Goal: Information Seeking & Learning: Find contact information

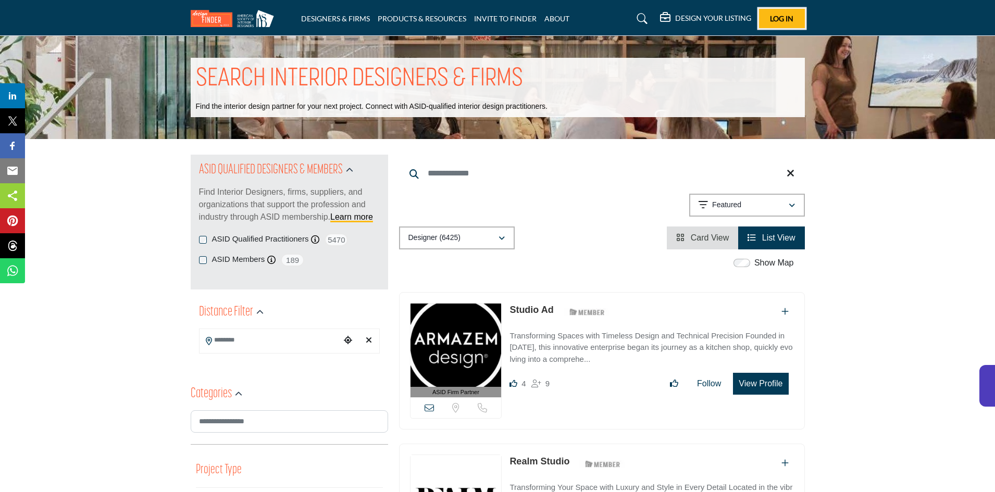
click at [784, 21] on span "Log In" at bounding box center [781, 18] width 23 height 9
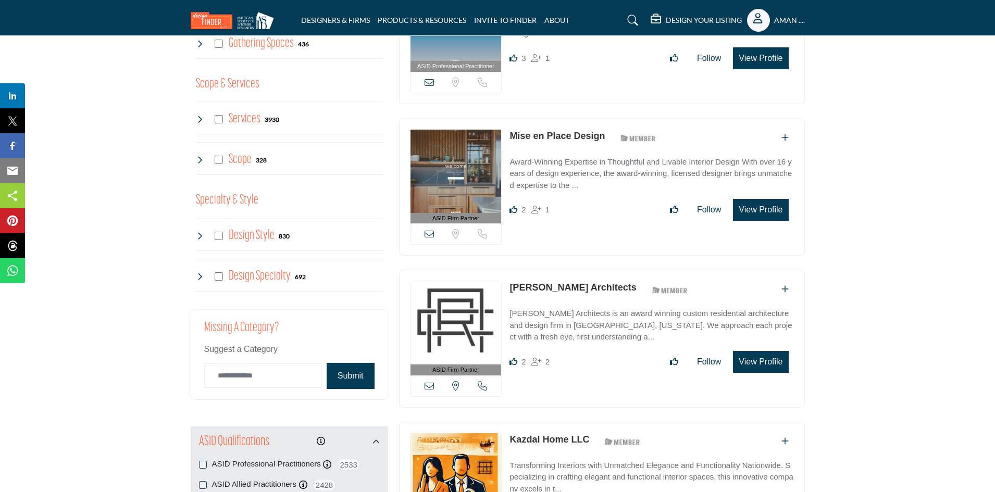
scroll to position [1042, 0]
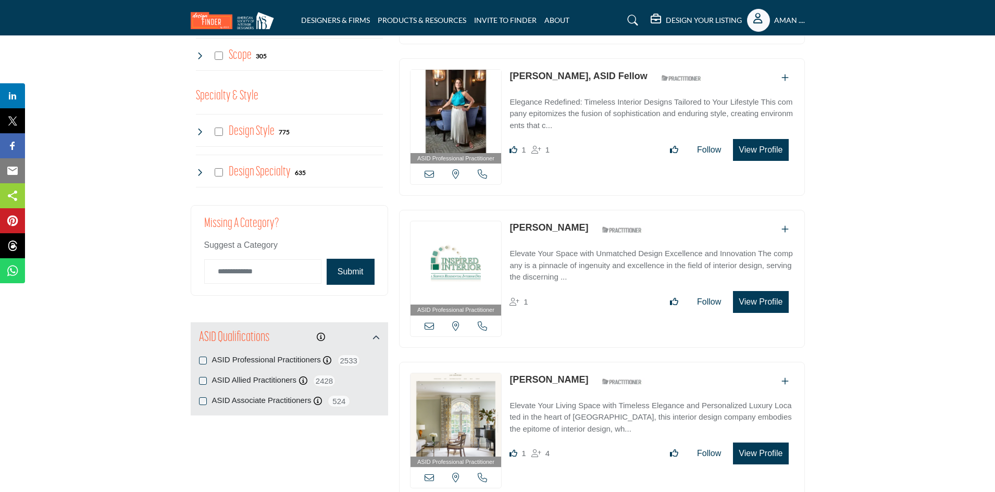
scroll to position [938, 0]
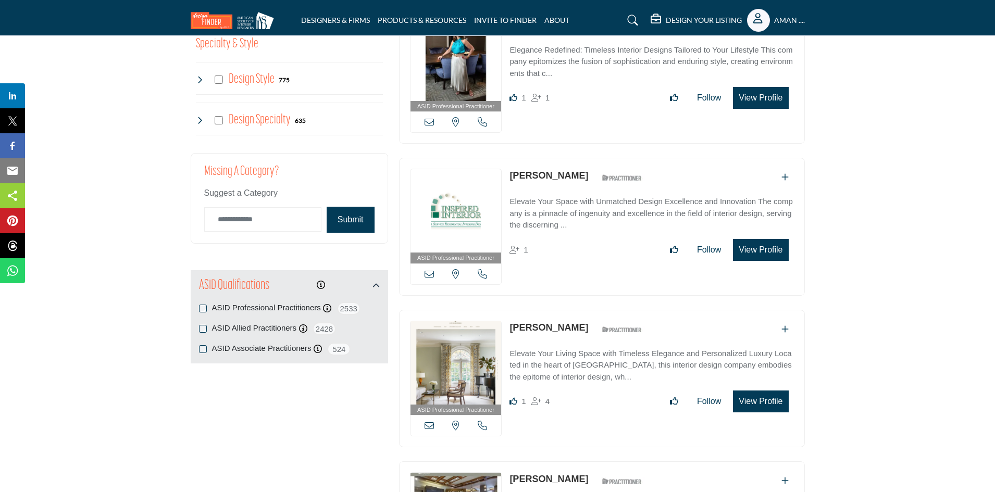
click at [198, 350] on div "ASID Qualifications ASID Professional Practitioners ASID Professional Practitio…" at bounding box center [289, 316] width 197 height 93
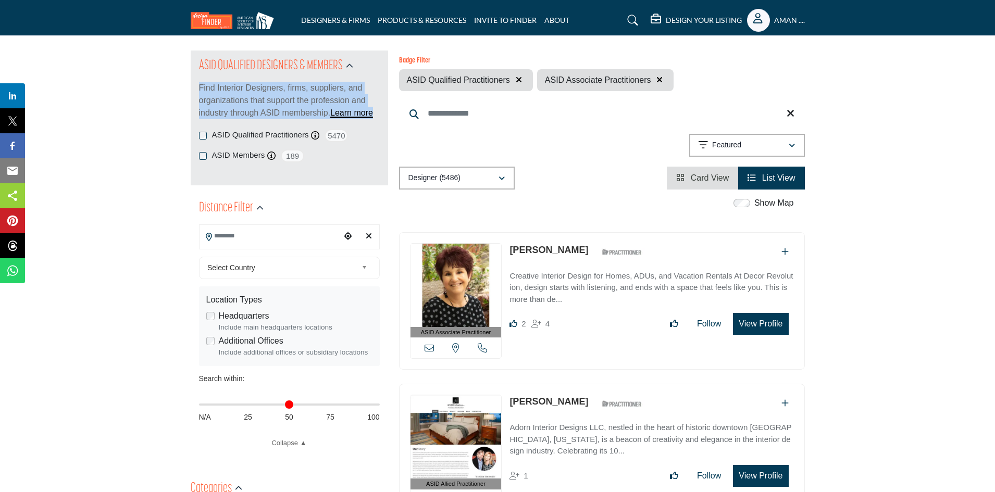
scroll to position [156, 0]
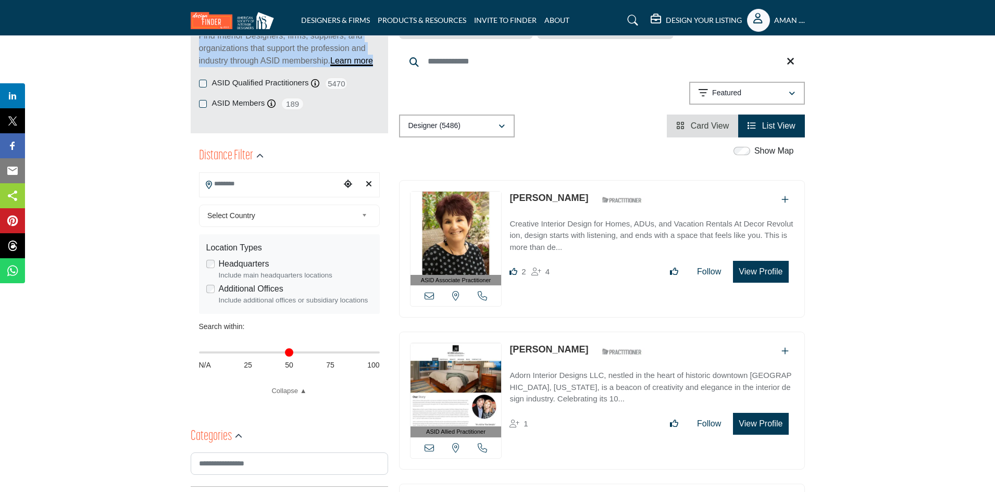
click at [545, 348] on link "[PERSON_NAME]" at bounding box center [549, 349] width 79 height 10
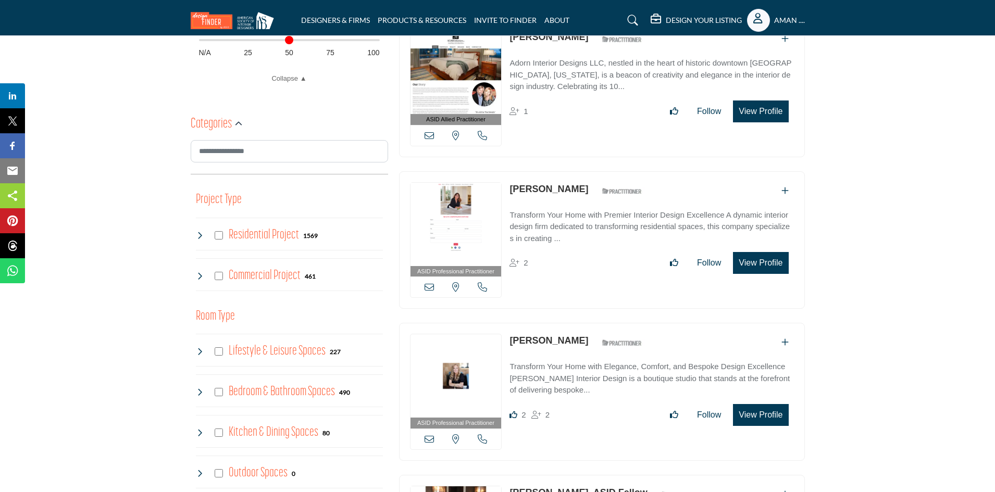
scroll to position [677, 0]
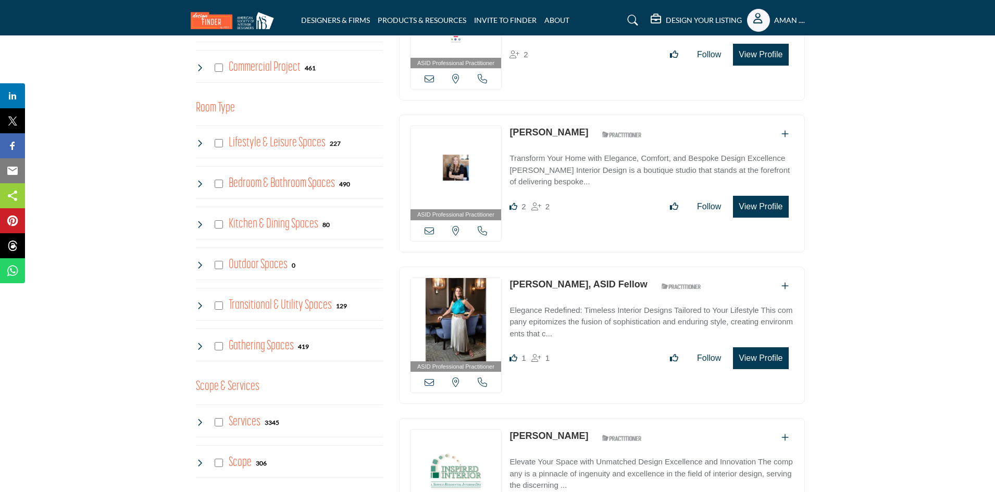
click at [551, 134] on link "[PERSON_NAME]" at bounding box center [549, 132] width 79 height 10
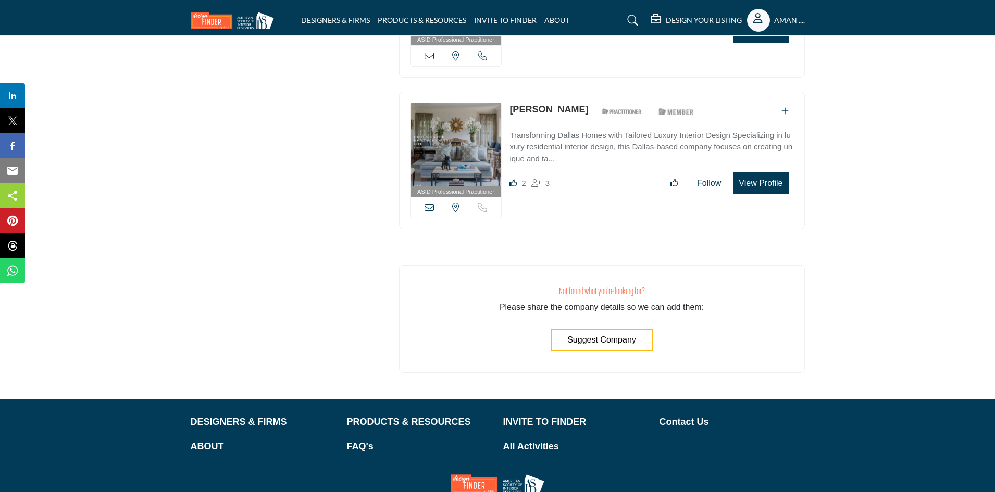
scroll to position [3231, 0]
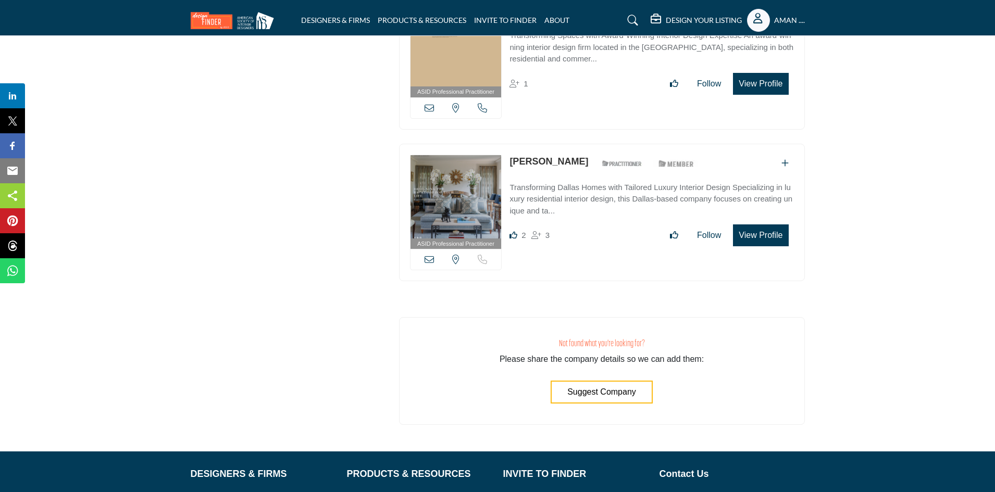
click at [586, 388] on span "Suggest Company" at bounding box center [601, 392] width 69 height 9
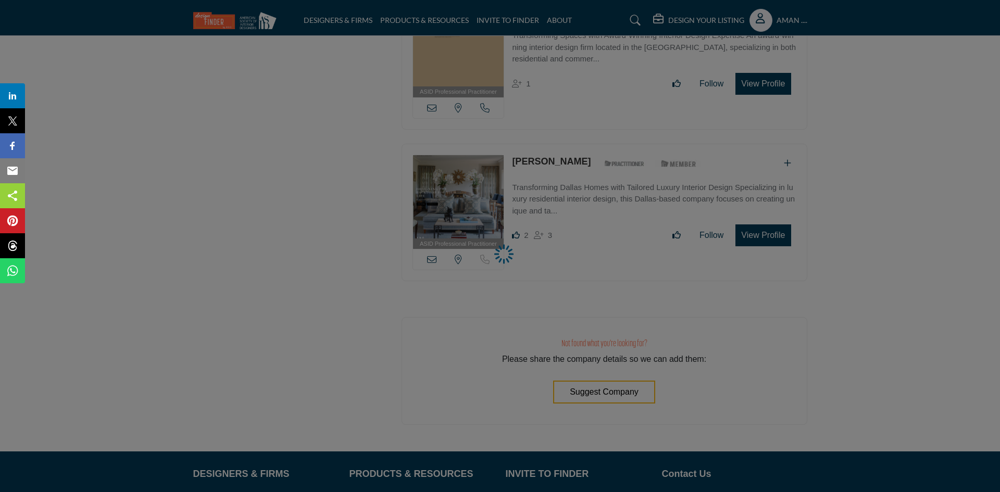
select select "**********"
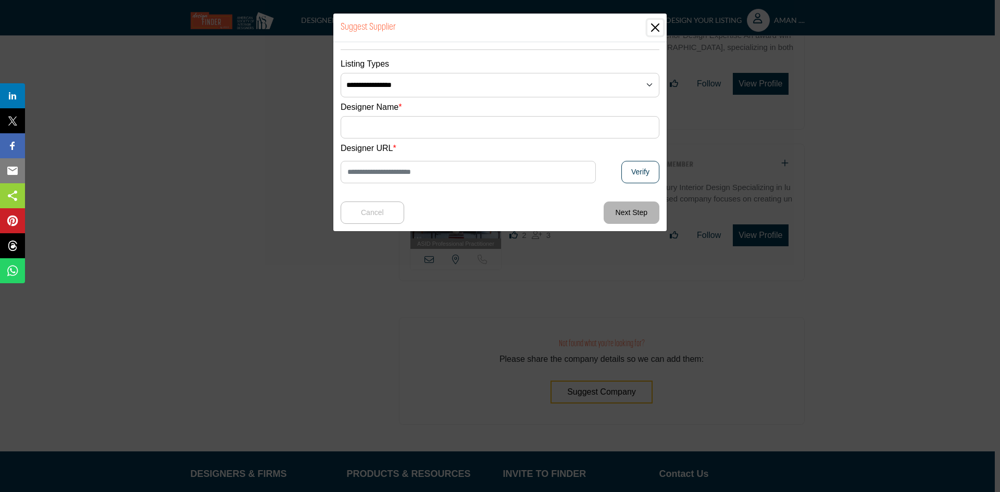
click at [652, 24] on button "Close" at bounding box center [656, 28] width 16 height 16
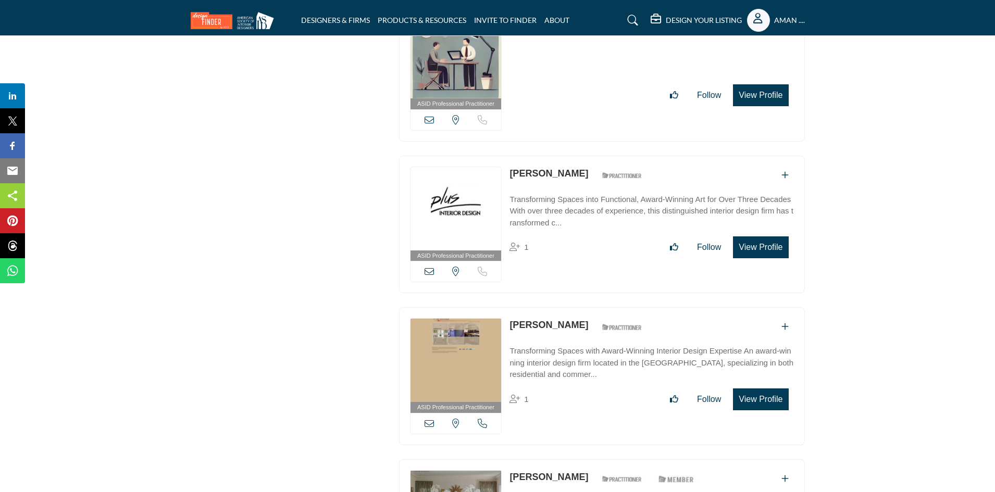
scroll to position [3332, 0]
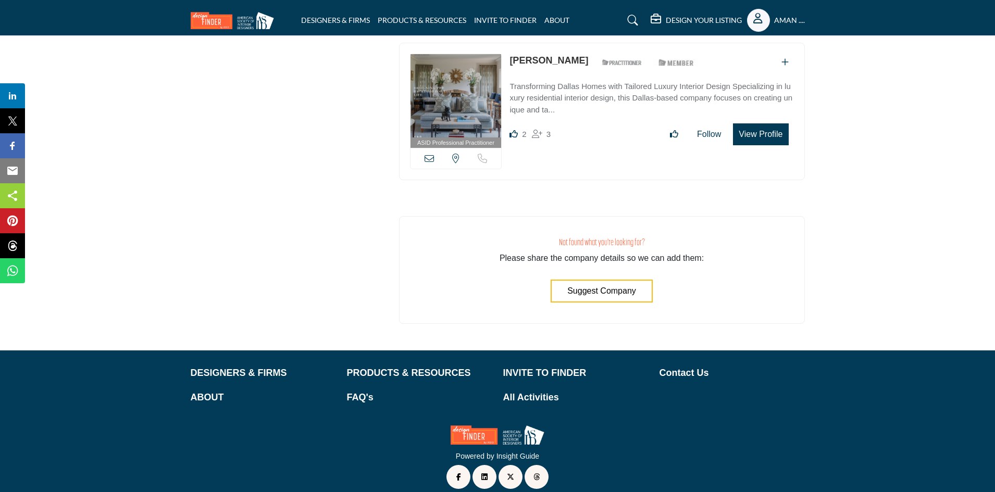
click at [419, 243] on div "Not found what you're looking for? Please share the company details so we can a…" at bounding box center [602, 270] width 406 height 108
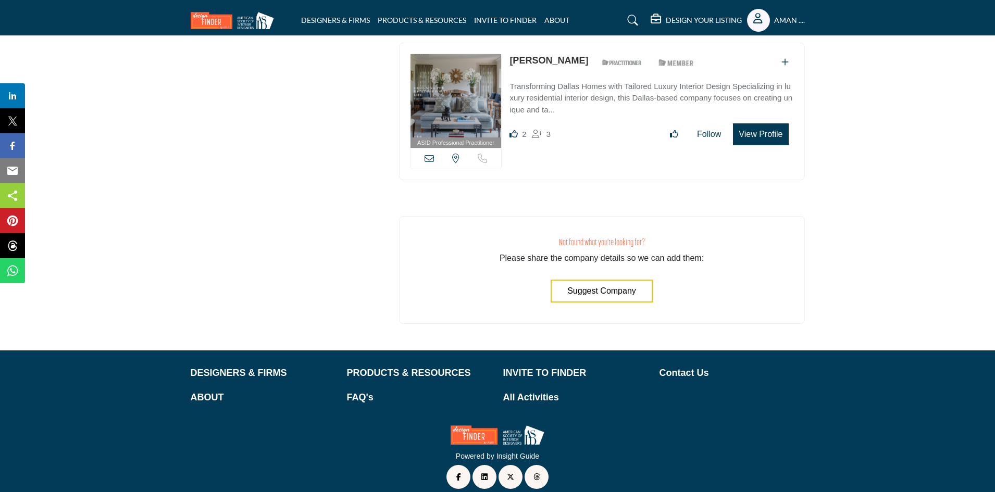
click at [629, 287] on span "Suggest Company" at bounding box center [601, 291] width 69 height 9
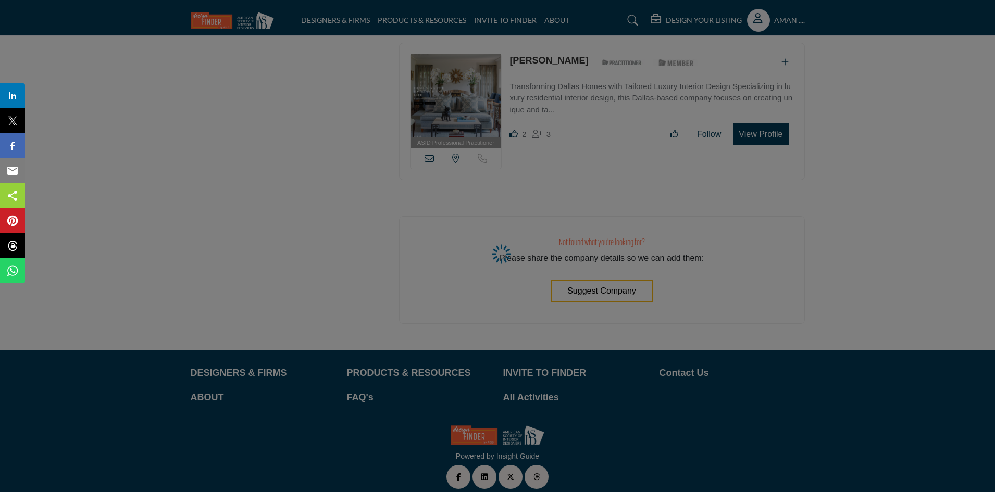
select select "**********"
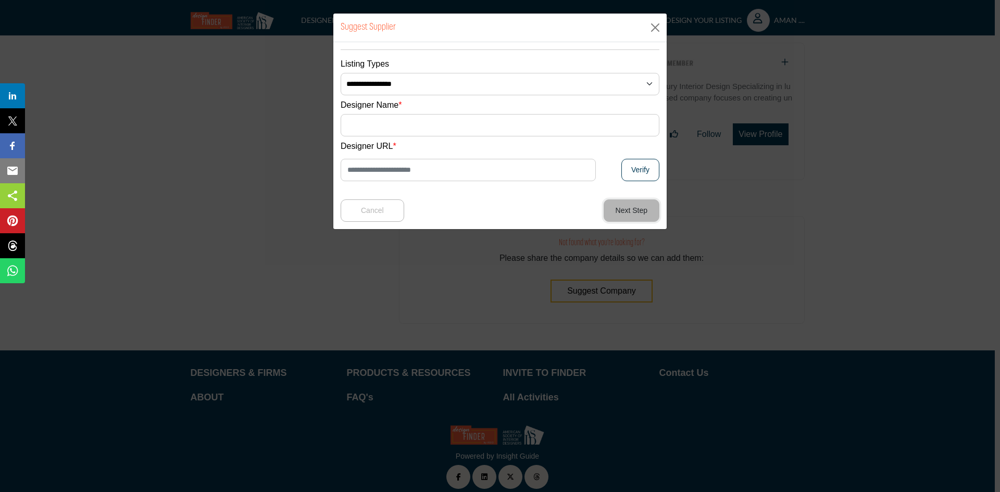
click at [629, 215] on button "Next Step" at bounding box center [632, 211] width 56 height 22
type input "********"
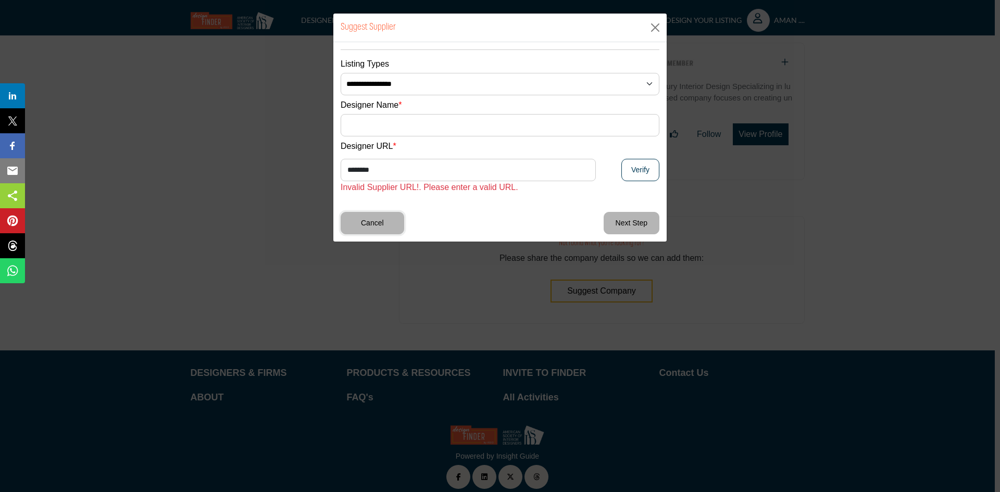
click at [366, 225] on button "Cancel" at bounding box center [373, 223] width 64 height 22
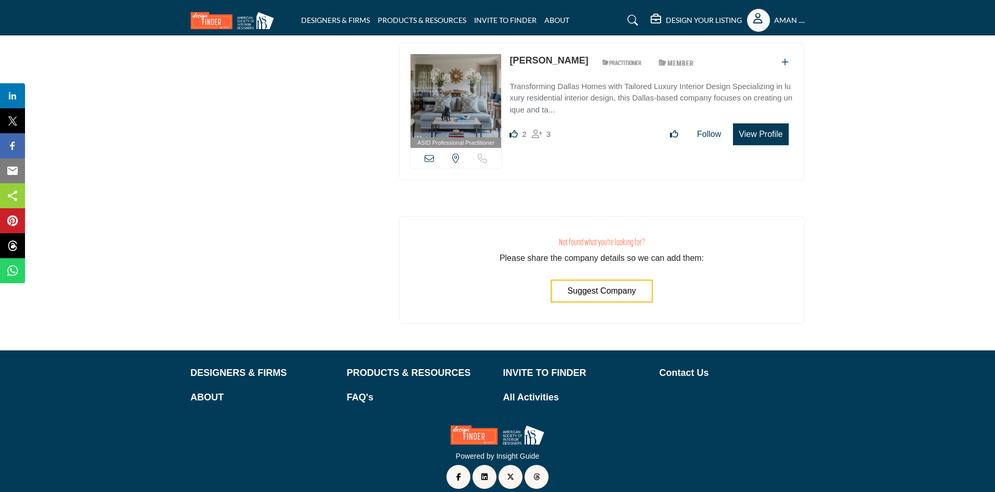
click at [590, 287] on span "Suggest Company" at bounding box center [601, 291] width 69 height 9
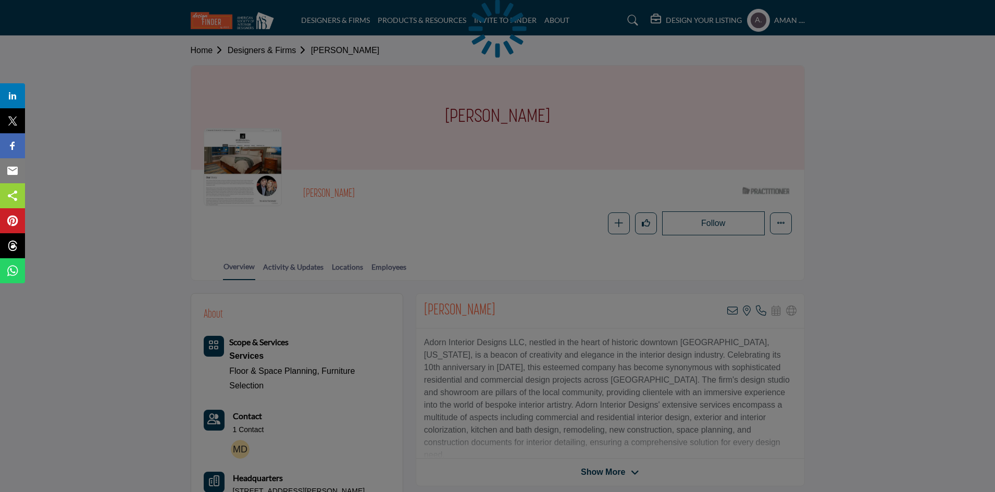
drag, startPoint x: 459, startPoint y: 112, endPoint x: 596, endPoint y: 128, distance: 138.0
click at [596, 128] on div at bounding box center [497, 246] width 995 height 492
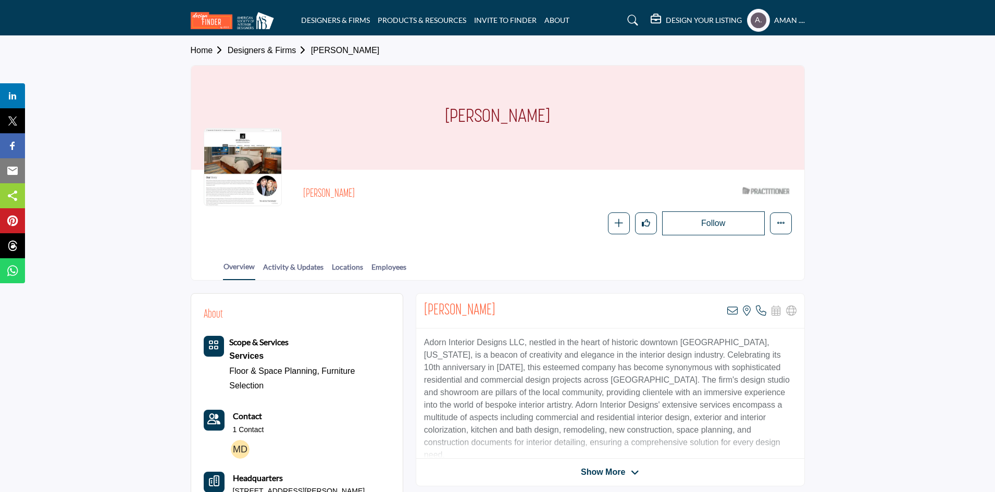
copy h1 "[PERSON_NAME]"
click at [558, 107] on div "[PERSON_NAME]" at bounding box center [497, 118] width 613 height 104
drag, startPoint x: 558, startPoint y: 107, endPoint x: 479, endPoint y: 127, distance: 81.1
click at [479, 127] on h1 "[PERSON_NAME]" at bounding box center [497, 118] width 105 height 104
copy h1 "[PERSON_NAME]"
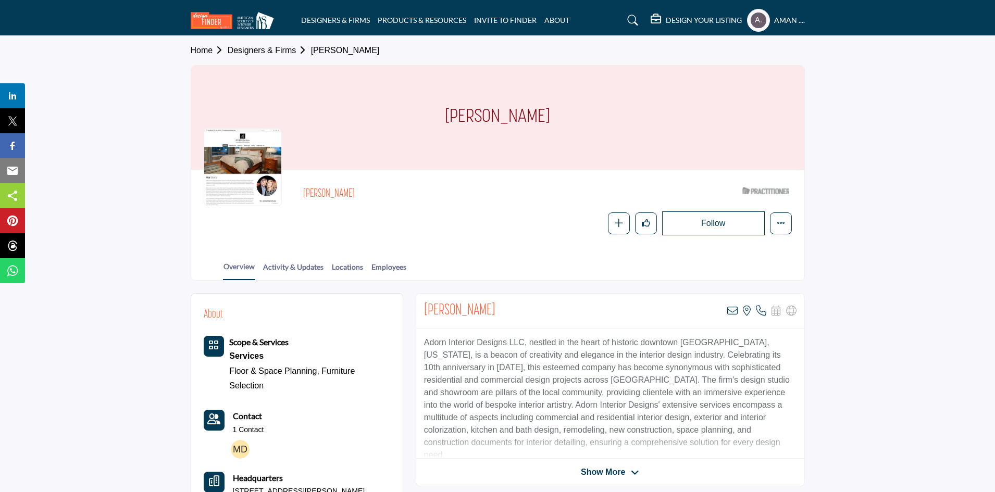
drag, startPoint x: 463, startPoint y: 114, endPoint x: 564, endPoint y: 117, distance: 101.6
click at [564, 117] on div "[PERSON_NAME]" at bounding box center [497, 118] width 613 height 104
click at [426, 343] on p "Adorn Interior Designs LLC, nestled in the heart of historic downtown Prescott,…" at bounding box center [610, 399] width 373 height 125
copy p "Adorn Interior Designs LLC"
drag, startPoint x: 423, startPoint y: 336, endPoint x: 525, endPoint y: 339, distance: 102.2
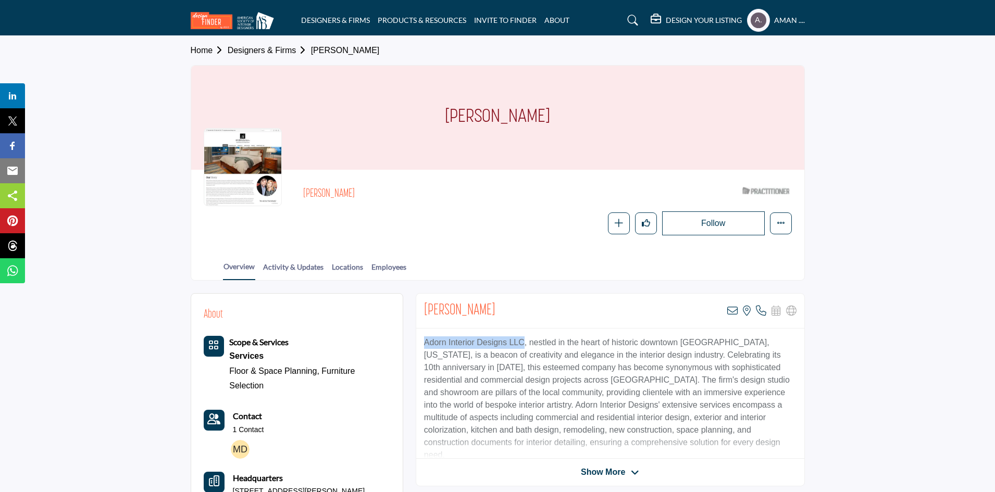
click at [525, 339] on div "Adorn Interior Designs LLC, nestled in the heart of historic downtown Prescott,…" at bounding box center [610, 394] width 388 height 130
click at [735, 312] on icon at bounding box center [732, 311] width 10 height 10
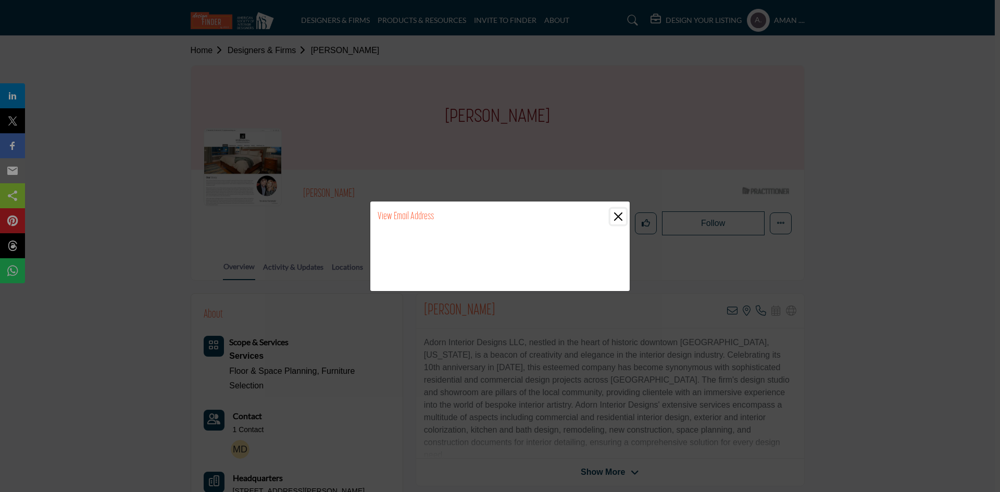
click at [619, 218] on button "Close" at bounding box center [619, 217] width 16 height 16
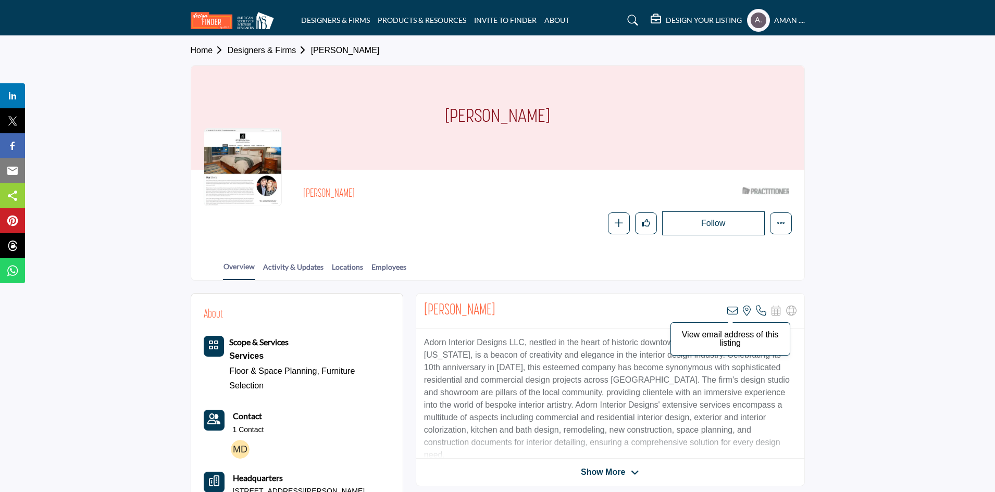
click at [736, 308] on icon at bounding box center [732, 311] width 10 height 10
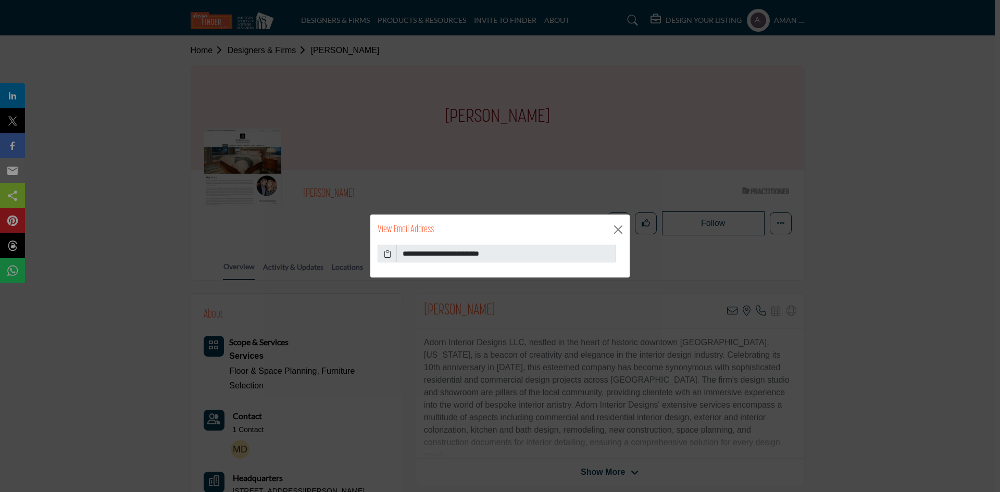
click at [386, 254] on icon at bounding box center [387, 254] width 7 height 11
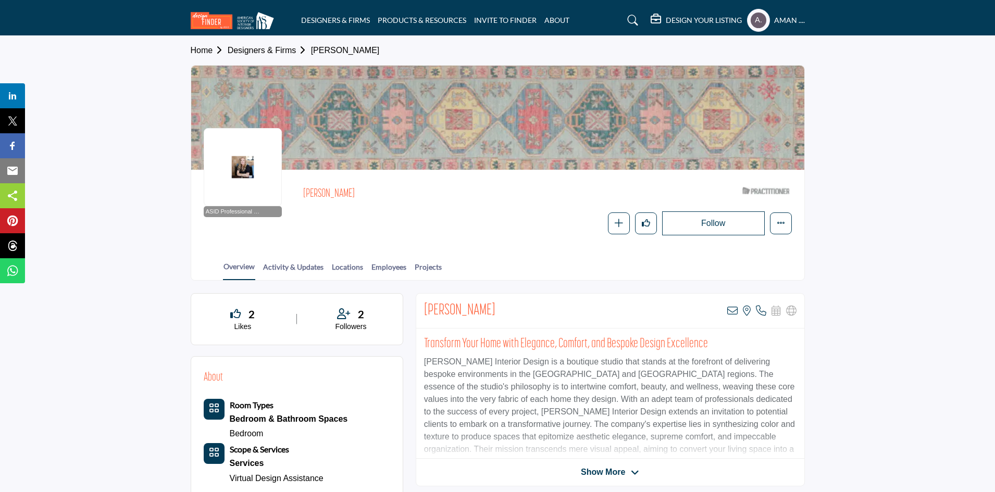
drag, startPoint x: 370, startPoint y: 195, endPoint x: 300, endPoint y: 187, distance: 70.3
click at [300, 187] on div "ASID Professional Practitioner ASID Professional Practitioners have successfull…" at bounding box center [498, 208] width 588 height 53
copy h2 "[PERSON_NAME]"
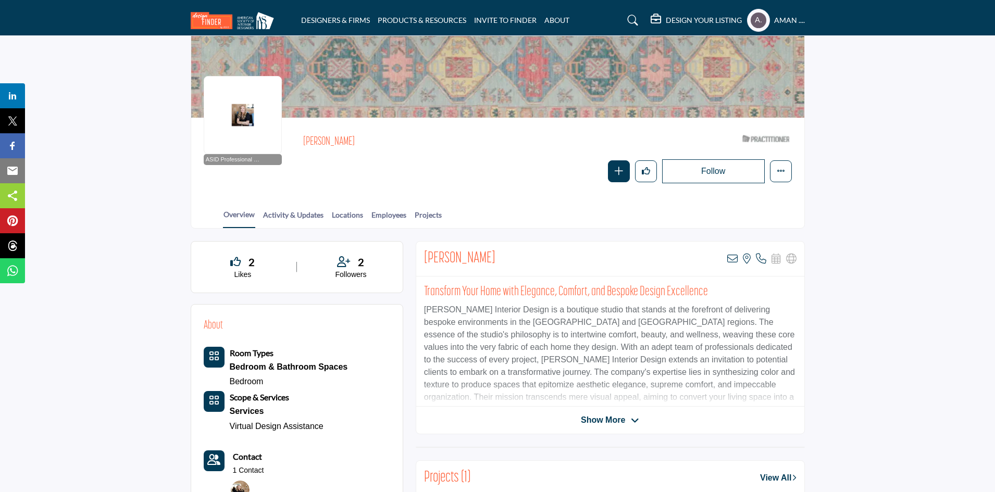
scroll to position [156, 0]
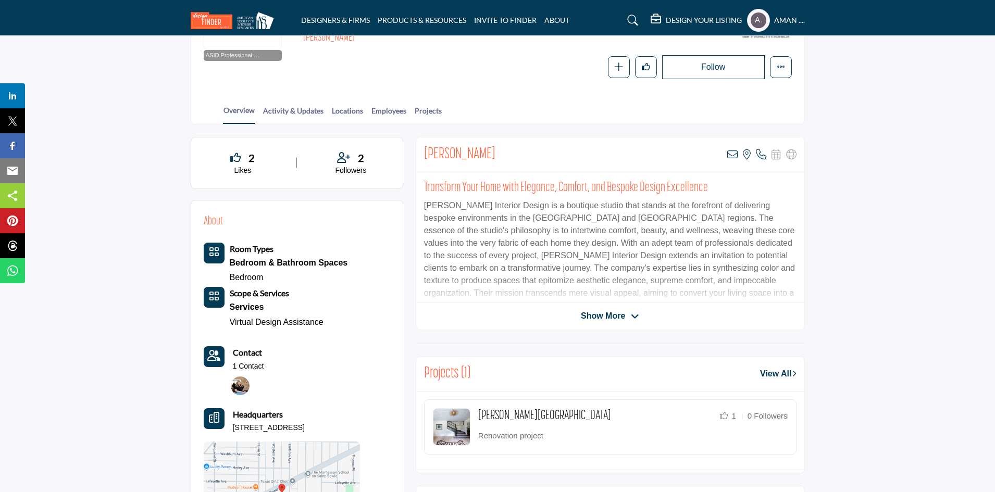
click at [600, 319] on span "Show More" at bounding box center [603, 316] width 44 height 13
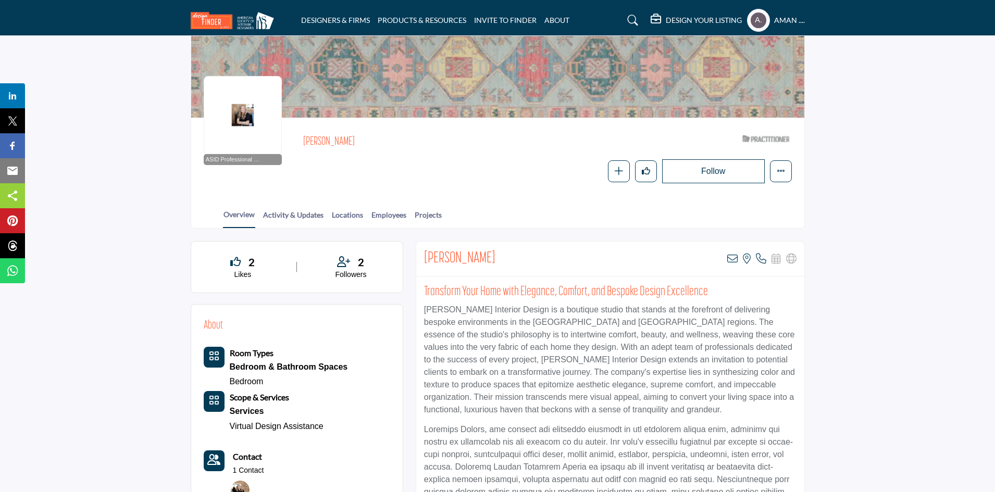
scroll to position [0, 0]
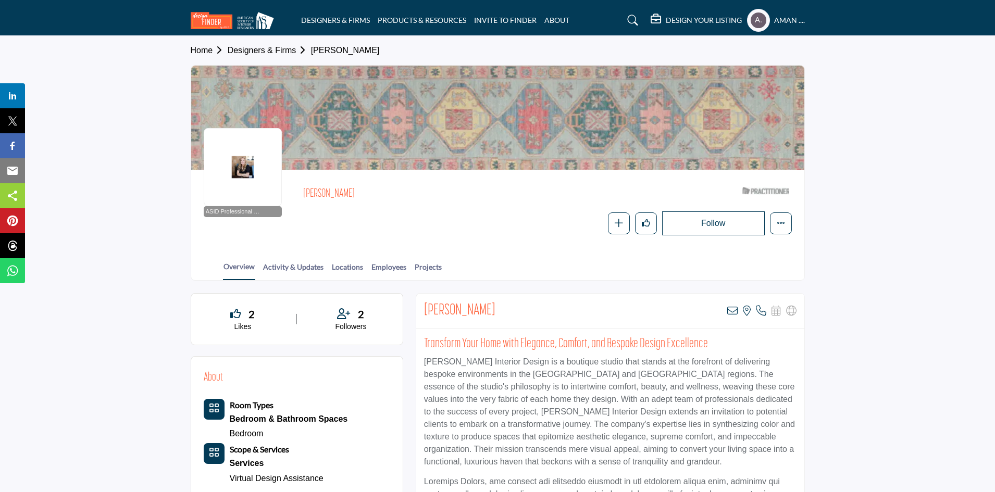
click at [417, 183] on div "Adrienne Morgan ASID Qualified Practitioner who validates work and experience t…" at bounding box center [547, 194] width 488 height 24
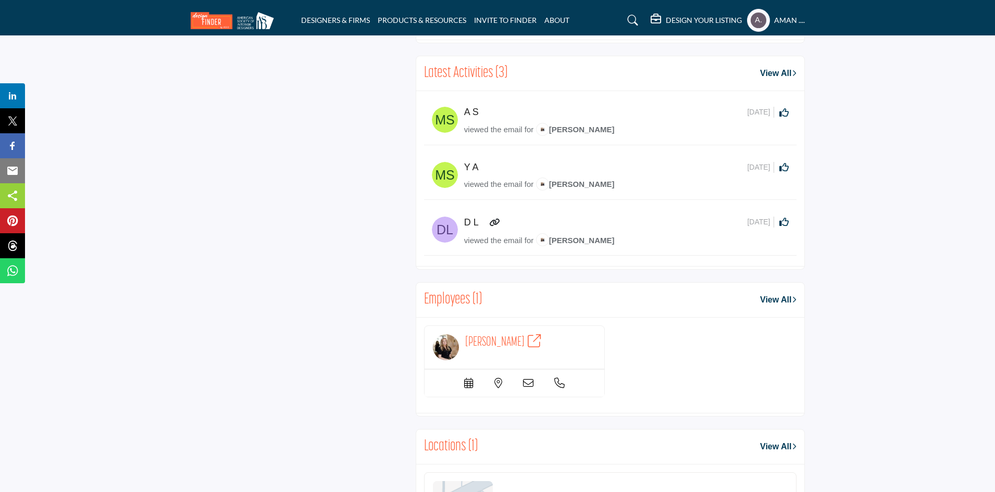
scroll to position [886, 0]
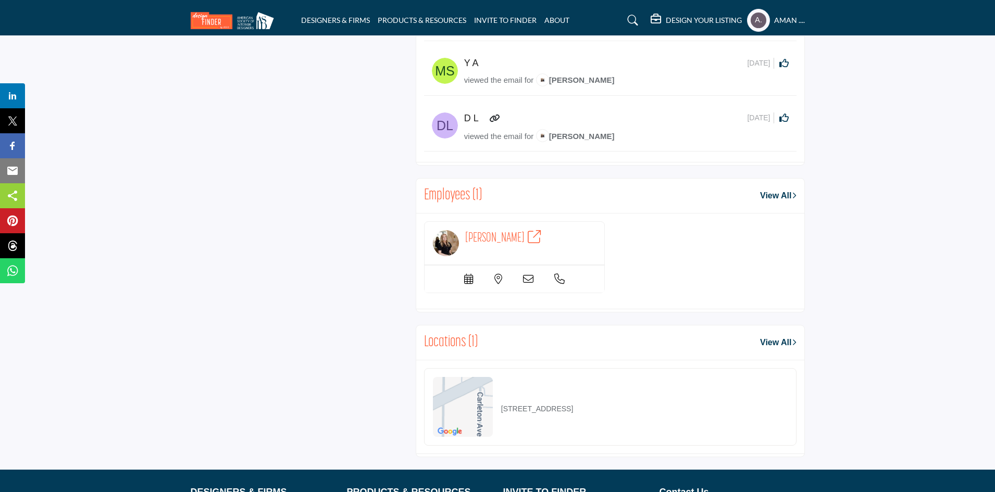
click at [771, 340] on link "View All" at bounding box center [778, 343] width 36 height 13
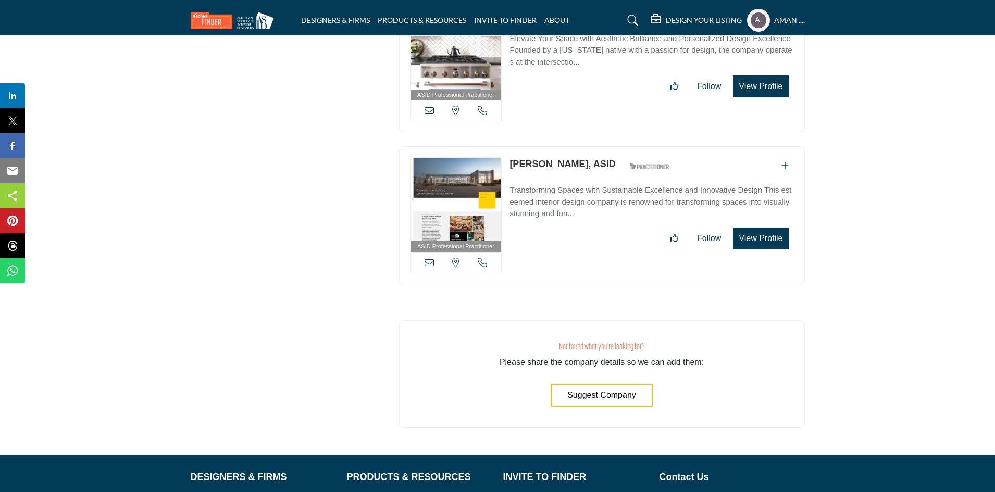
scroll to position [12767, 0]
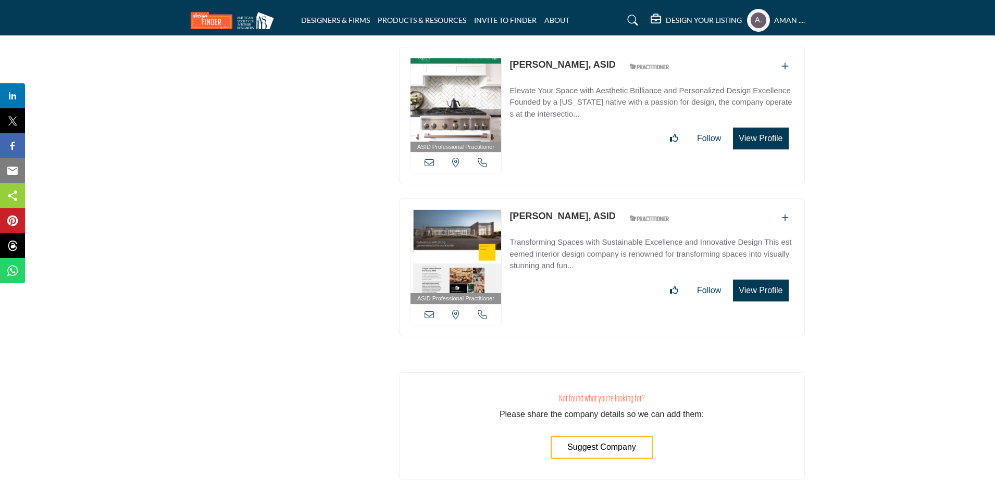
click at [728, 373] on div "Not found what you're looking for? Please share the company details so we can a…" at bounding box center [602, 427] width 406 height 108
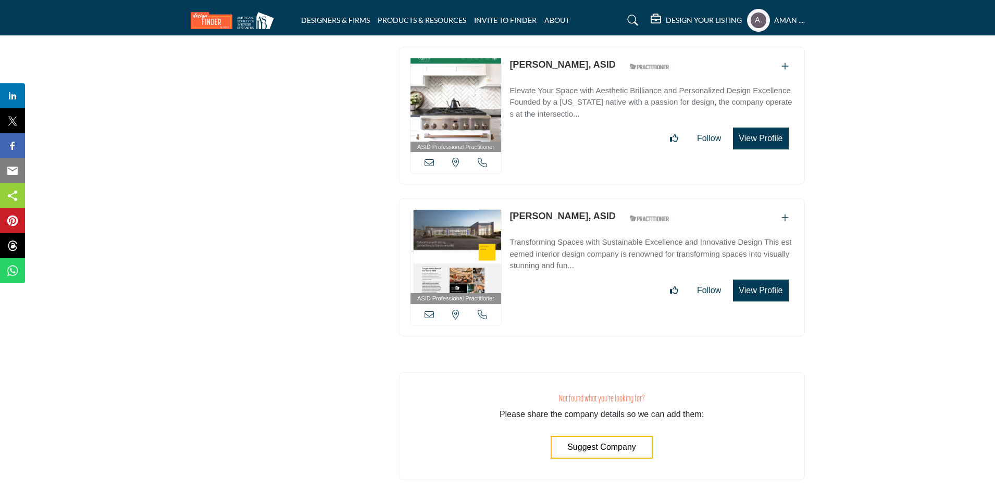
click at [653, 284] on div "ASID Professional Practitioner ASID Professional Practitioners have successfull…" at bounding box center [602, 268] width 406 height 138
click at [651, 284] on div "ASID Professional Practitioner ASID Professional Practitioners have successfull…" at bounding box center [602, 268] width 406 height 138
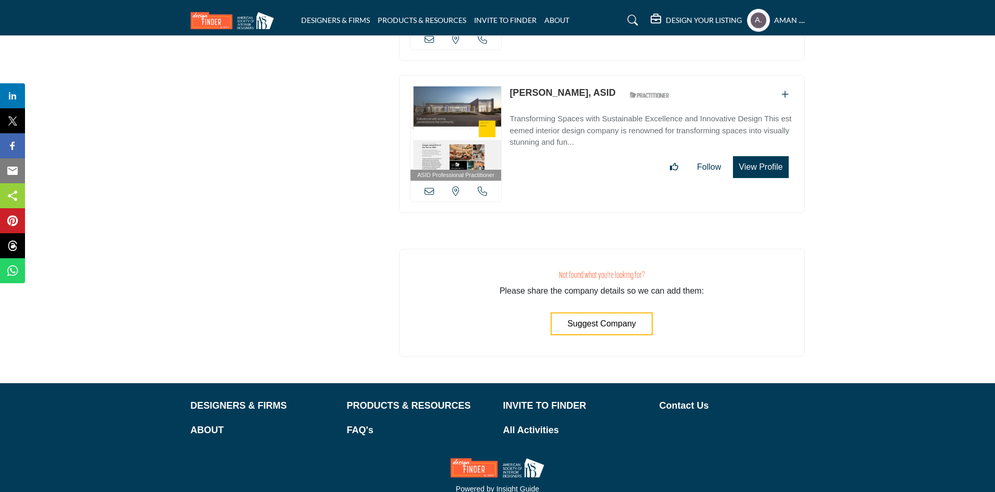
scroll to position [12838, 0]
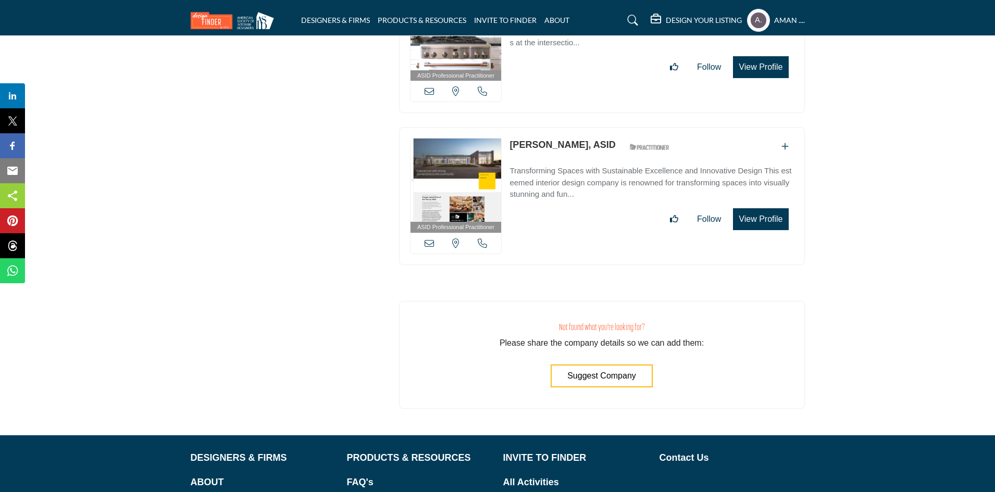
click at [648, 365] on button "Suggest Company" at bounding box center [602, 376] width 102 height 23
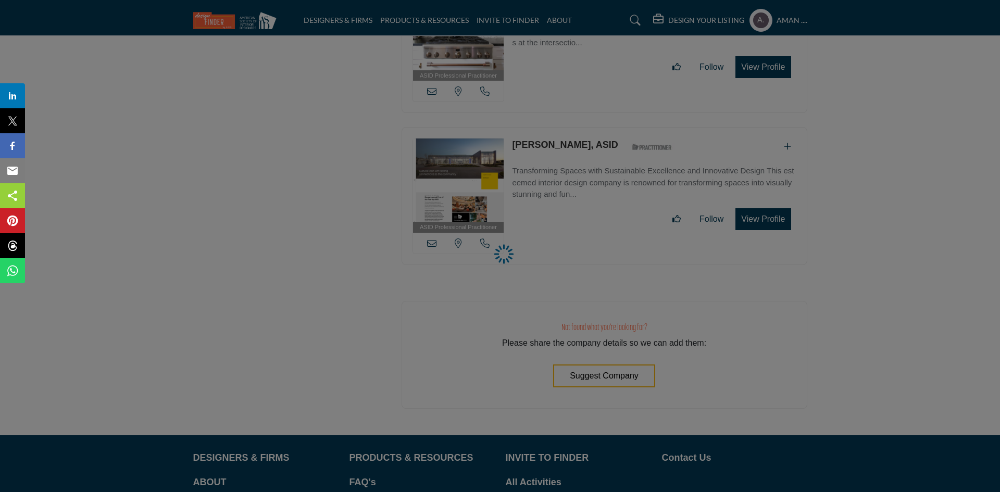
select select "**********"
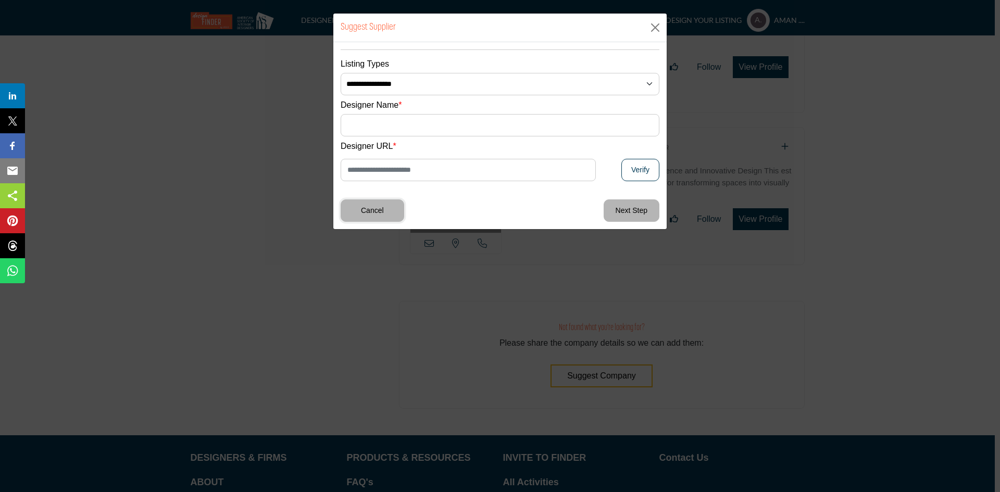
click at [379, 213] on button "Cancel" at bounding box center [373, 211] width 64 height 22
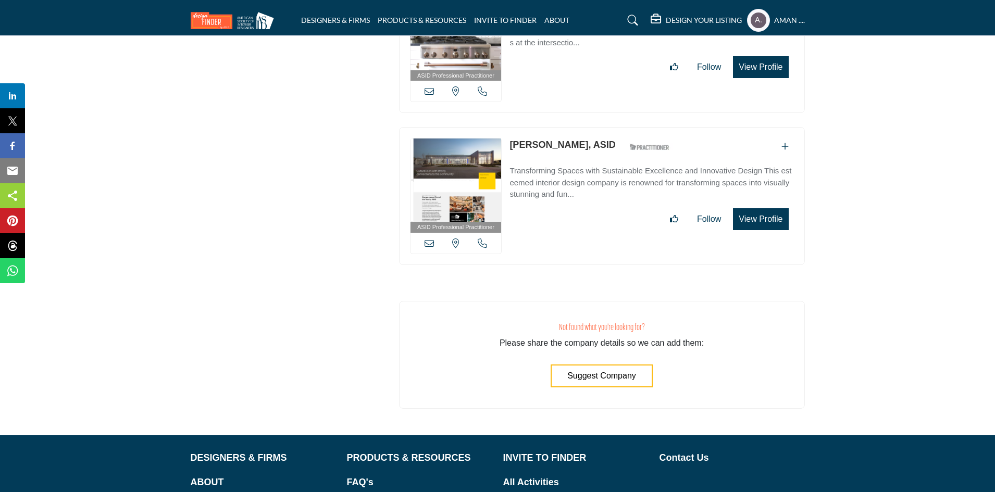
drag, startPoint x: 680, startPoint y: 241, endPoint x: 675, endPoint y: 240, distance: 5.3
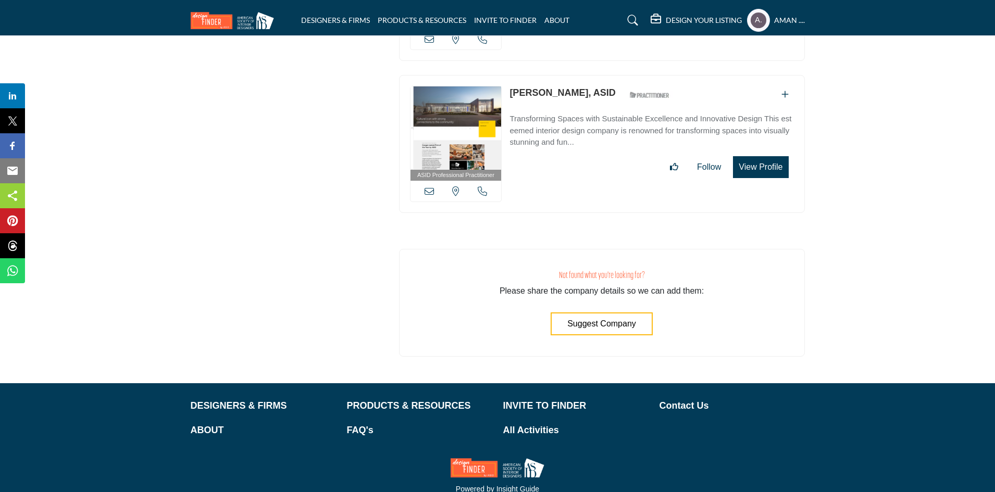
drag, startPoint x: 346, startPoint y: 245, endPoint x: 355, endPoint y: 271, distance: 28.2
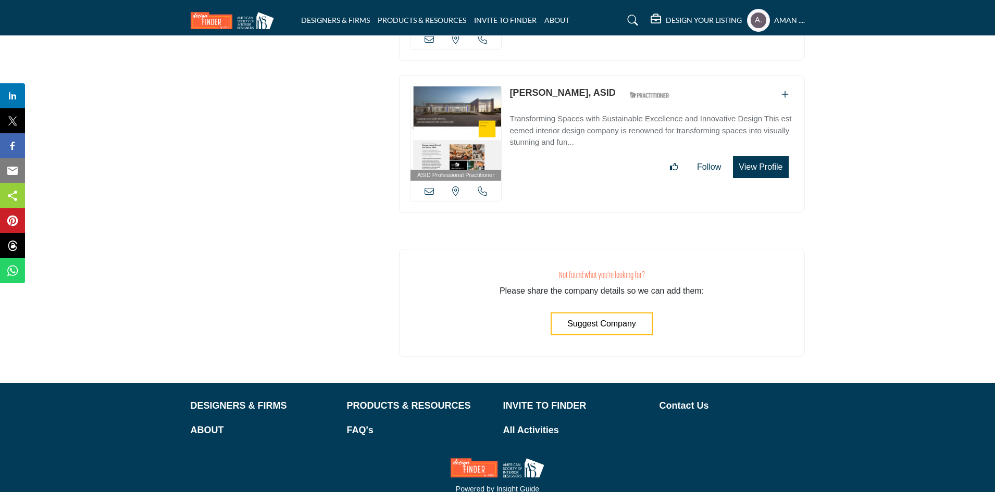
drag, startPoint x: 575, startPoint y: 284, endPoint x: 554, endPoint y: 296, distance: 24.5
click at [554, 296] on div "Not found what you're looking for? Please share the company details so we can a…" at bounding box center [602, 303] width 406 height 108
click at [575, 313] on button "Suggest Company" at bounding box center [602, 324] width 102 height 23
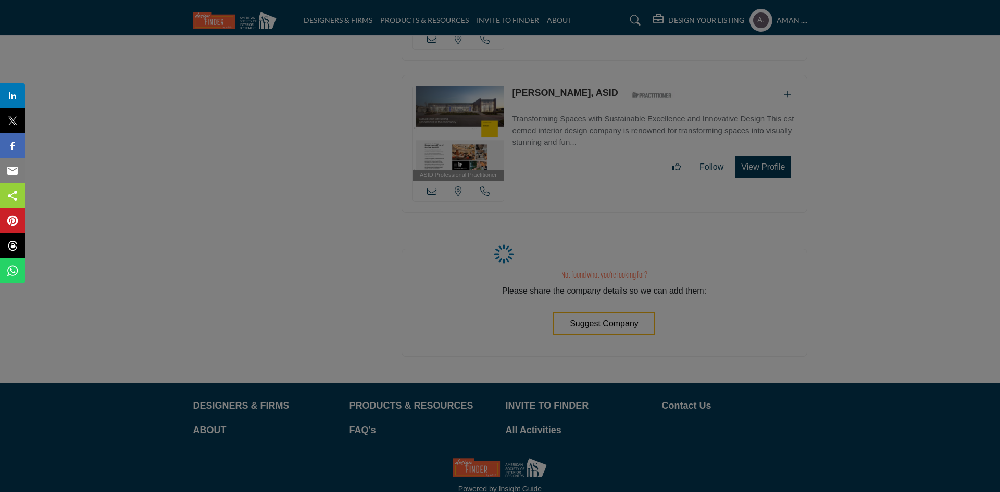
select select "**********"
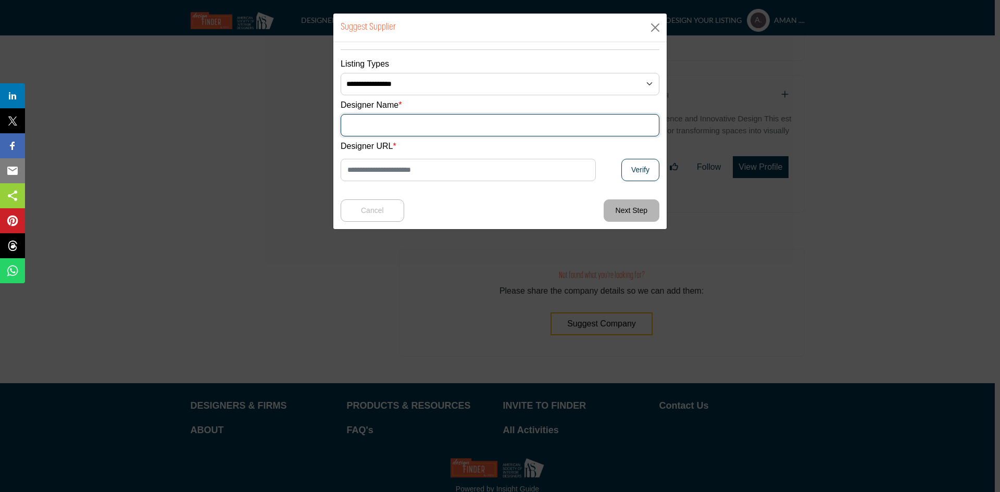
click at [356, 131] on input "Supplier Name" at bounding box center [500, 125] width 319 height 22
type input "**"
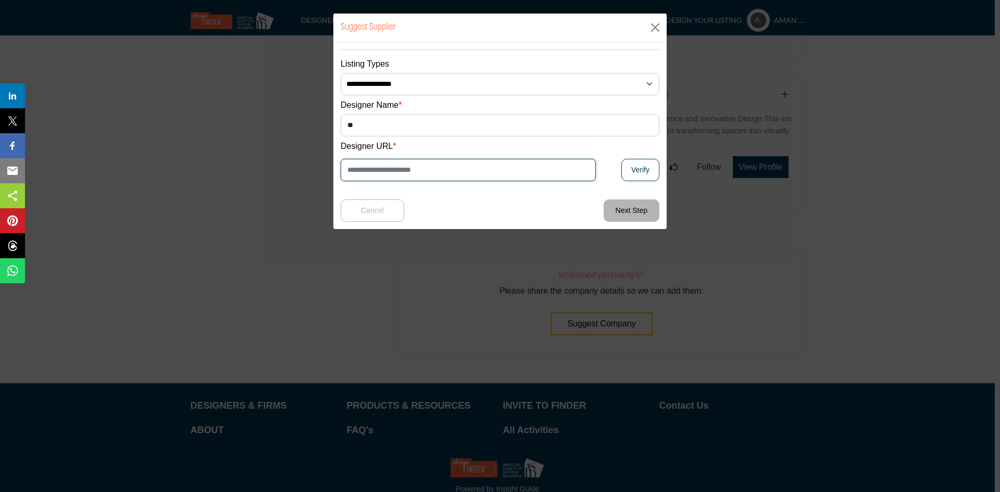
click at [384, 170] on input "Enter Website URL" at bounding box center [468, 170] width 255 height 22
click at [619, 206] on button "Next Step" at bounding box center [632, 211] width 56 height 22
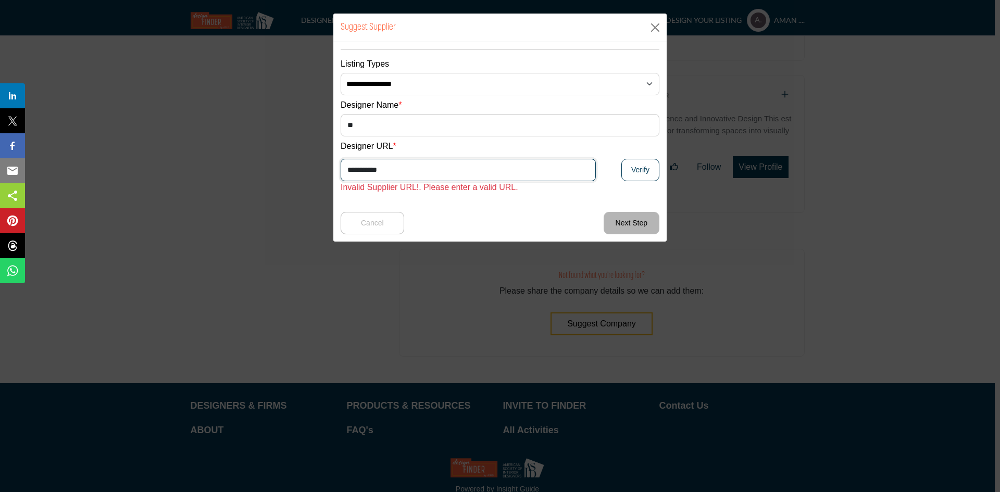
click at [384, 165] on input "**********" at bounding box center [468, 170] width 255 height 22
type input "**********"
click at [633, 178] on button "Verify" at bounding box center [641, 170] width 38 height 22
click at [652, 34] on button "Close" at bounding box center [656, 28] width 16 height 16
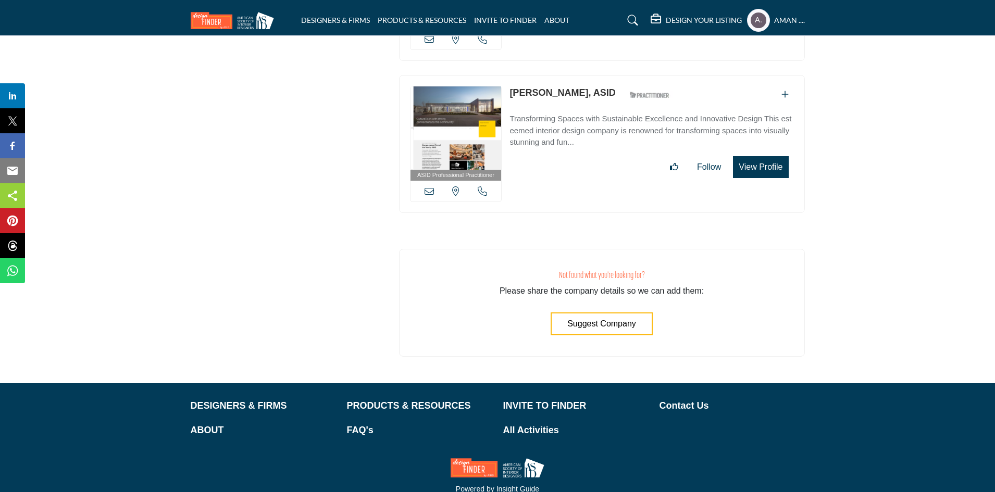
click at [766, 168] on div "ASID Professional Practitioner ASID Professional Practitioners have successfull…" at bounding box center [602, 144] width 406 height 138
click at [632, 313] on button "Suggest Company" at bounding box center [602, 324] width 102 height 23
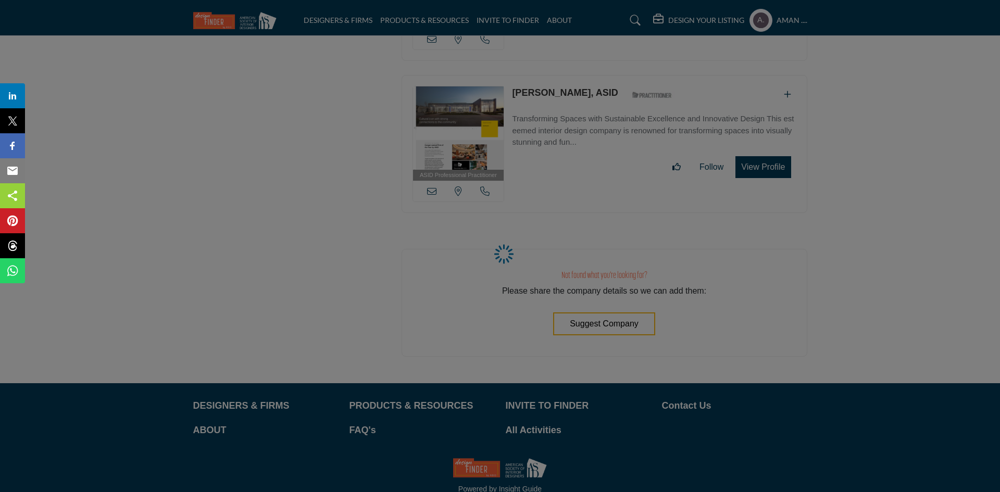
select select "**********"
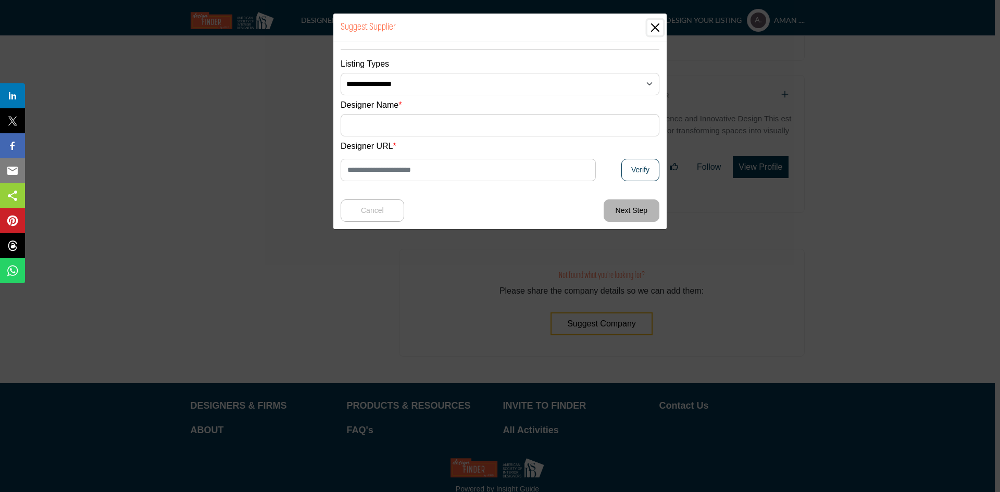
click at [659, 20] on button "Close" at bounding box center [656, 28] width 16 height 16
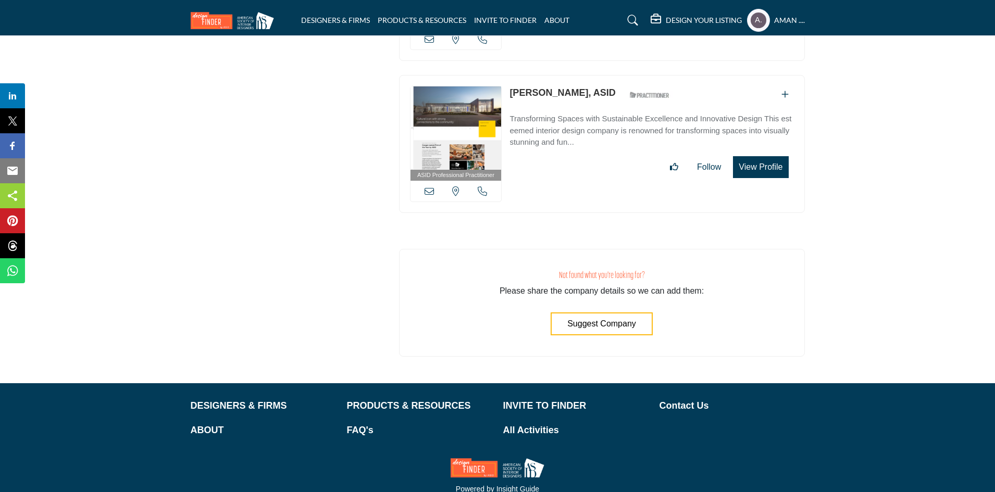
click at [787, 249] on div "Not found what you're looking for? Please share the company details so we can a…" at bounding box center [602, 303] width 406 height 108
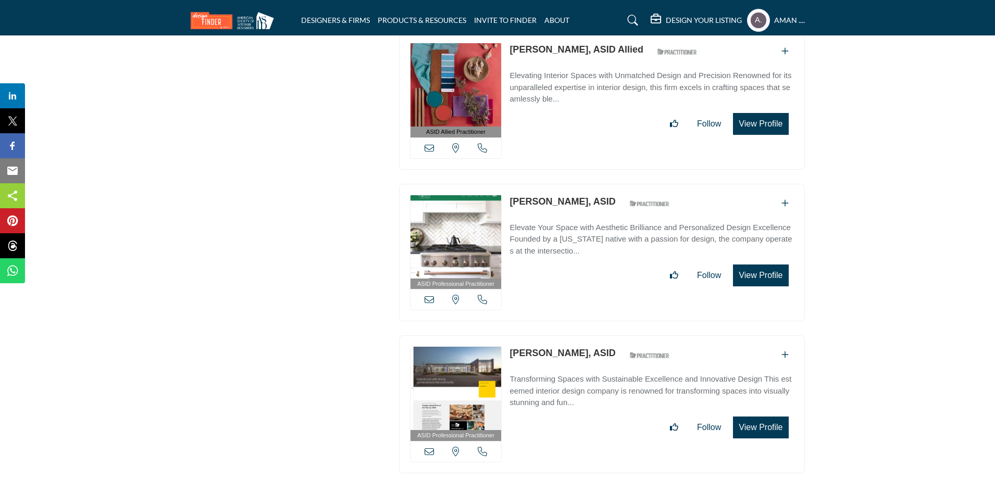
scroll to position [12786, 0]
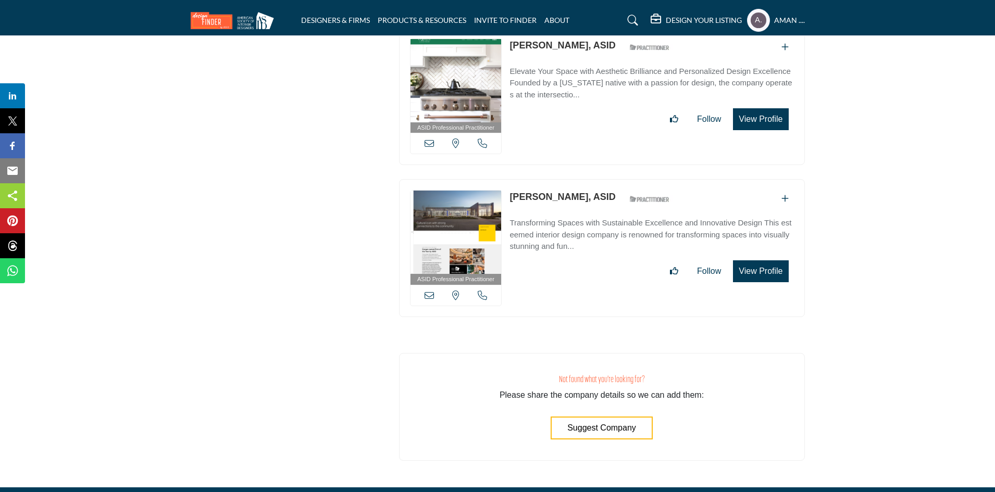
drag, startPoint x: 506, startPoint y: 151, endPoint x: 574, endPoint y: 152, distance: 67.7
click at [574, 179] on div "ASID Professional Practitioner ASID Professional Practitioners have successfull…" at bounding box center [602, 248] width 406 height 138
copy link "David Euscher"
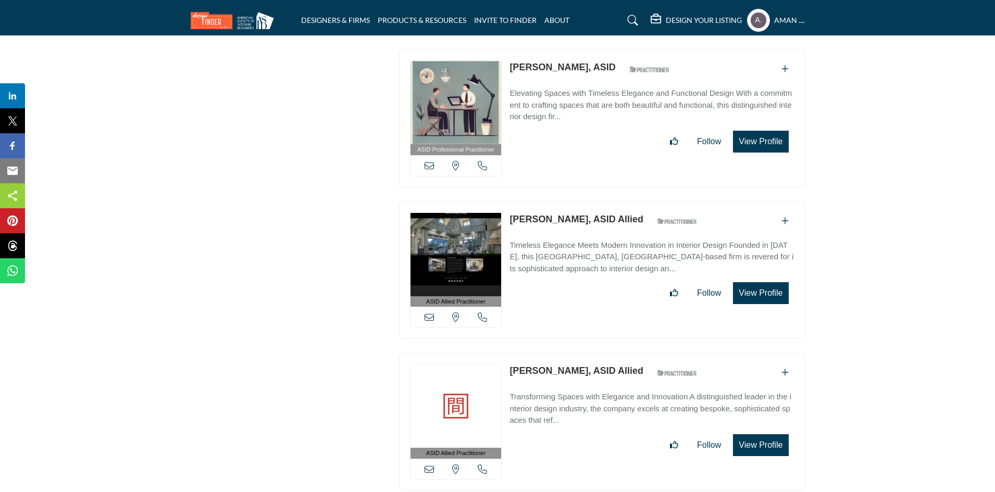
scroll to position [32062, 0]
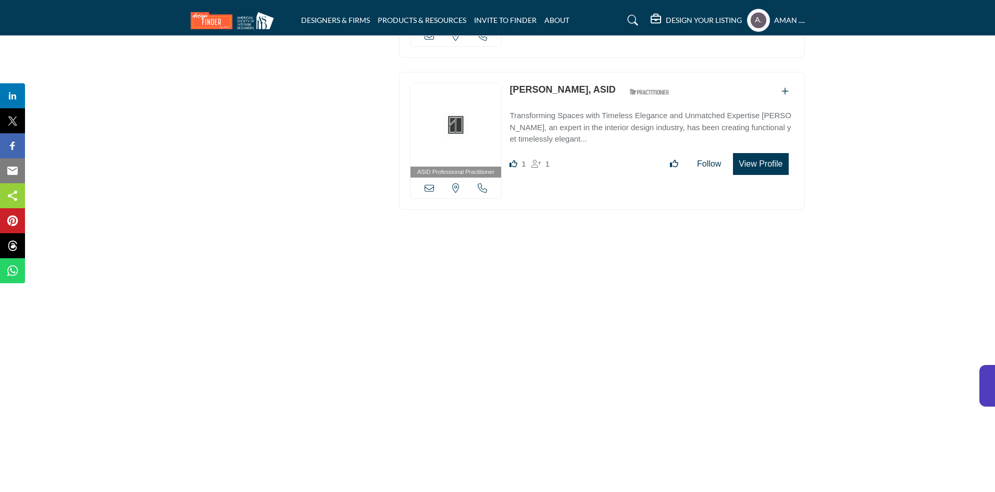
scroll to position [38733, 0]
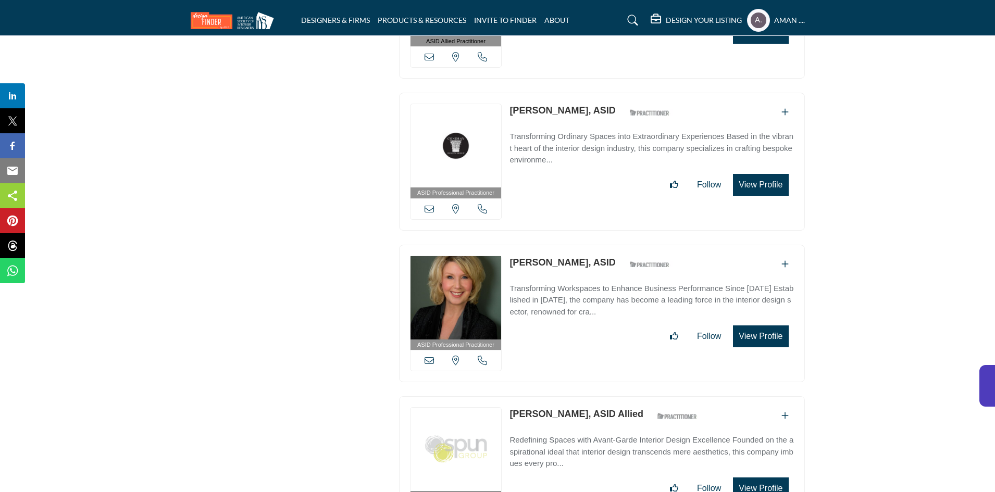
scroll to position [37736, 0]
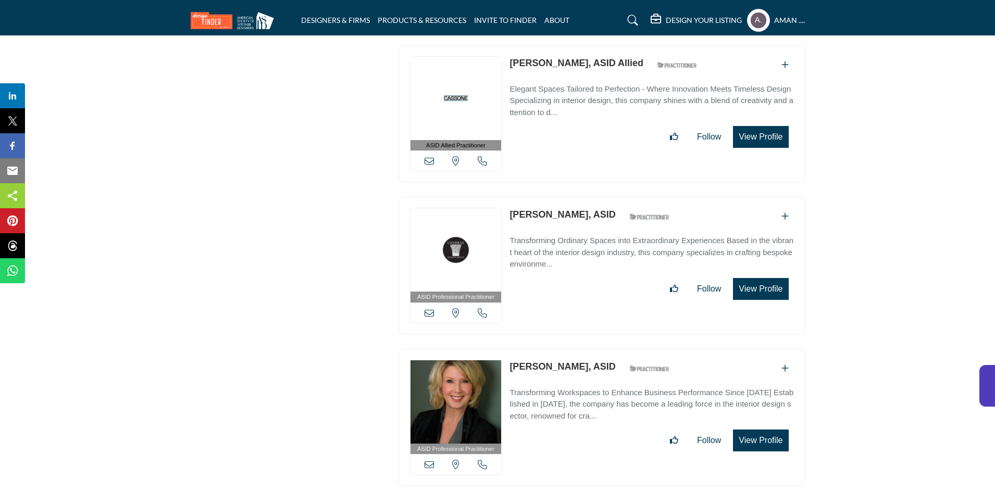
drag, startPoint x: 508, startPoint y: 239, endPoint x: 577, endPoint y: 239, distance: 69.3
click at [577, 349] on div "ASID Professional Practitioner ASID Professional Practitioners have successfull…" at bounding box center [602, 418] width 406 height 138
copy link "Robin Stroebel"
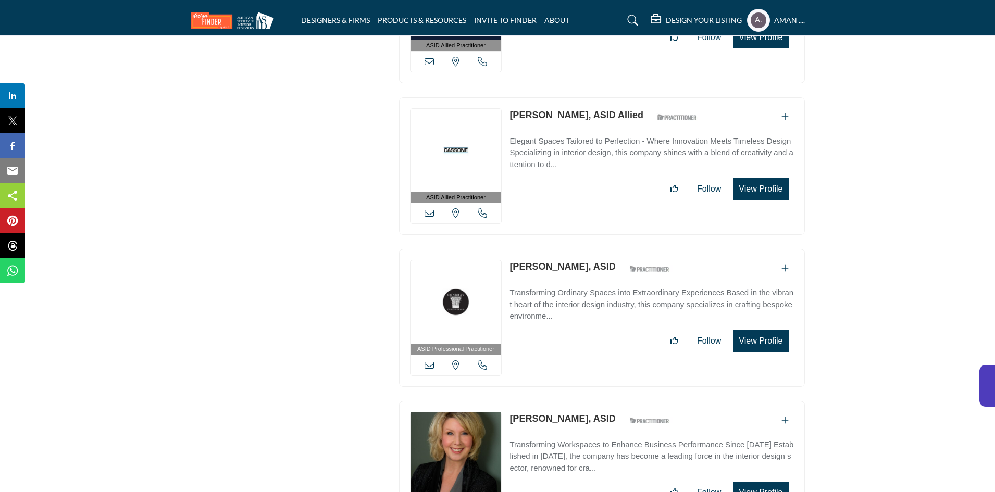
scroll to position [37528, 0]
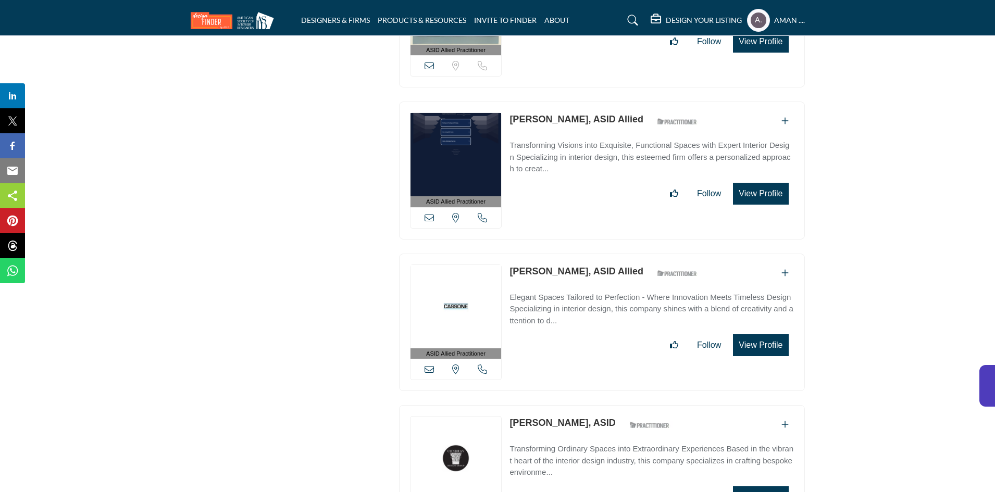
click at [566, 405] on div "ASID Professional Practitioner ASID Professional Practitioners have successfull…" at bounding box center [602, 474] width 406 height 138
copy link "Rosa Salazar"
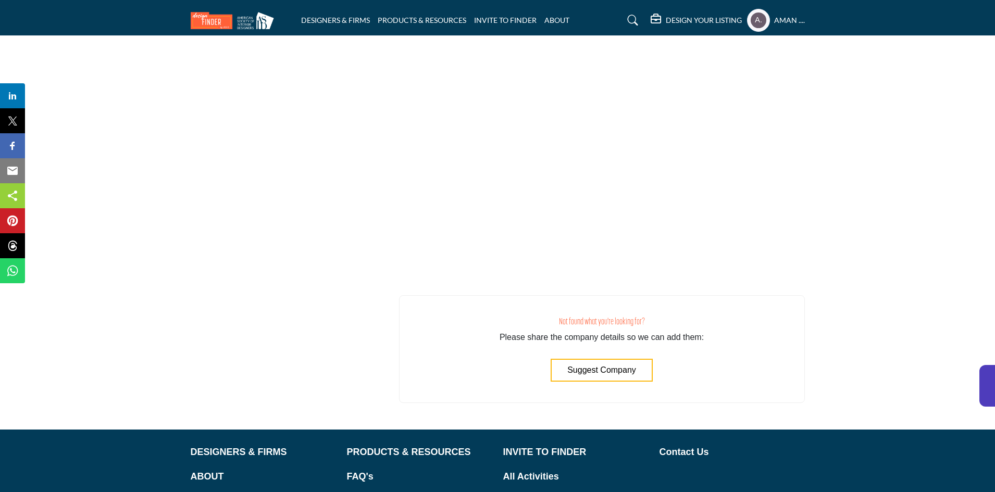
scroll to position [38911, 0]
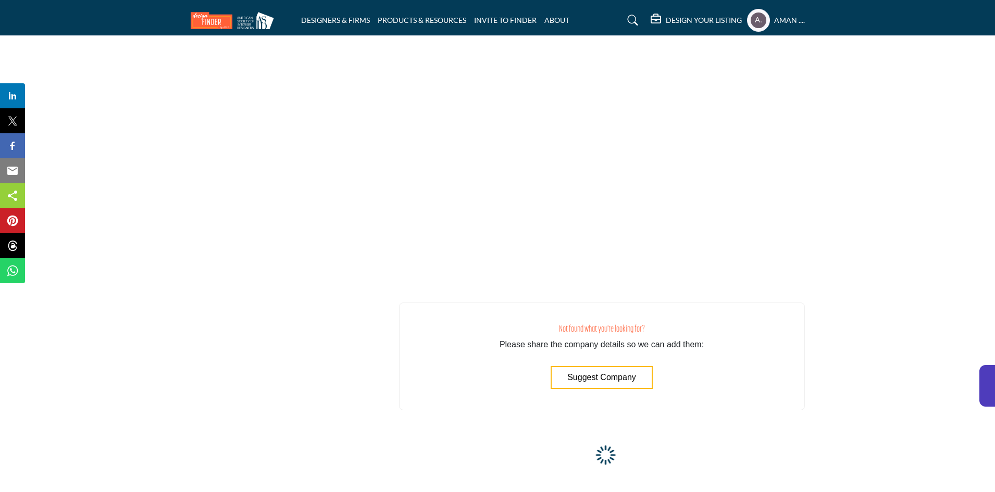
scroll to position [38967, 0]
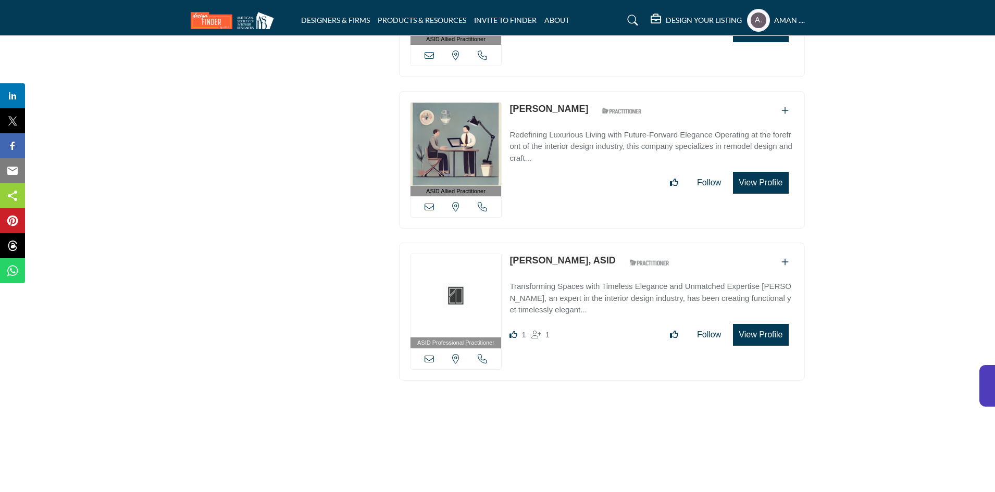
scroll to position [38246, 0]
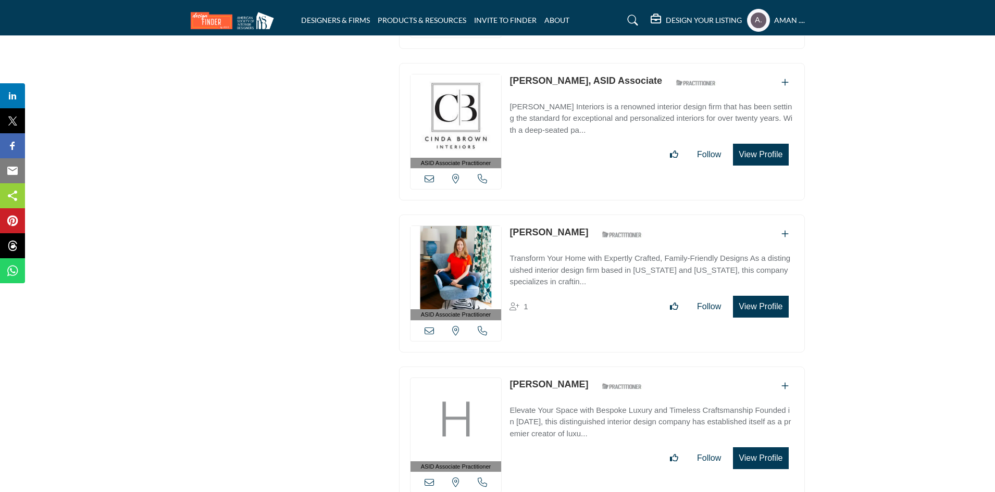
scroll to position [4951, 0]
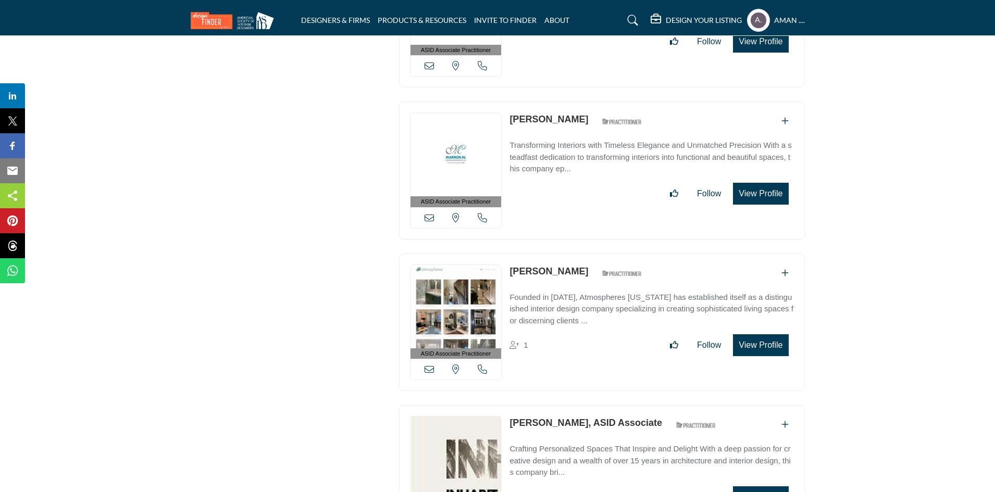
click at [566, 254] on div "ASID Associate Practitioner ASID Associate Practitioners have a degree in any m…" at bounding box center [602, 323] width 406 height 138
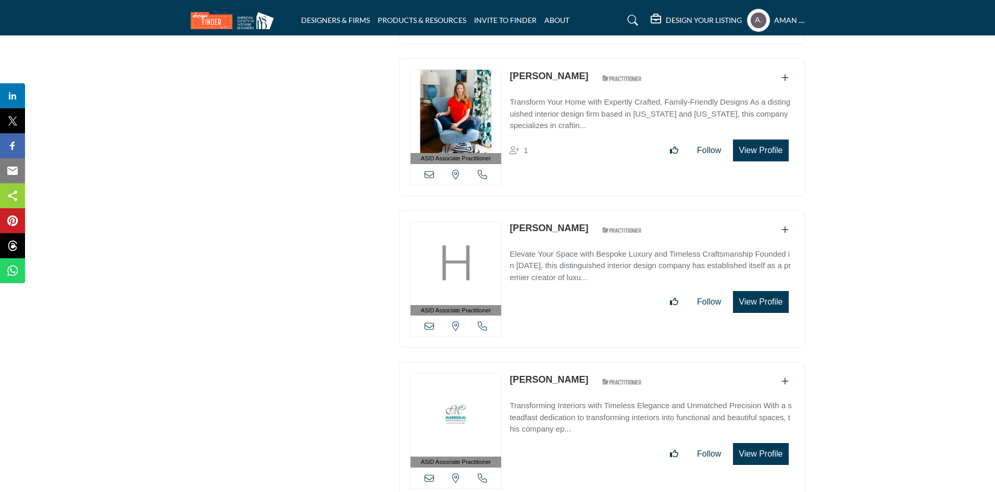
scroll to position [4586, 0]
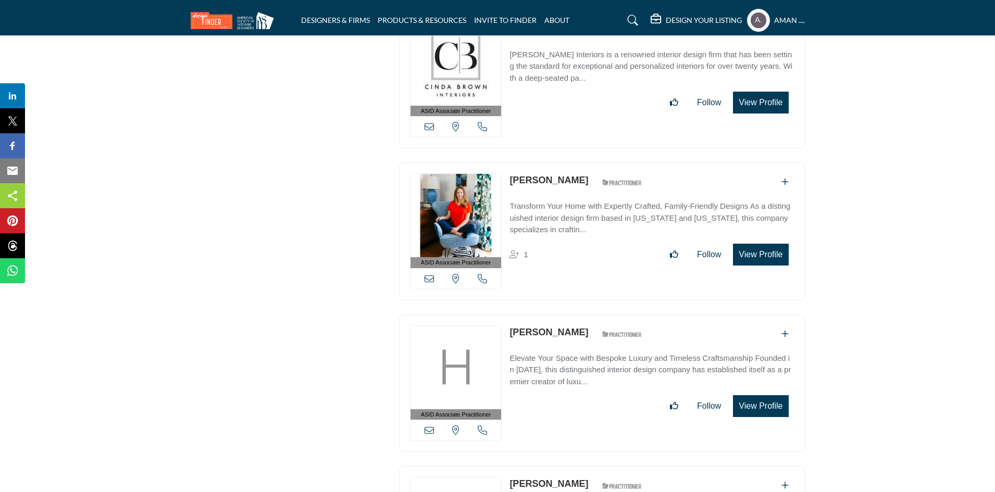
drag, startPoint x: 511, startPoint y: 155, endPoint x: 561, endPoint y: 162, distance: 50.0
click at [561, 163] on div "ASID Associate Practitioner ASID Associate Practitioners have a degree in any m…" at bounding box center [602, 232] width 406 height 138
copy link "Diane Rath"
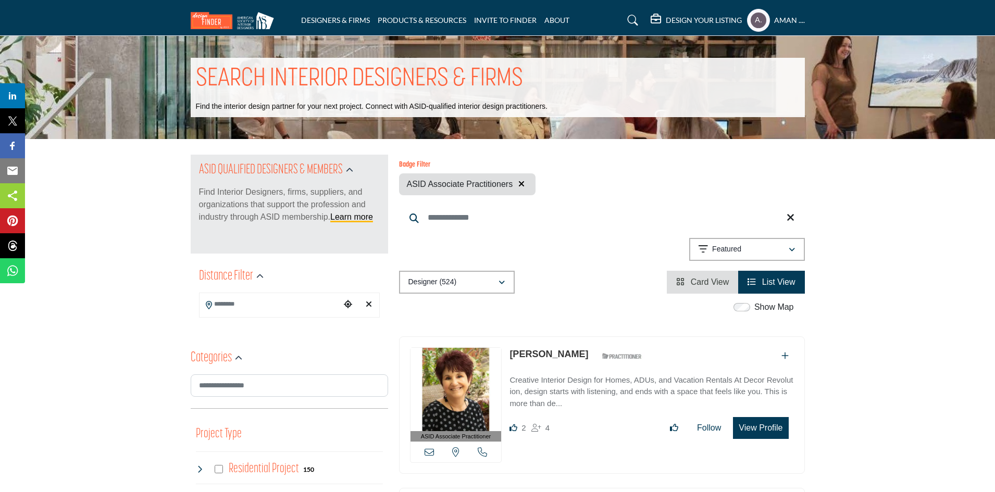
scroll to position [208, 0]
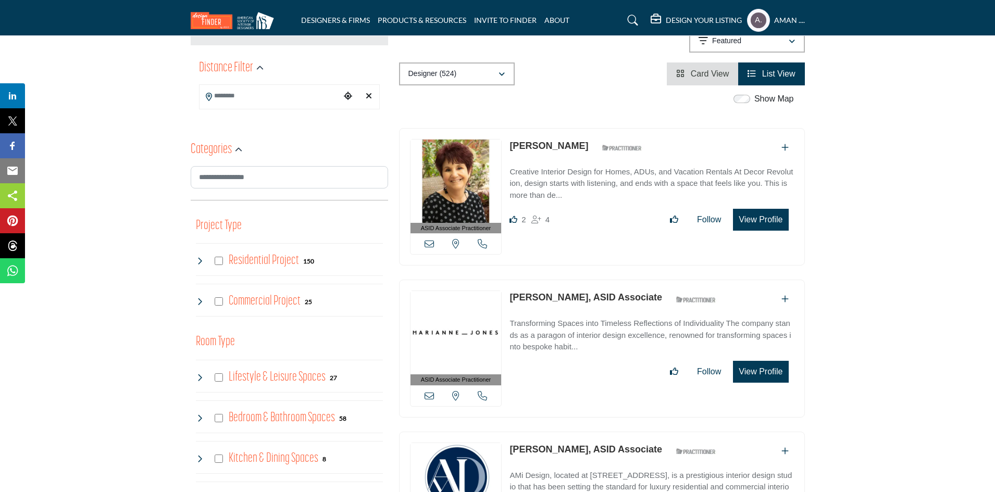
drag, startPoint x: 504, startPoint y: 139, endPoint x: 550, endPoint y: 142, distance: 45.4
click at [550, 142] on div "ASID Associate Practitioner ASID Associate Practitioners have a degree in any m…" at bounding box center [602, 197] width 406 height 138
click at [503, 103] on div "Show Map" at bounding box center [596, 100] width 406 height 14
drag, startPoint x: 511, startPoint y: 136, endPoint x: 584, endPoint y: 147, distance: 73.8
click at [584, 147] on div "ASID Associate Practitioner ASID Associate Practitioners have a degree in any m…" at bounding box center [602, 197] width 406 height 138
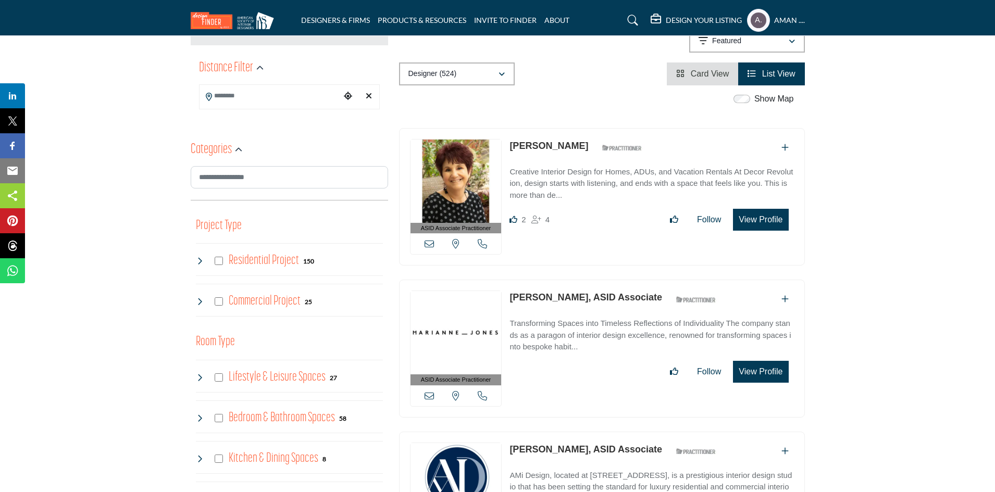
copy link "Karen Steinberg"
drag, startPoint x: 509, startPoint y: 291, endPoint x: 579, endPoint y: 303, distance: 71.4
click at [579, 303] on div "ASID Associate Practitioner ASID Associate Practitioners have a degree in any m…" at bounding box center [602, 349] width 406 height 138
copy link "Marianne Jones"
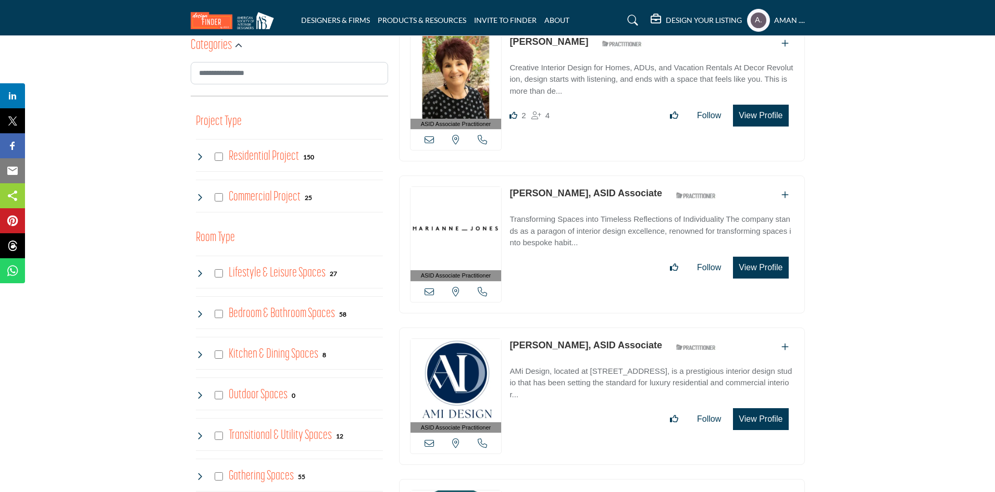
scroll to position [365, 0]
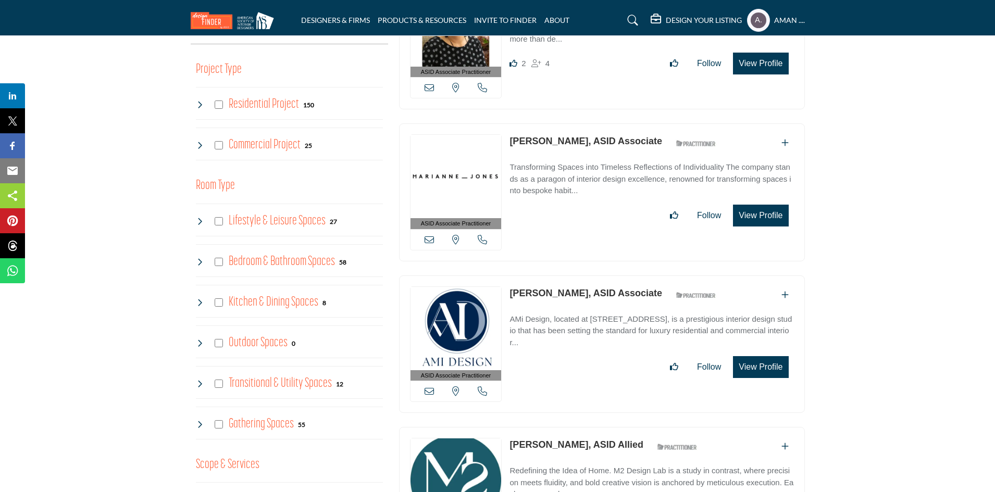
drag, startPoint x: 508, startPoint y: 285, endPoint x: 586, endPoint y: 288, distance: 78.7
click at [586, 288] on div "ASID Associate Practitioner ASID Associate Practitioners have a degree in any m…" at bounding box center [602, 345] width 406 height 138
copy link "Carmela Posillico"
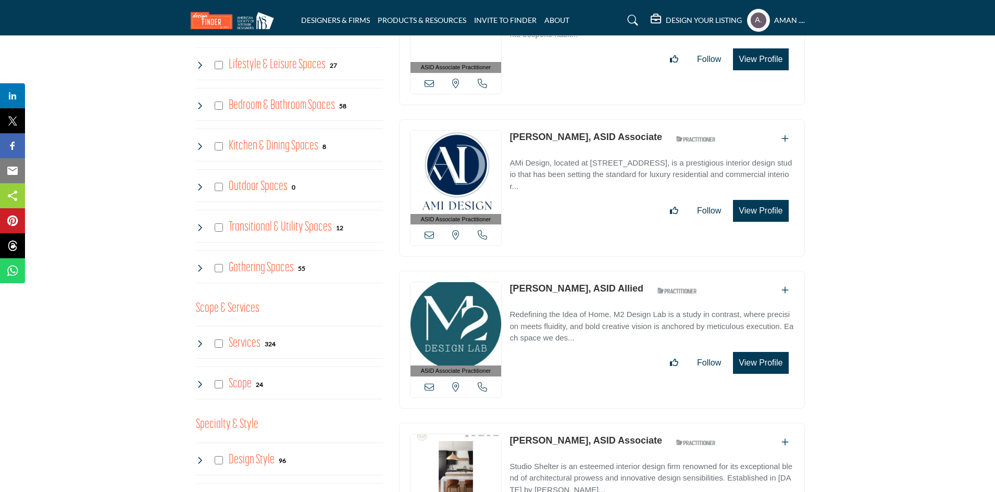
scroll to position [573, 0]
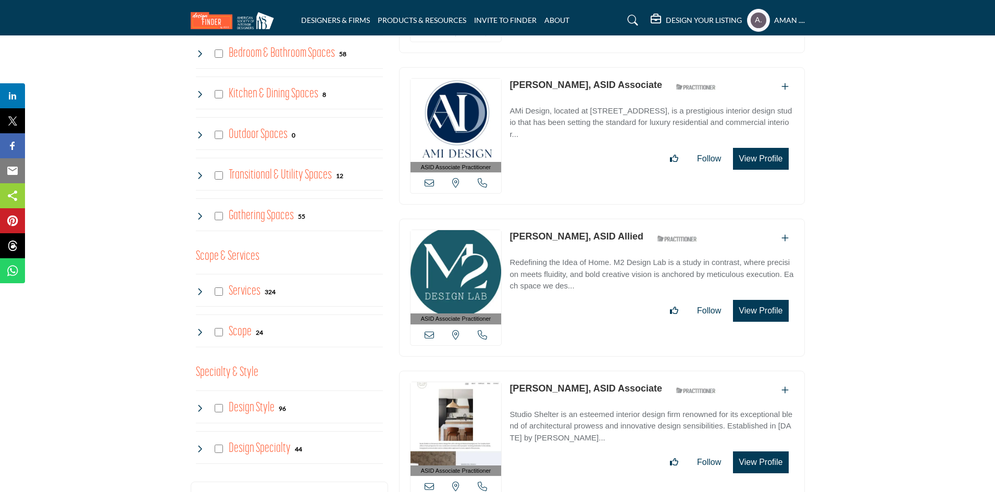
drag, startPoint x: 511, startPoint y: 225, endPoint x: 574, endPoint y: 238, distance: 64.5
click at [574, 238] on div "ASID Associate Practitioner ASID Associate Practitioners have a degree in any m…" at bounding box center [602, 288] width 406 height 138
copy link "Mark Schubert"
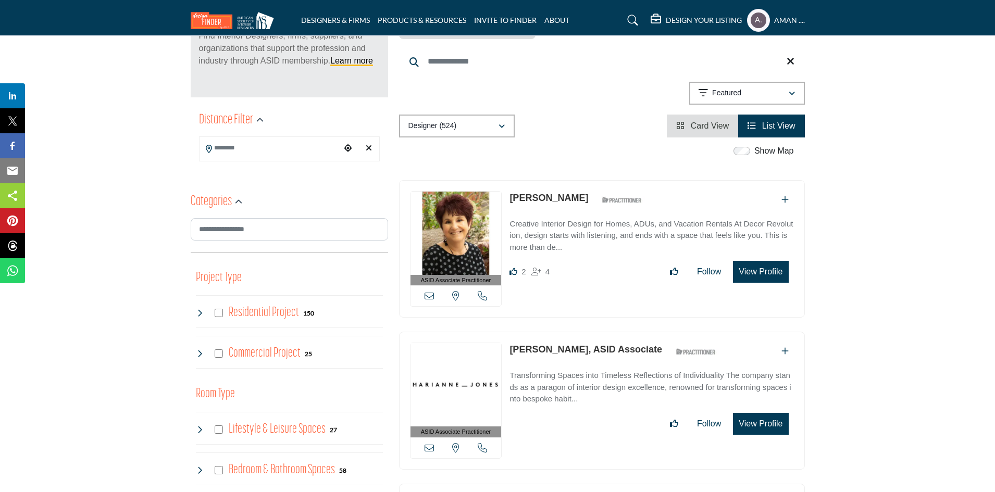
scroll to position [313, 0]
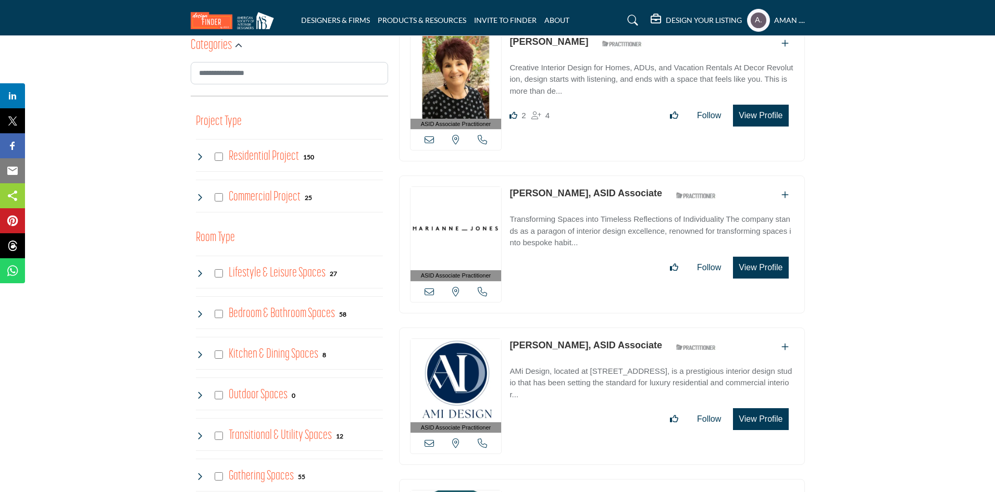
click at [573, 195] on link "Marianne Jones, ASID Associate" at bounding box center [586, 193] width 153 height 10
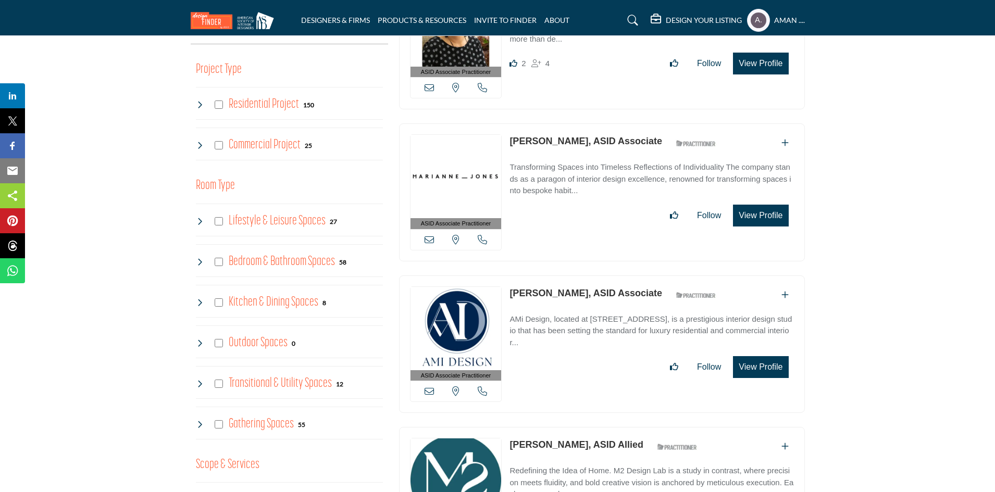
scroll to position [417, 0]
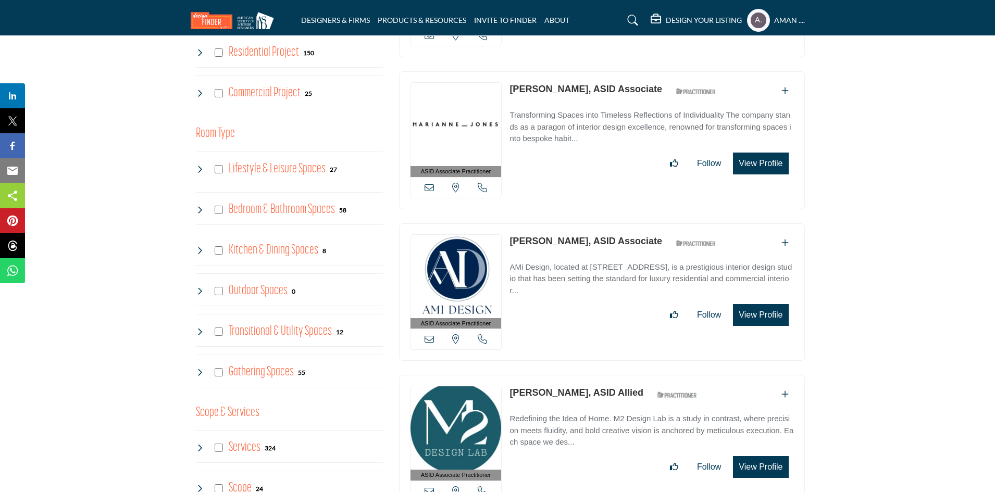
click at [587, 237] on link "Carmela Posillico, ASID Associate" at bounding box center [586, 241] width 153 height 10
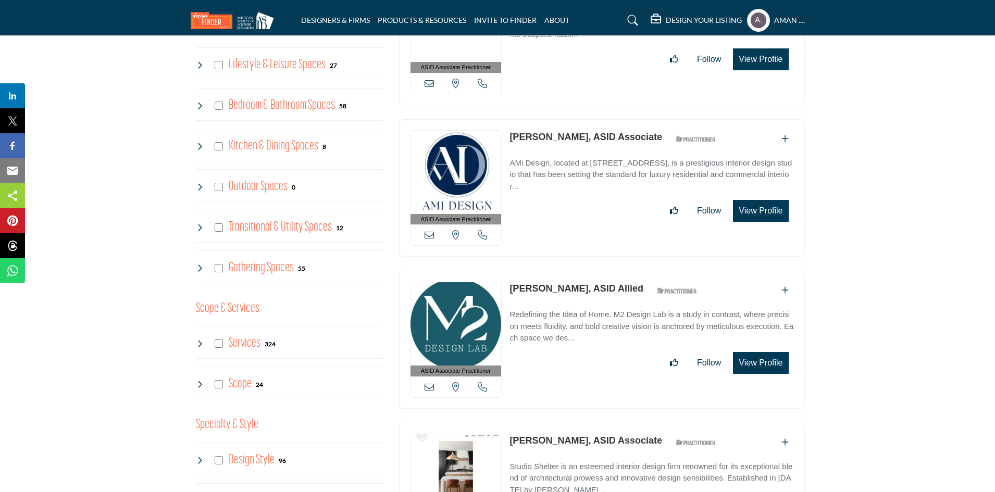
scroll to position [573, 0]
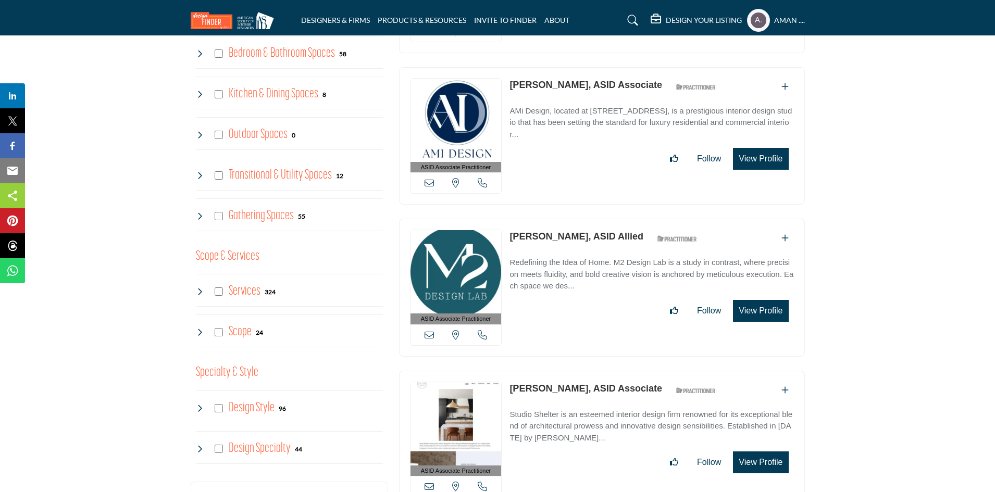
click at [556, 234] on link "Mark Schubert, ASID Allied" at bounding box center [577, 236] width 134 height 10
copy link "Mark Schubert"
click at [518, 236] on link "Mark Schubert, ASID Allied" at bounding box center [577, 236] width 134 height 10
click at [555, 234] on link "Mark Schubert, ASID Allied" at bounding box center [577, 236] width 134 height 10
click at [591, 386] on link "Kelly Flynn, ASID Associate" at bounding box center [586, 389] width 153 height 10
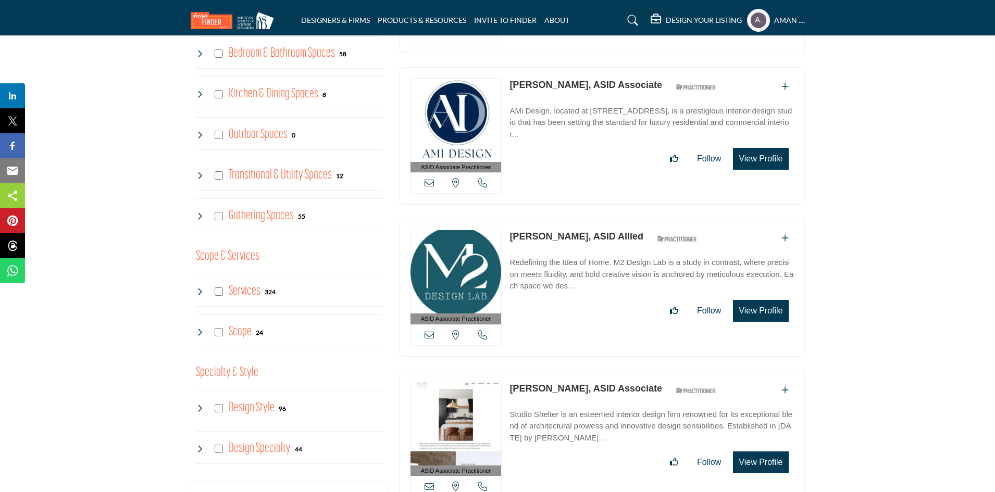
click at [533, 233] on link "Mark Schubert, ASID Allied" at bounding box center [577, 236] width 134 height 10
click at [582, 233] on link "Mark Schubert, ASID Allied" at bounding box center [577, 236] width 134 height 10
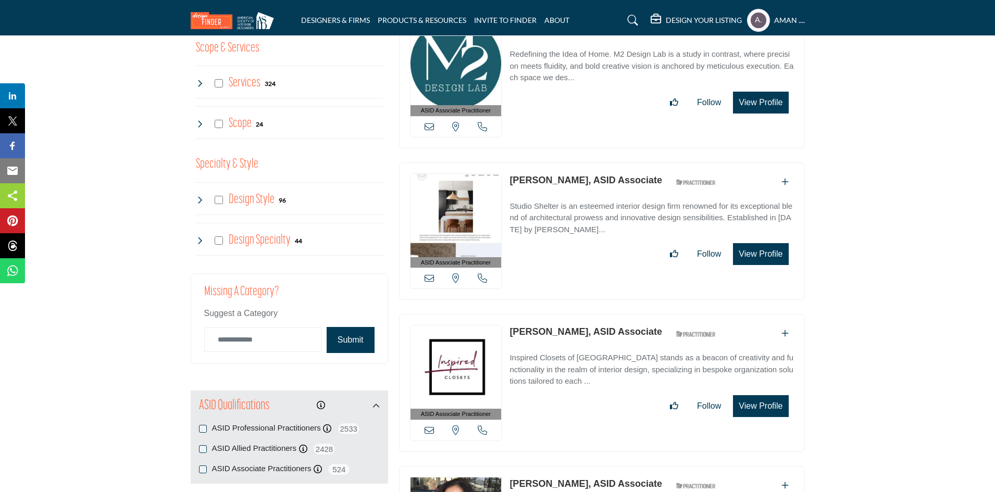
scroll to position [886, 0]
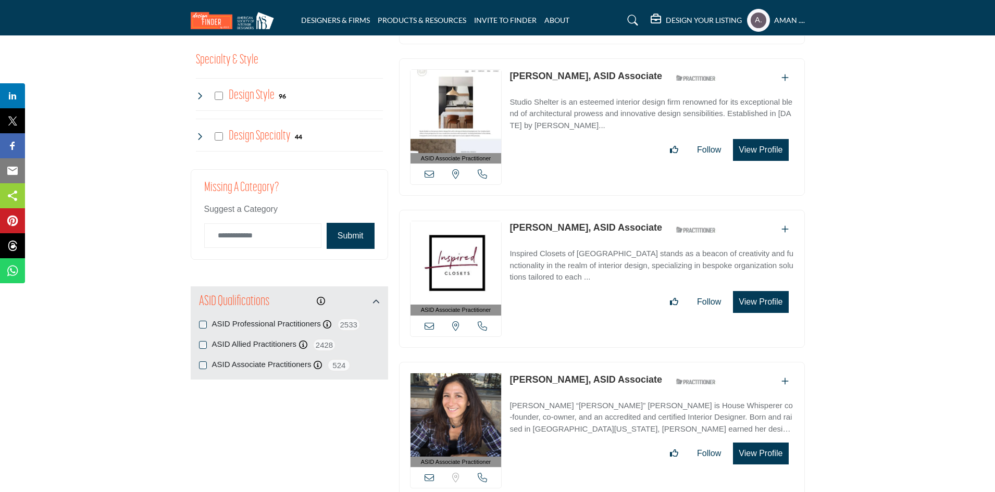
click at [535, 224] on link "Logan McKee, ASID Associate" at bounding box center [586, 227] width 153 height 10
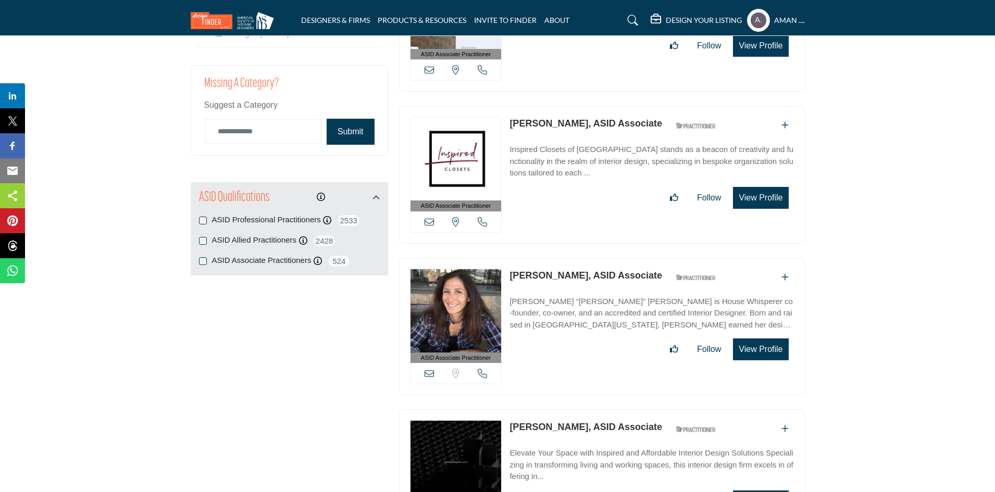
scroll to position [1146, 0]
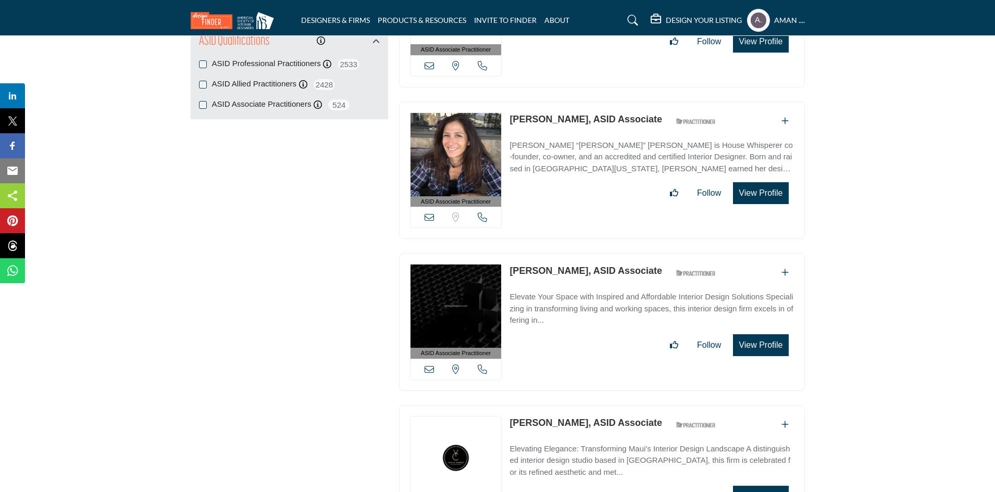
click at [555, 114] on link "Christina Sharp, ASID Associate" at bounding box center [586, 119] width 153 height 10
click at [580, 267] on link "Marianne Sax, ASID Associate" at bounding box center [586, 271] width 153 height 10
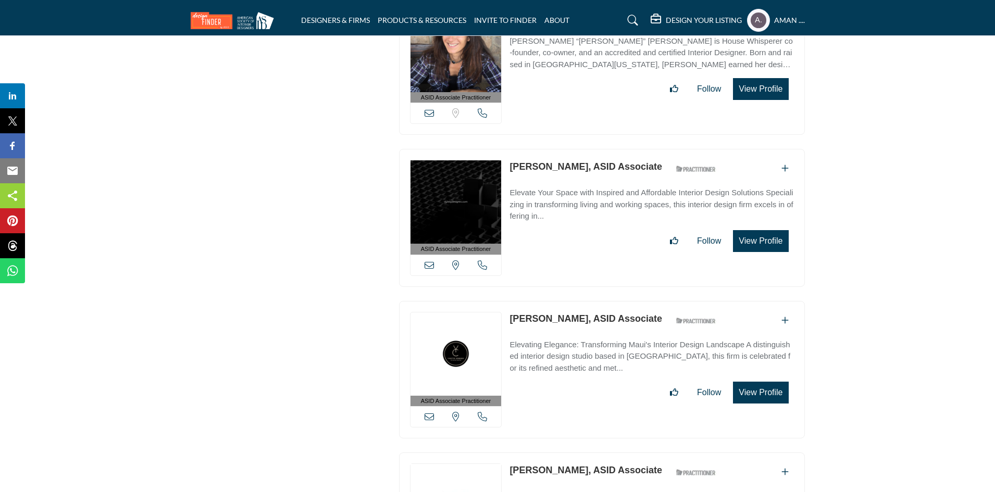
scroll to position [1303, 0]
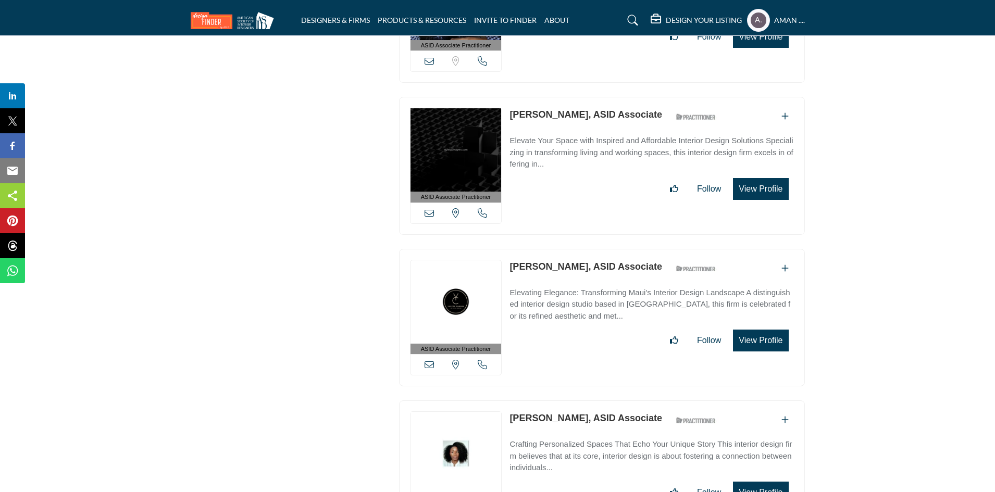
click at [580, 262] on link "Yvette Crosby, ASID Associate" at bounding box center [586, 267] width 153 height 10
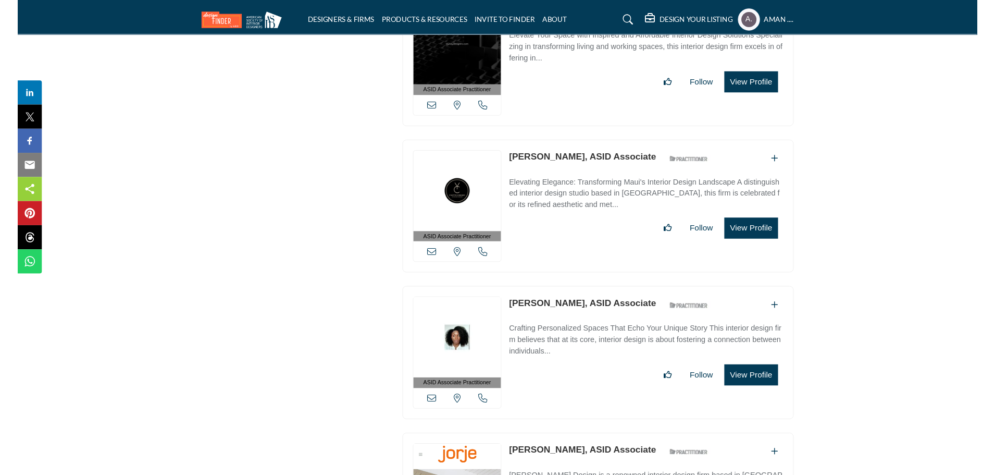
scroll to position [1459, 0]
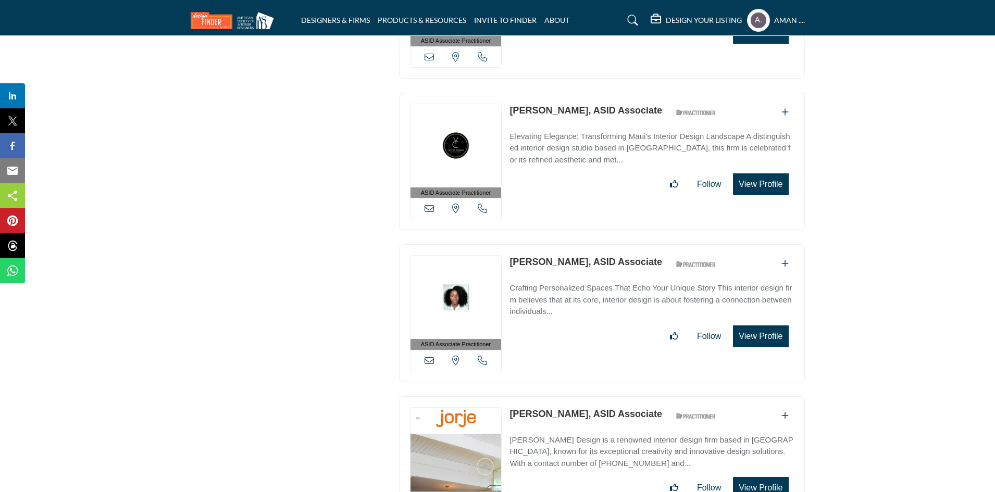
click at [586, 257] on link "Denedra Finley, ASID Associate" at bounding box center [586, 262] width 153 height 10
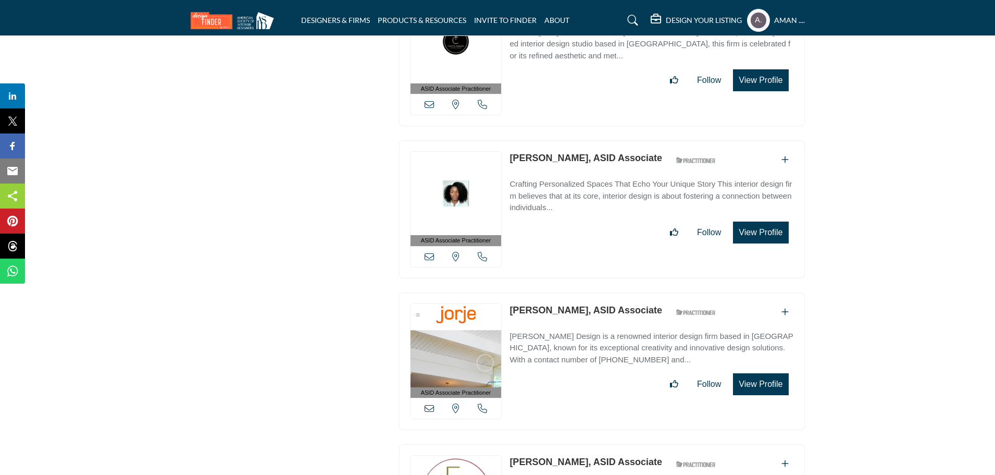
scroll to position [1615, 0]
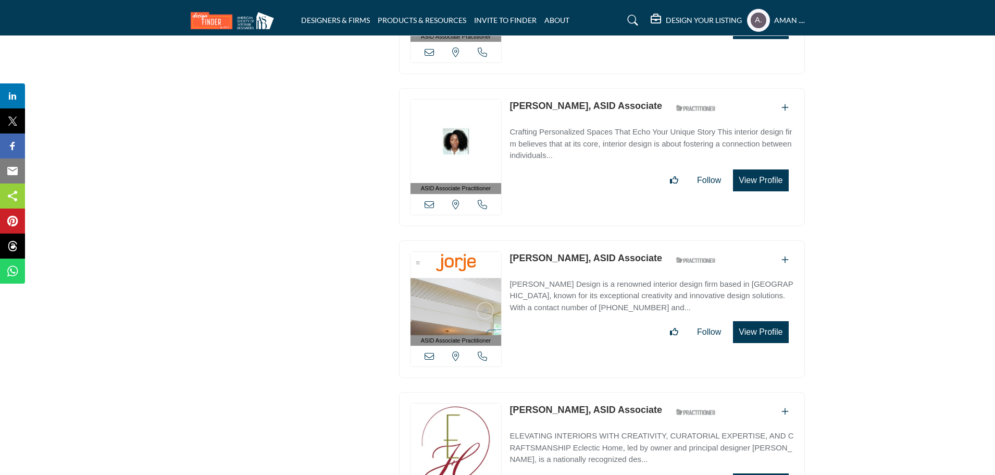
click at [554, 253] on link "Jordana Joseph, ASID Associate" at bounding box center [586, 258] width 153 height 10
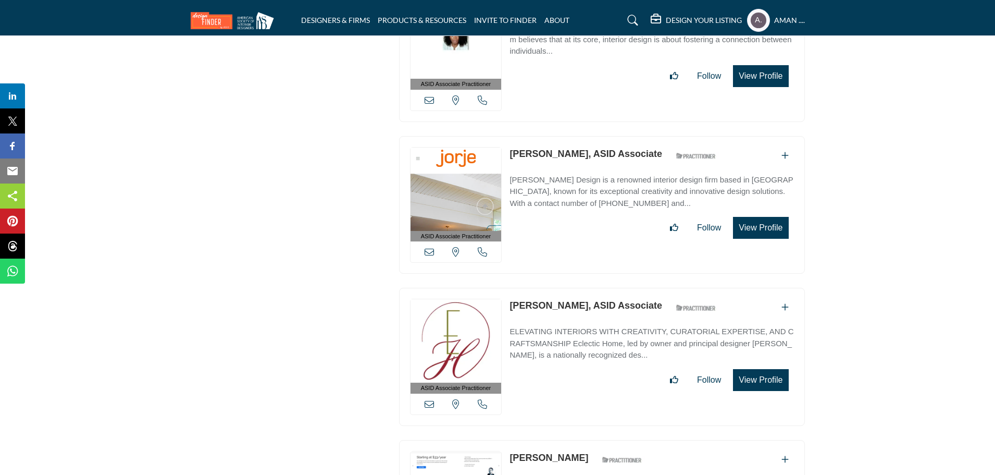
scroll to position [1772, 0]
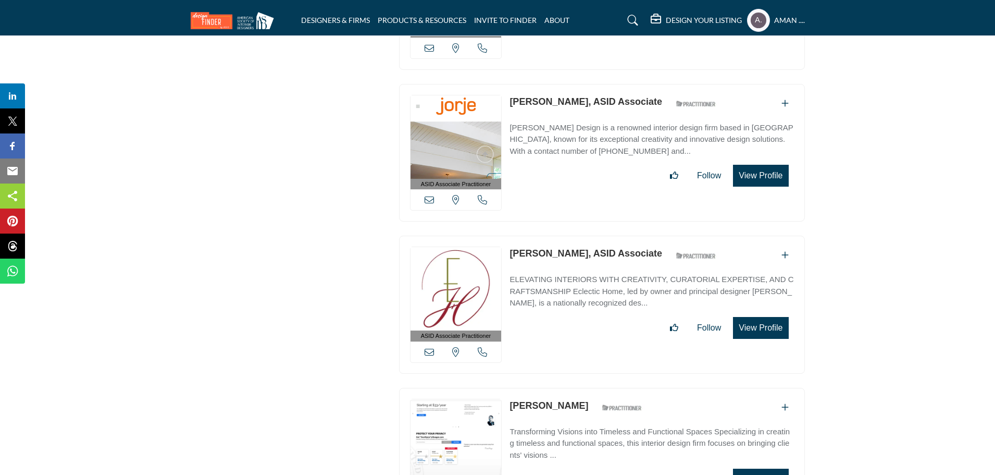
click at [560, 248] on link "Penny Francis, ASID Associate" at bounding box center [586, 253] width 153 height 10
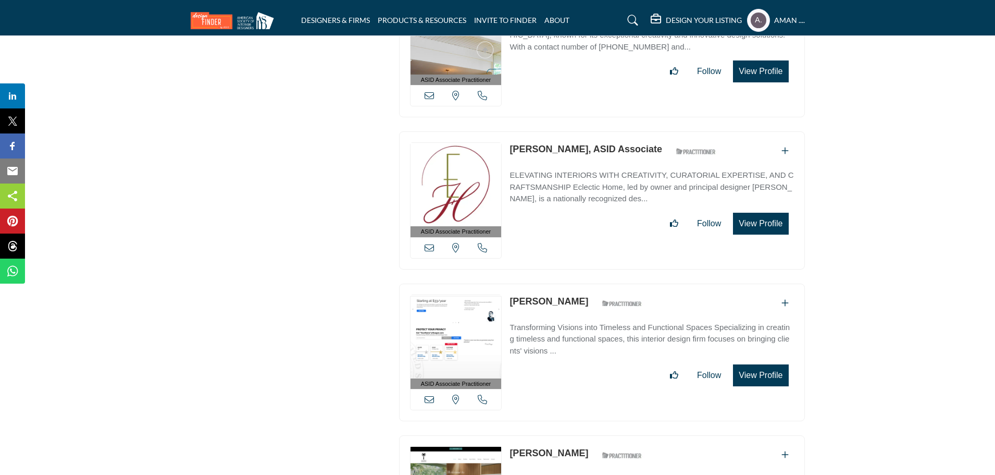
scroll to position [1928, 0]
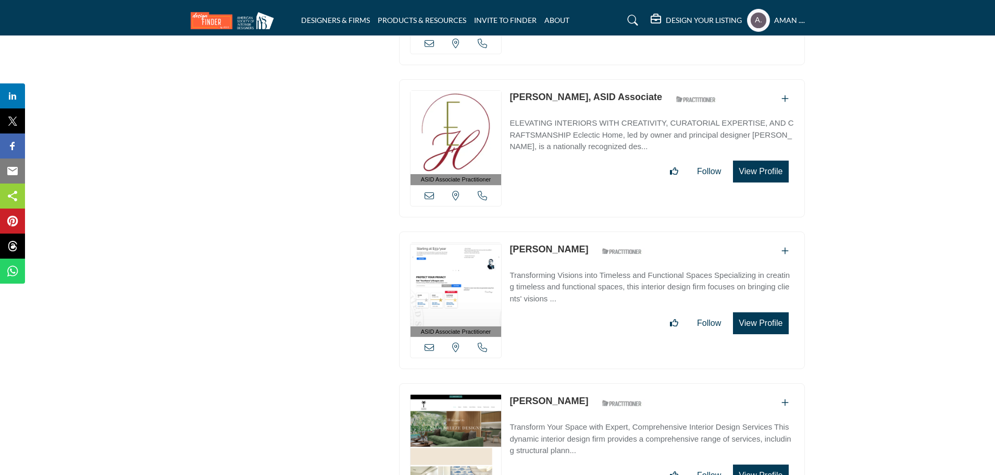
click at [553, 244] on link "Christy Soldatis" at bounding box center [549, 249] width 79 height 10
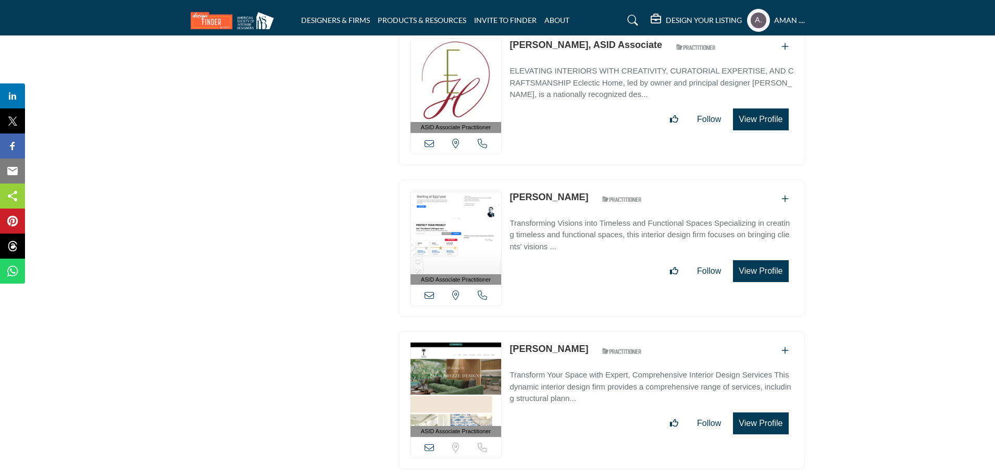
scroll to position [2032, 0]
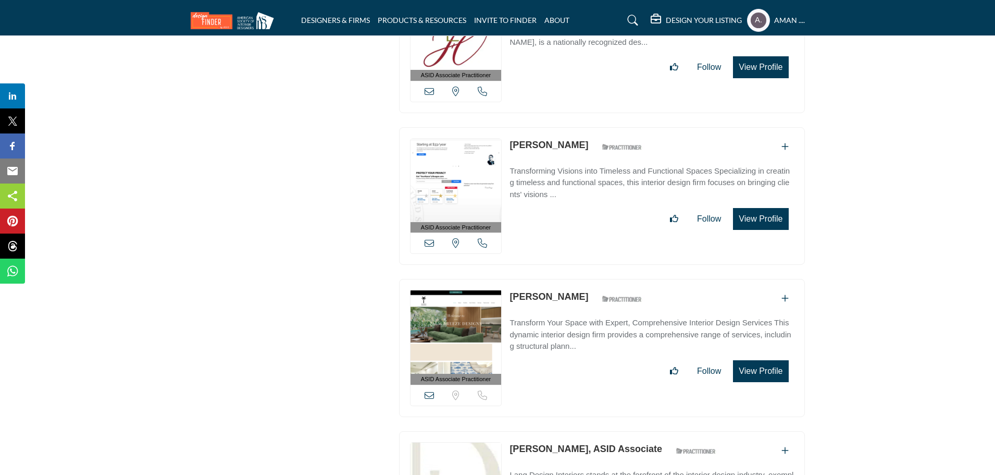
click at [553, 291] on link "Kristin Barton" at bounding box center [549, 296] width 79 height 10
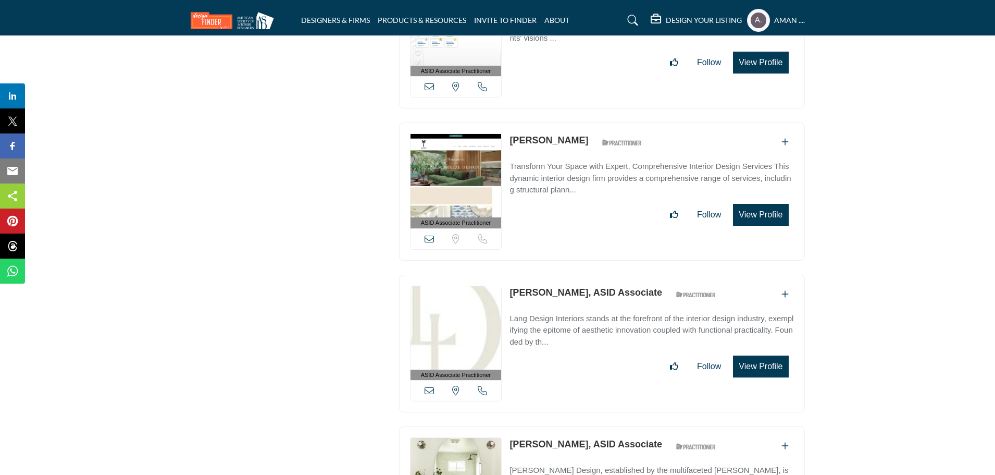
scroll to position [2241, 0]
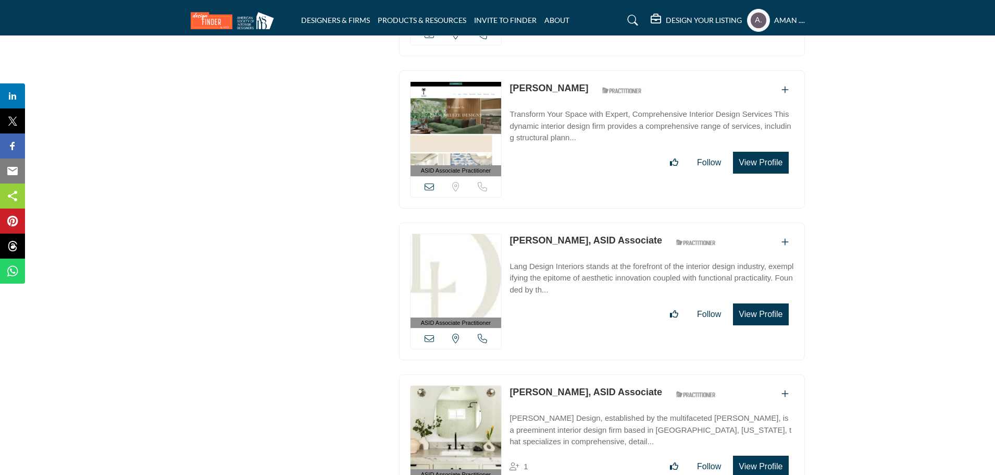
click at [566, 235] on link "Paige Leackfeldt, ASID Associate" at bounding box center [586, 240] width 153 height 10
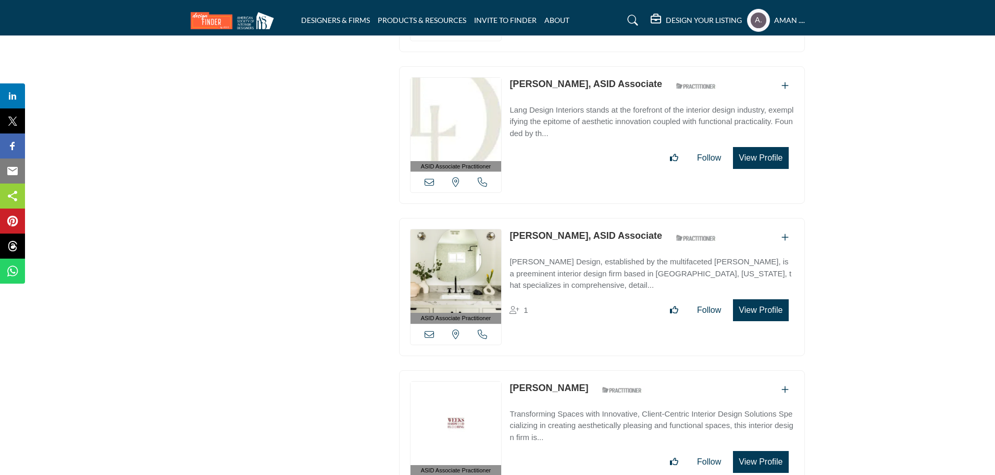
scroll to position [2449, 0]
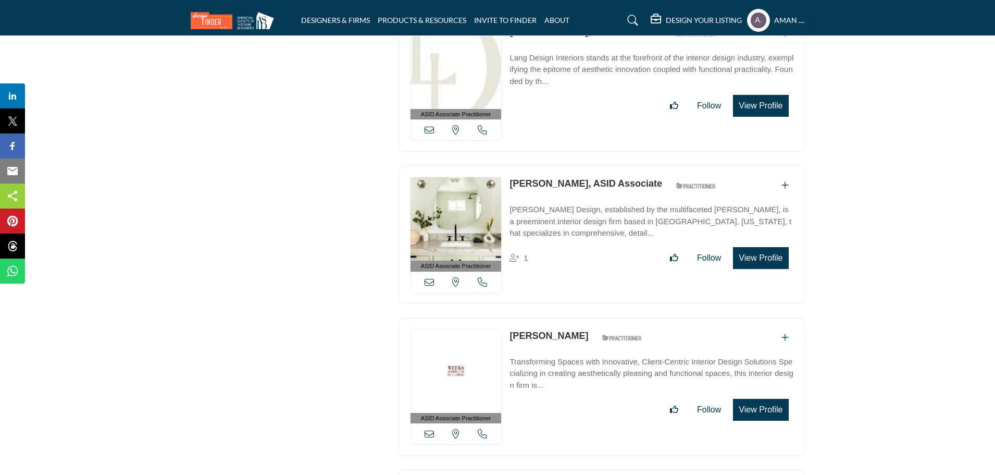
click at [574, 179] on link "Alison Goldblum, ASID Associate" at bounding box center [586, 183] width 153 height 10
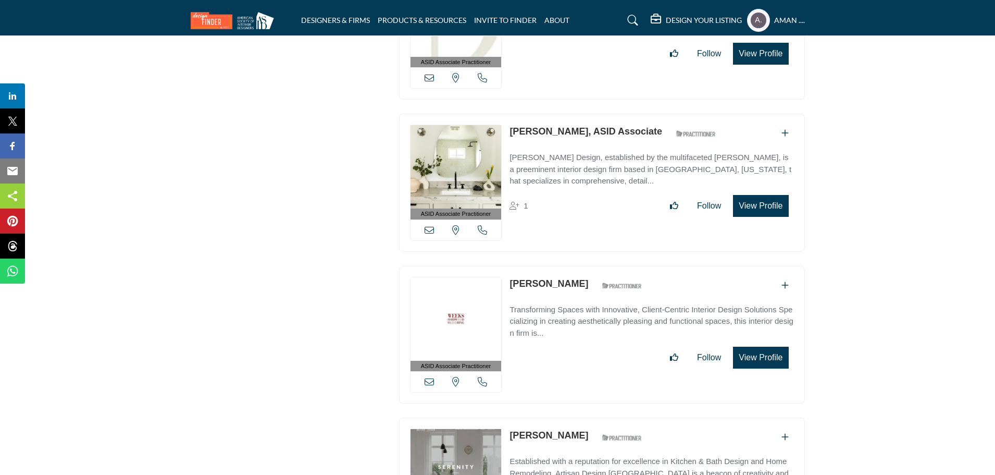
scroll to position [2553, 0]
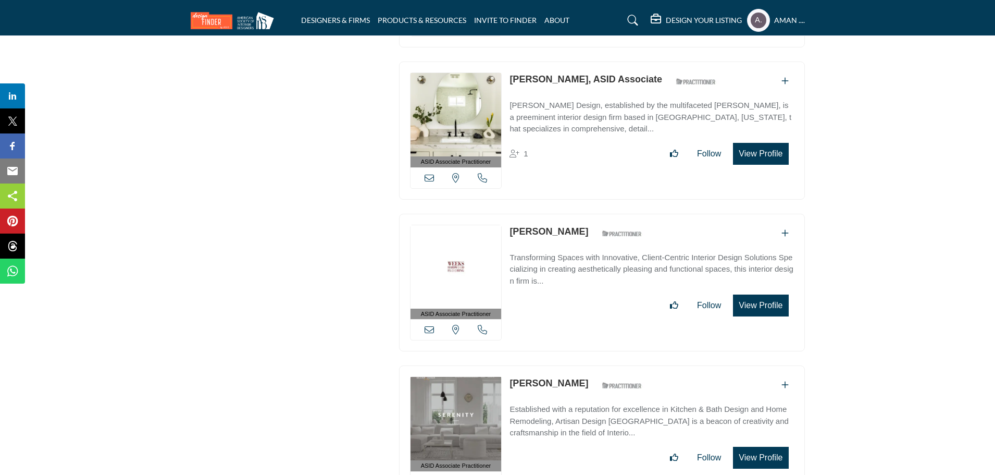
click at [542, 226] on link "Julie Hartsell" at bounding box center [549, 231] width 79 height 10
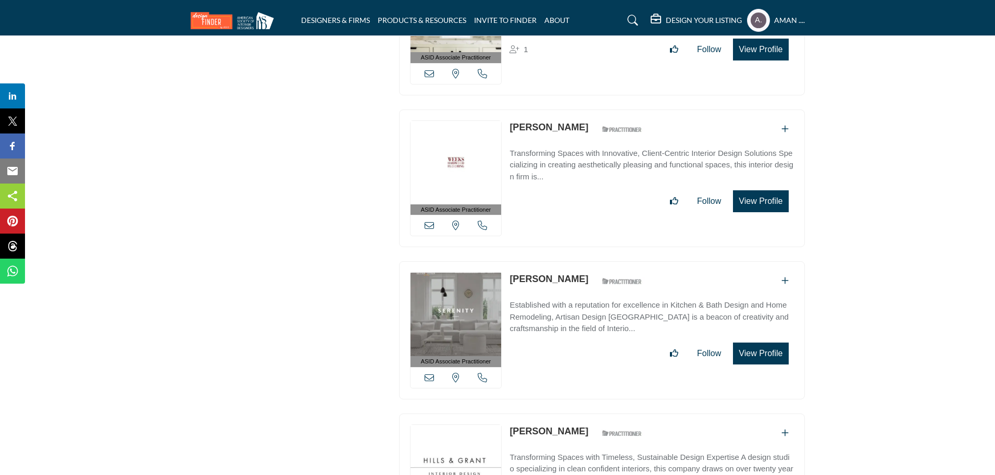
scroll to position [2710, 0]
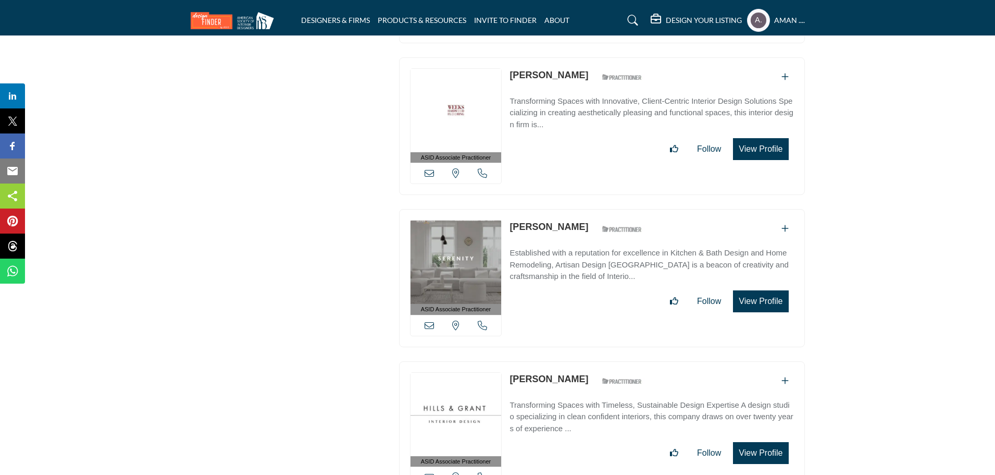
click at [547, 221] on link "Patricia Thompson" at bounding box center [549, 226] width 79 height 10
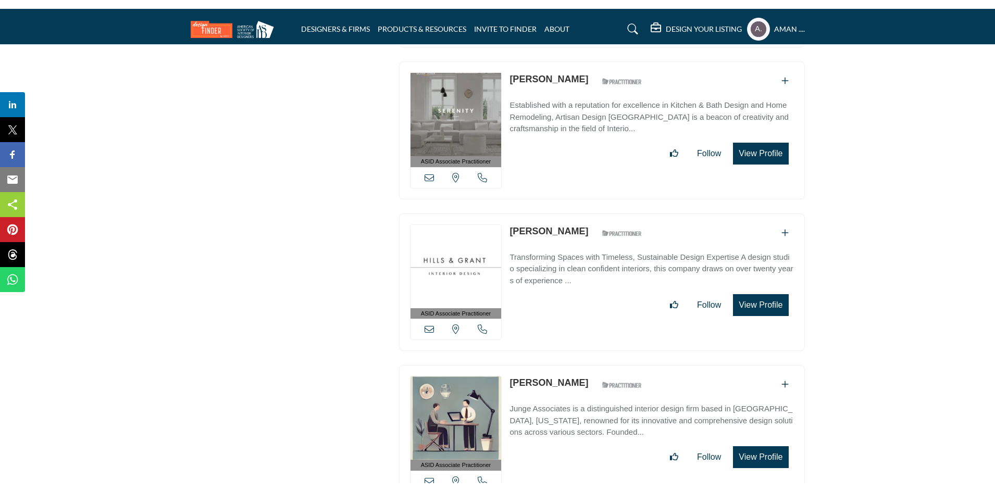
scroll to position [2918, 0]
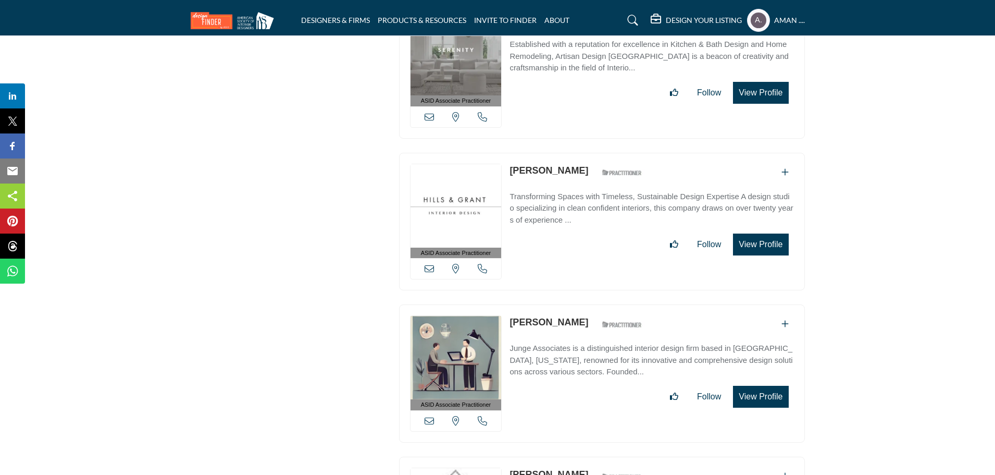
click at [522, 165] on link "Kris Foss" at bounding box center [549, 170] width 79 height 10
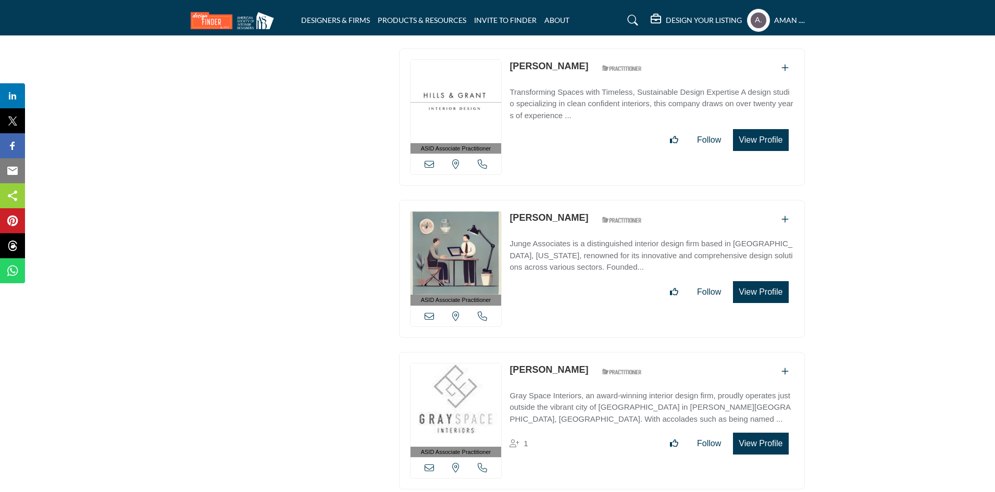
scroll to position [3074, 0]
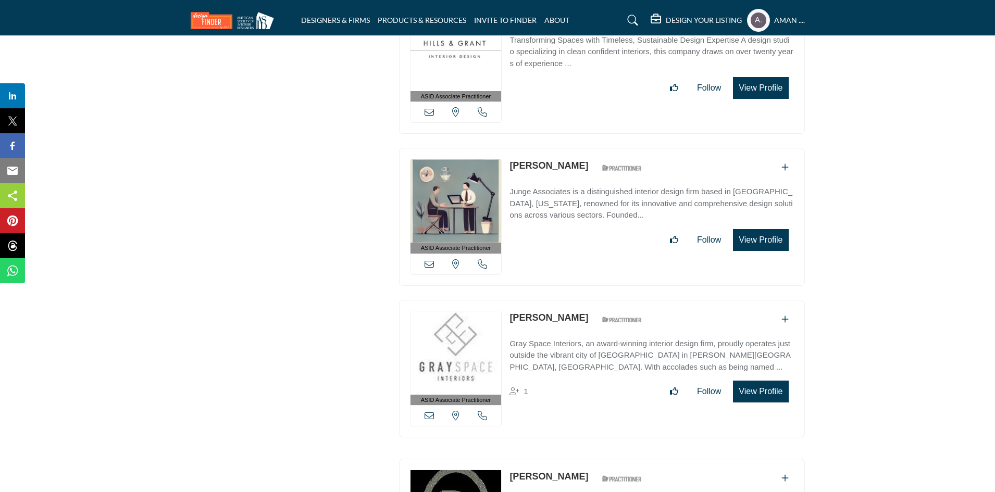
click at [531, 160] on link "Debbie Junge" at bounding box center [549, 165] width 79 height 10
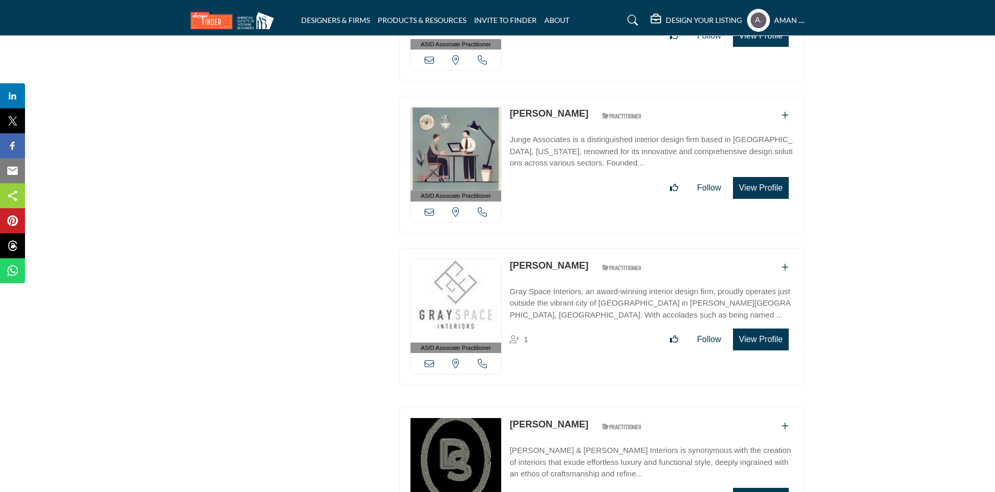
drag, startPoint x: 536, startPoint y: 257, endPoint x: 501, endPoint y: 257, distance: 35.4
click at [536, 261] on link "Rasheeda Gray" at bounding box center [549, 266] width 79 height 10
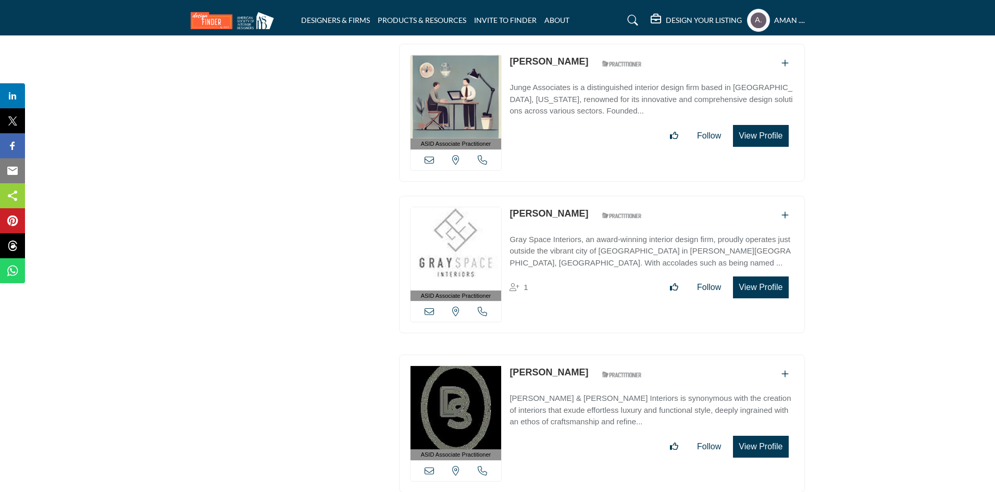
scroll to position [3283, 0]
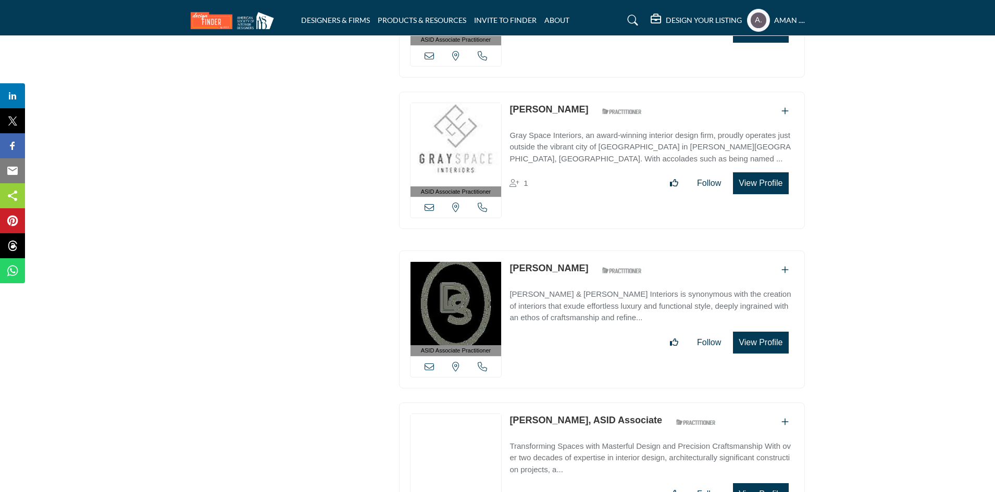
click at [540, 263] on link "Whitney Savage" at bounding box center [549, 268] width 79 height 10
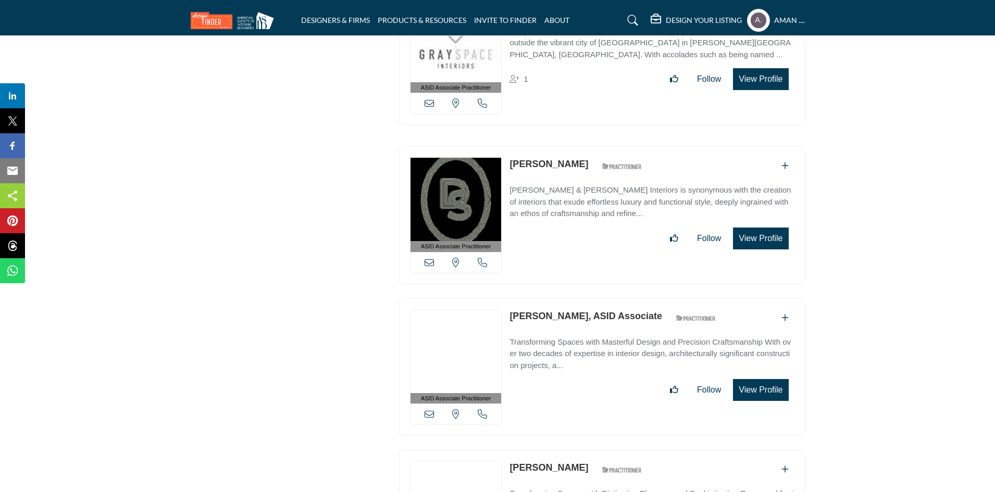
scroll to position [3491, 0]
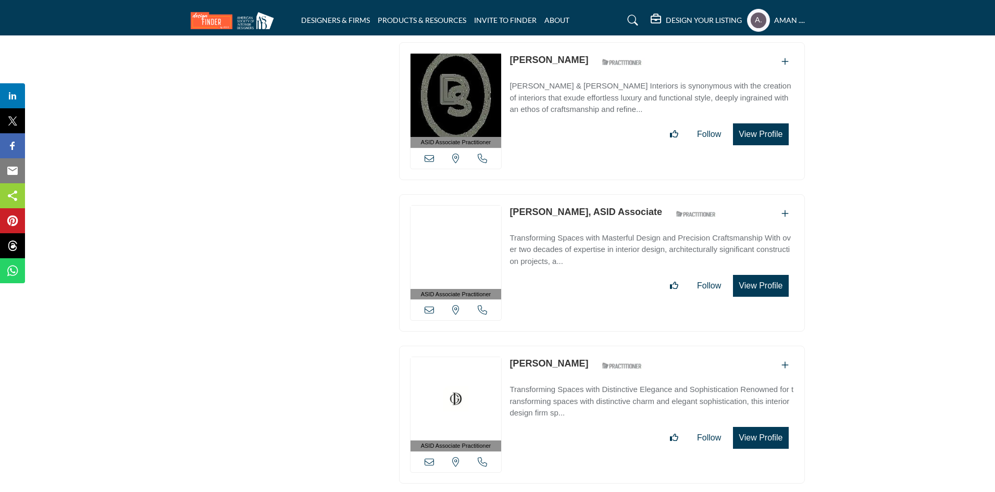
click at [585, 207] on link "Damon Savoia, ASID Associate" at bounding box center [586, 212] width 153 height 10
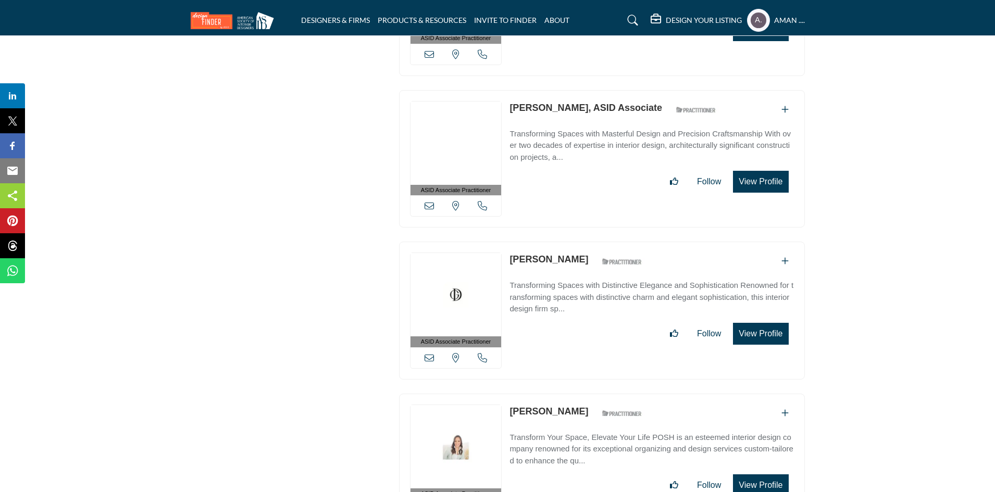
click at [550, 254] on link "Holly Weaver" at bounding box center [549, 259] width 79 height 10
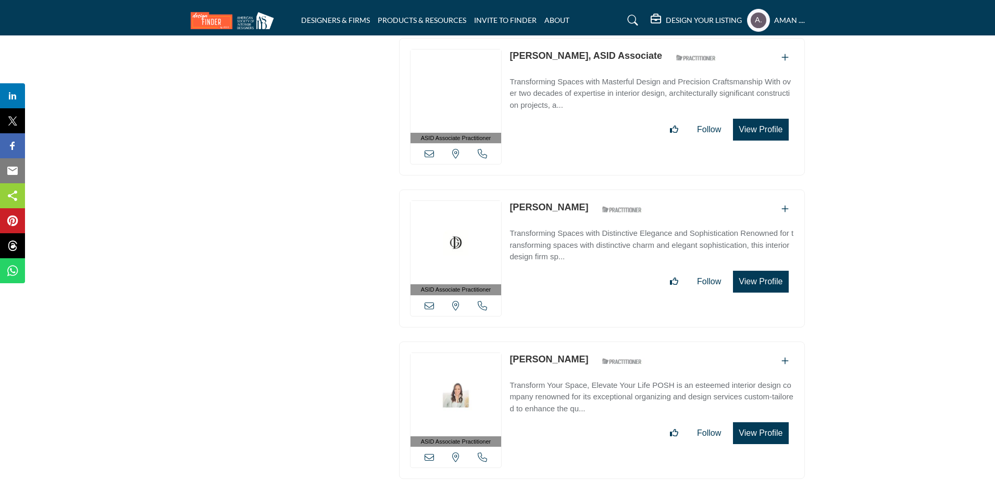
scroll to position [3700, 0]
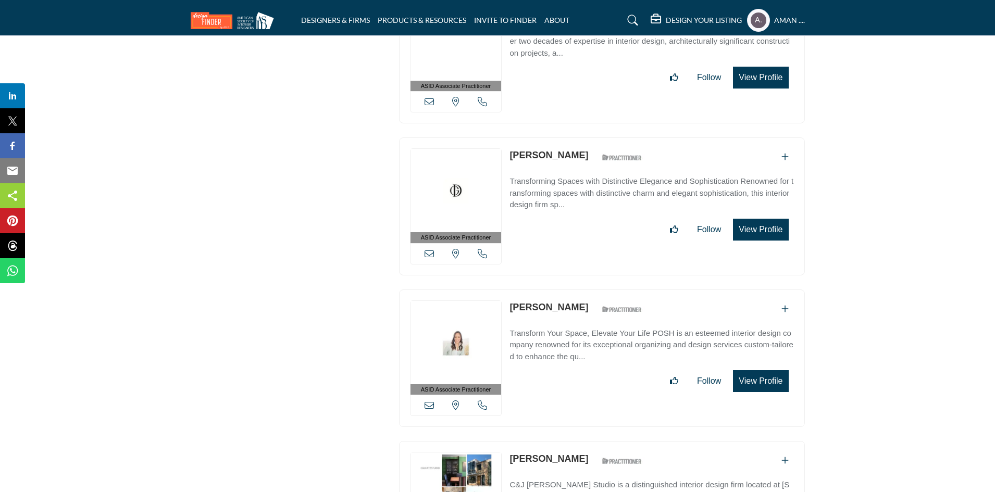
click at [551, 302] on link "Heidi Solomon" at bounding box center [549, 307] width 79 height 10
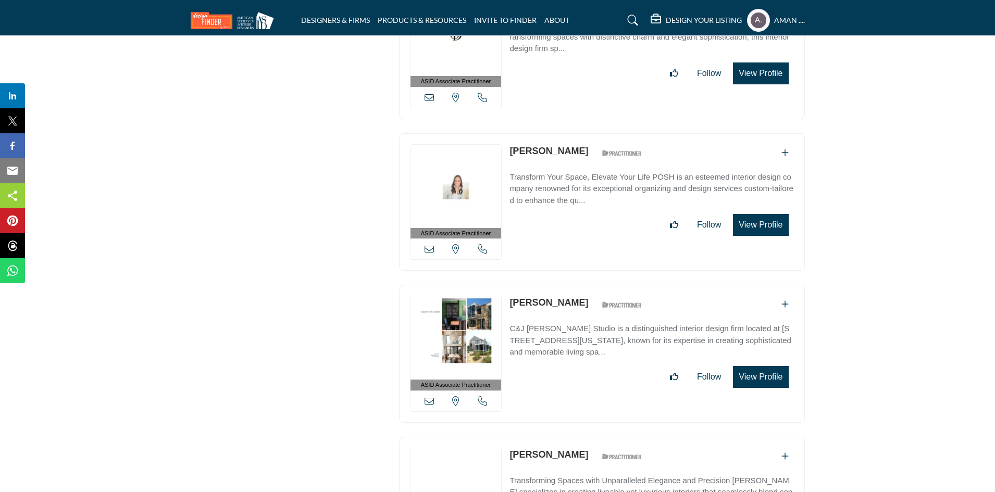
scroll to position [3908, 0]
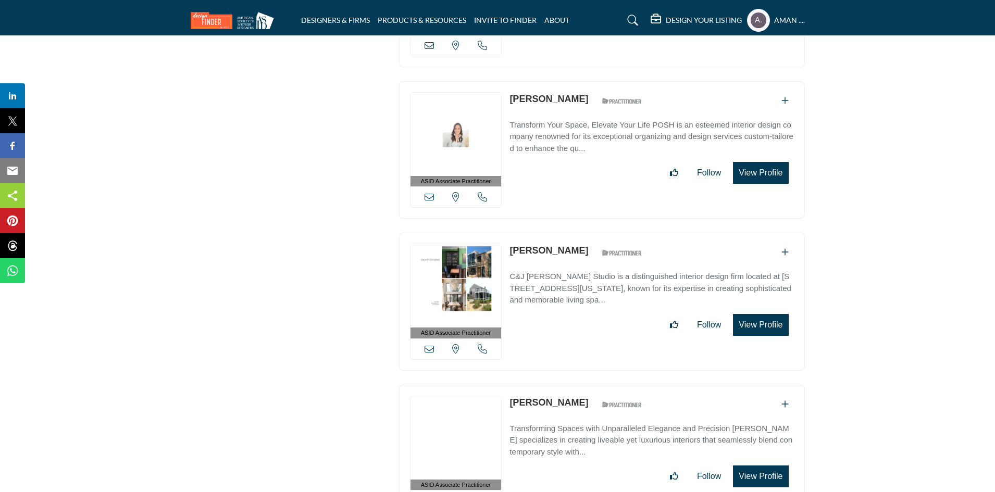
click at [554, 245] on link "Quin Robertson" at bounding box center [549, 250] width 79 height 10
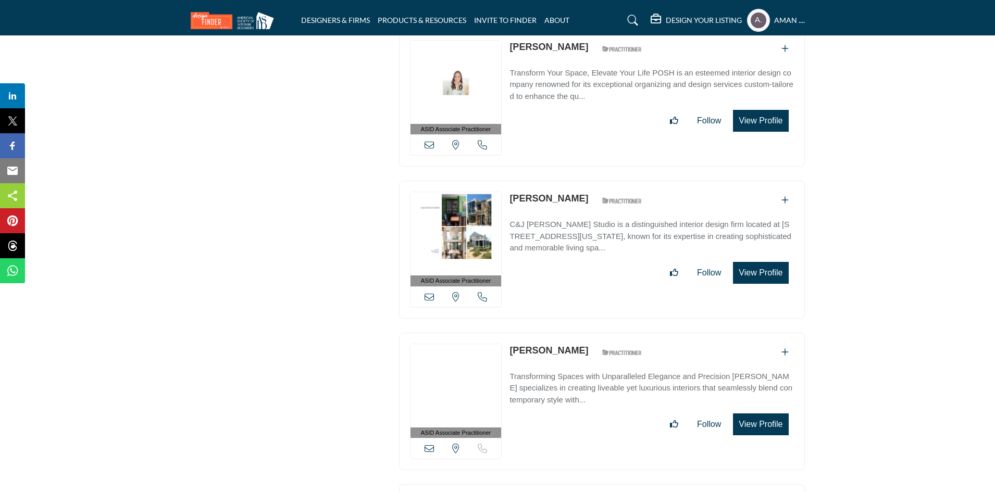
scroll to position [4012, 0]
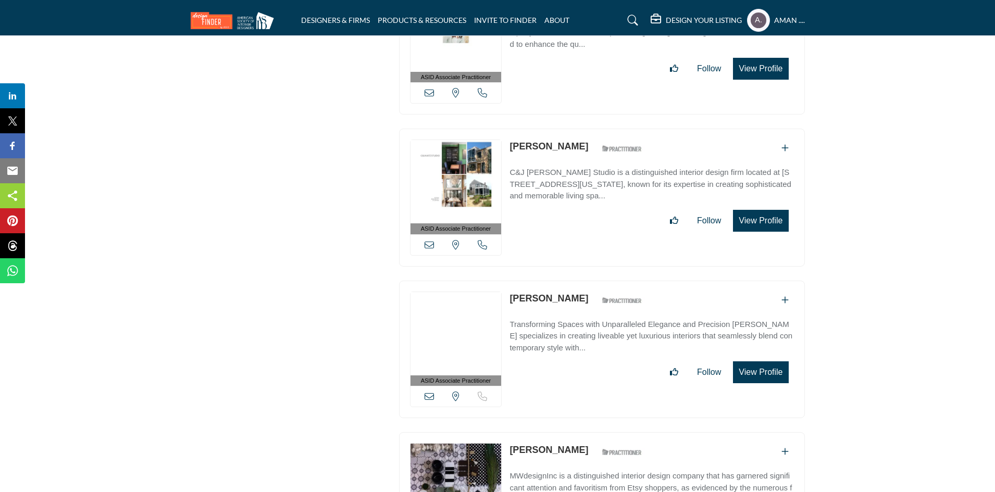
click at [555, 293] on link "Craig Hoffman" at bounding box center [549, 298] width 79 height 10
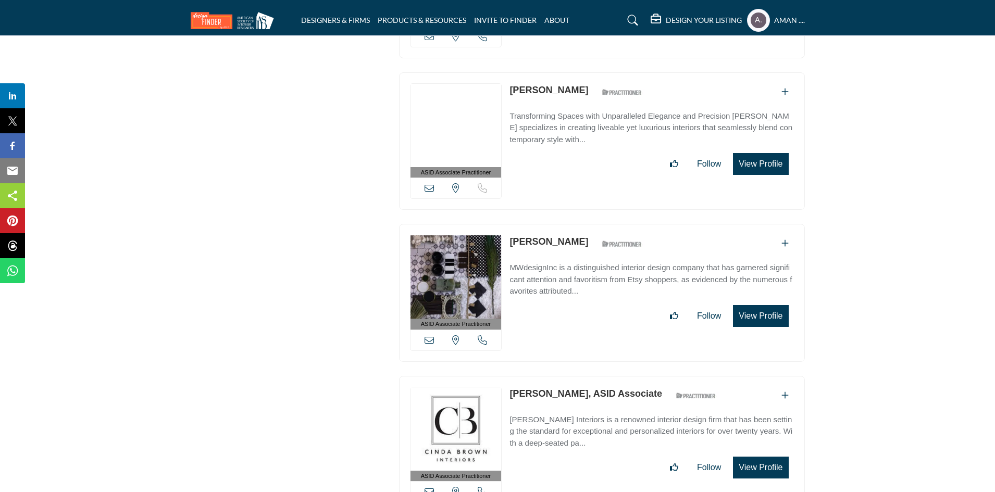
scroll to position [4273, 0]
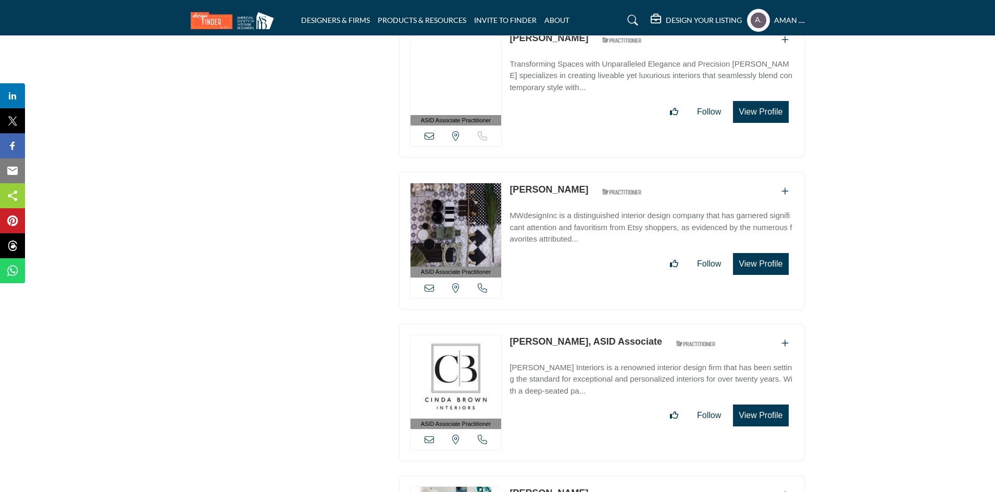
click at [538, 184] on link "Mimi Wilson" at bounding box center [549, 189] width 79 height 10
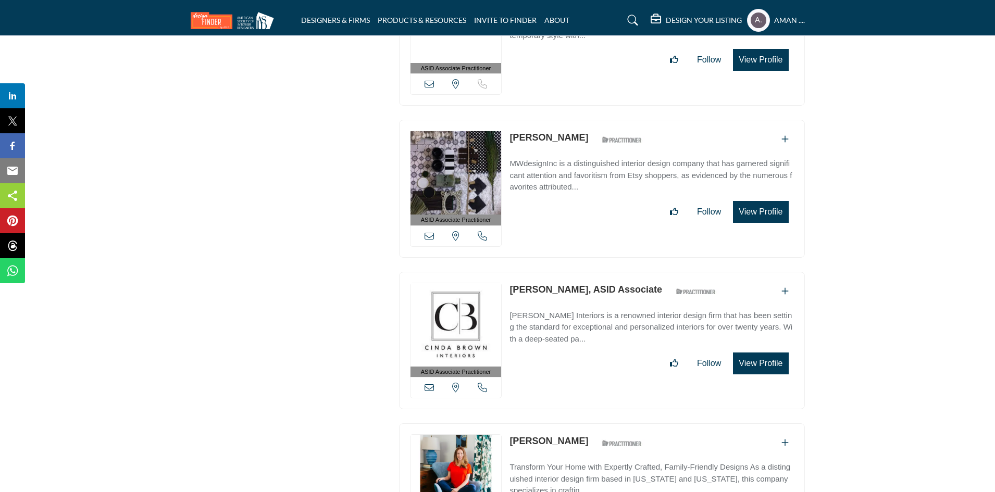
click at [572, 284] on link "Cinda Brown, ASID Associate" at bounding box center [586, 289] width 153 height 10
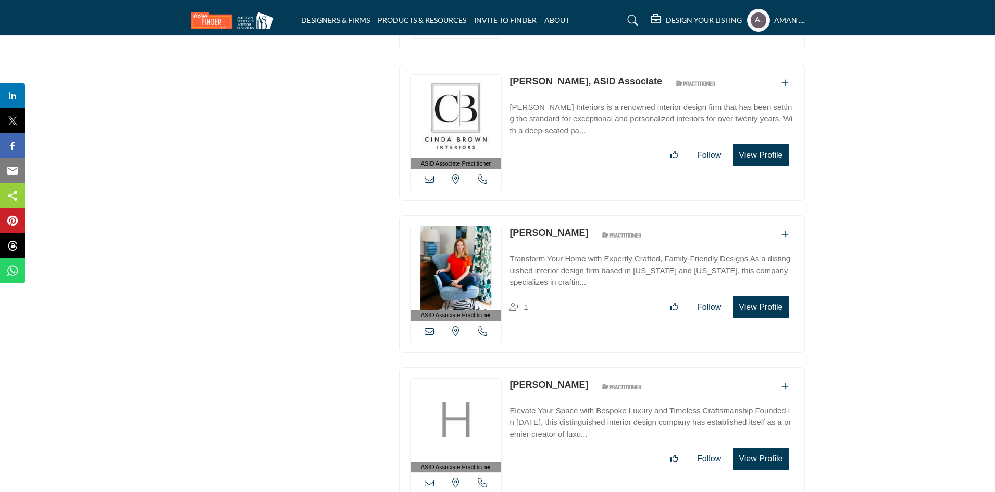
scroll to position [4585, 0]
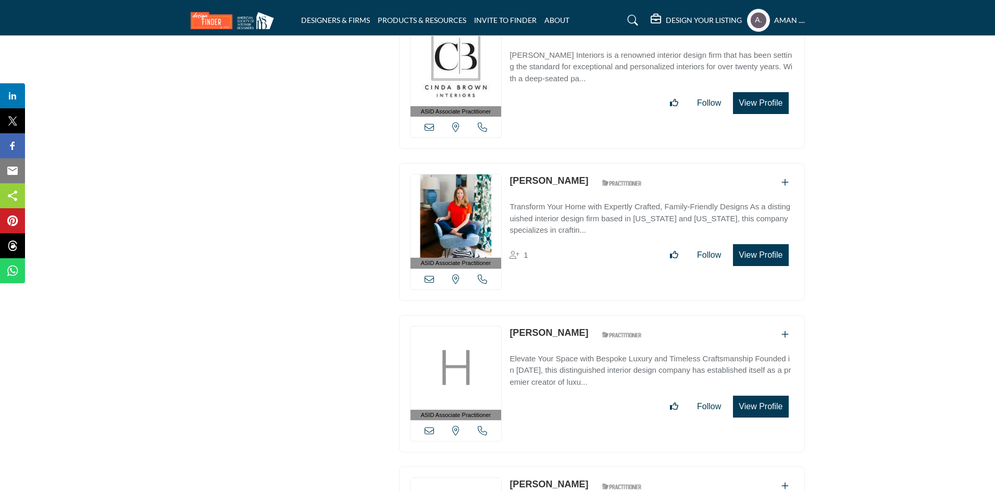
click at [533, 176] on link "Diane Rath" at bounding box center [549, 181] width 79 height 10
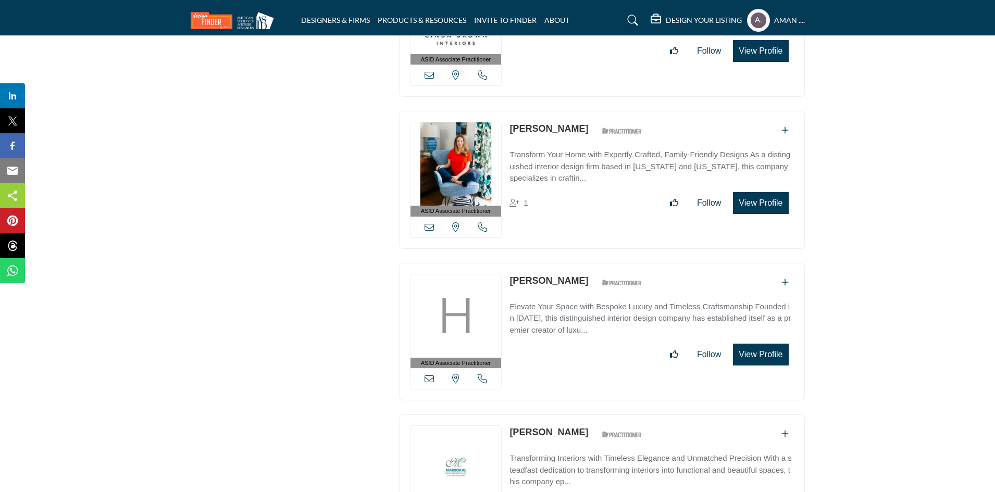
scroll to position [4690, 0]
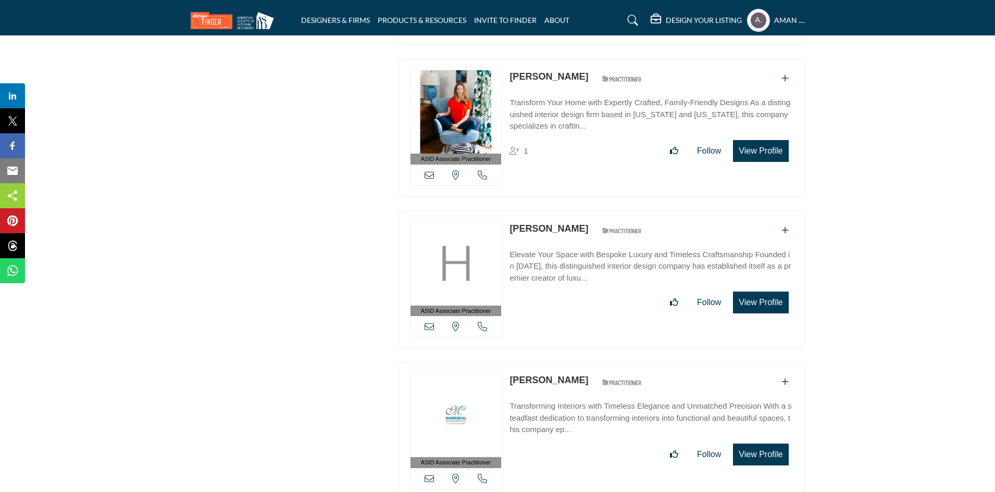
click at [565, 224] on link "Christopher Hubbard" at bounding box center [549, 229] width 79 height 10
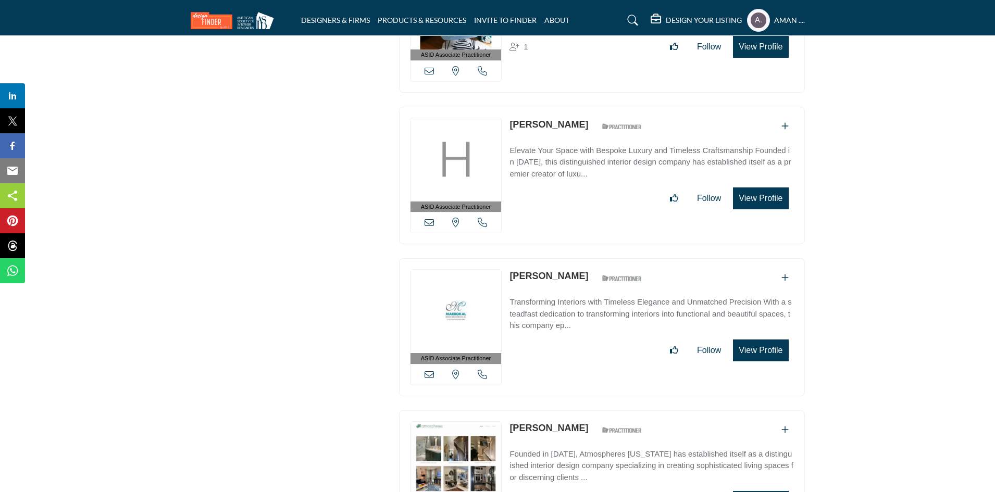
scroll to position [4846, 0]
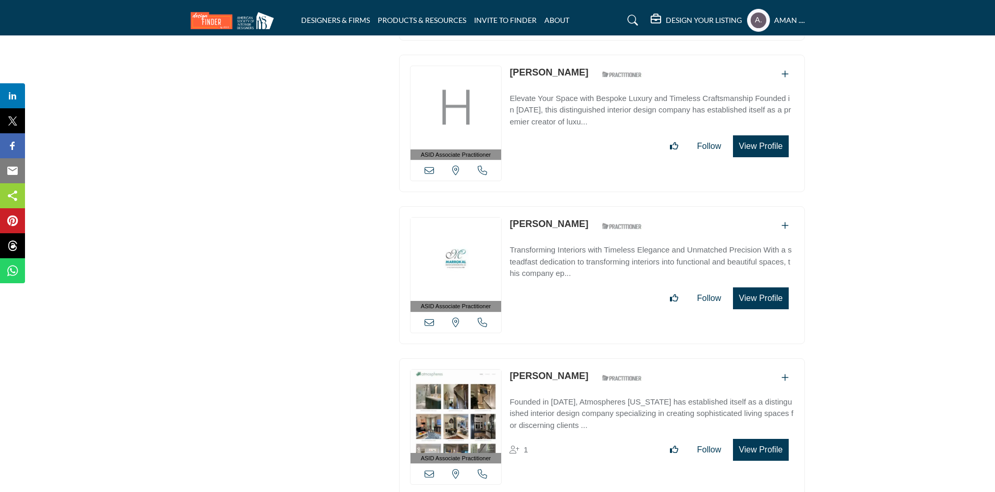
click at [543, 219] on link "allison rasmussen" at bounding box center [549, 224] width 79 height 10
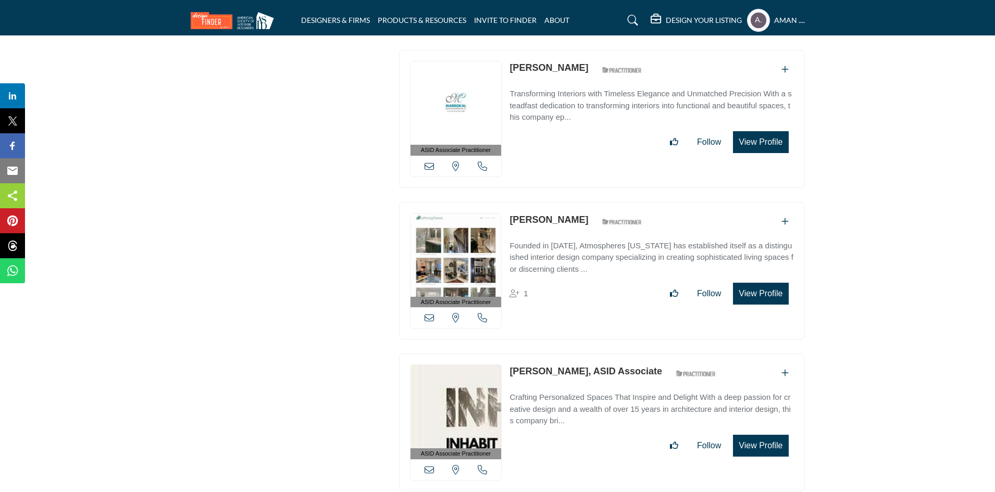
scroll to position [5054, 0]
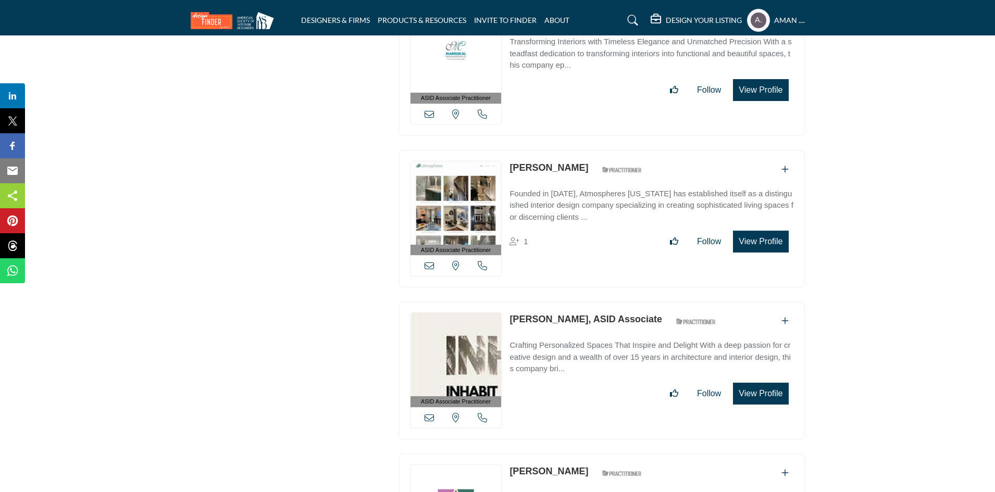
click at [542, 163] on link "Kari Roundy" at bounding box center [549, 168] width 79 height 10
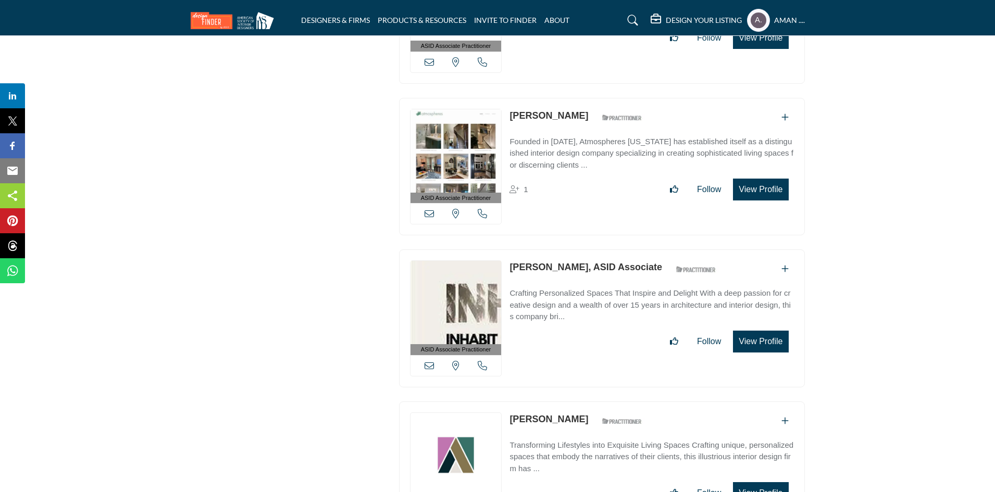
click at [553, 262] on link "Ashley Gonzalez, ASID Associate" at bounding box center [586, 267] width 153 height 10
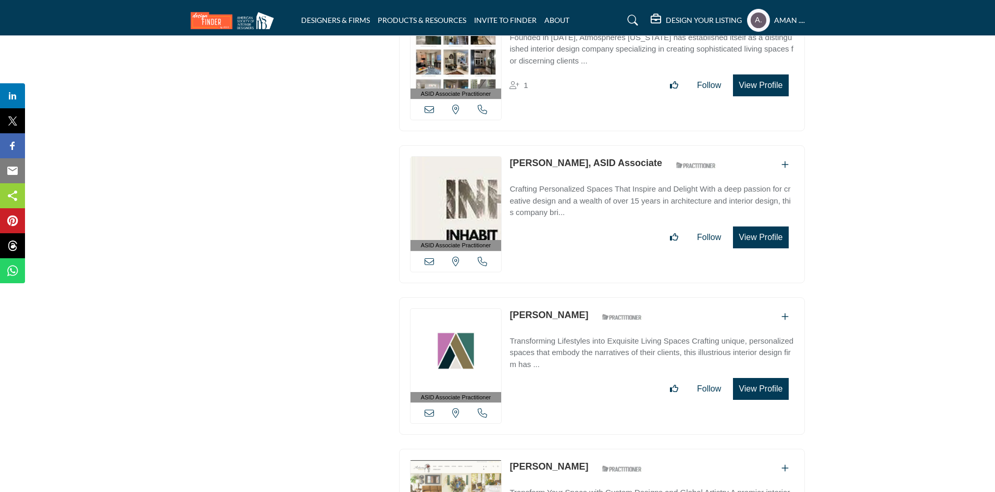
scroll to position [5263, 0]
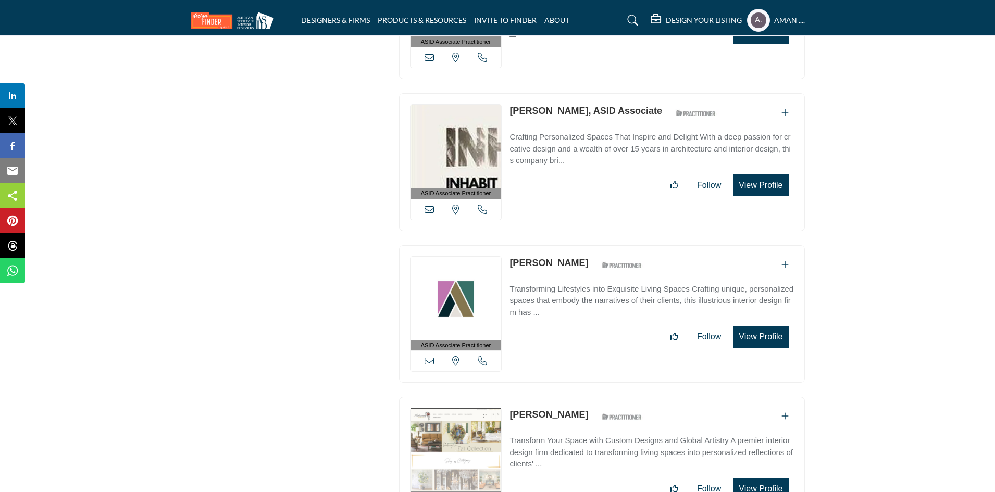
click at [547, 258] on link "Amira Windmiller" at bounding box center [549, 263] width 79 height 10
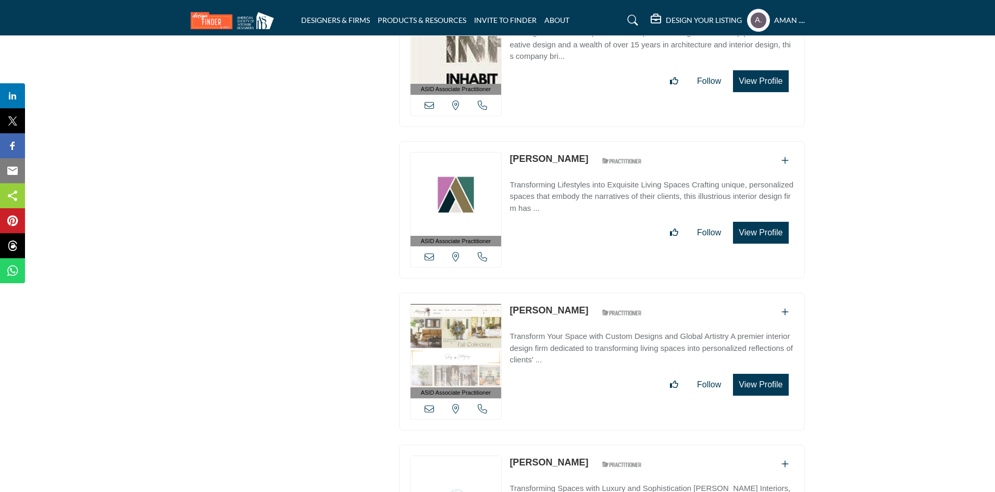
scroll to position [5419, 0]
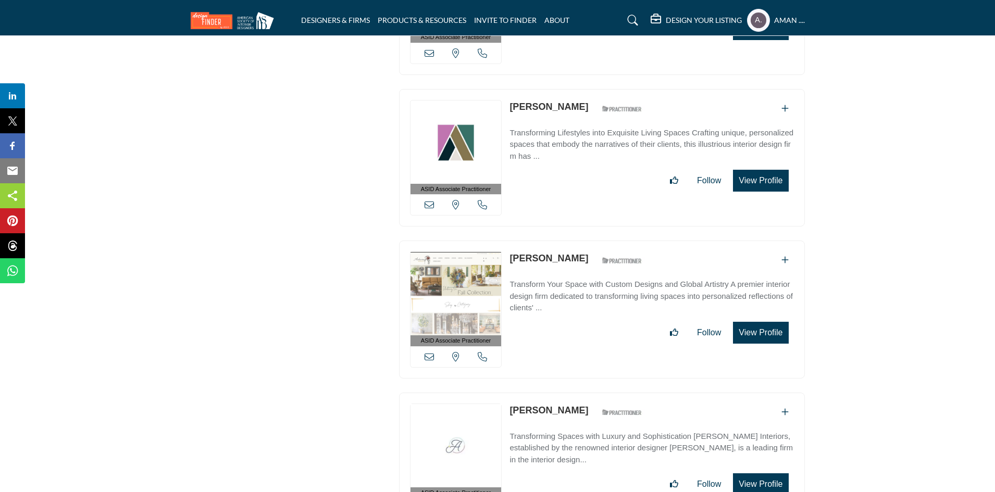
click at [568, 253] on link "Rachel Niederhofer" at bounding box center [549, 258] width 79 height 10
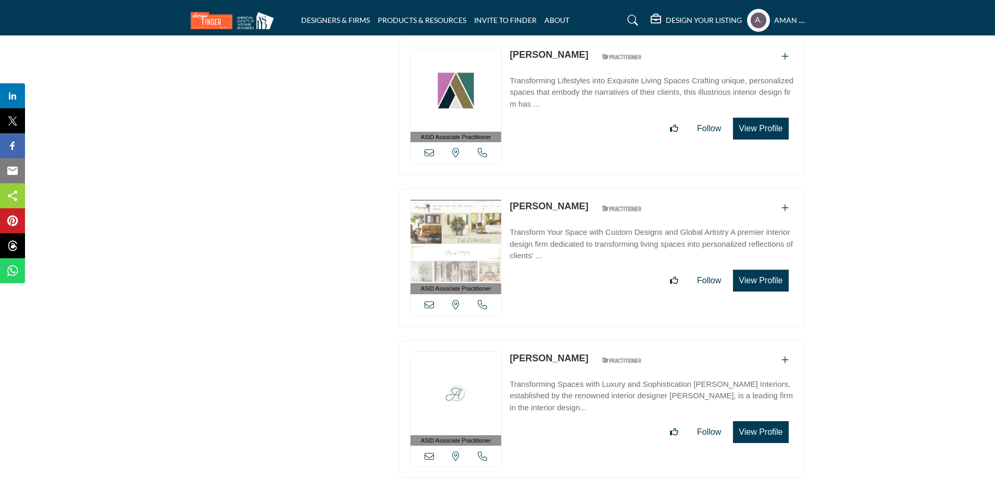
scroll to position [5575, 0]
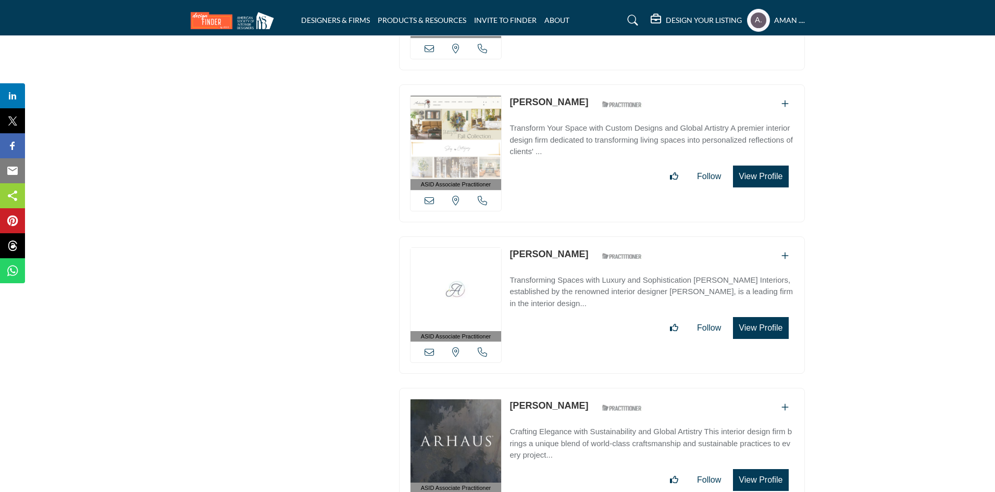
click at [543, 249] on link "Ann Henderson" at bounding box center [549, 254] width 79 height 10
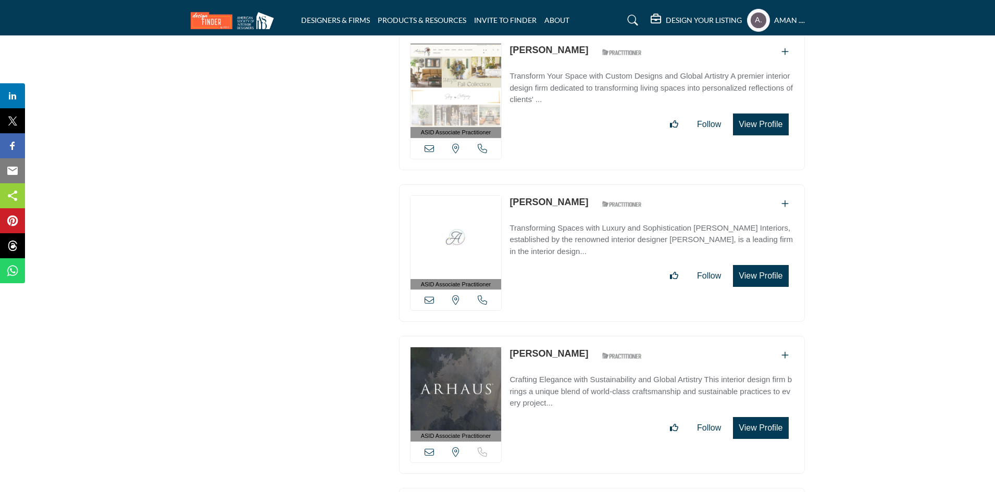
scroll to position [5680, 0]
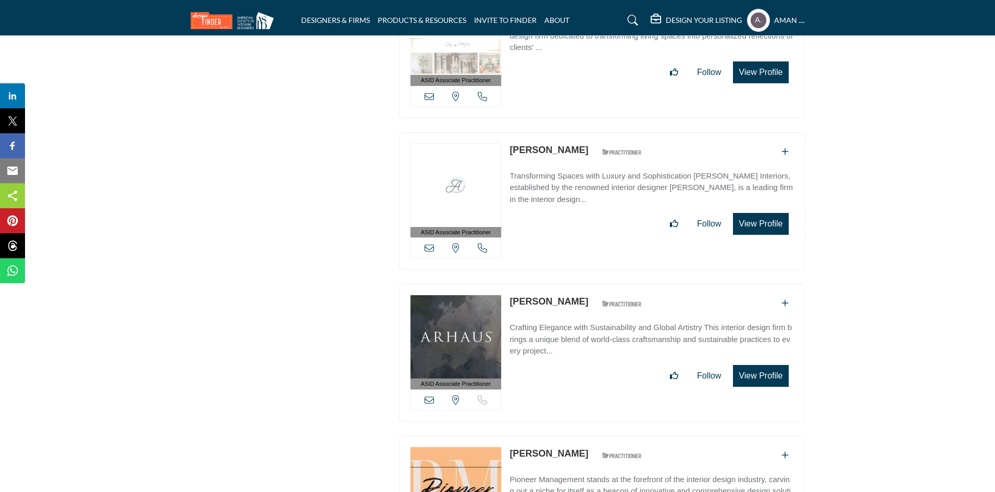
click at [553, 296] on link "Rana Milgrim" at bounding box center [549, 301] width 79 height 10
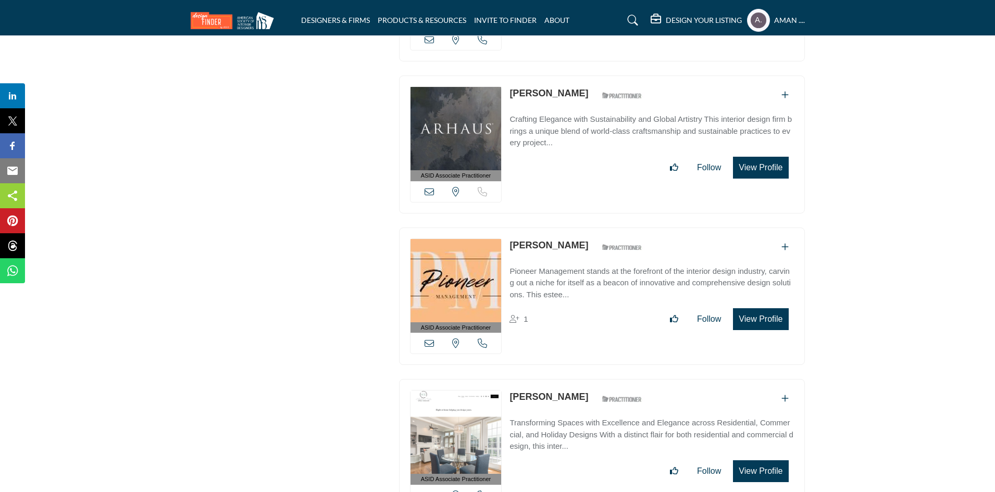
scroll to position [5940, 0]
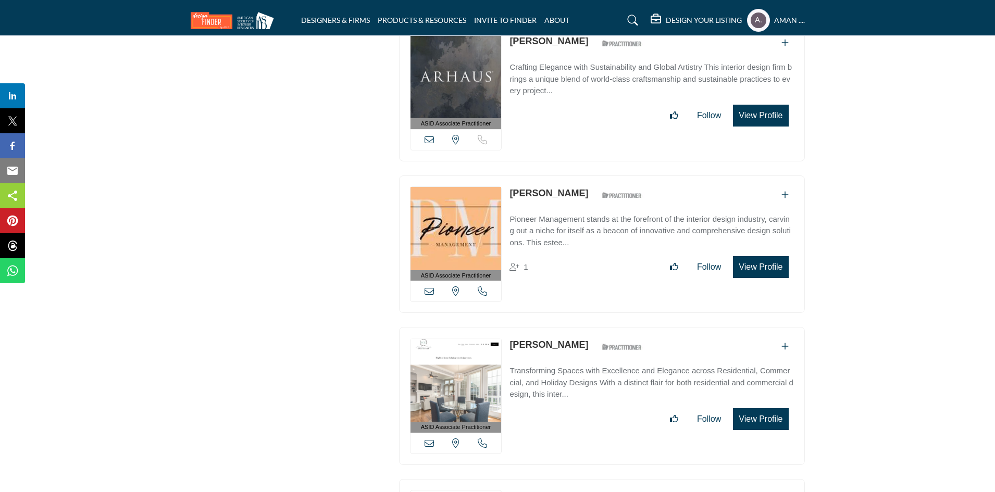
click at [556, 188] on link "Kristin Piacentile" at bounding box center [549, 193] width 79 height 10
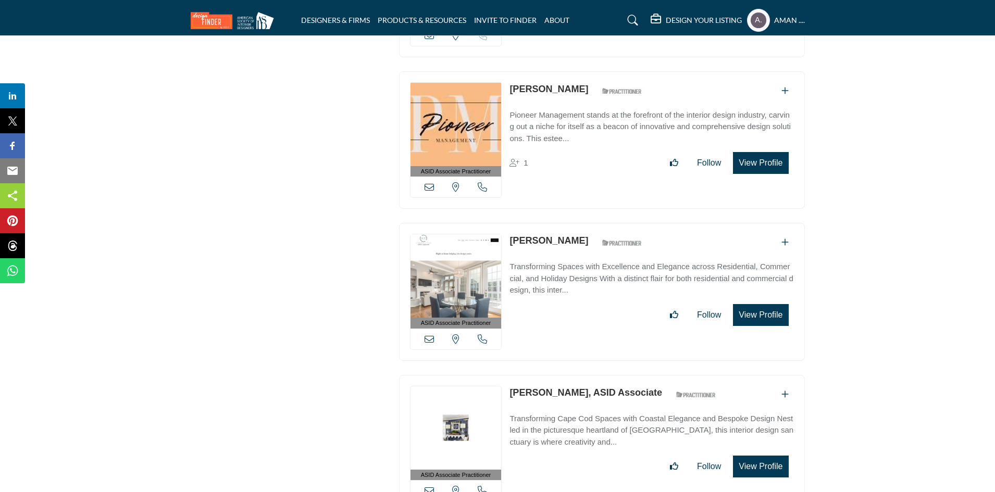
scroll to position [6096, 0]
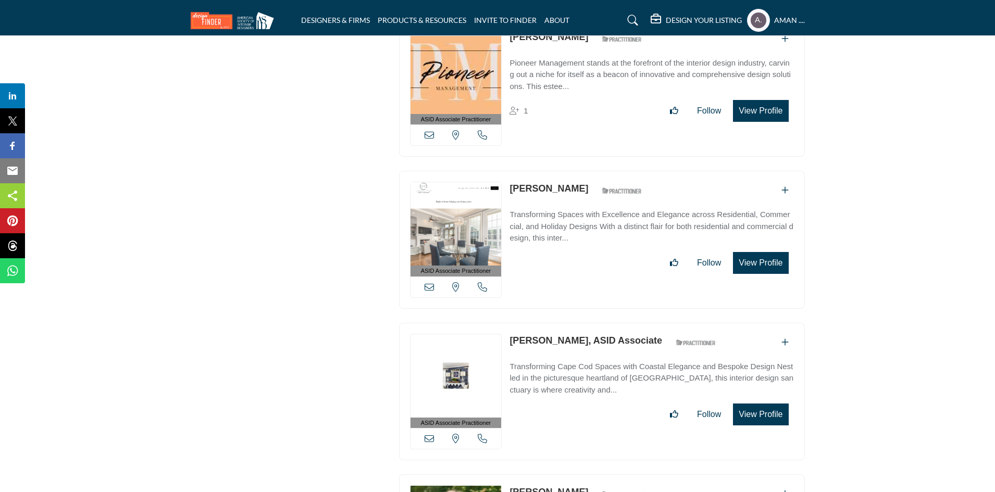
click at [534, 182] on p "Hayley Cole" at bounding box center [549, 189] width 79 height 14
click at [534, 183] on link "Hayley Cole" at bounding box center [549, 188] width 79 height 10
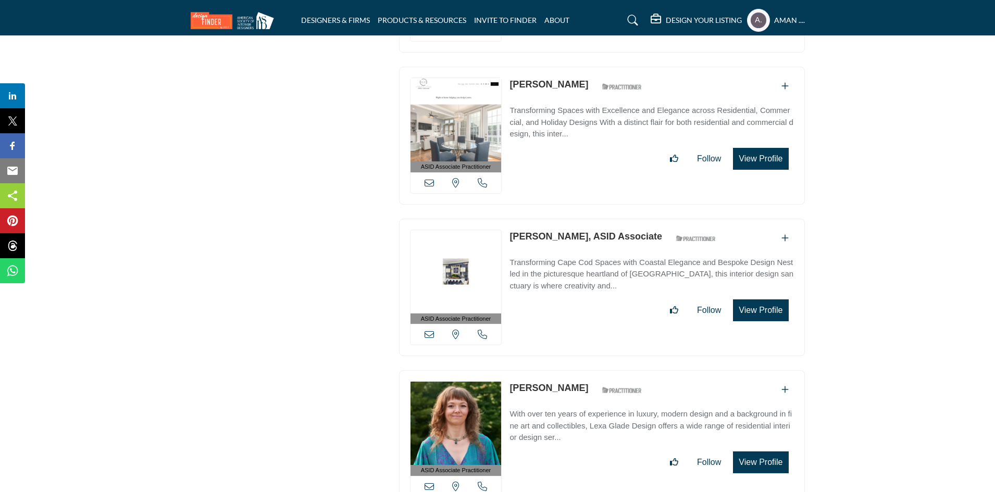
scroll to position [6253, 0]
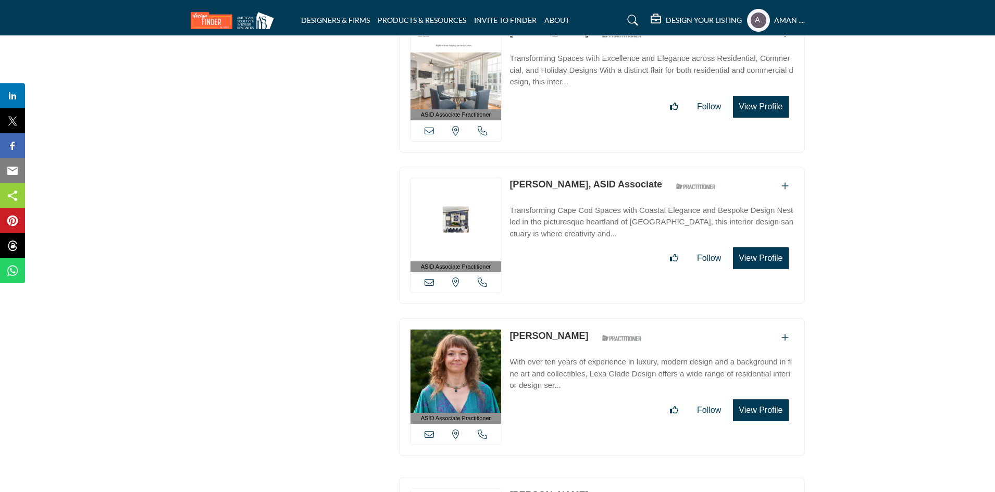
click at [563, 179] on link "Irina MacPhee, ASID Associate" at bounding box center [586, 184] width 153 height 10
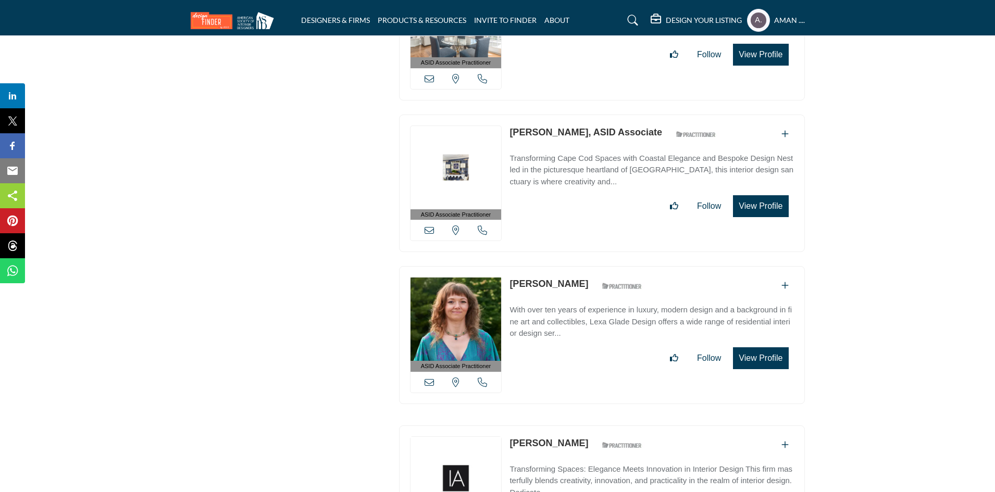
click at [545, 279] on link "Alexa DeTogne" at bounding box center [549, 284] width 79 height 10
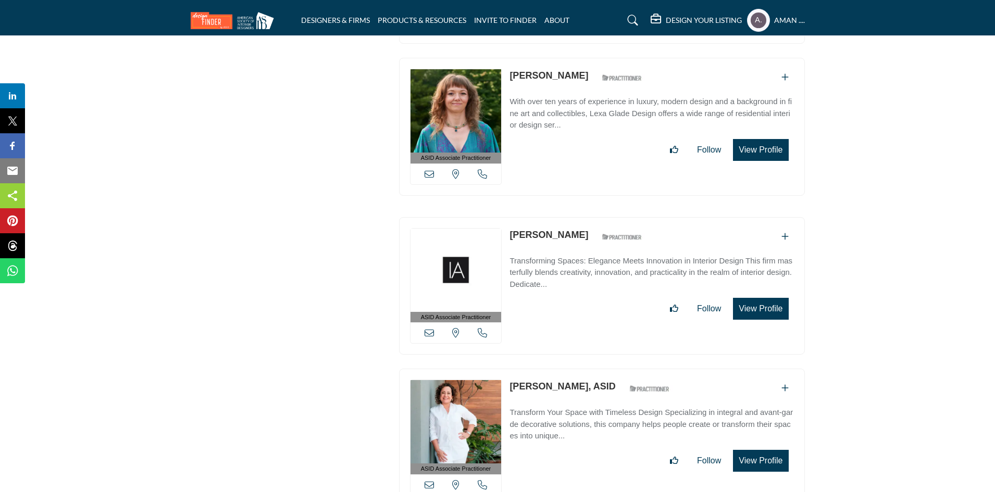
scroll to position [6565, 0]
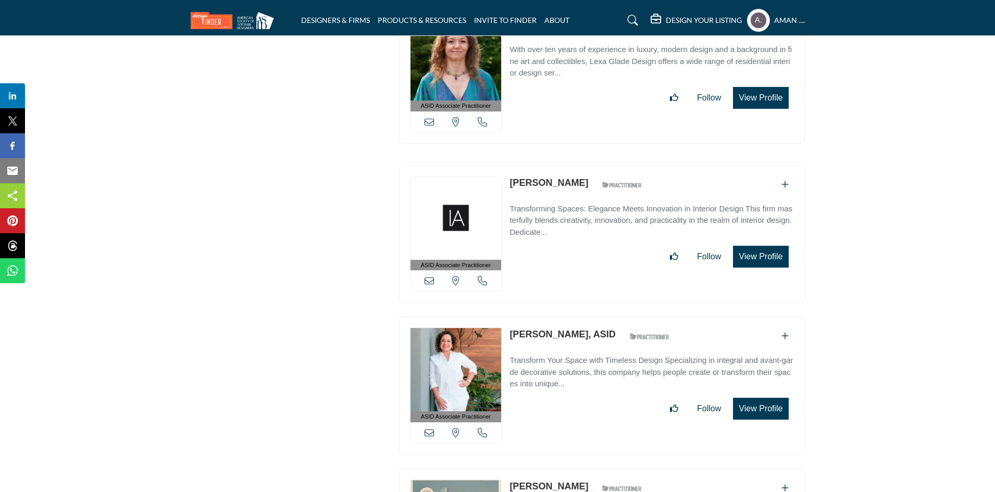
click at [544, 178] on link "Kaitlyn Wahl" at bounding box center [549, 183] width 79 height 10
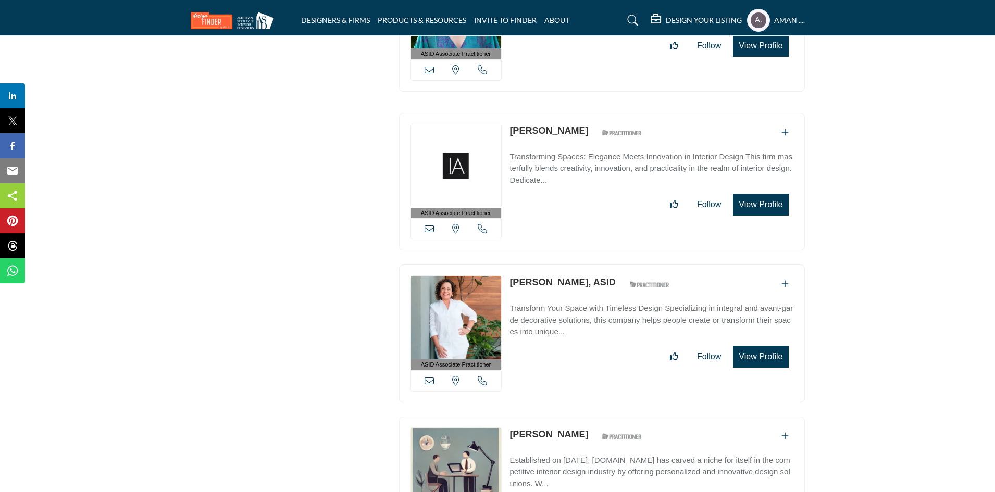
click at [554, 277] on link "Victoria Plasencia, ASID" at bounding box center [563, 282] width 106 height 10
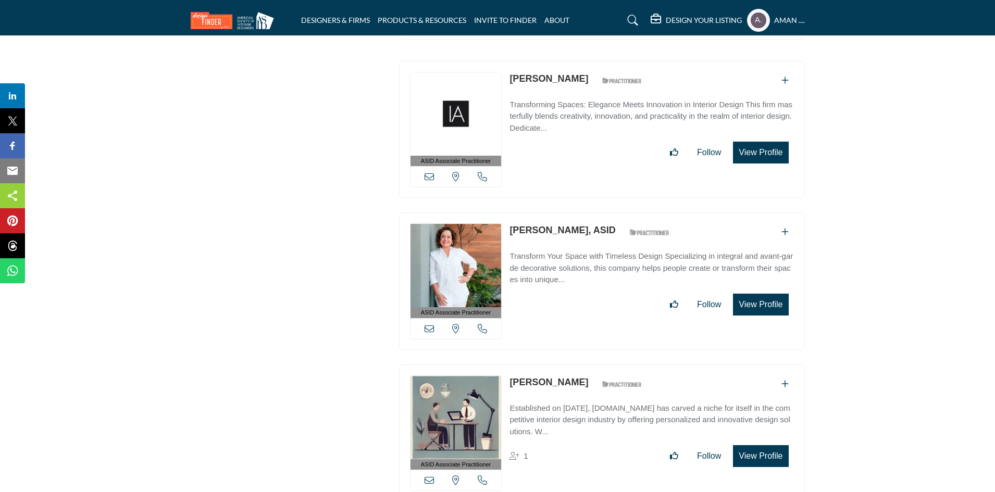
scroll to position [6722, 0]
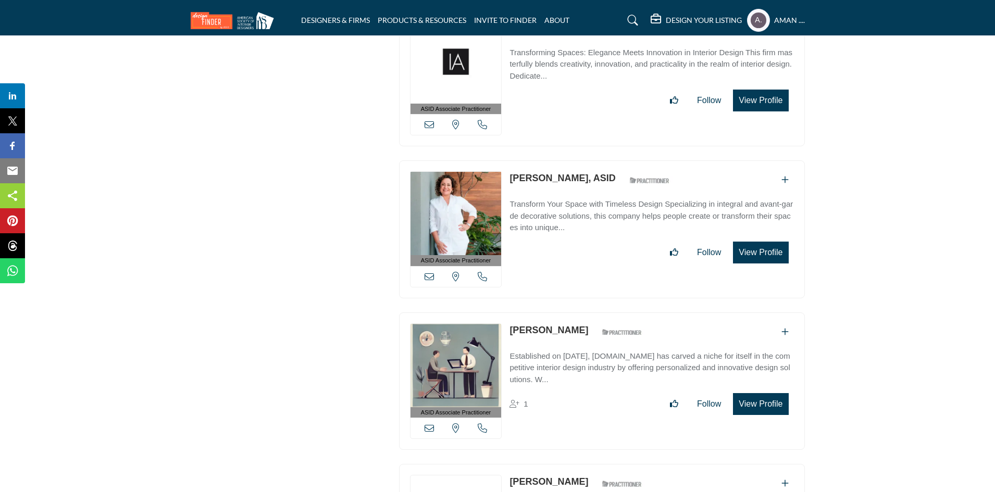
click at [538, 325] on link "Paige Williams" at bounding box center [549, 330] width 79 height 10
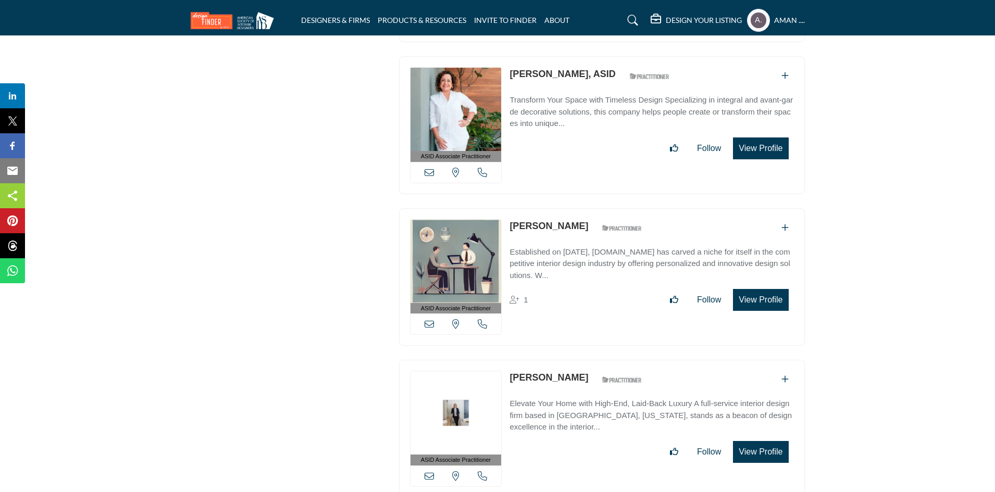
scroll to position [6930, 0]
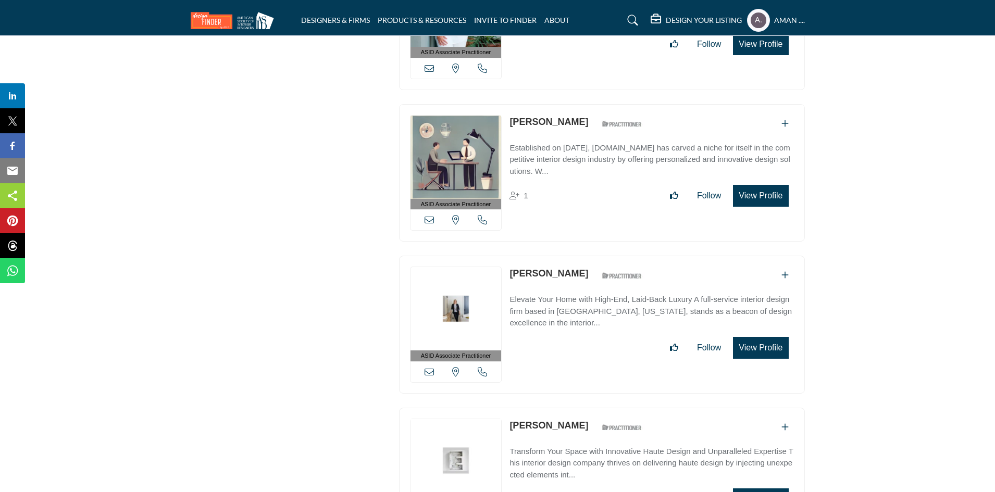
click at [545, 268] on link "Kari Campbell" at bounding box center [549, 273] width 79 height 10
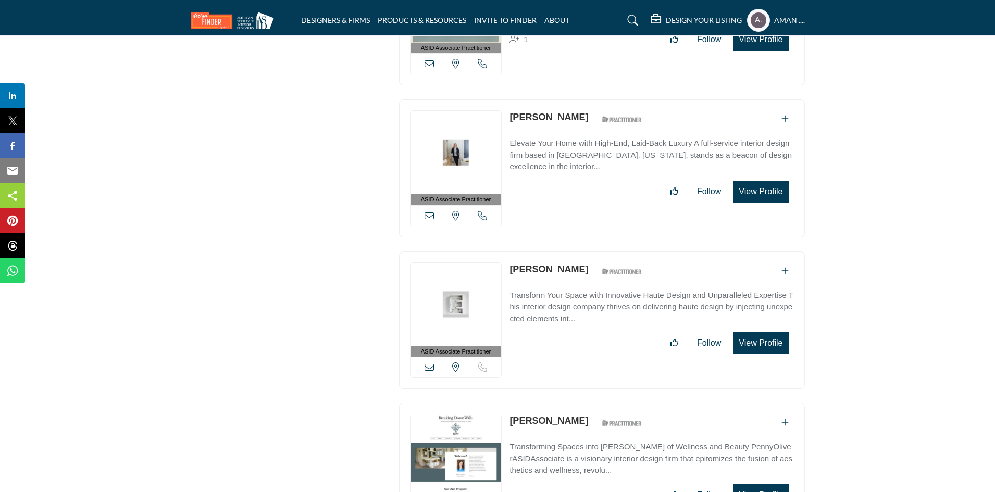
scroll to position [7139, 0]
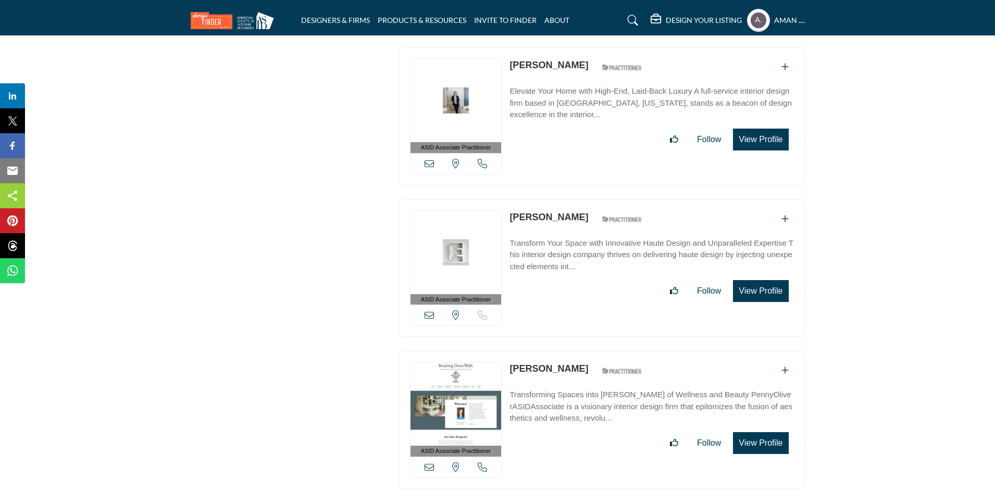
click at [542, 212] on link "Carrie Ellington" at bounding box center [549, 217] width 79 height 10
click at [545, 364] on link "Penny Oliver" at bounding box center [549, 369] width 79 height 10
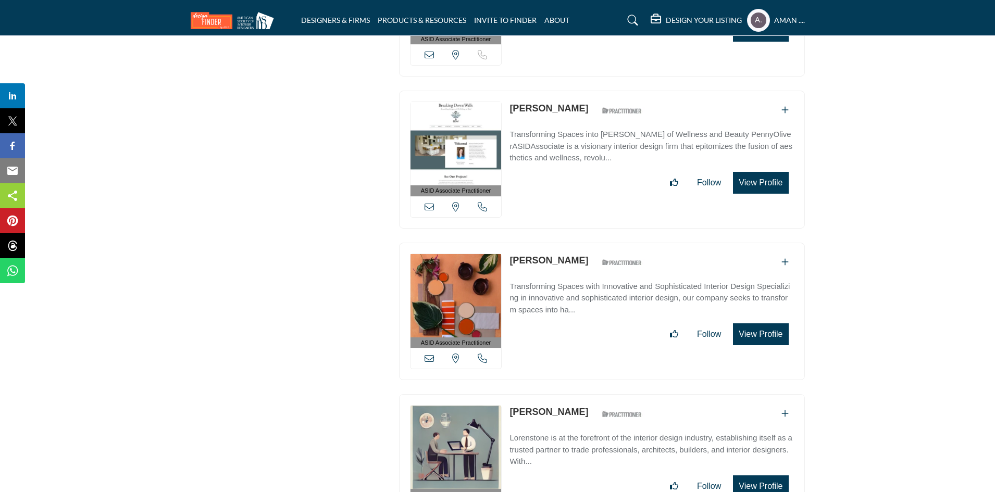
scroll to position [7451, 0]
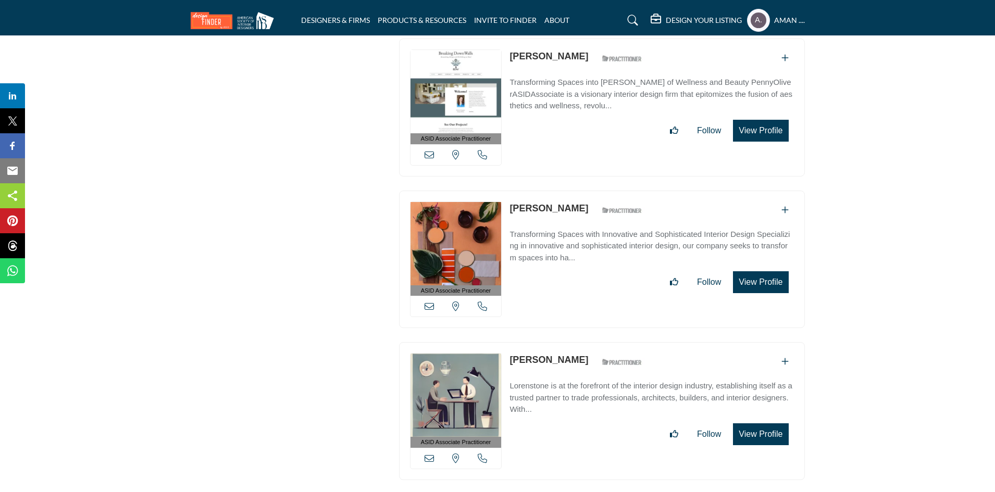
click at [554, 203] on link "Lisa Sullivan" at bounding box center [549, 208] width 79 height 10
click at [554, 355] on link "Lorelei Dinou" at bounding box center [549, 360] width 79 height 10
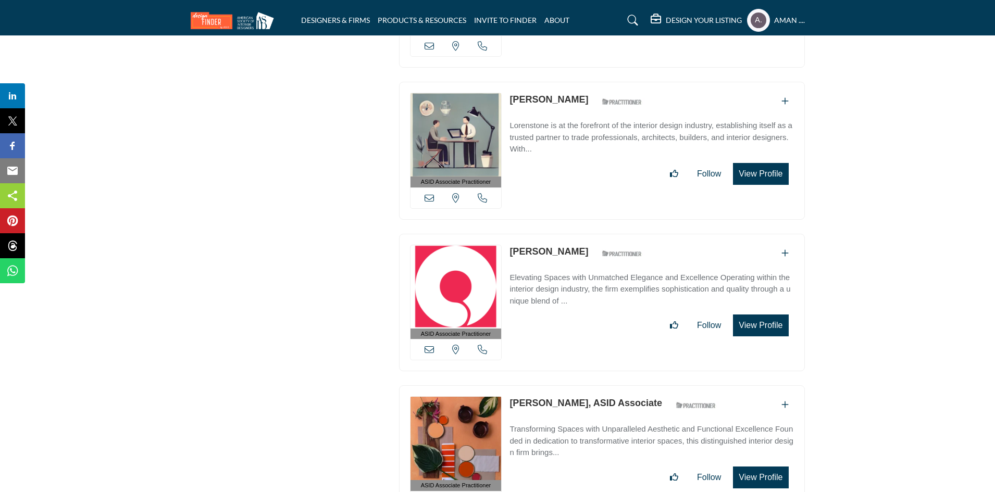
scroll to position [7764, 0]
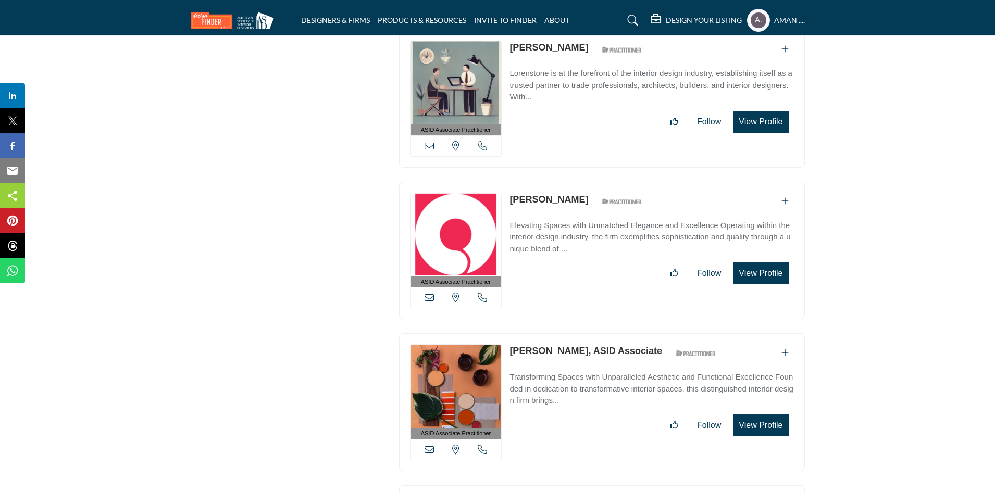
click at [555, 194] on link "Paul Zulawski" at bounding box center [549, 199] width 79 height 10
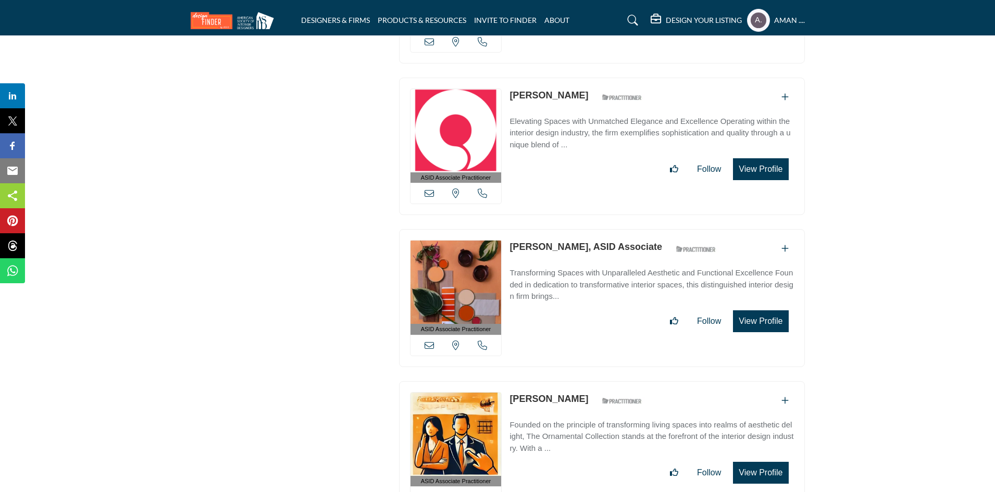
scroll to position [7920, 0]
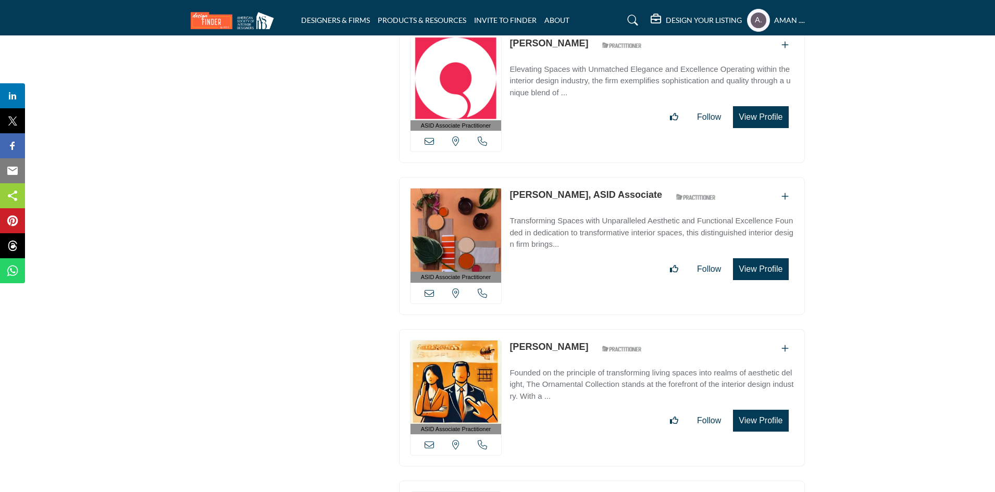
drag, startPoint x: 575, startPoint y: 167, endPoint x: 560, endPoint y: 164, distance: 14.9
click at [574, 190] on link "Karla Schultz, ASID Associate" at bounding box center [586, 195] width 153 height 10
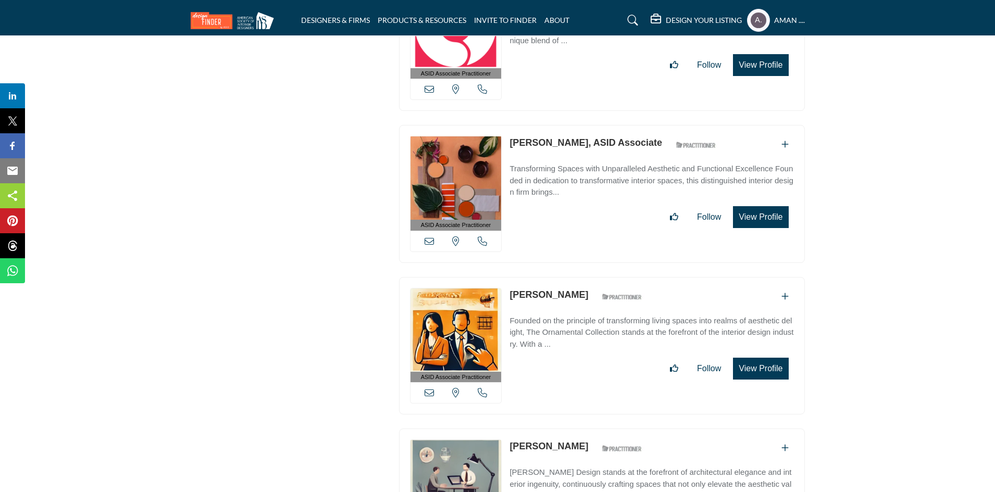
scroll to position [8024, 0]
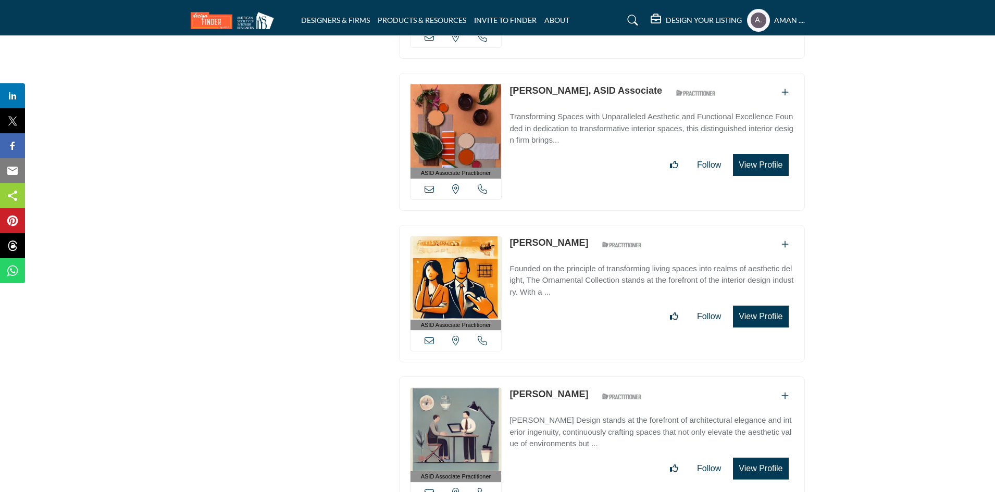
click at [549, 238] on link "Jenifer Regan" at bounding box center [549, 243] width 79 height 10
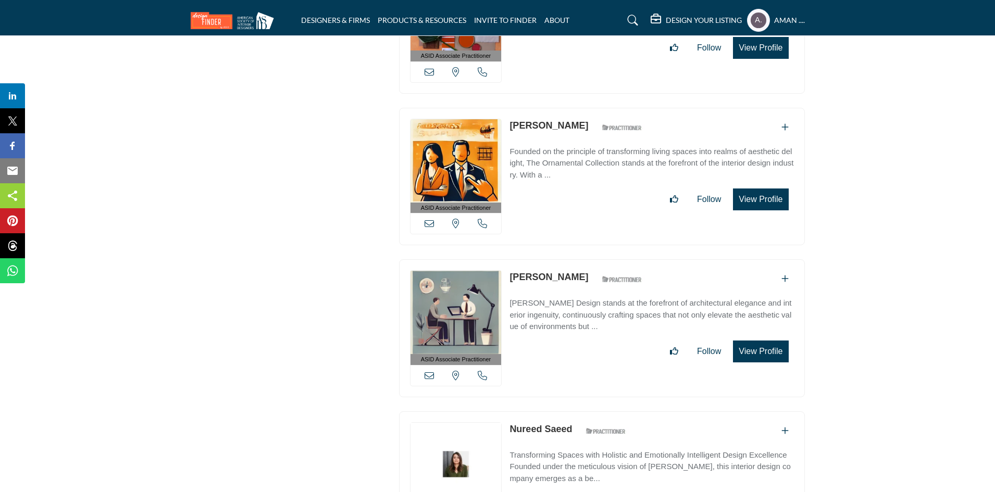
scroll to position [8194, 0]
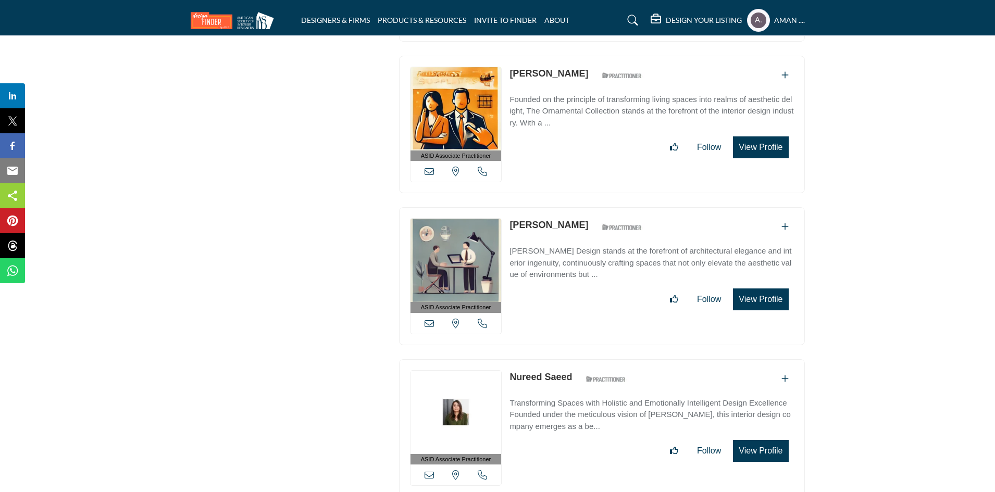
click at [547, 220] on link "Pamela Ortega" at bounding box center [549, 225] width 79 height 10
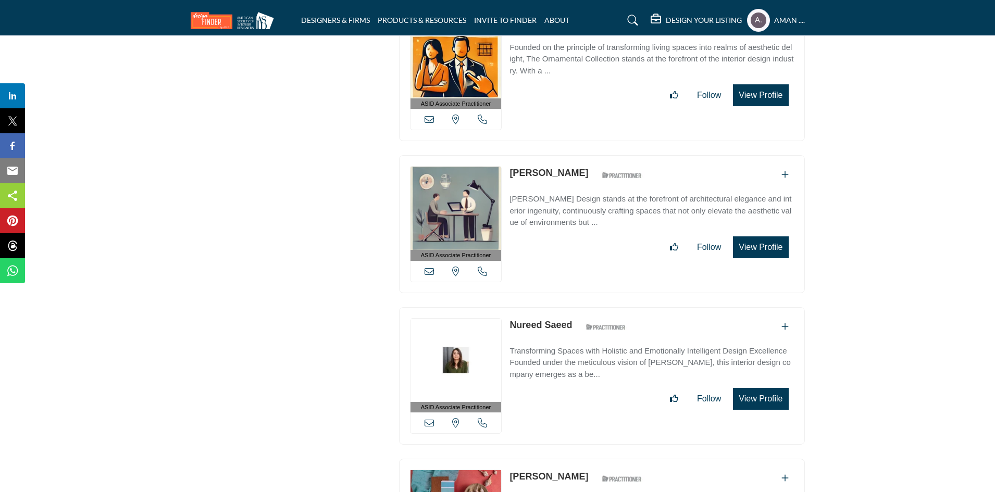
scroll to position [8298, 0]
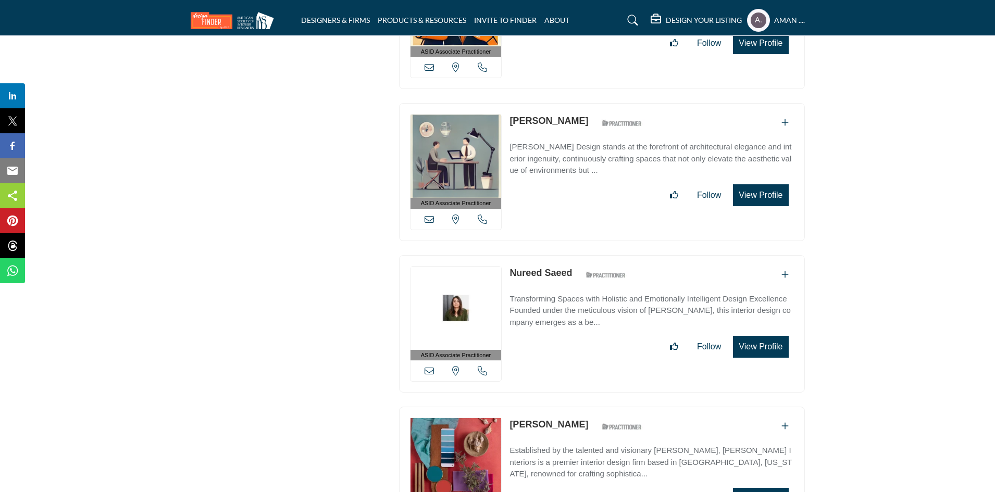
click at [537, 268] on link "Nureed Saeed" at bounding box center [541, 273] width 63 height 10
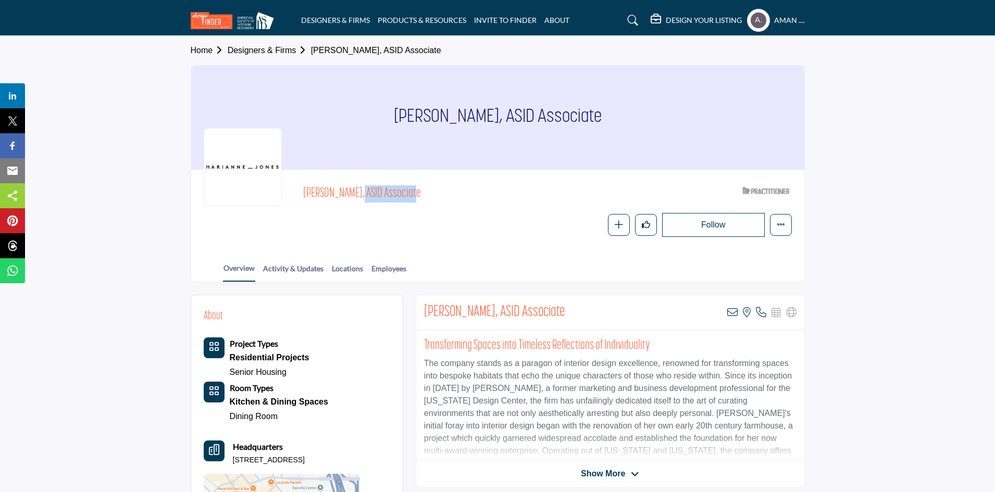
drag, startPoint x: 301, startPoint y: 195, endPoint x: 361, endPoint y: 197, distance: 59.5
click at [361, 197] on div "Marianne Jones, ASID Associate ASID Qualified Practitioner who validates work a…" at bounding box center [498, 209] width 588 height 55
copy span "Marianne Jones"
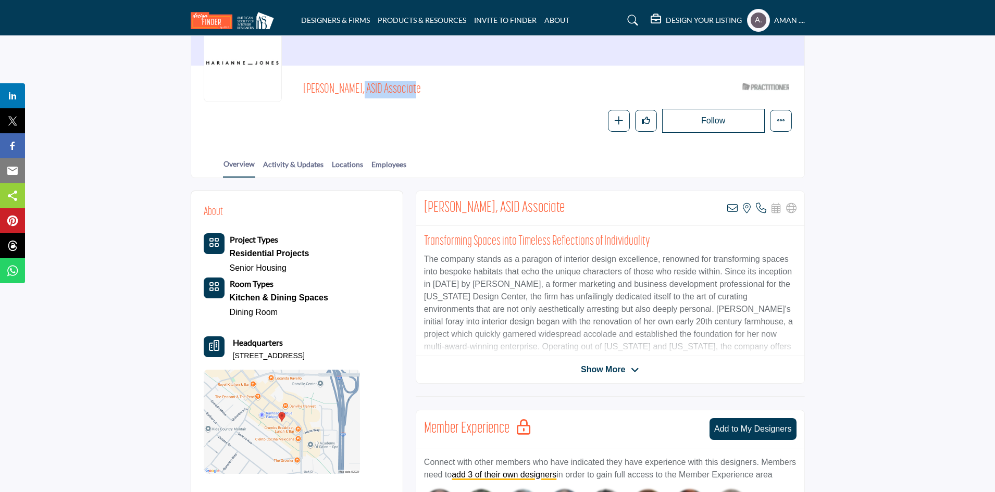
scroll to position [156, 0]
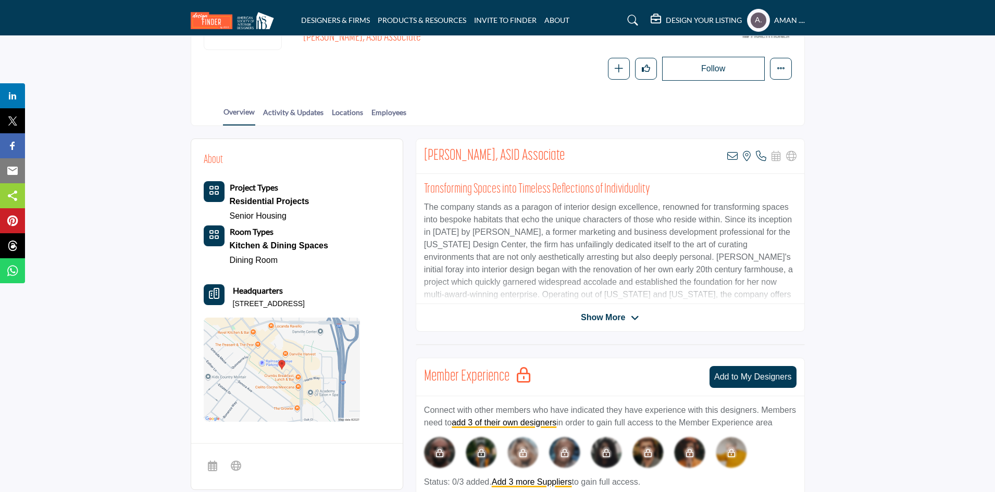
click at [226, 303] on div "Headquarters 342 Railroad Ave, 94526-3820, USA" at bounding box center [282, 296] width 156 height 25
drag, startPoint x: 231, startPoint y: 304, endPoint x: 362, endPoint y: 310, distance: 130.9
click at [362, 310] on div "About Project Types Residential Projects Senior Housing Room Types" at bounding box center [297, 287] width 187 height 270
copy p "[STREET_ADDRESS]"
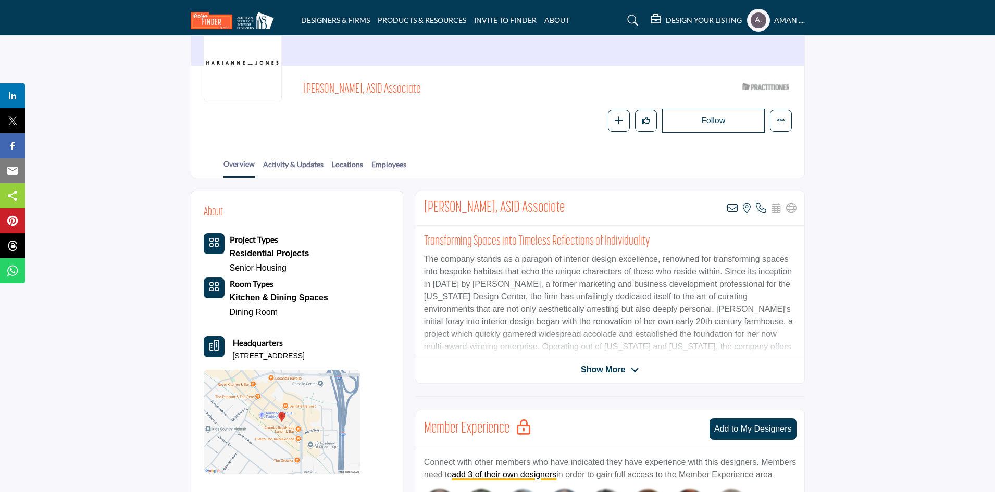
click at [726, 213] on div "Marianne Jones, ASID Associate View email address of this listing View the loca…" at bounding box center [610, 208] width 388 height 35
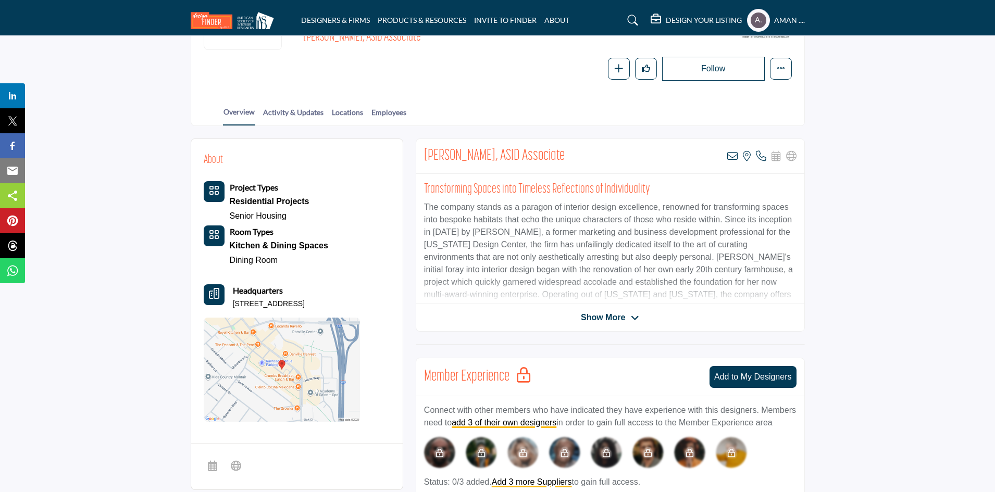
scroll to position [208, 0]
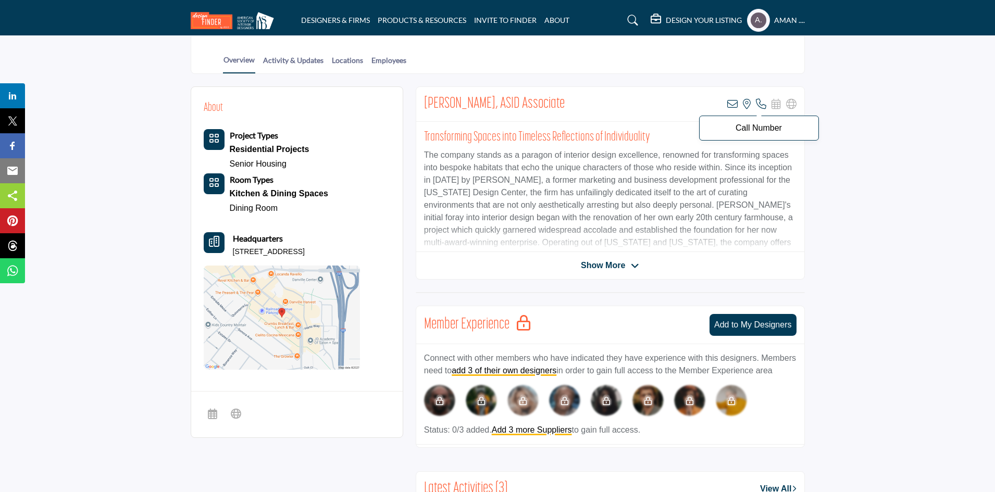
click at [759, 102] on icon at bounding box center [761, 104] width 10 height 10
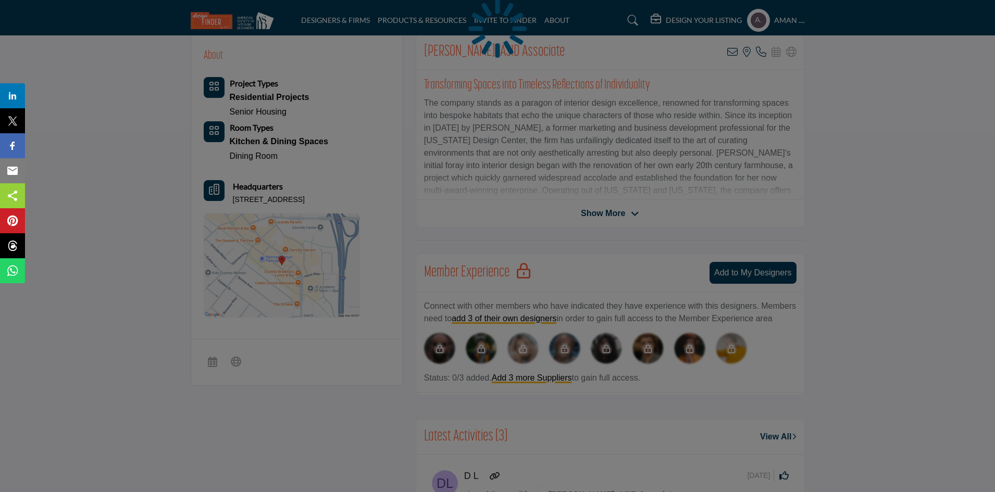
scroll to position [156, 0]
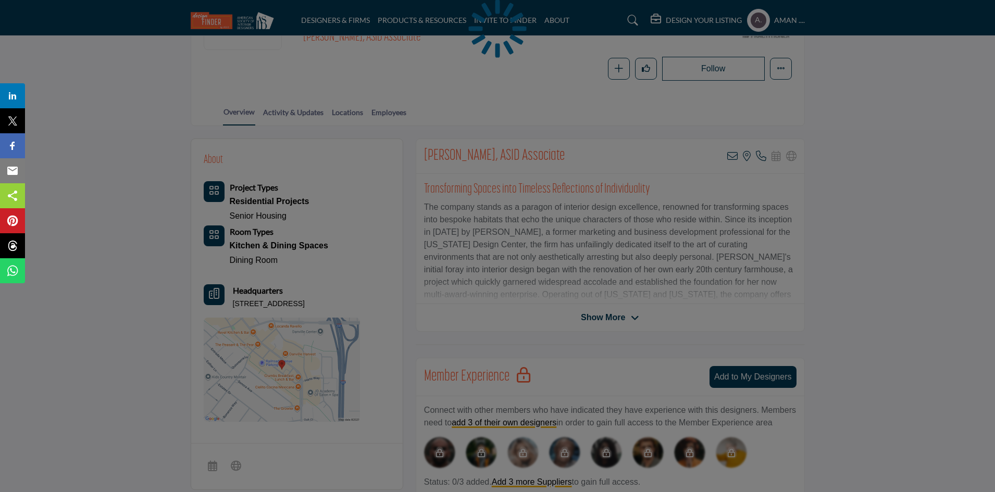
click at [466, 166] on div at bounding box center [497, 246] width 995 height 492
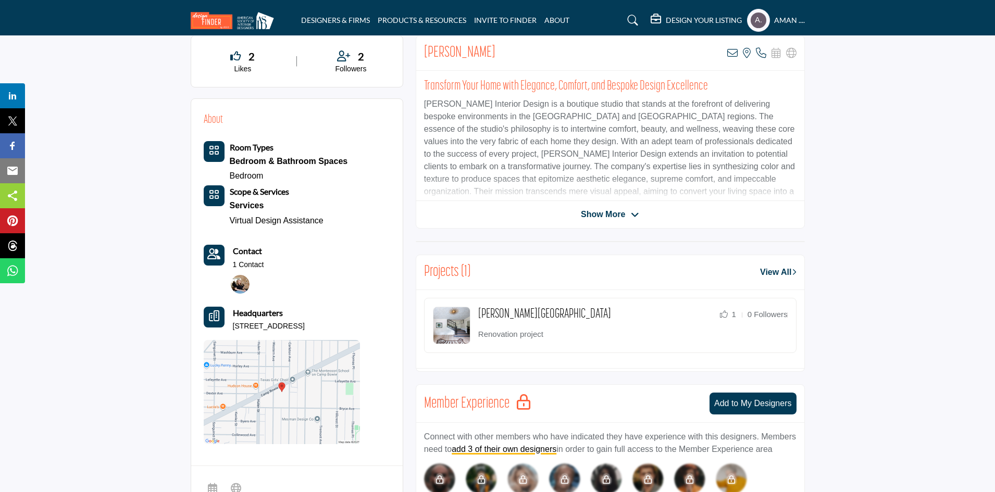
scroll to position [206, 0]
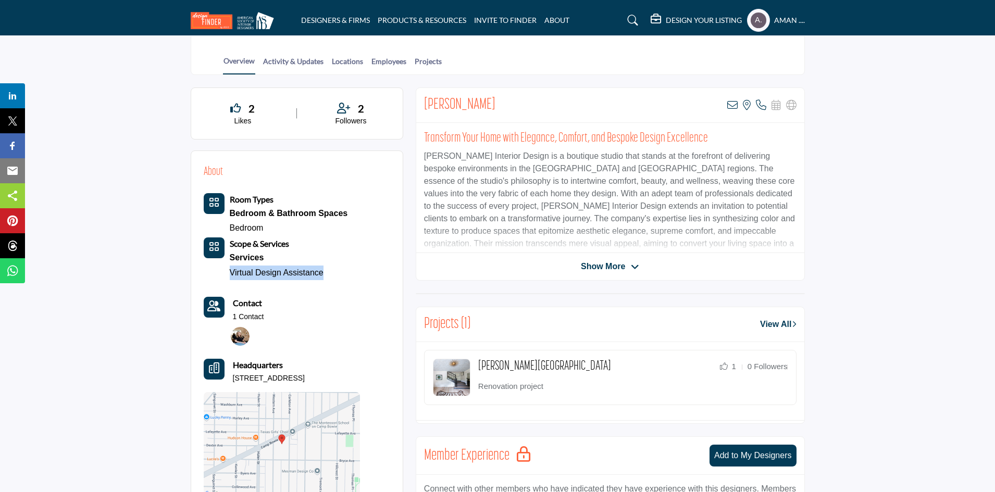
drag, startPoint x: 224, startPoint y: 273, endPoint x: 330, endPoint y: 279, distance: 106.5
click at [330, 279] on div "Room Types Bedroom & Bathroom Spaces Bedroom Scope & Services Services" at bounding box center [276, 236] width 144 height 87
copy link "Virtual Design Assistance"
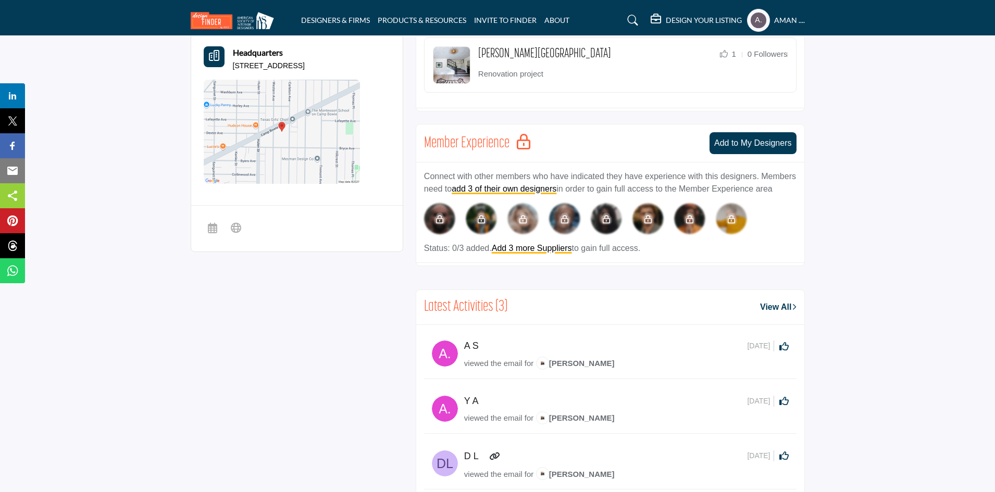
scroll to position [154, 0]
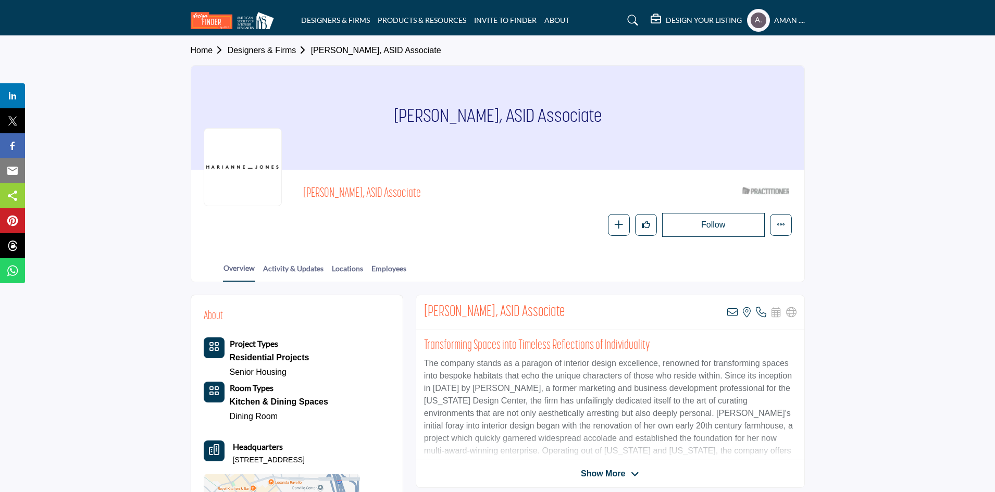
click at [738, 310] on div "View email address of this listing View the location of this listing Call Number" at bounding box center [761, 312] width 69 height 10
click at [733, 312] on icon at bounding box center [732, 312] width 10 height 10
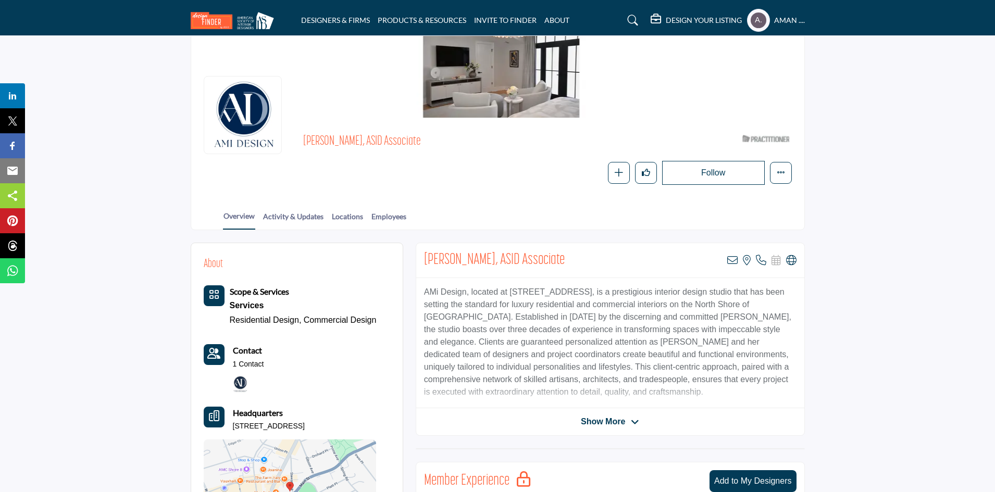
scroll to position [104, 0]
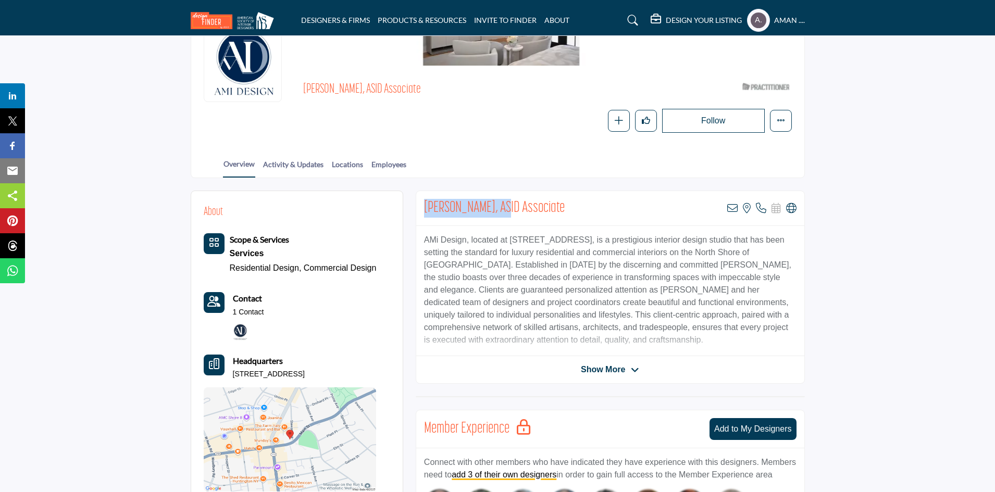
drag, startPoint x: 422, startPoint y: 208, endPoint x: 497, endPoint y: 214, distance: 75.2
click at [497, 214] on div "Carmela Posillico, ASID Associate View email address of this listing View the l…" at bounding box center [610, 208] width 388 height 35
copy h2 "Carmela Posillico"
drag, startPoint x: 423, startPoint y: 240, endPoint x: 466, endPoint y: 239, distance: 42.7
click at [466, 239] on div "AMi Design, located at 229 Main Street in Huntington, NY, is a prestigious inte…" at bounding box center [610, 291] width 388 height 130
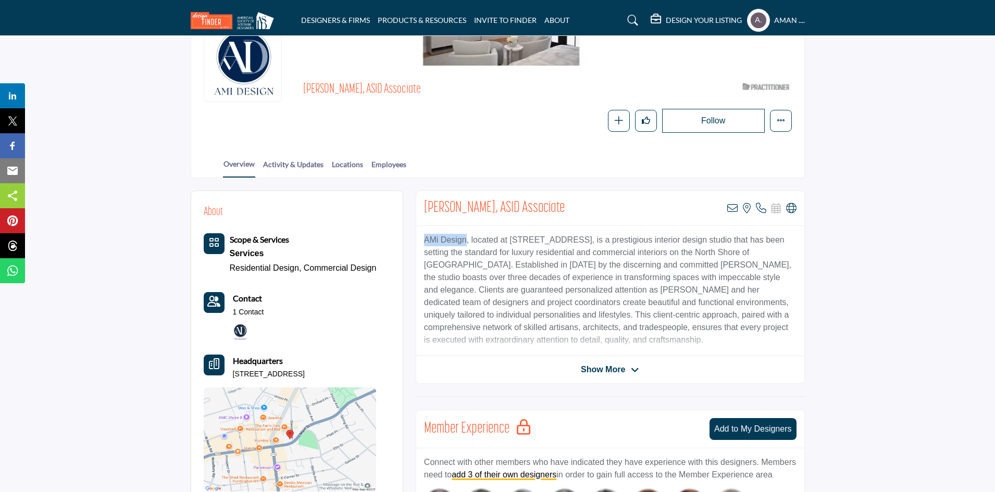
copy p "AMi Design"
click at [732, 206] on icon at bounding box center [732, 208] width 10 height 10
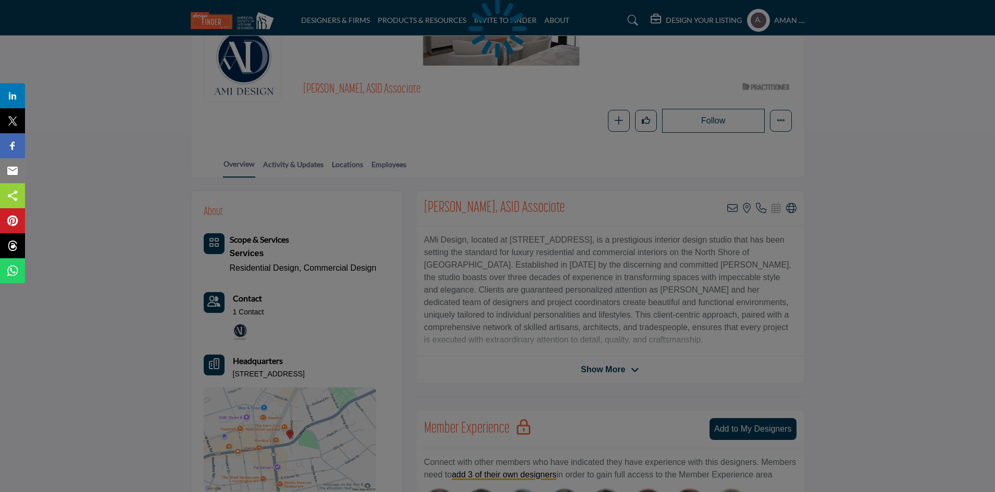
click at [650, 284] on div at bounding box center [497, 246] width 995 height 492
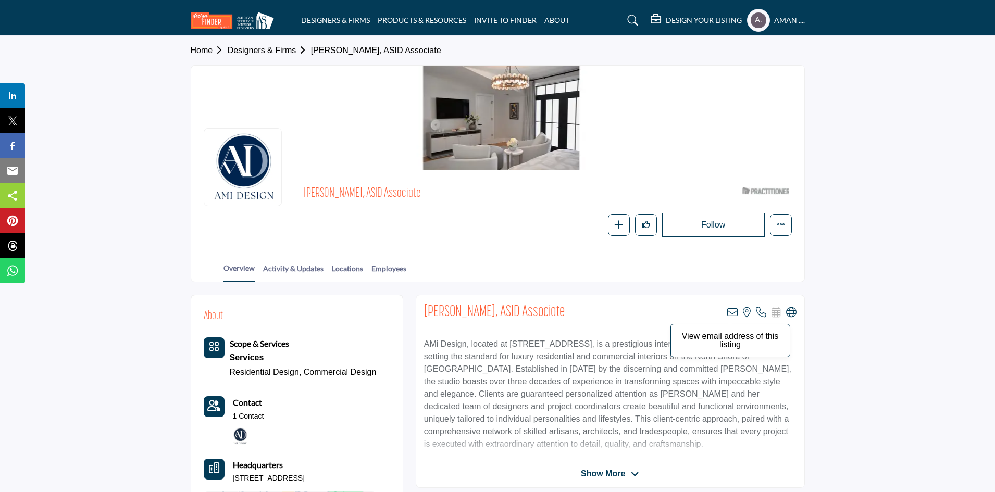
click at [731, 313] on icon at bounding box center [732, 312] width 10 height 10
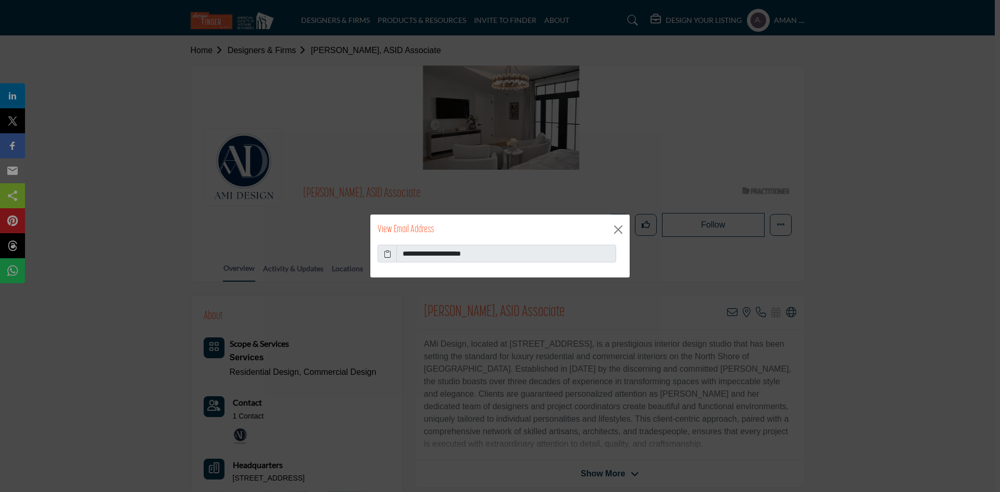
click at [384, 258] on icon at bounding box center [387, 254] width 7 height 11
click at [620, 231] on button "Close" at bounding box center [619, 230] width 16 height 16
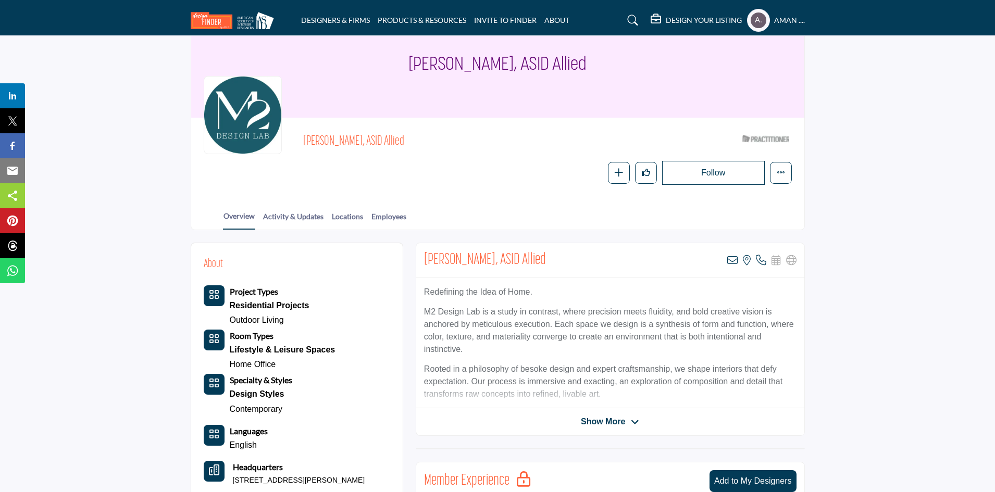
scroll to position [104, 0]
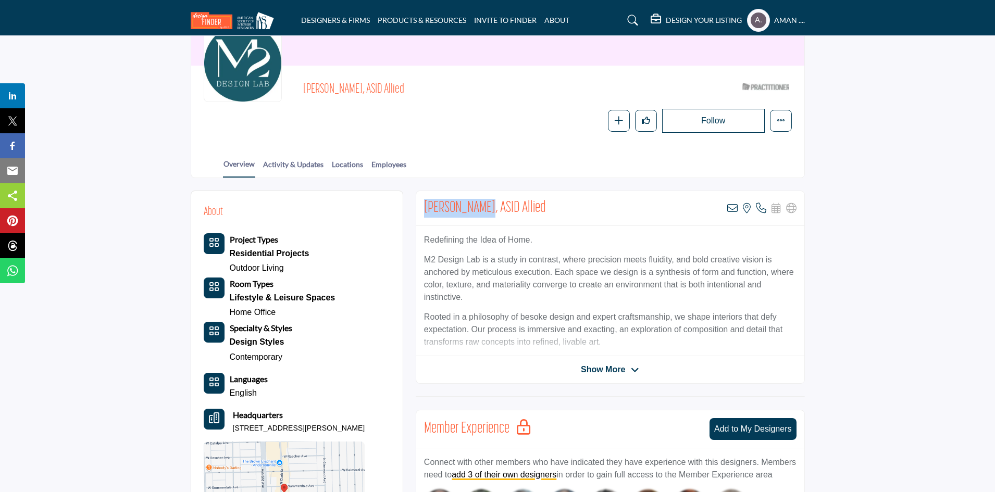
drag, startPoint x: 424, startPoint y: 201, endPoint x: 487, endPoint y: 207, distance: 63.3
click at [487, 207] on div "[PERSON_NAME], ASID Allied View email address of this listing View the location…" at bounding box center [610, 208] width 388 height 35
copy h2 "Mark Schubert"
drag, startPoint x: 418, startPoint y: 256, endPoint x: 480, endPoint y: 256, distance: 62.0
click at [480, 256] on div "Redefining the Idea of Home. M2 Design Lab is a study in contrast, where precis…" at bounding box center [610, 291] width 388 height 130
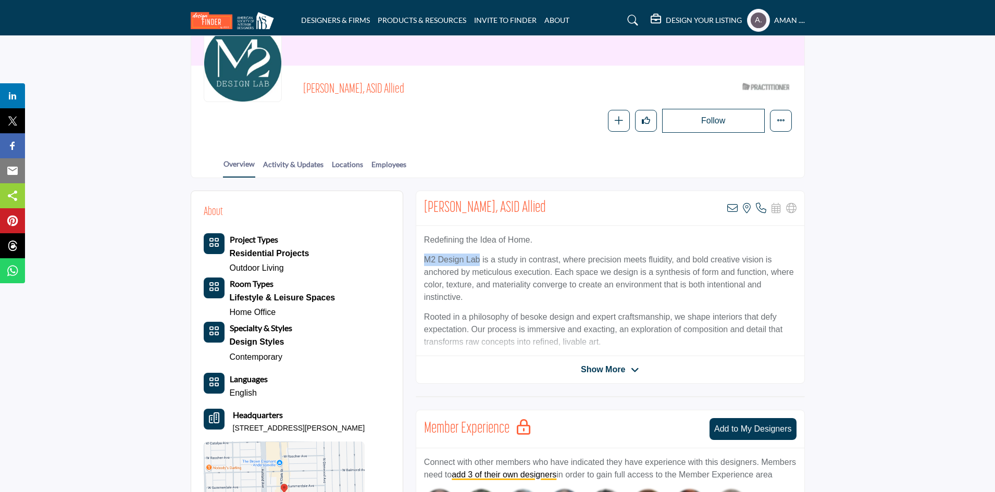
copy p "M2 Design Lab"
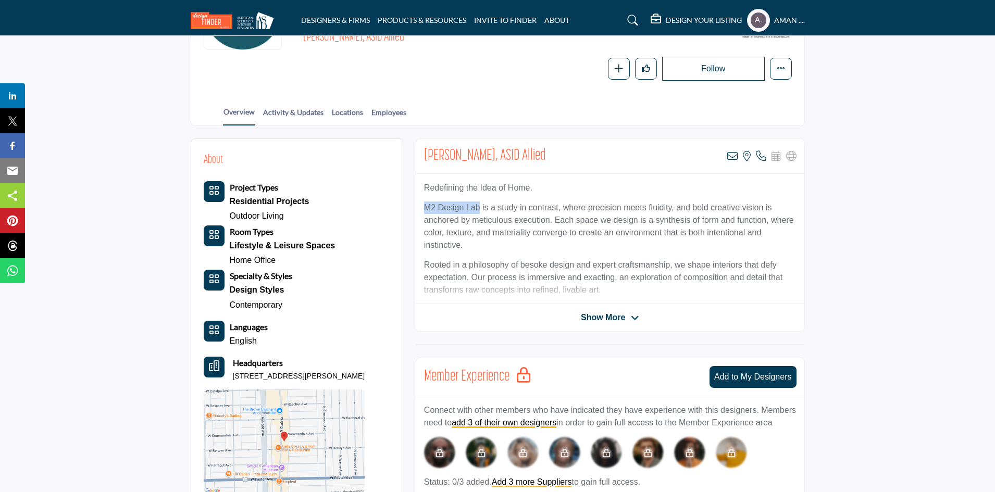
drag, startPoint x: 380, startPoint y: 373, endPoint x: 232, endPoint y: 377, distance: 148.1
click at [232, 377] on div "About Project Types Residential Projects Outdoor Living Room Types" at bounding box center [297, 323] width 187 height 343
copy p "5315 N Clark St Ste 200, 60640-2290, USA"
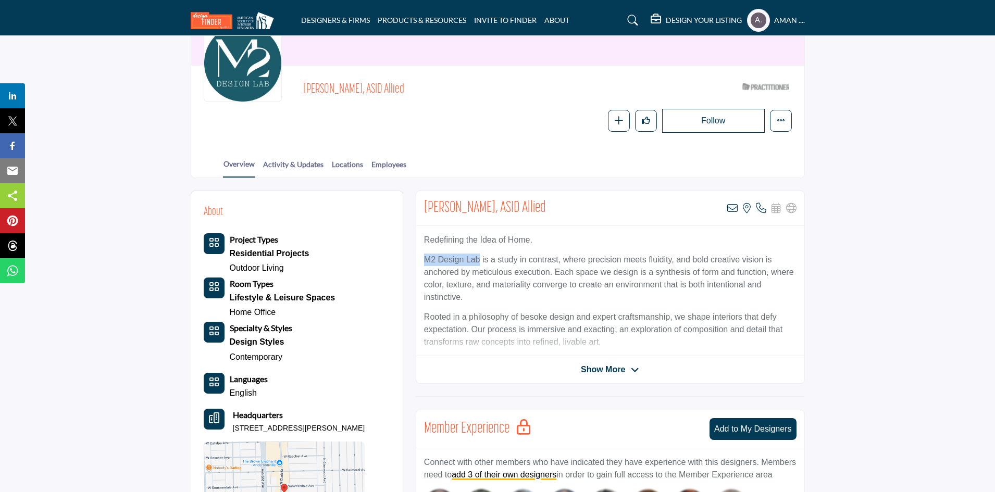
scroll to position [208, 0]
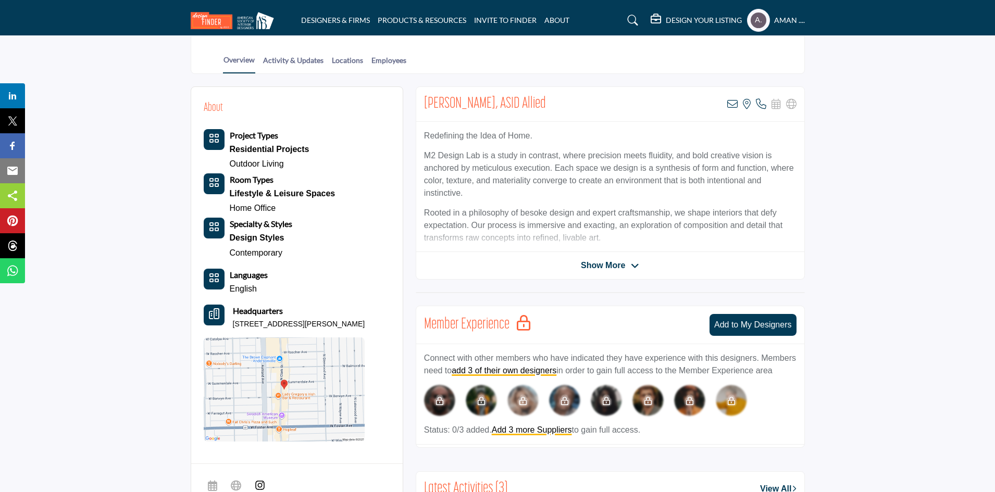
click at [611, 257] on div "Mark Schubert, ASID Allied View email address of this listing View the location…" at bounding box center [610, 182] width 389 height 193
click at [611, 264] on span "Show More" at bounding box center [603, 265] width 44 height 13
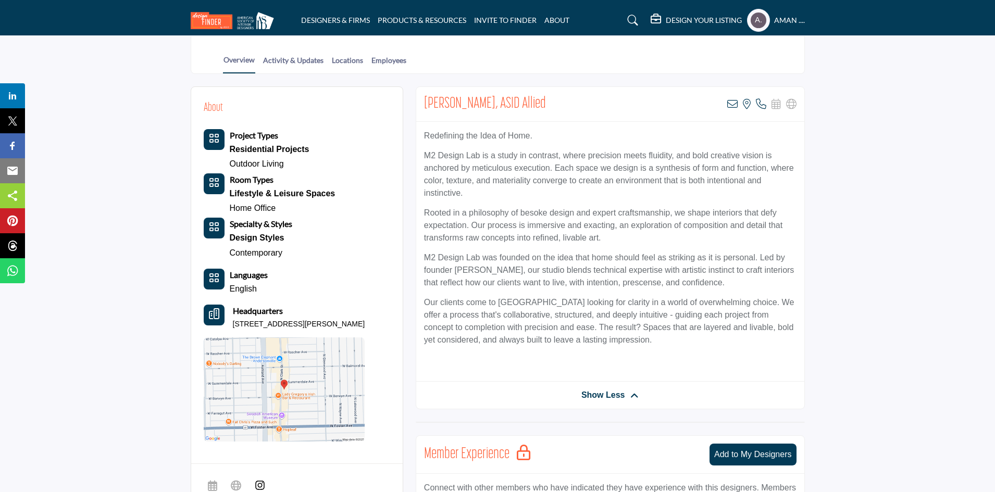
click at [738, 106] on div "View email address of this listing View the location of this listing Call Number" at bounding box center [761, 104] width 69 height 10
click at [733, 105] on icon at bounding box center [732, 104] width 10 height 10
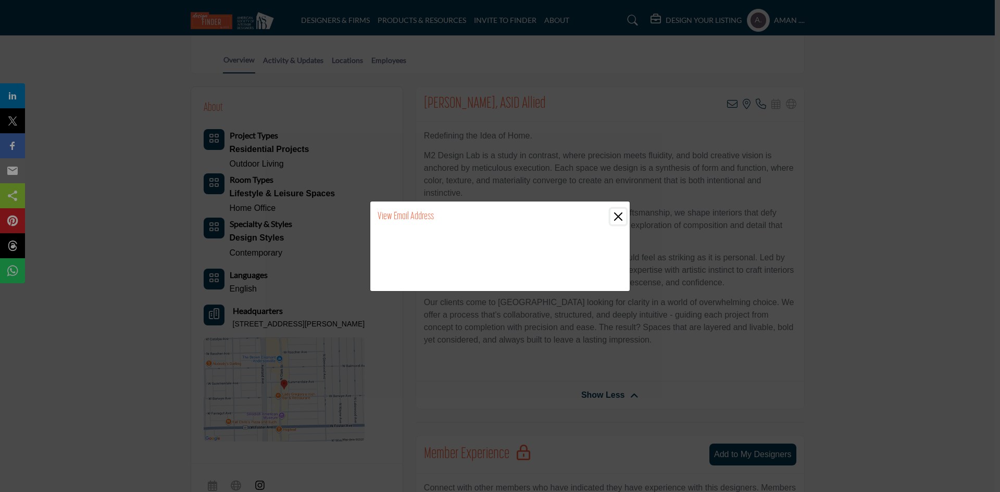
click at [621, 217] on button "Close" at bounding box center [619, 217] width 16 height 16
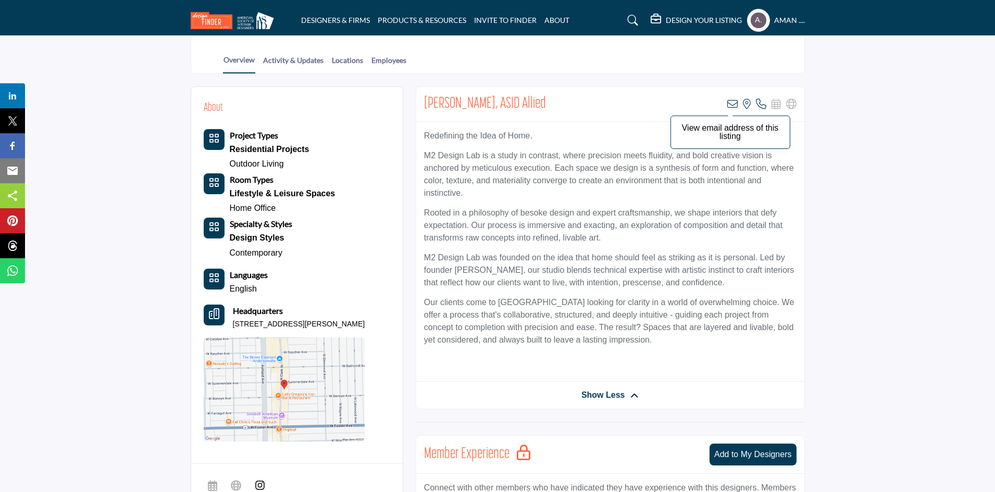
click at [734, 99] on icon at bounding box center [732, 104] width 10 height 10
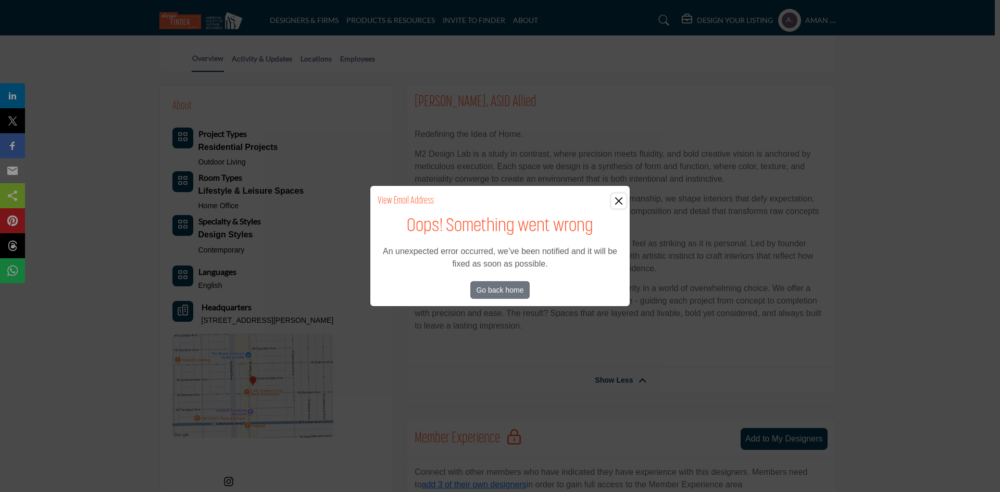
click at [614, 199] on button "Close" at bounding box center [619, 201] width 15 height 15
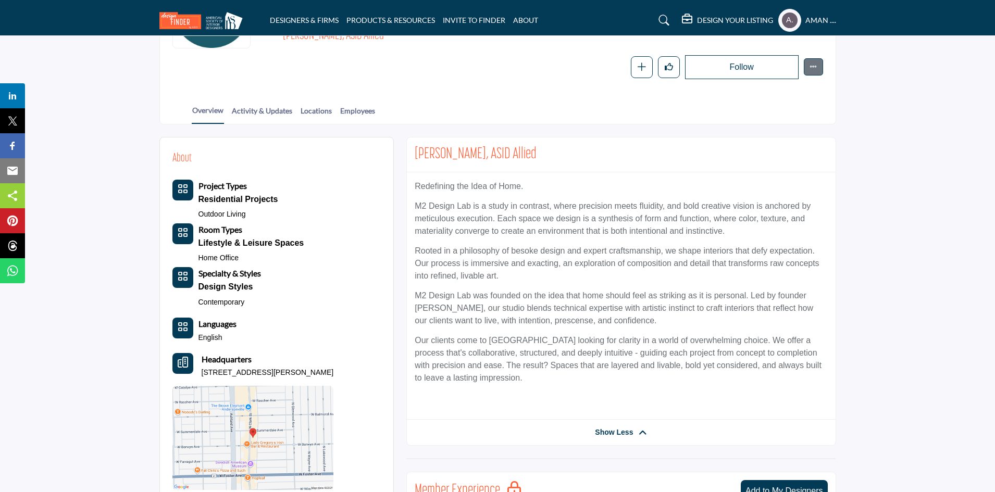
scroll to position [52, 0]
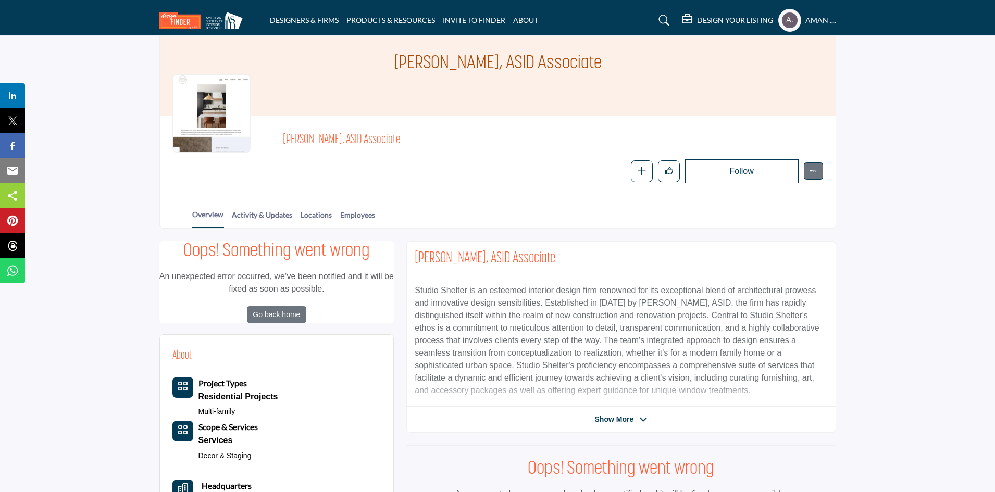
scroll to position [156, 0]
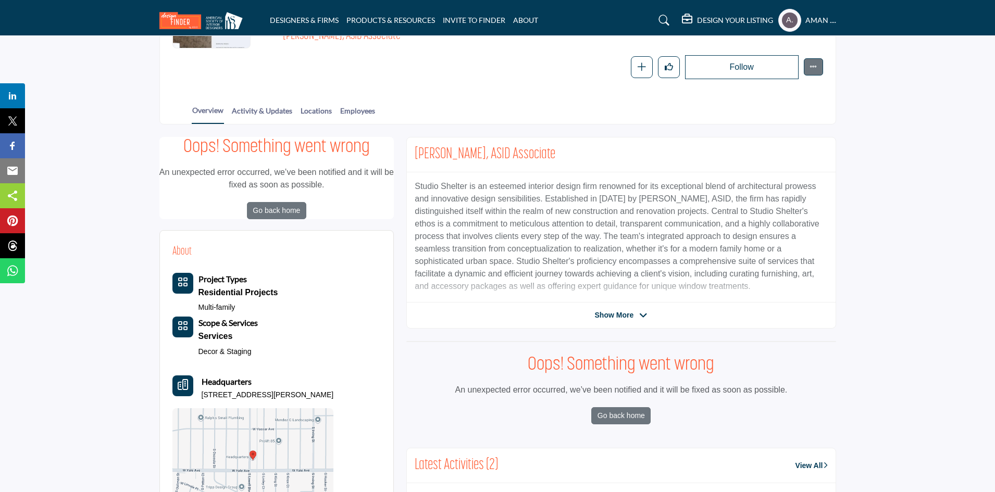
click at [643, 313] on icon at bounding box center [643, 315] width 8 height 9
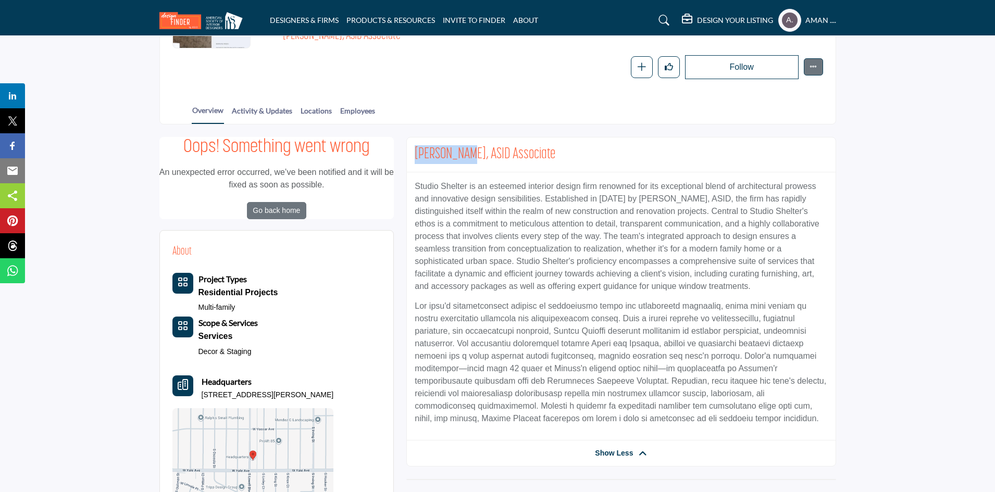
drag, startPoint x: 413, startPoint y: 153, endPoint x: 461, endPoint y: 163, distance: 48.8
click at [461, 163] on div "Kelly Flynn, ASID Associate View email address of this listing View the locatio…" at bounding box center [621, 155] width 428 height 35
copy h2 "Kelly Flynn"
drag, startPoint x: 414, startPoint y: 181, endPoint x: 467, endPoint y: 186, distance: 52.9
click at [467, 186] on div "Studio Shelter is an esteemed interior design firm renowned for its exceptional…" at bounding box center [621, 306] width 428 height 268
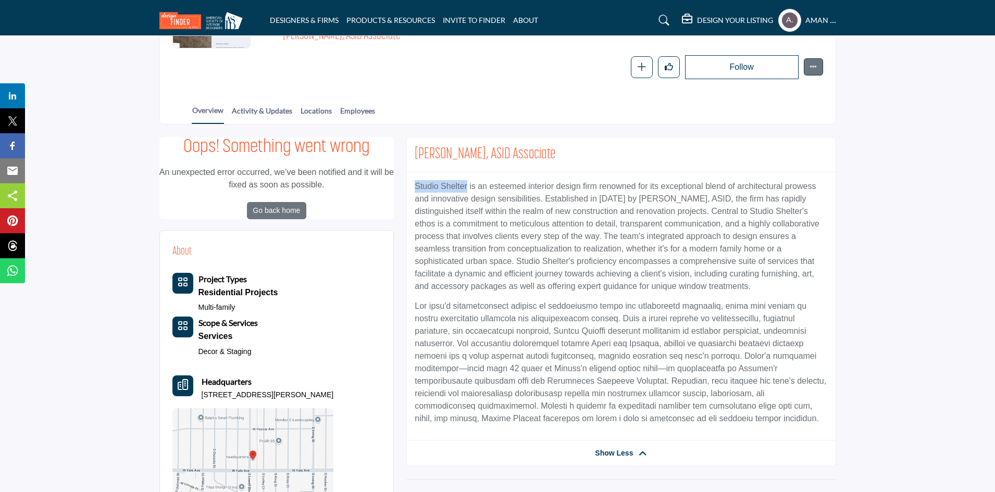
copy p "Studio Shelter"
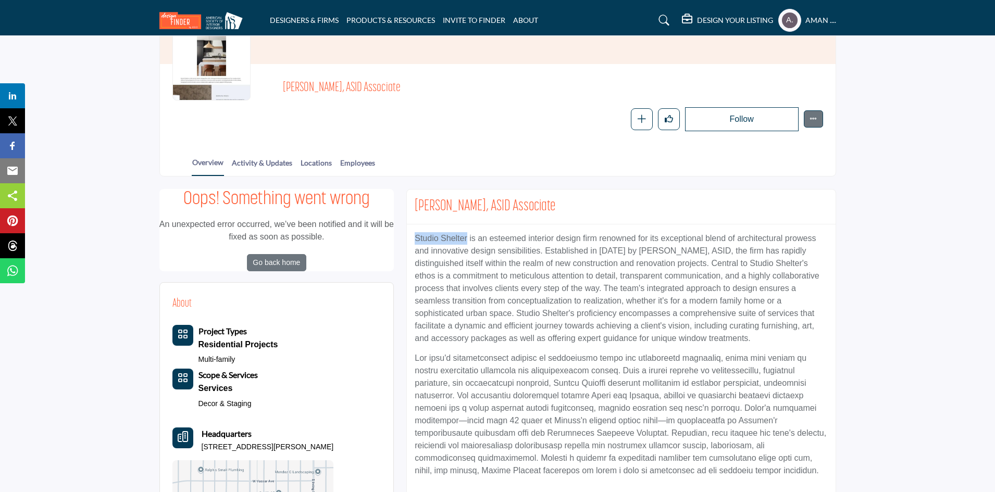
scroll to position [0, 0]
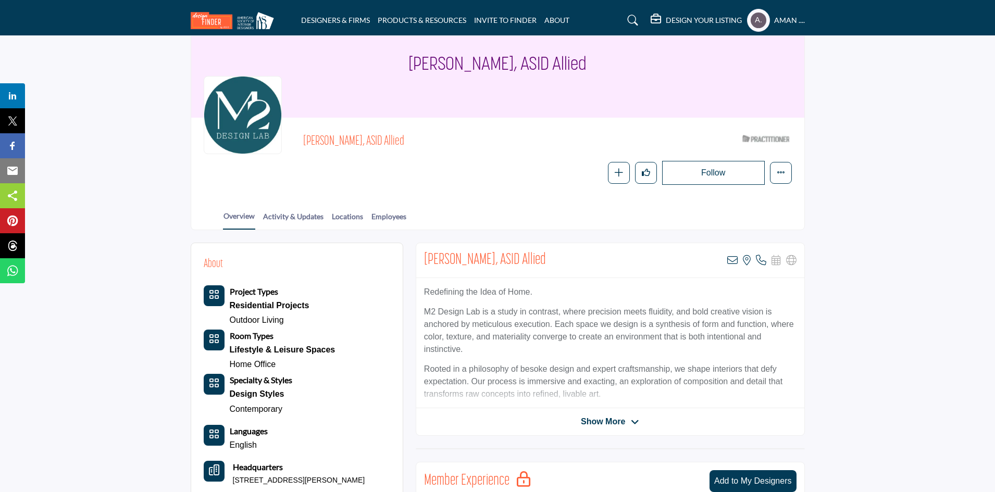
scroll to position [156, 0]
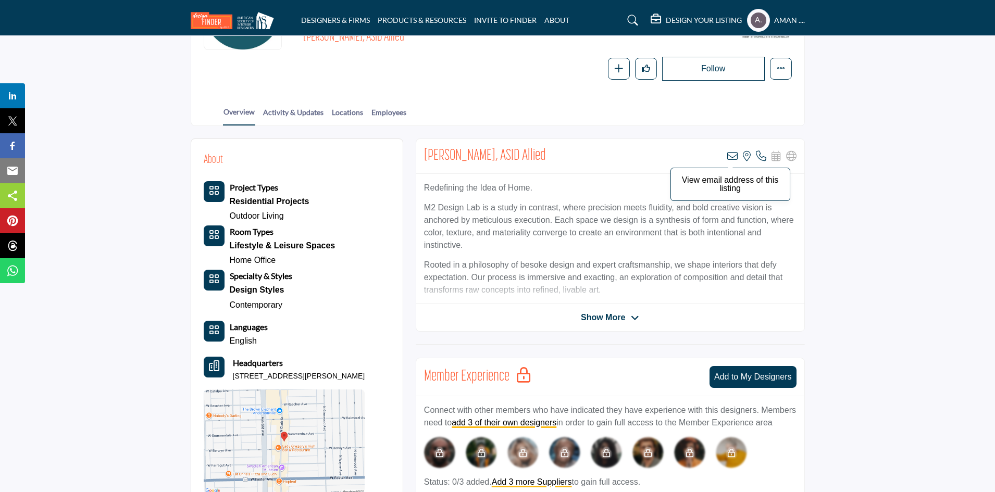
click at [734, 157] on icon at bounding box center [732, 156] width 10 height 10
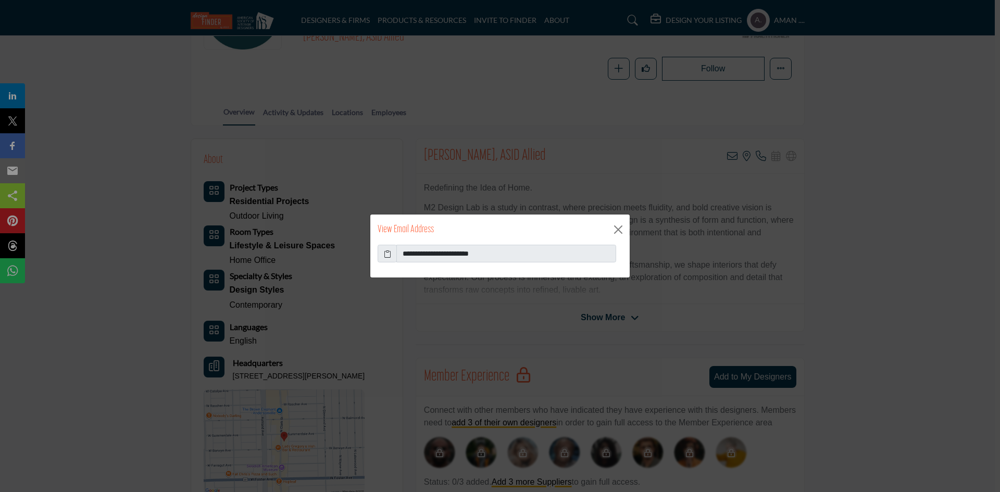
click at [388, 254] on icon at bounding box center [387, 254] width 7 height 11
click at [614, 228] on button "Close" at bounding box center [619, 230] width 16 height 16
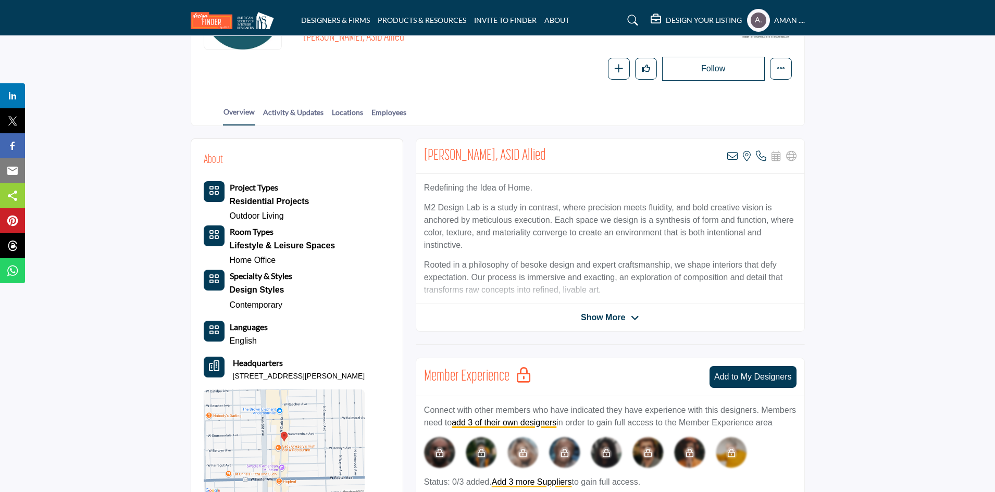
click at [635, 318] on icon at bounding box center [635, 318] width 8 height 9
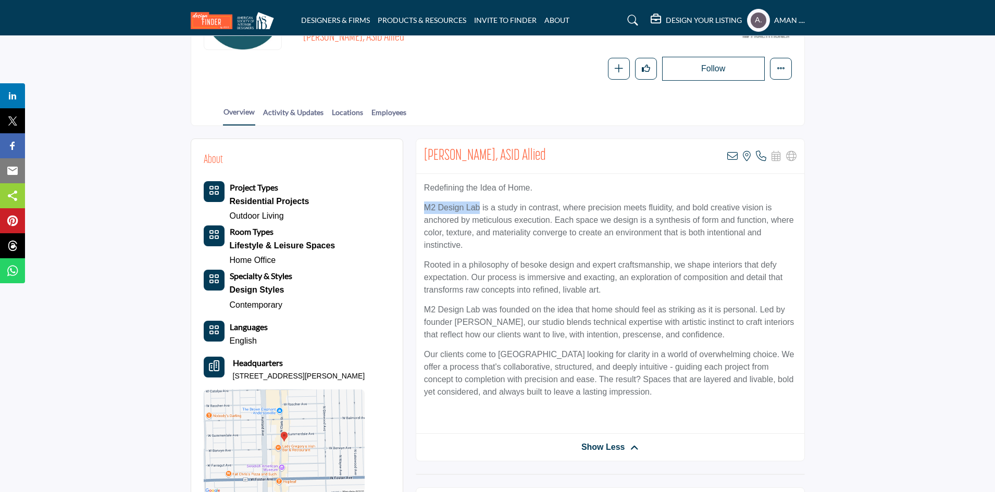
drag, startPoint x: 422, startPoint y: 209, endPoint x: 479, endPoint y: 205, distance: 57.5
click at [479, 205] on div "Redefining the Idea of Home. M2 Design Lab is a study in contrast, where precis…" at bounding box center [610, 304] width 388 height 260
copy p "M2 Design Lab"
drag, startPoint x: 381, startPoint y: 377, endPoint x: 230, endPoint y: 361, distance: 151.5
click at [230, 361] on div "About Project Types Residential Projects Outdoor Living Room Types" at bounding box center [297, 323] width 187 height 343
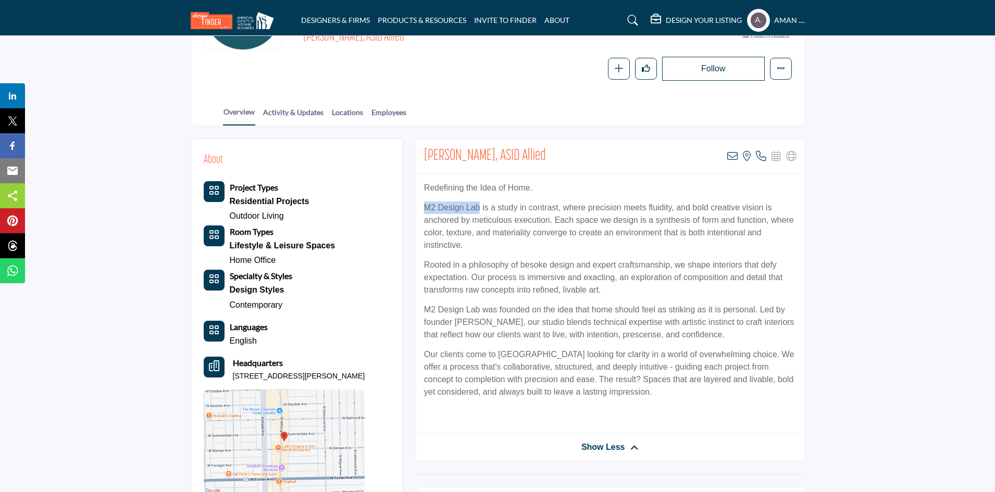
copy div "Headquarters 5315 N Clark St Ste 200, 60640-2290, USA"
click at [317, 358] on div "Headquarters 5315 N Clark St Ste 200, 60640-2290, USA" at bounding box center [299, 369] width 132 height 25
drag, startPoint x: 358, startPoint y: 374, endPoint x: 232, endPoint y: 377, distance: 126.1
click at [232, 377] on div "About Project Types Residential Projects Outdoor Living Room Types" at bounding box center [297, 323] width 187 height 343
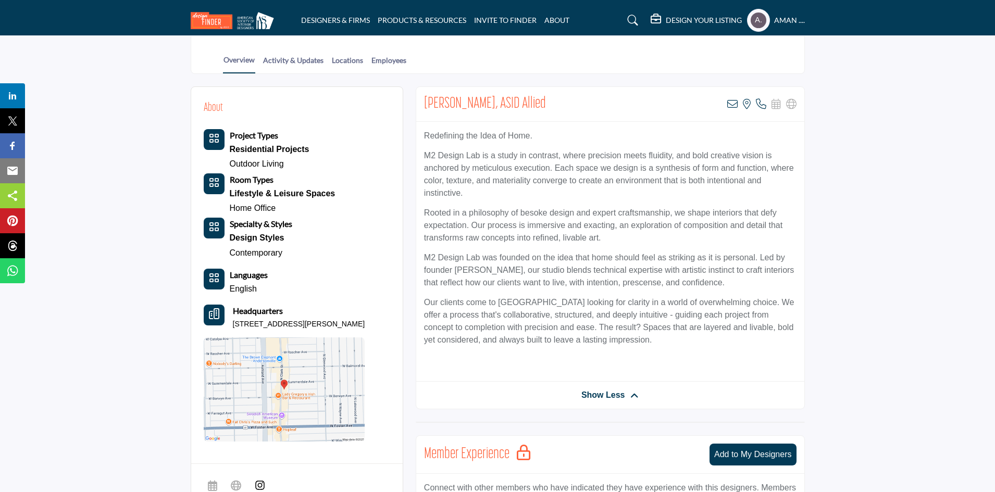
scroll to position [261, 0]
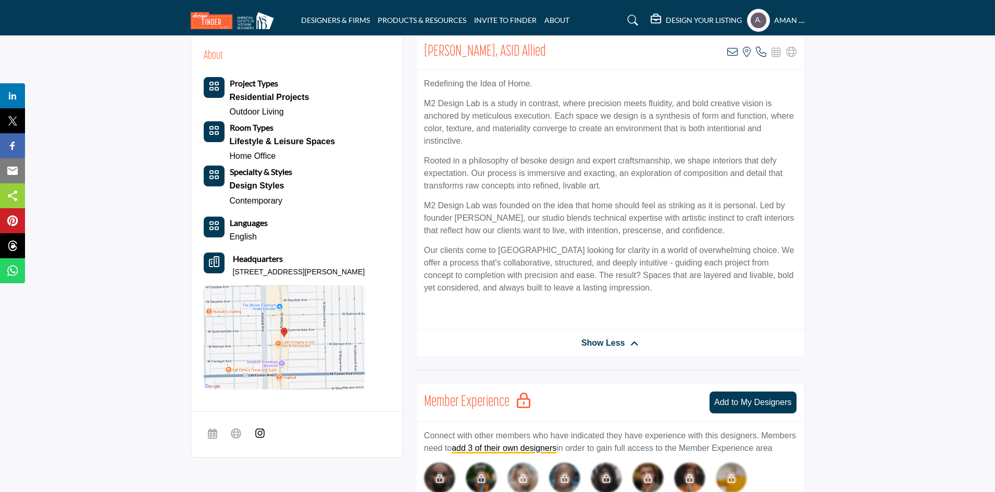
click at [343, 216] on div "Project Types Residential Projects Outdoor Living Room Types Home Office Langua…" at bounding box center [285, 233] width 162 height 313
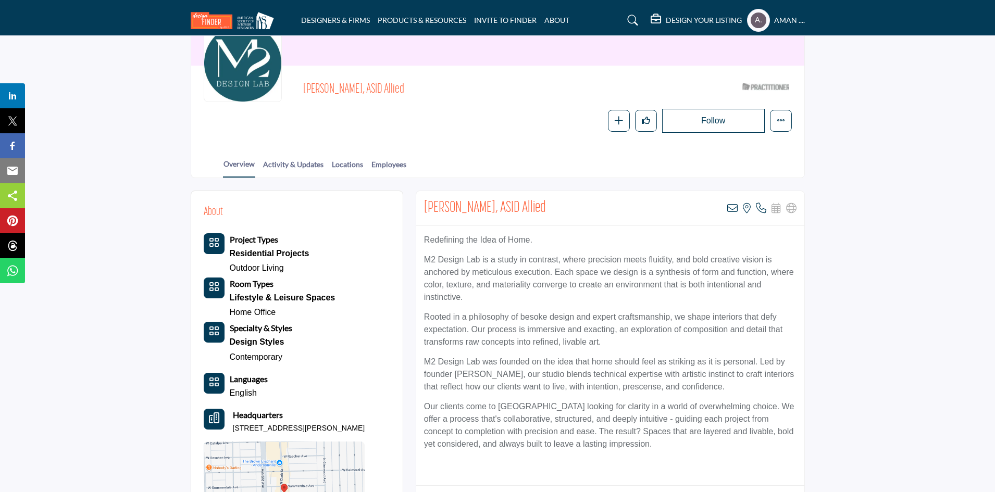
scroll to position [52, 0]
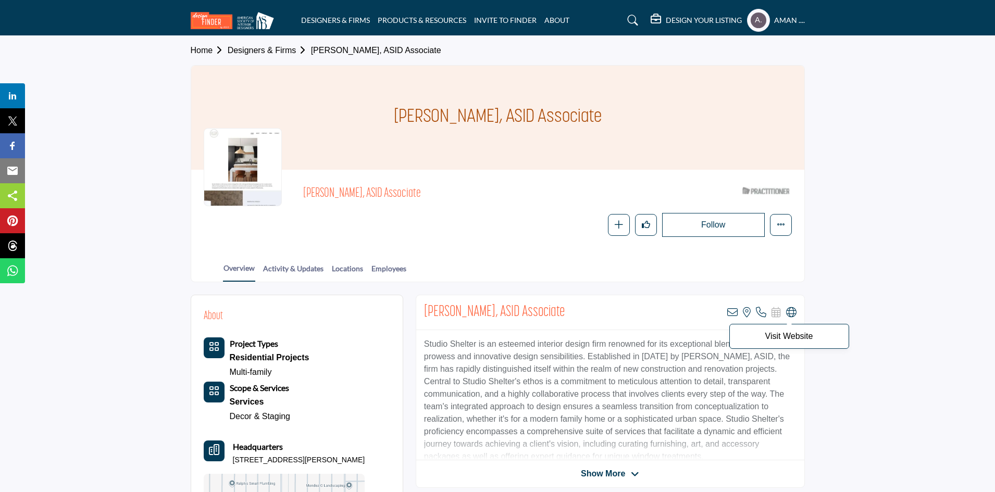
click at [795, 314] on icon at bounding box center [791, 312] width 10 height 10
click at [736, 312] on icon at bounding box center [732, 312] width 10 height 10
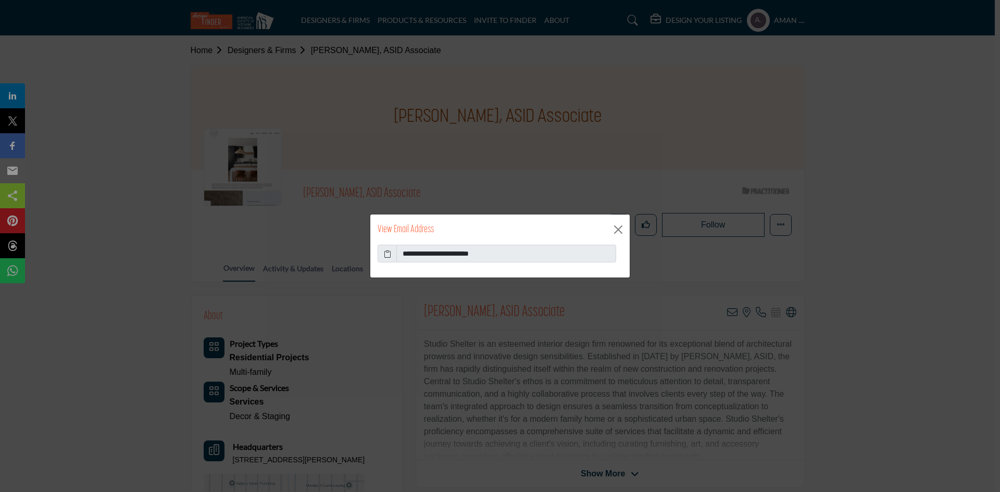
click at [385, 252] on icon at bounding box center [387, 254] width 7 height 11
click at [388, 257] on icon at bounding box center [387, 254] width 7 height 11
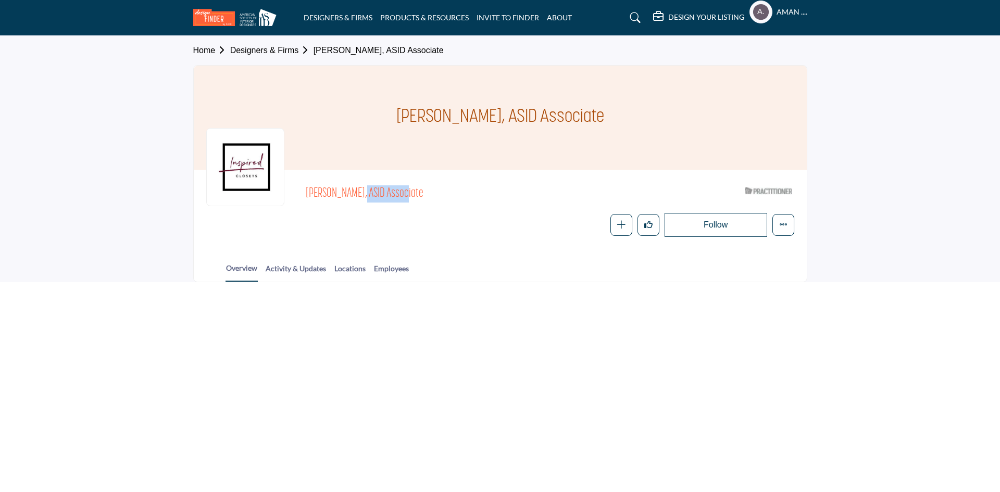
drag, startPoint x: 307, startPoint y: 194, endPoint x: 353, endPoint y: 197, distance: 45.4
click at [353, 197] on span "[PERSON_NAME], ASID Associate" at bounding box center [423, 193] width 235 height 17
copy span "[PERSON_NAME]"
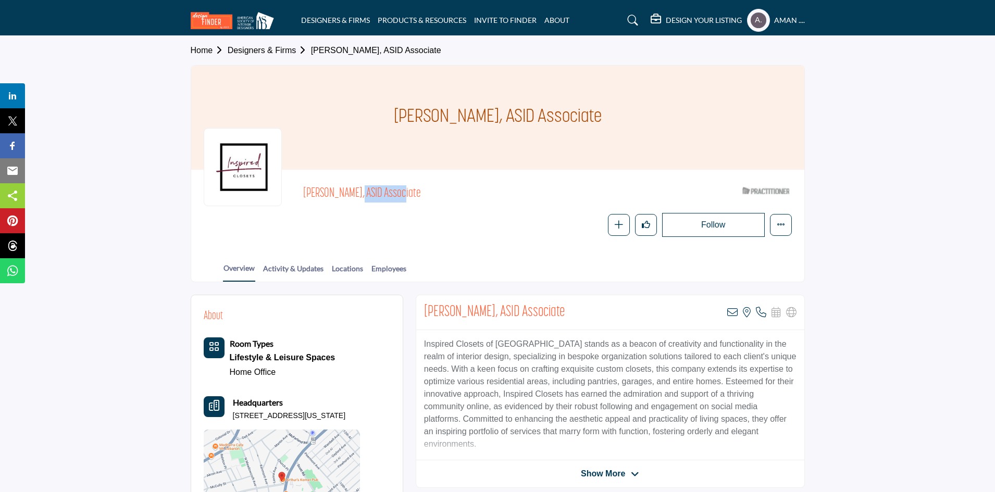
scroll to position [52, 0]
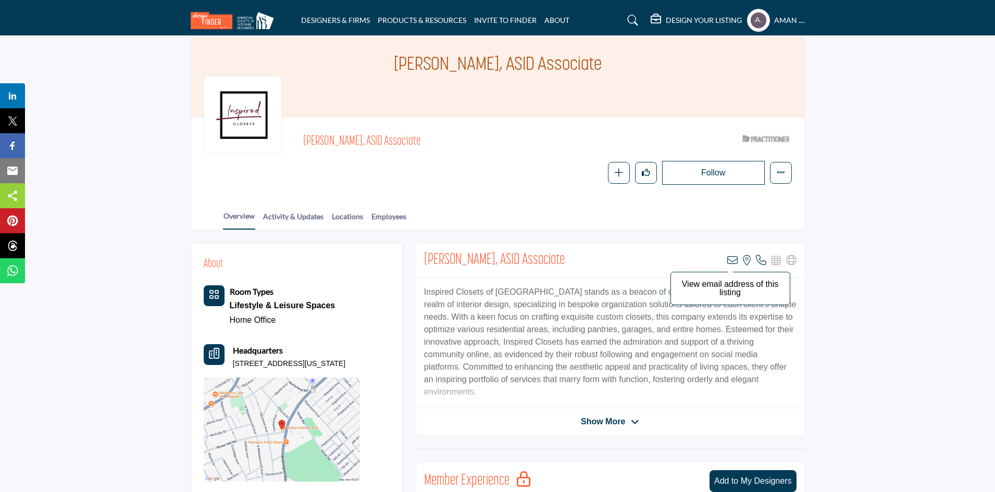
click at [729, 262] on icon at bounding box center [732, 260] width 10 height 10
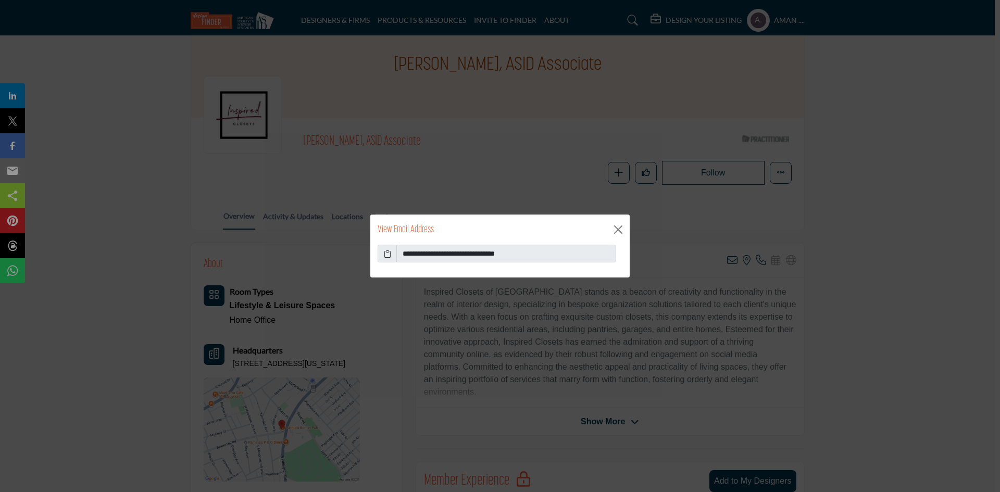
click at [387, 255] on icon at bounding box center [387, 254] width 7 height 11
click at [621, 229] on button "Close" at bounding box center [619, 230] width 16 height 16
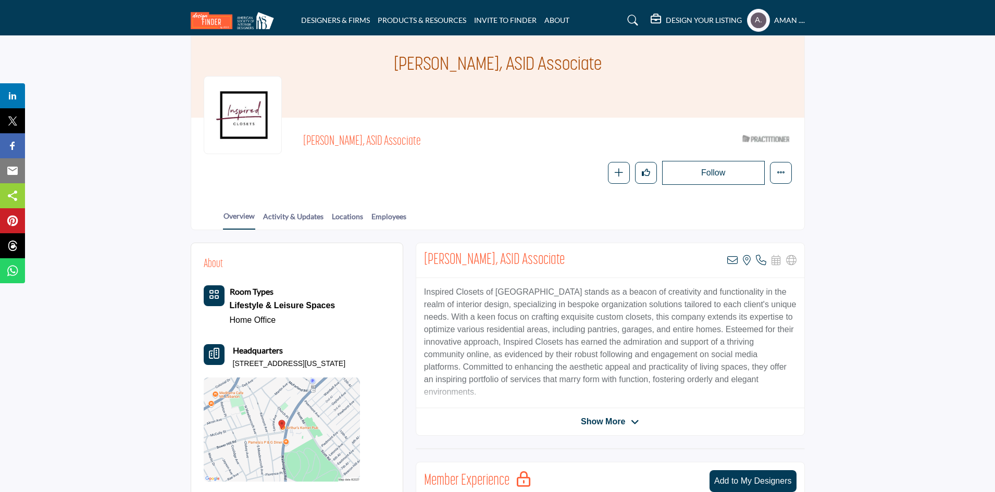
scroll to position [104, 0]
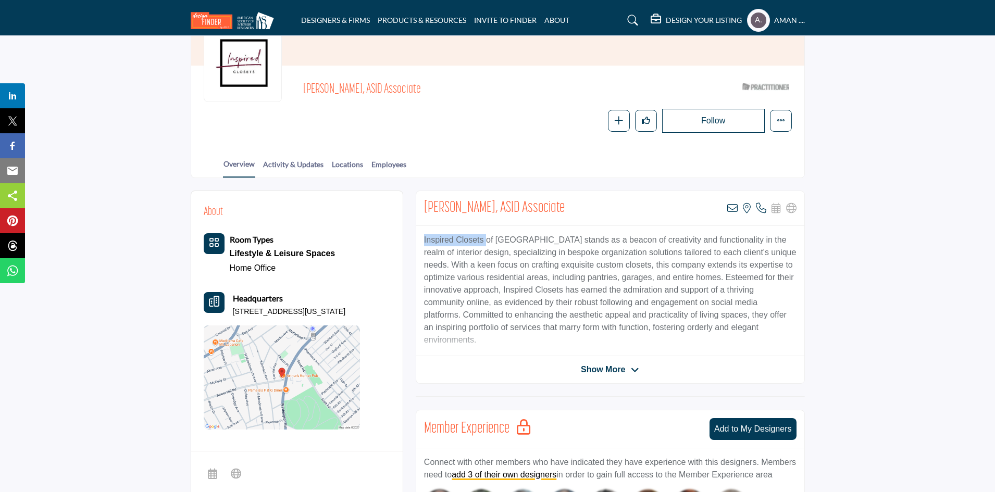
drag, startPoint x: 417, startPoint y: 241, endPoint x: 485, endPoint y: 239, distance: 68.3
click at [485, 239] on div "Inspired Closets of [GEOGRAPHIC_DATA] stands as a beacon of creativity and func…" at bounding box center [610, 291] width 388 height 130
copy p "Inspired Closets"
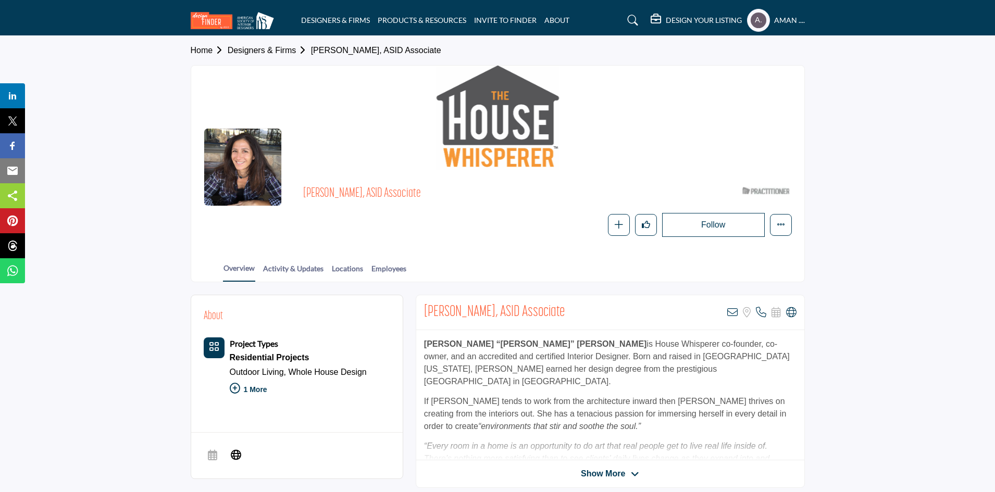
scroll to position [52, 0]
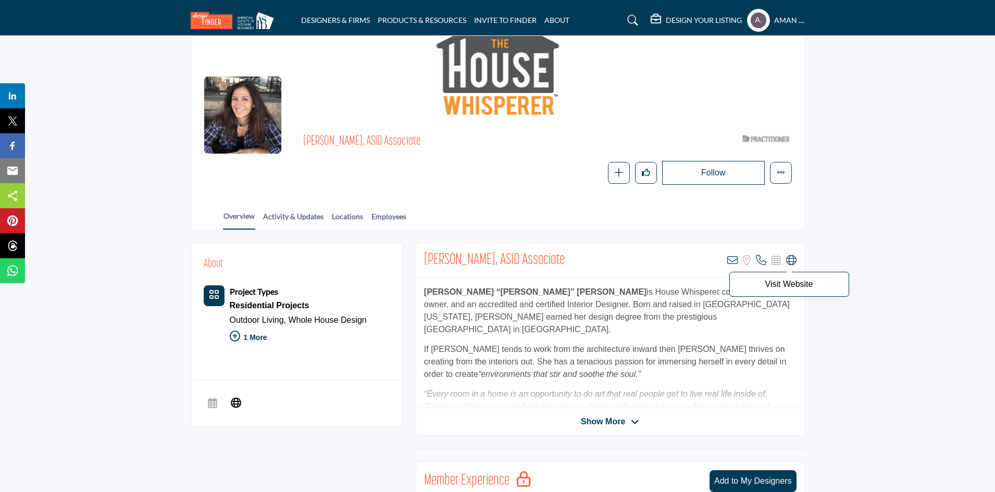
click at [789, 281] on p "Visit Website" at bounding box center [789, 284] width 108 height 8
click at [793, 262] on icon at bounding box center [791, 260] width 10 height 10
drag, startPoint x: 422, startPoint y: 260, endPoint x: 489, endPoint y: 259, distance: 67.2
click at [489, 259] on div "Christina Sharp, ASID Associate View email address of this listing Sorry, but w…" at bounding box center [610, 260] width 388 height 35
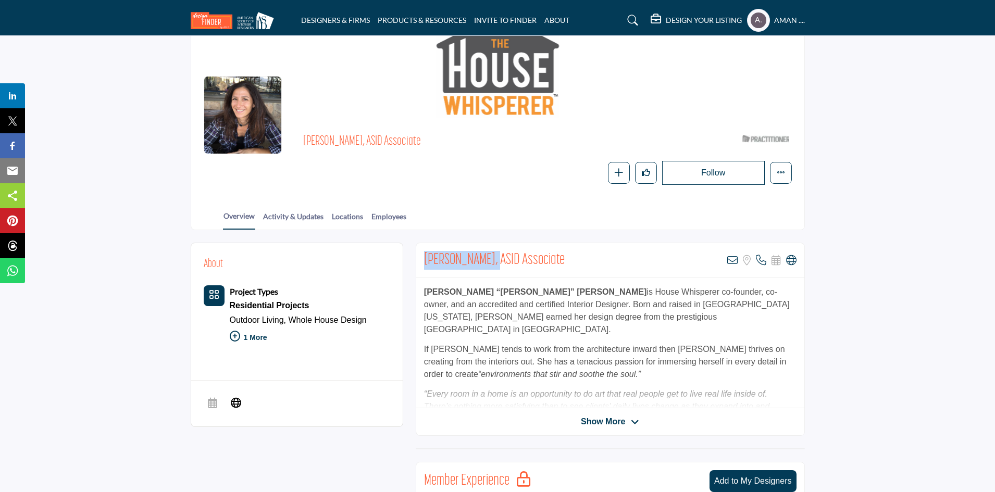
copy h2 "Christina Sharp"
click at [726, 260] on div "Christina Sharp, ASID Associate View email address of this listing Sorry, but w…" at bounding box center [610, 260] width 388 height 35
click at [730, 260] on icon at bounding box center [732, 260] width 10 height 10
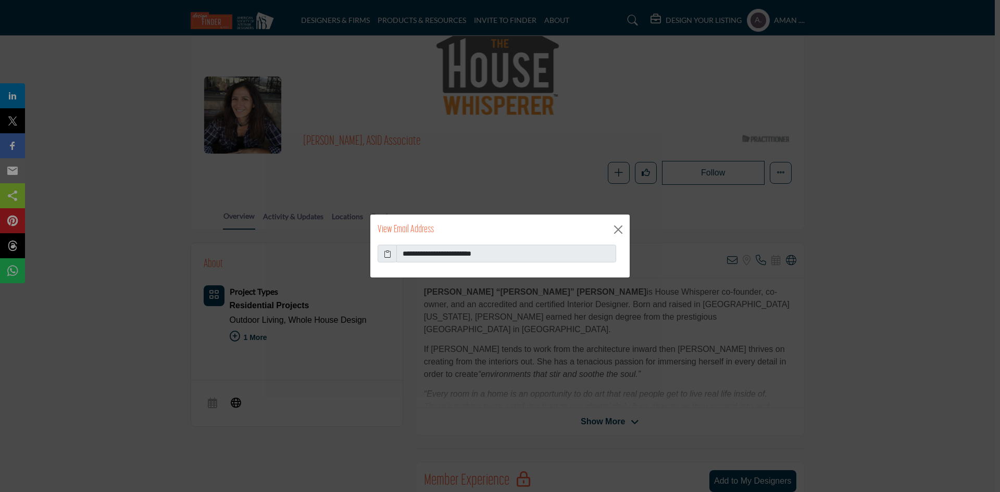
click at [388, 252] on icon at bounding box center [387, 254] width 7 height 11
click at [618, 227] on button "Close" at bounding box center [619, 230] width 16 height 16
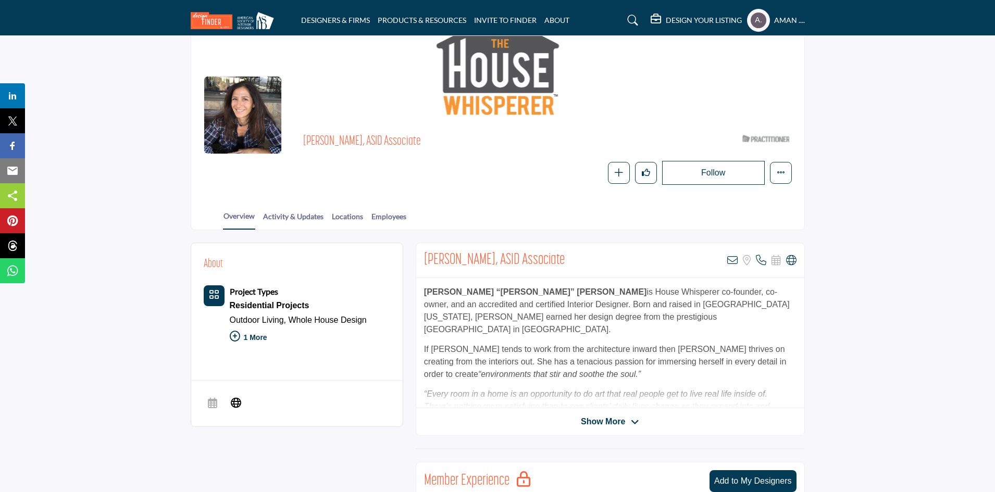
scroll to position [104, 0]
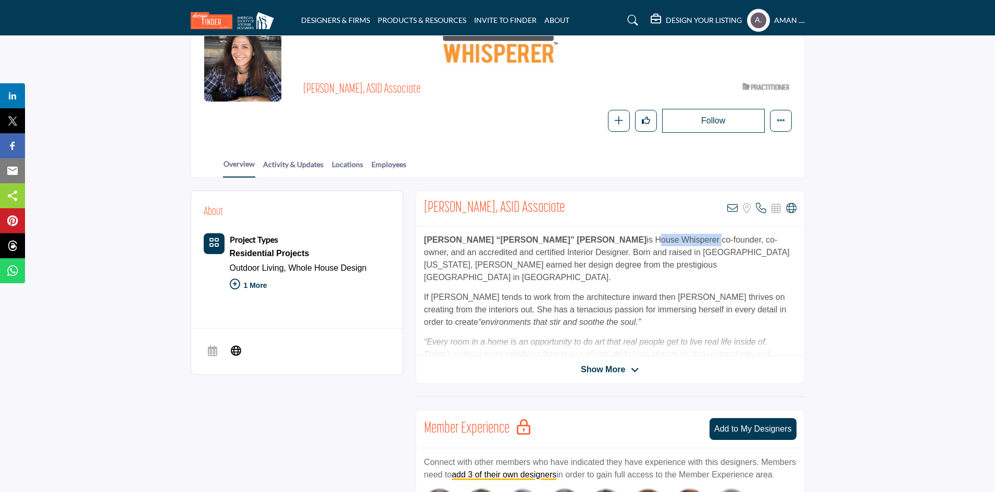
drag, startPoint x: 524, startPoint y: 236, endPoint x: 589, endPoint y: 239, distance: 65.2
click at [589, 239] on p "Christina “Tina” Sharp is House Whisperer co-founder, co-owner, and an accredit…" at bounding box center [610, 259] width 373 height 50
copy p "House Whisperer"
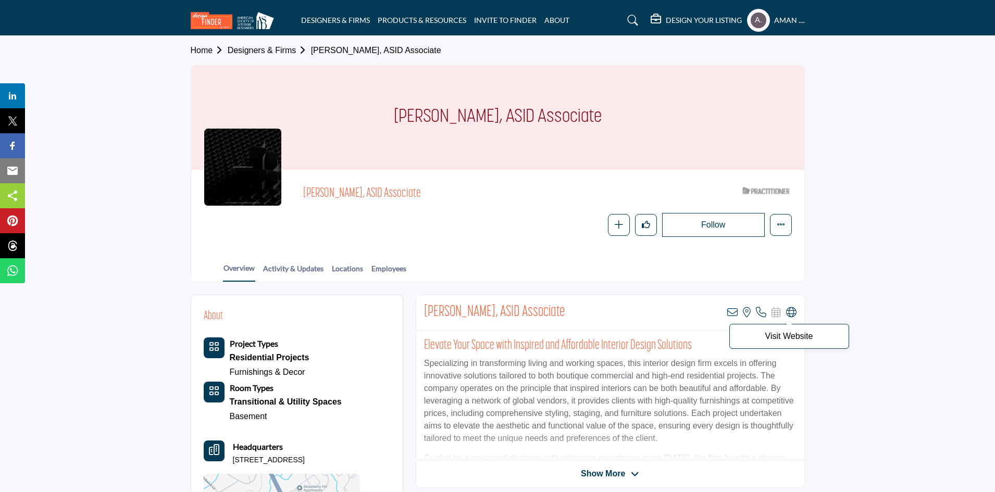
click at [790, 313] on icon at bounding box center [791, 312] width 10 height 10
click at [737, 314] on icon at bounding box center [732, 312] width 10 height 10
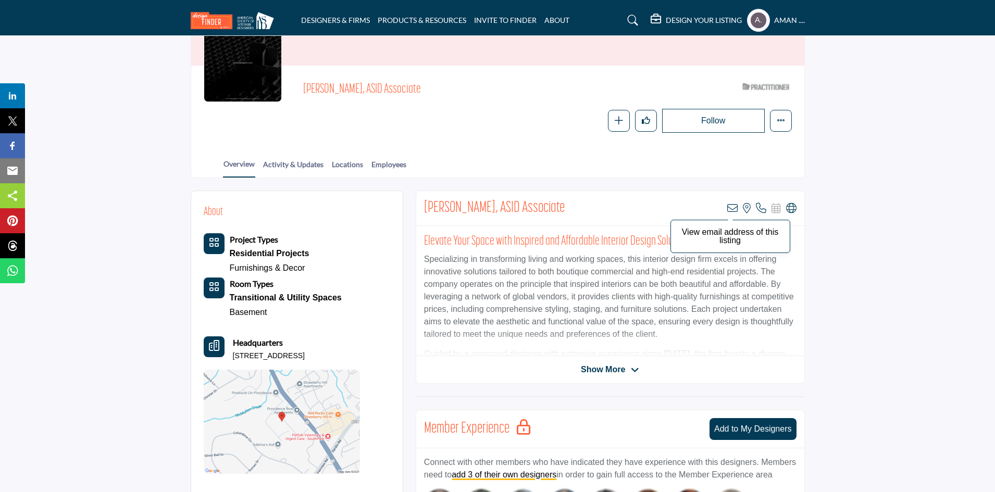
click at [734, 212] on icon at bounding box center [732, 208] width 10 height 10
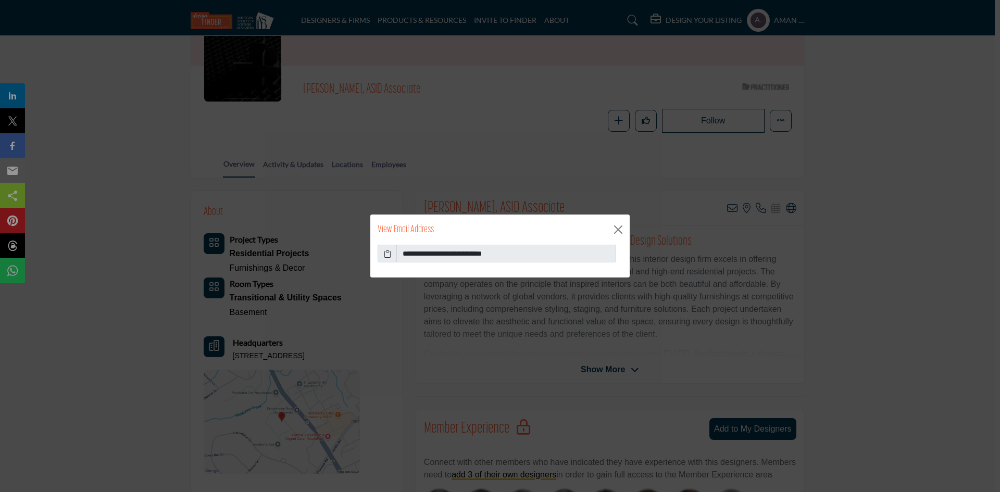
click at [389, 251] on icon at bounding box center [387, 254] width 7 height 11
click at [616, 226] on button "Close" at bounding box center [619, 230] width 16 height 16
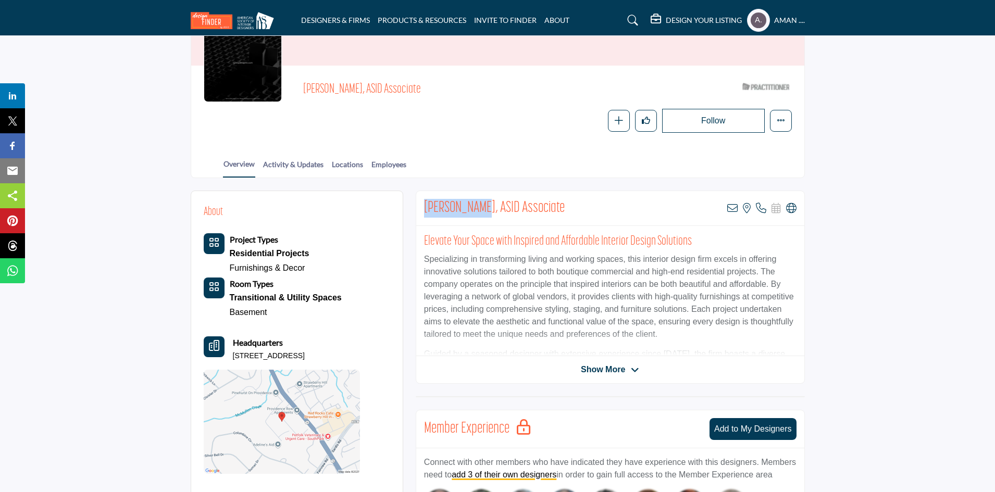
drag, startPoint x: 423, startPoint y: 209, endPoint x: 483, endPoint y: 210, distance: 60.4
click at [483, 210] on div "Marianne Sax, ASID Associate View email address of this listing View the locati…" at bounding box center [610, 208] width 388 height 35
copy h2 "Marianne Sax"
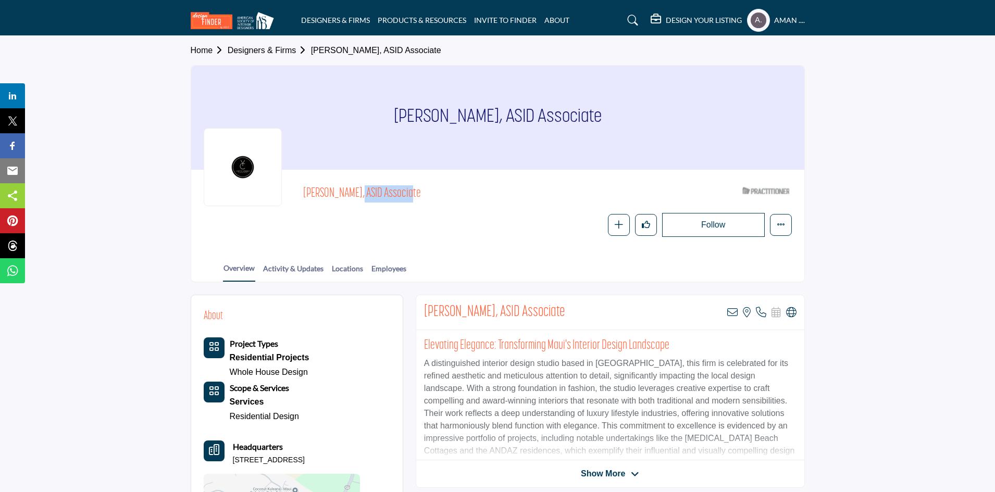
scroll to position [52, 0]
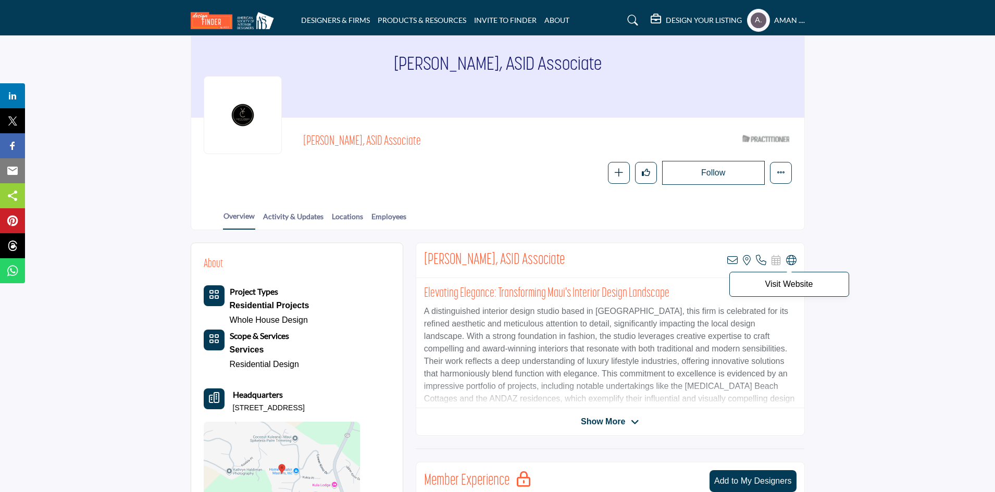
click at [793, 264] on icon at bounding box center [791, 260] width 10 height 10
click at [732, 261] on icon at bounding box center [732, 260] width 10 height 10
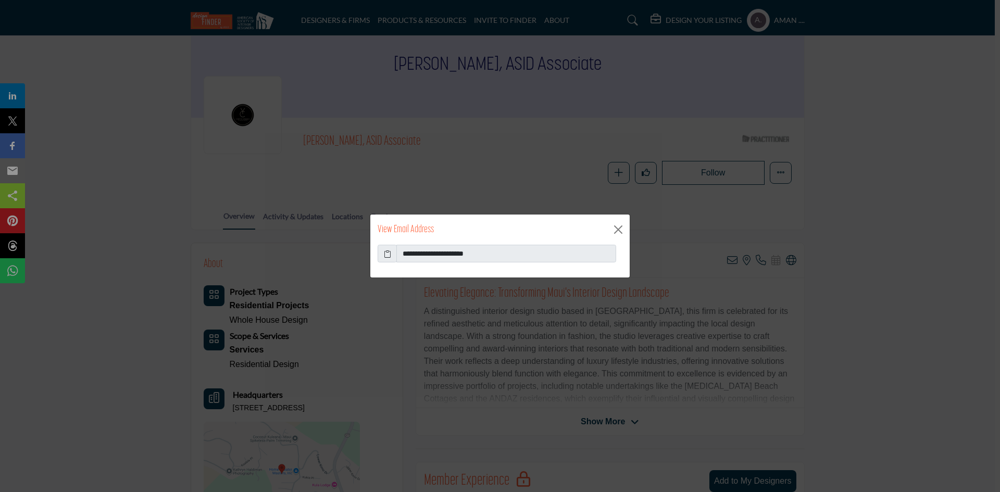
click at [389, 257] on icon at bounding box center [387, 254] width 7 height 11
click at [617, 231] on button "Close" at bounding box center [619, 230] width 16 height 16
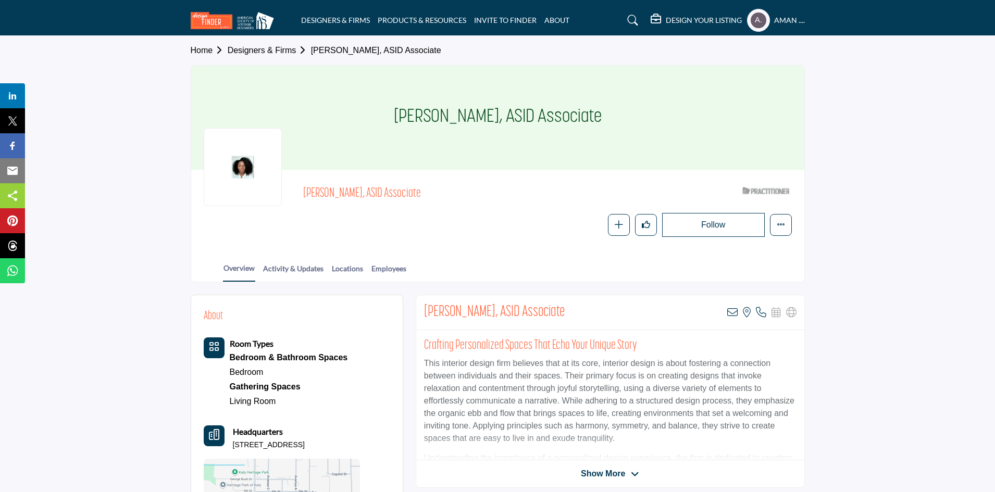
scroll to position [104, 0]
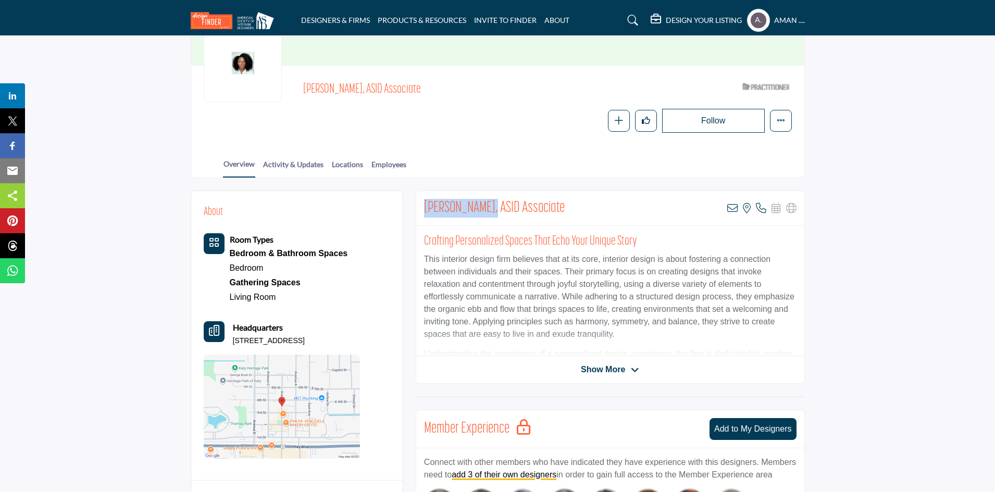
drag, startPoint x: 425, startPoint y: 207, endPoint x: 487, endPoint y: 211, distance: 62.6
click at [487, 211] on h2 "Denedra Finley, ASID Associate" at bounding box center [494, 208] width 141 height 19
copy h2 "Denedra Finley"
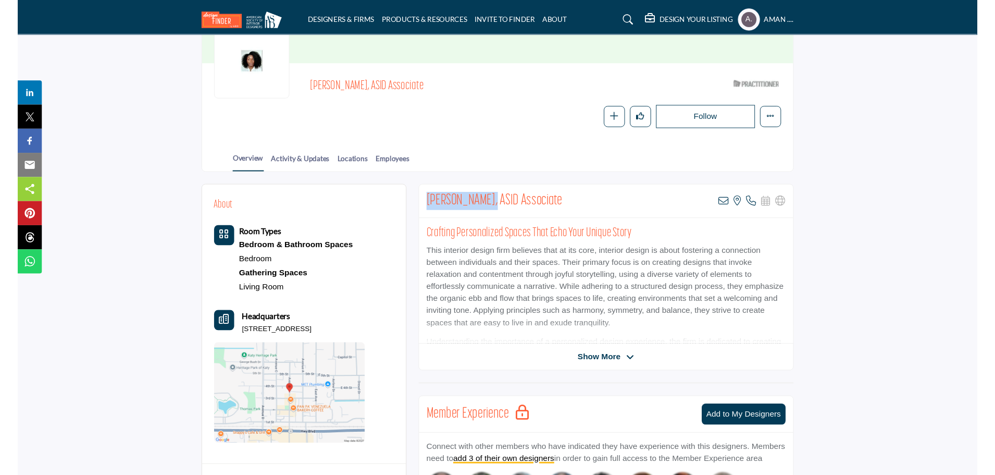
scroll to position [156, 0]
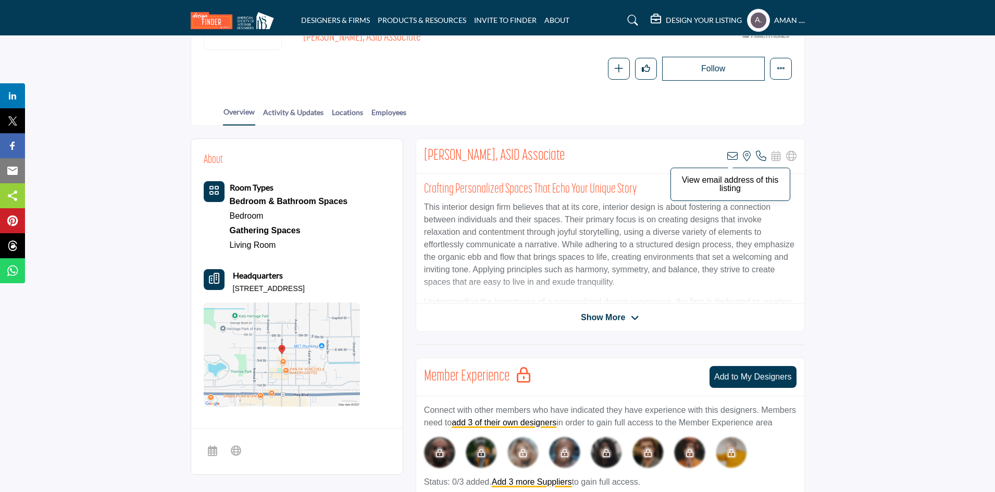
click at [734, 156] on icon at bounding box center [732, 156] width 10 height 10
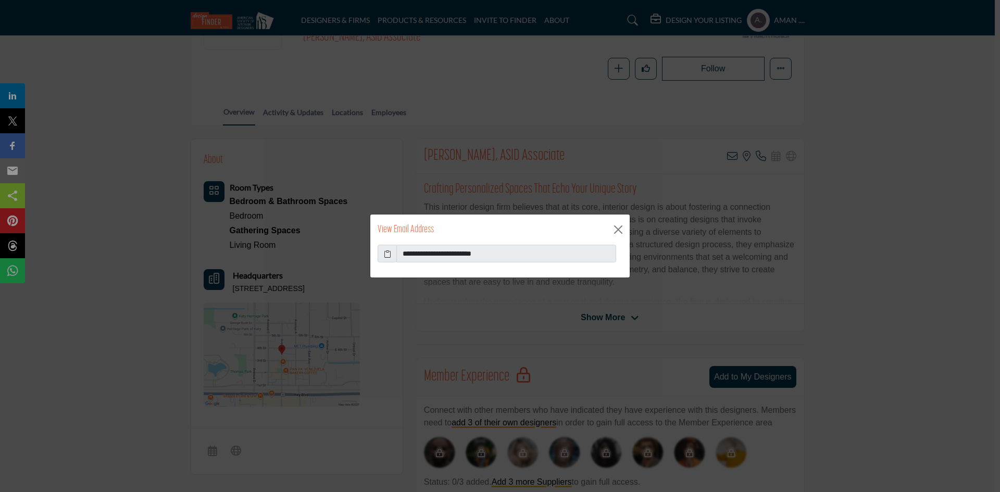
click at [389, 255] on icon at bounding box center [387, 254] width 7 height 11
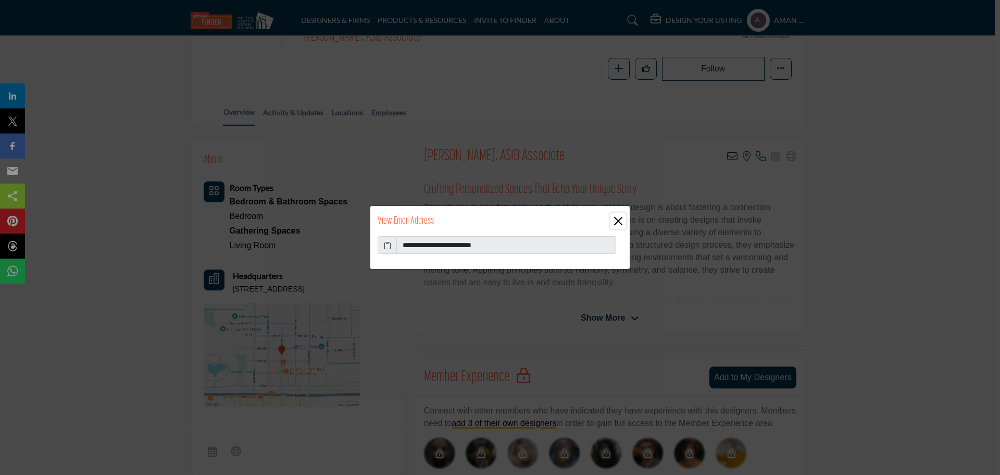
click at [621, 219] on button "Close" at bounding box center [619, 221] width 16 height 16
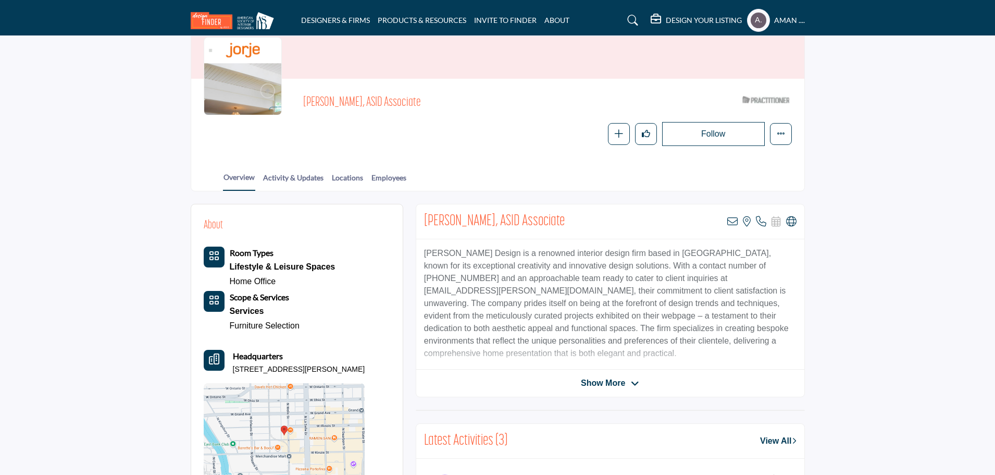
scroll to position [143, 0]
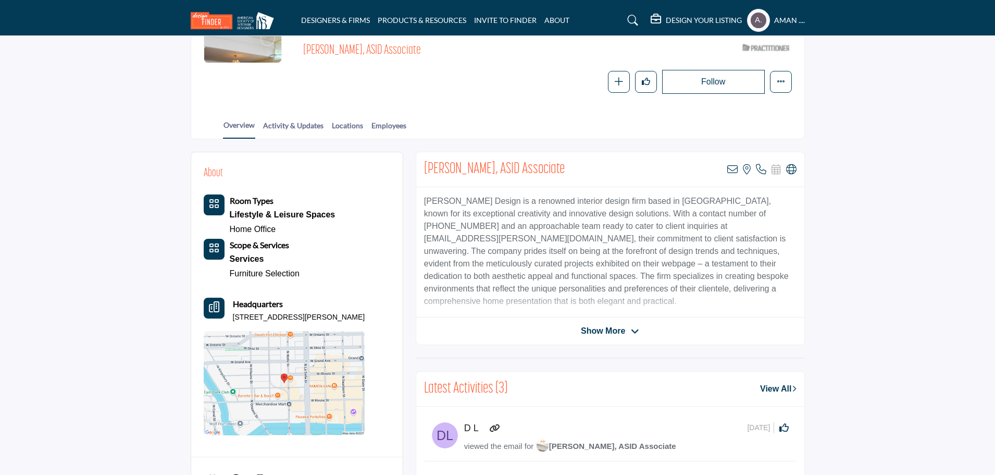
click at [602, 327] on span "Show More" at bounding box center [603, 331] width 44 height 13
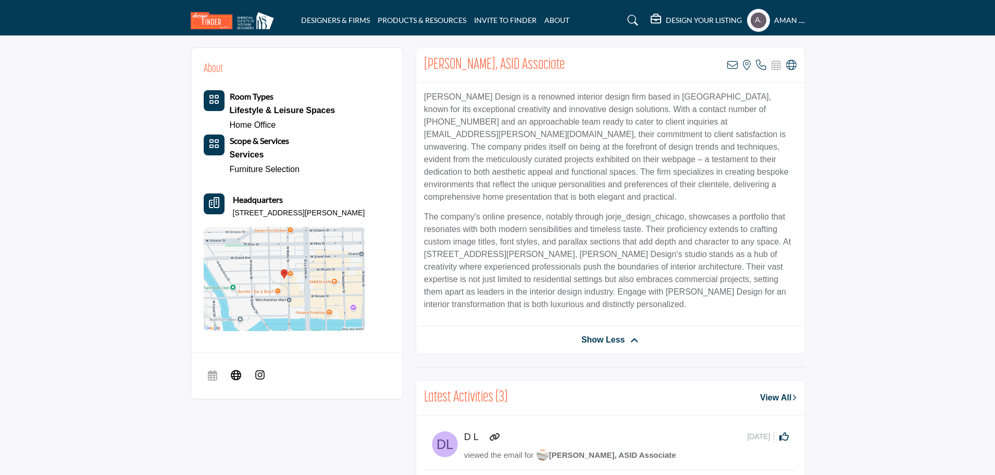
scroll to position [91, 0]
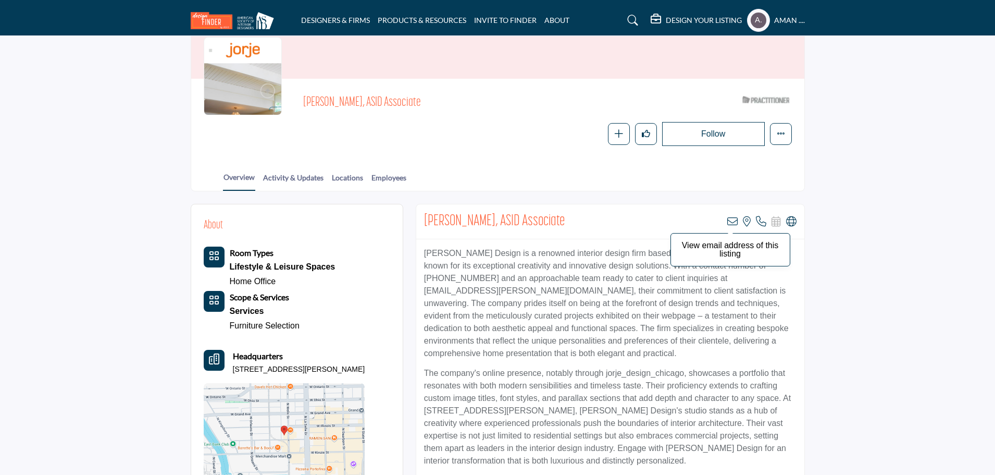
click at [733, 219] on icon at bounding box center [732, 221] width 10 height 10
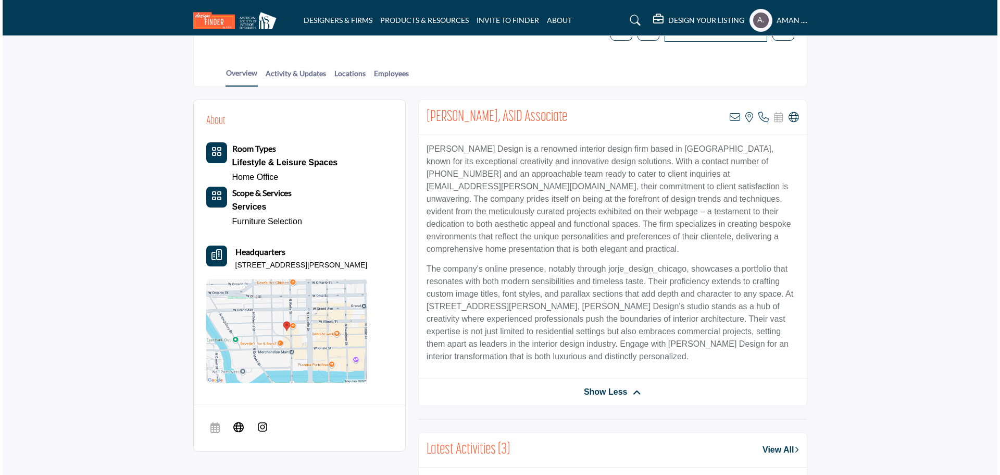
scroll to position [143, 0]
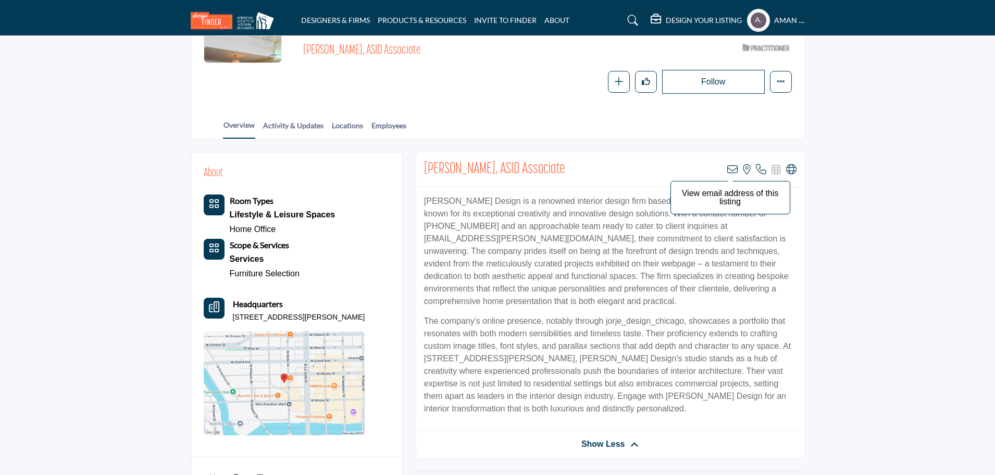
click at [735, 169] on icon at bounding box center [732, 169] width 10 height 10
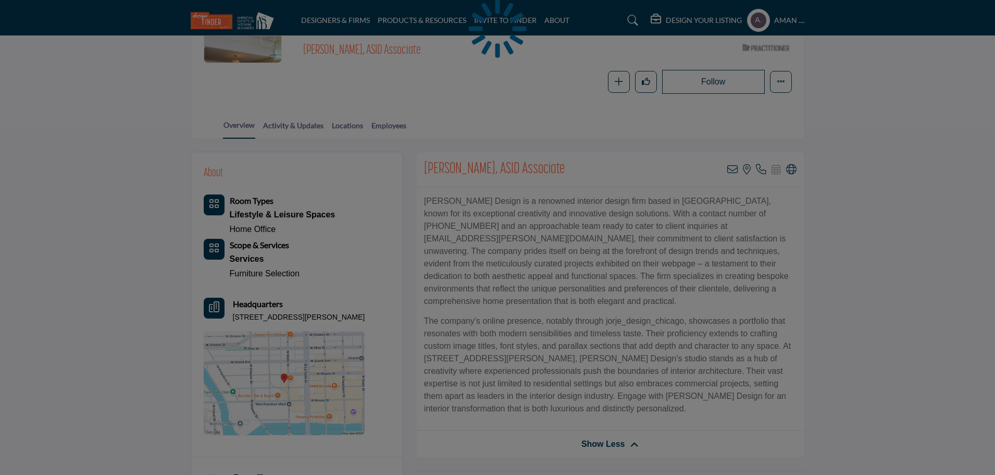
drag, startPoint x: 575, startPoint y: 227, endPoint x: 590, endPoint y: 227, distance: 15.1
click at [590, 227] on div at bounding box center [497, 237] width 995 height 475
click at [607, 226] on div at bounding box center [497, 237] width 995 height 475
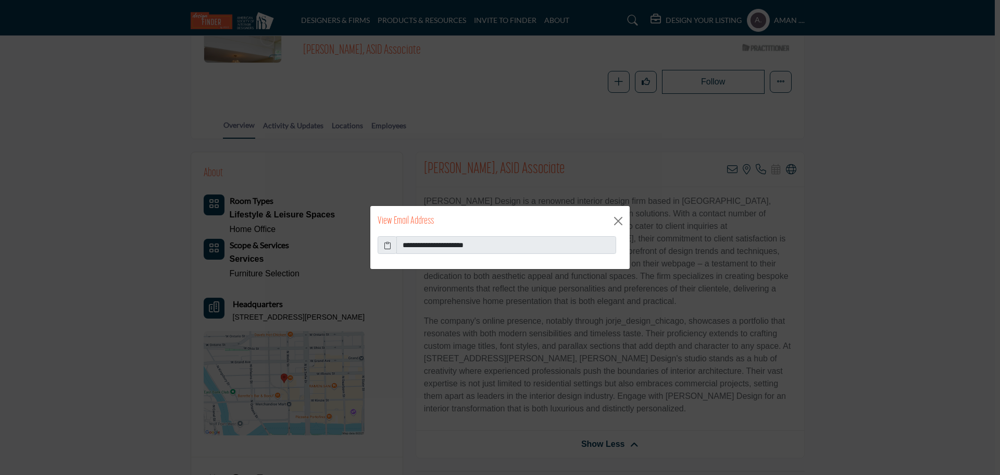
click at [389, 244] on icon at bounding box center [387, 245] width 7 height 11
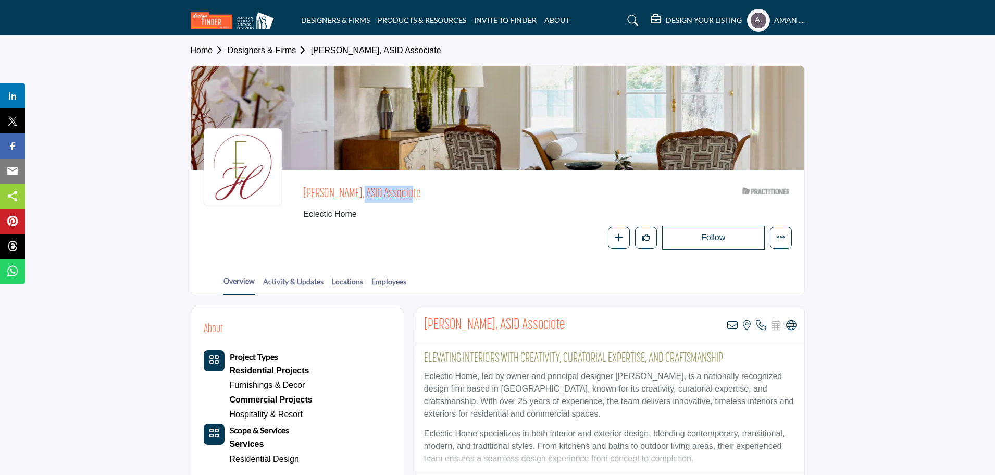
drag, startPoint x: 300, startPoint y: 192, endPoint x: 353, endPoint y: 193, distance: 52.6
click at [353, 193] on div "[PERSON_NAME], ASID Associate Eclectic Home ASID Qualified Practitioner who val…" at bounding box center [498, 215] width 588 height 67
copy span "[PERSON_NAME]"
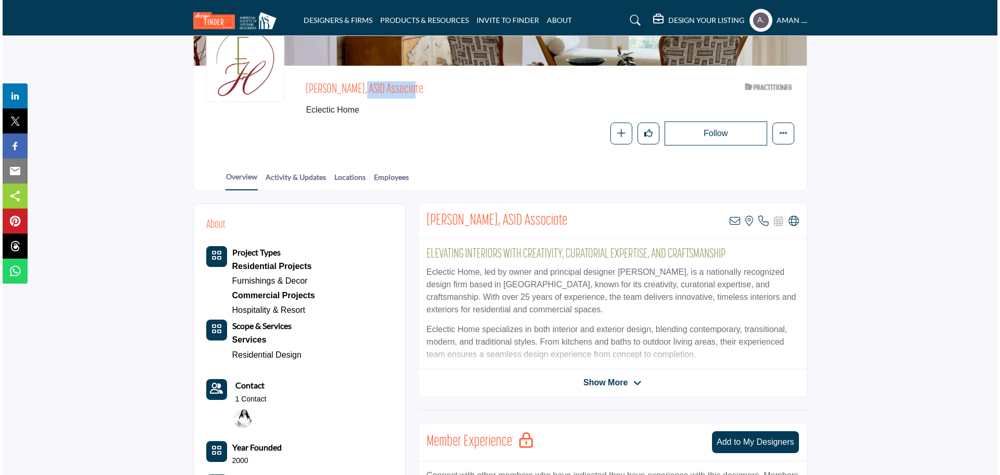
scroll to position [156, 0]
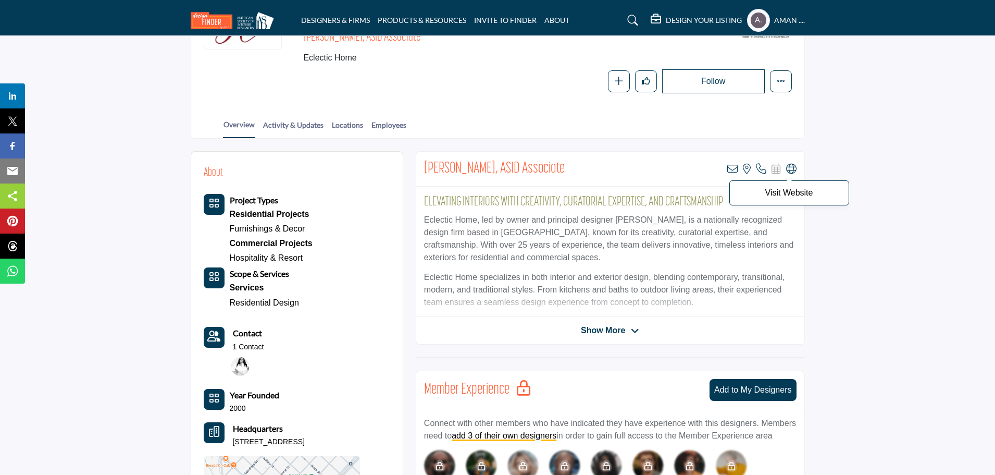
click at [795, 170] on icon at bounding box center [791, 169] width 10 height 10
click at [729, 168] on icon at bounding box center [732, 169] width 10 height 10
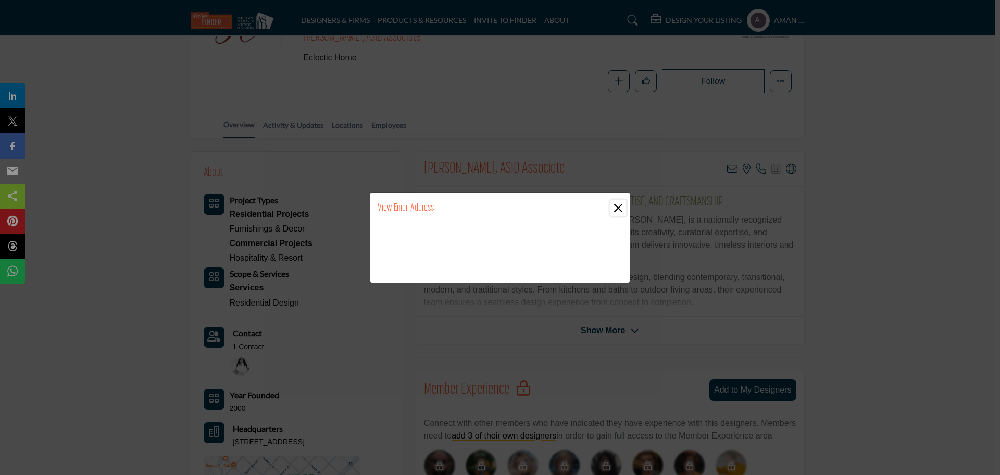
click at [617, 209] on button "Close" at bounding box center [619, 208] width 16 height 16
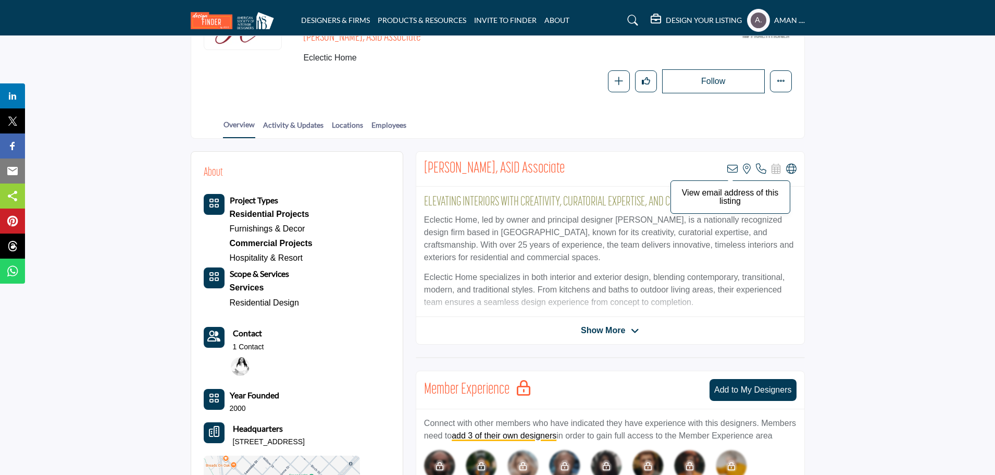
click at [734, 171] on icon at bounding box center [732, 169] width 10 height 10
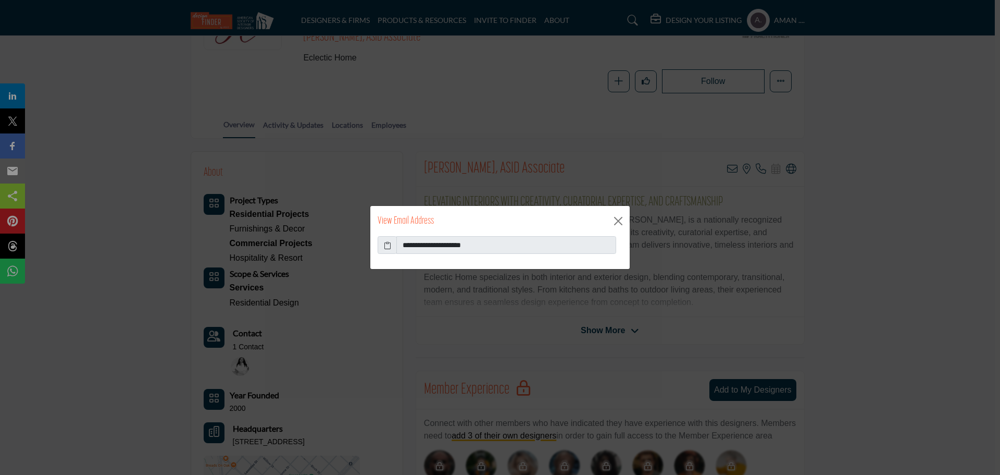
click at [387, 242] on icon at bounding box center [387, 245] width 7 height 11
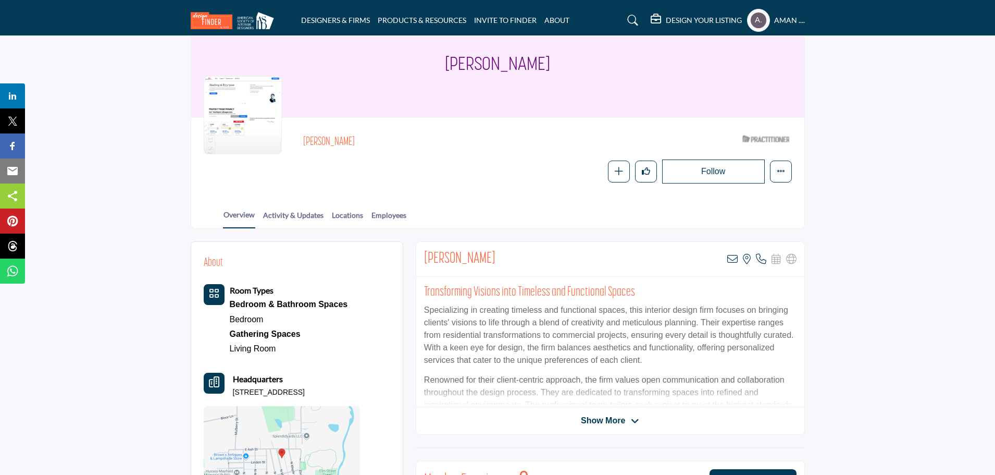
scroll to position [104, 0]
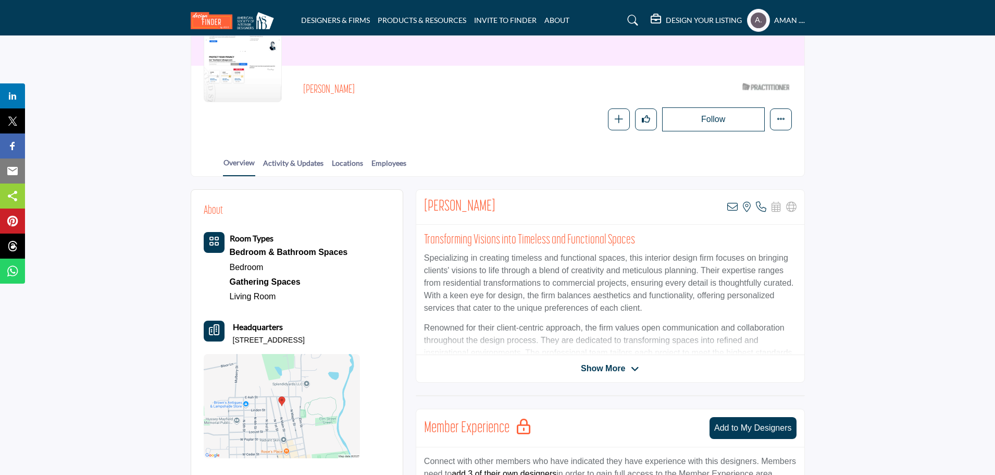
drag, startPoint x: 416, startPoint y: 203, endPoint x: 498, endPoint y: 202, distance: 82.3
click at [498, 202] on div "[PERSON_NAME] View email address of this listing View the location of this list…" at bounding box center [610, 207] width 388 height 35
copy h2 "[PERSON_NAME]"
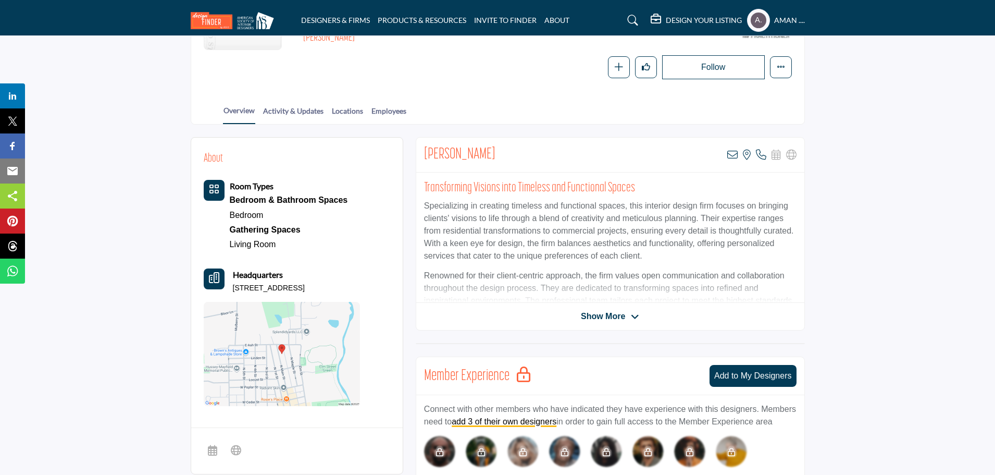
scroll to position [208, 0]
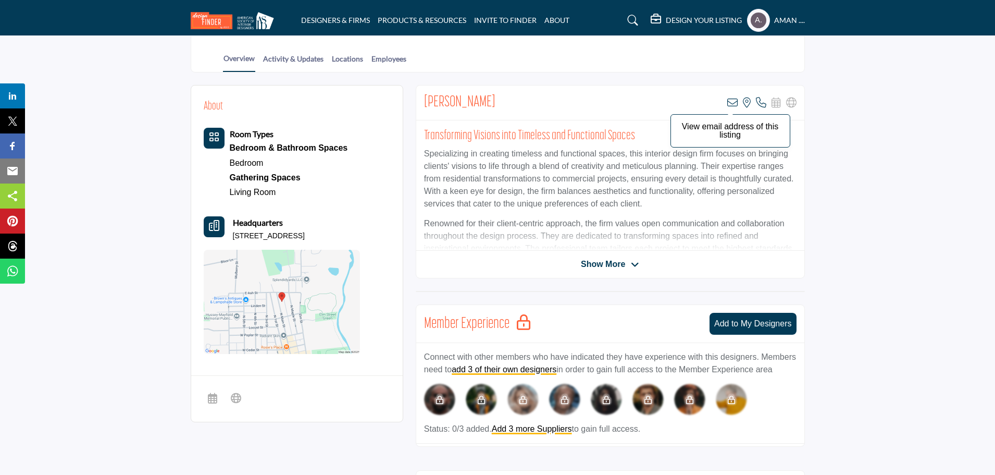
click at [730, 100] on icon at bounding box center [732, 102] width 10 height 10
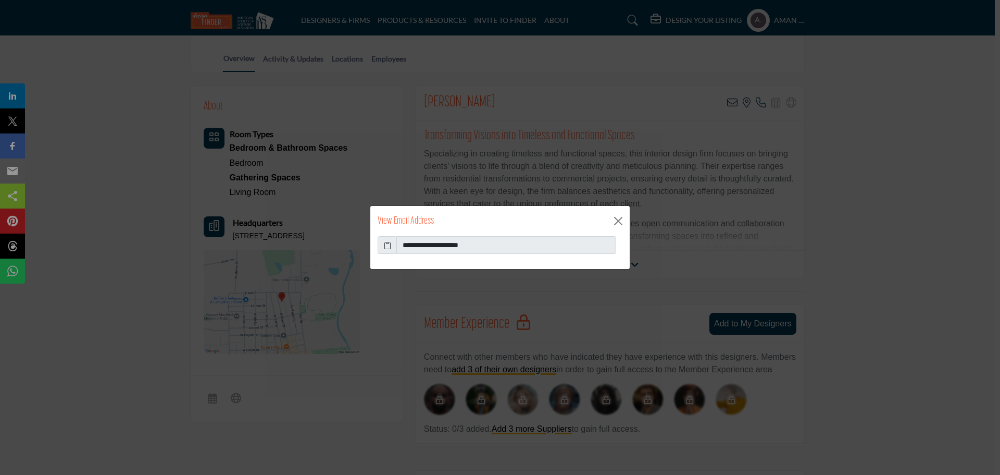
click at [386, 244] on icon at bounding box center [387, 245] width 7 height 11
click at [619, 218] on button "Close" at bounding box center [619, 221] width 16 height 16
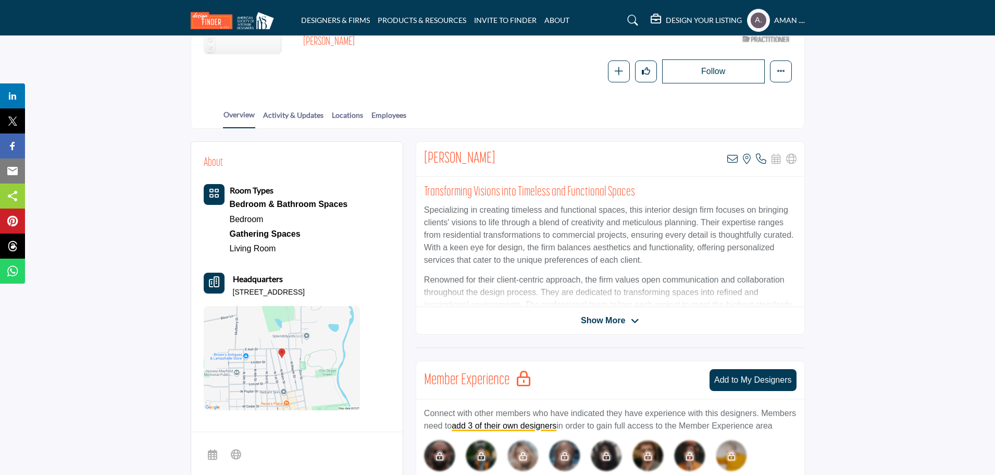
scroll to position [0, 0]
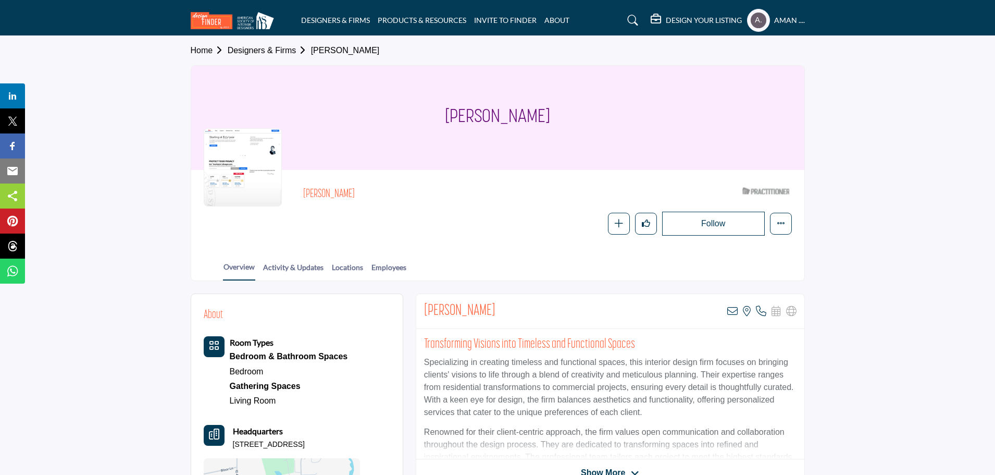
click at [246, 169] on div at bounding box center [243, 167] width 78 height 78
click at [247, 169] on div at bounding box center [243, 167] width 78 height 78
click at [222, 154] on div at bounding box center [243, 167] width 78 height 78
click at [224, 155] on div at bounding box center [243, 167] width 78 height 78
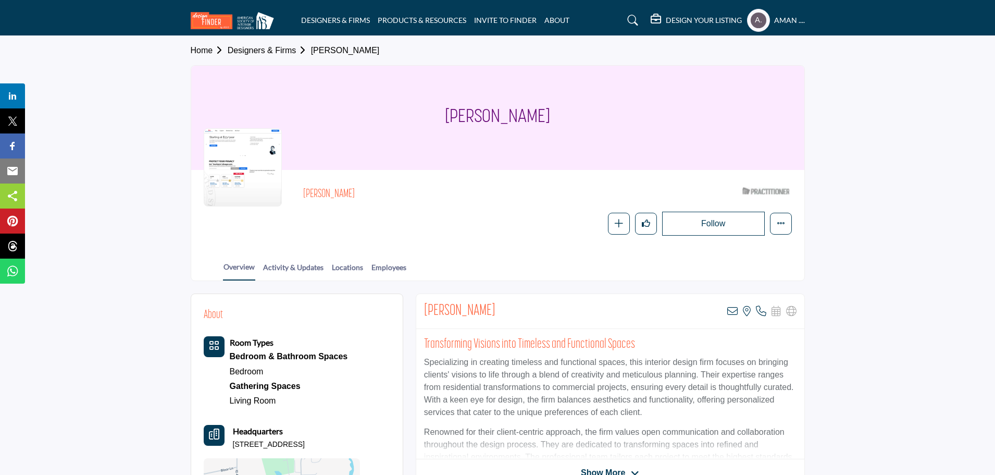
click at [225, 155] on div at bounding box center [243, 167] width 78 height 78
click at [237, 166] on div at bounding box center [243, 167] width 78 height 78
drag, startPoint x: 251, startPoint y: 182, endPoint x: 253, endPoint y: 171, distance: 11.1
click at [252, 182] on div at bounding box center [243, 167] width 78 height 78
click at [250, 147] on div at bounding box center [243, 167] width 78 height 78
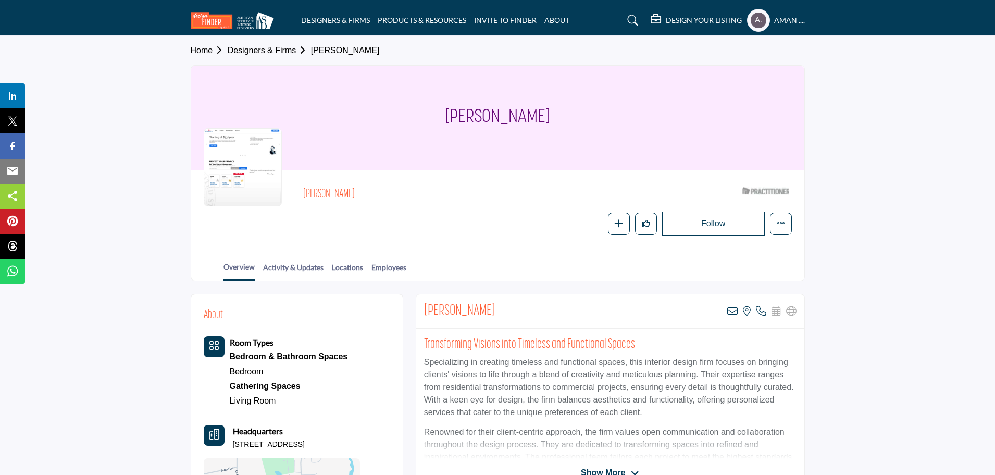
click at [250, 147] on div at bounding box center [243, 167] width 78 height 78
drag, startPoint x: 250, startPoint y: 147, endPoint x: 316, endPoint y: 103, distance: 79.9
click at [254, 145] on div at bounding box center [243, 167] width 78 height 78
click at [250, 158] on div at bounding box center [243, 167] width 78 height 78
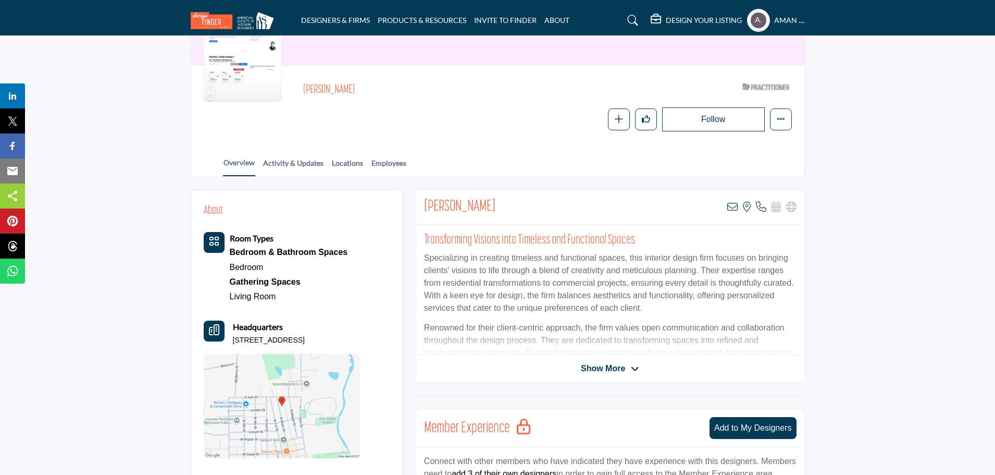
scroll to position [156, 0]
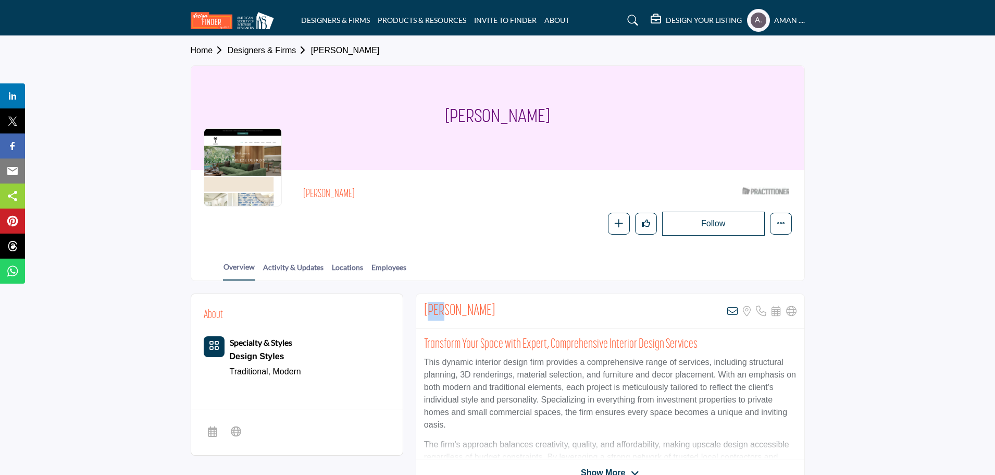
drag, startPoint x: 429, startPoint y: 308, endPoint x: 438, endPoint y: 307, distance: 9.4
click at [438, 307] on h2 "Kristin Barton" at bounding box center [459, 311] width 71 height 19
drag, startPoint x: 497, startPoint y: 312, endPoint x: 414, endPoint y: 311, distance: 82.9
copy h2 "Kristin Barton"
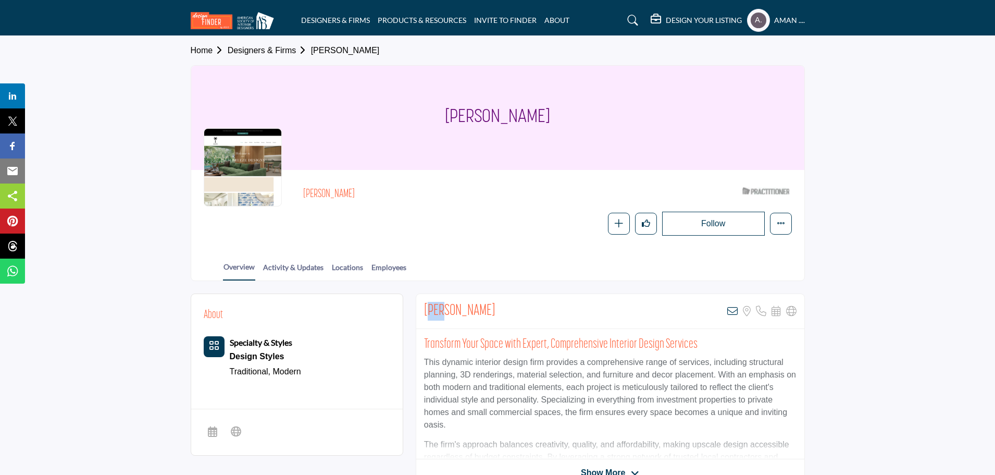
scroll to position [104, 0]
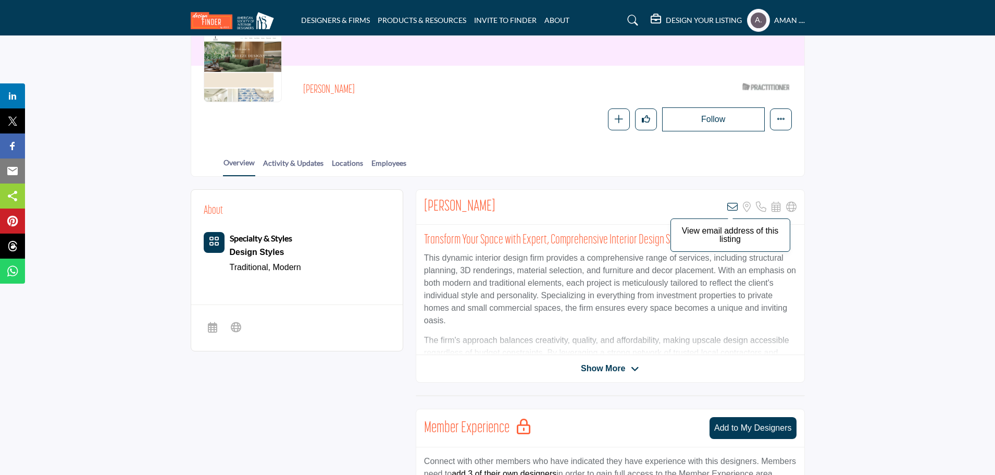
click at [736, 206] on icon at bounding box center [732, 207] width 10 height 10
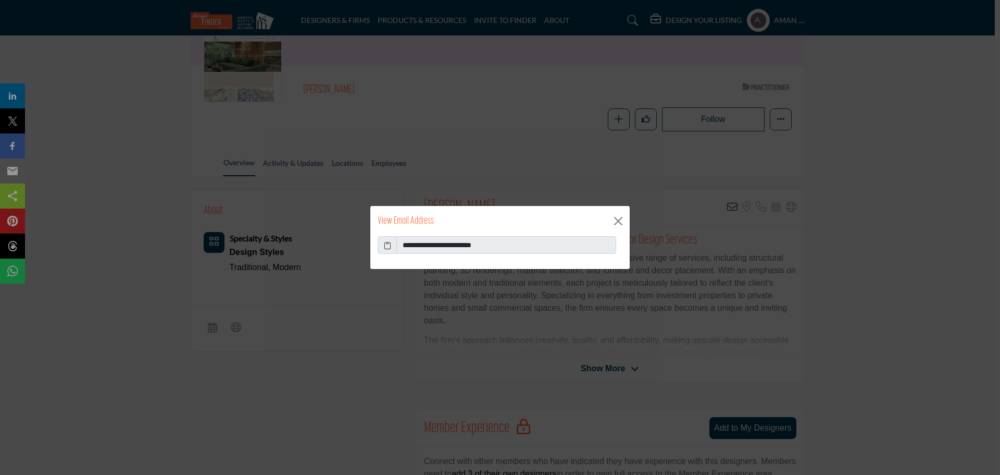
click at [383, 248] on span at bounding box center [387, 245] width 19 height 18
click at [391, 240] on icon at bounding box center [387, 245] width 7 height 11
click at [619, 220] on button "Close" at bounding box center [619, 221] width 16 height 16
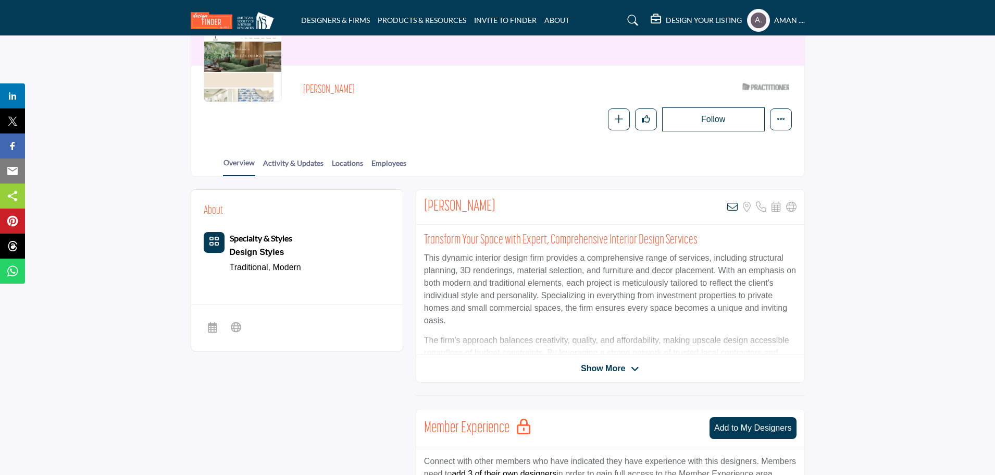
scroll to position [0, 0]
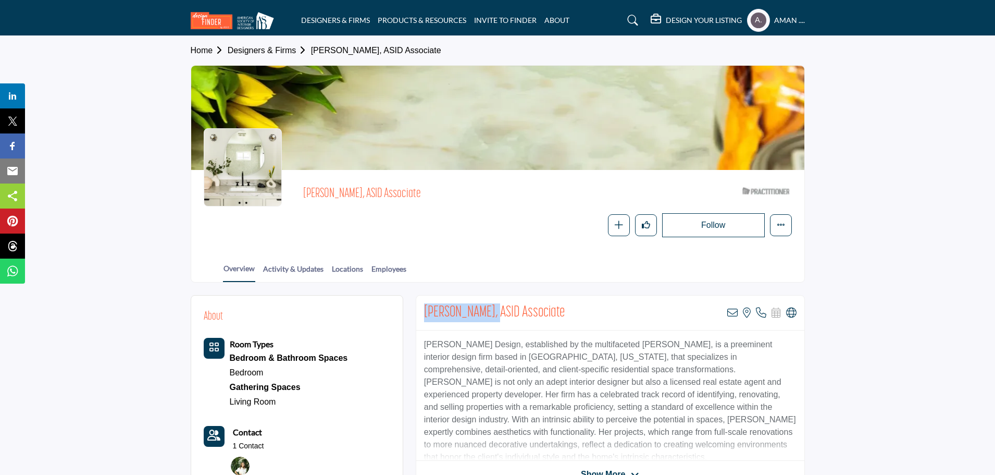
drag, startPoint x: 420, startPoint y: 313, endPoint x: 494, endPoint y: 314, distance: 73.5
click at [494, 314] on div "[PERSON_NAME], ASID Associate View email address of this listing View the locat…" at bounding box center [610, 312] width 388 height 35
copy h2 "[PERSON_NAME]"
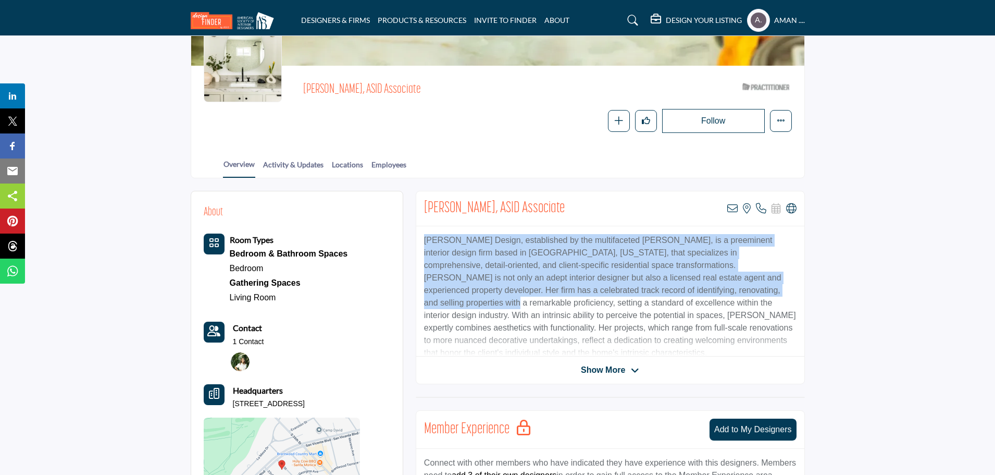
drag, startPoint x: 732, startPoint y: 212, endPoint x: 678, endPoint y: 292, distance: 97.0
click at [678, 292] on div "[PERSON_NAME], ASID Associate View email address of this listing View the locat…" at bounding box center [610, 287] width 389 height 193
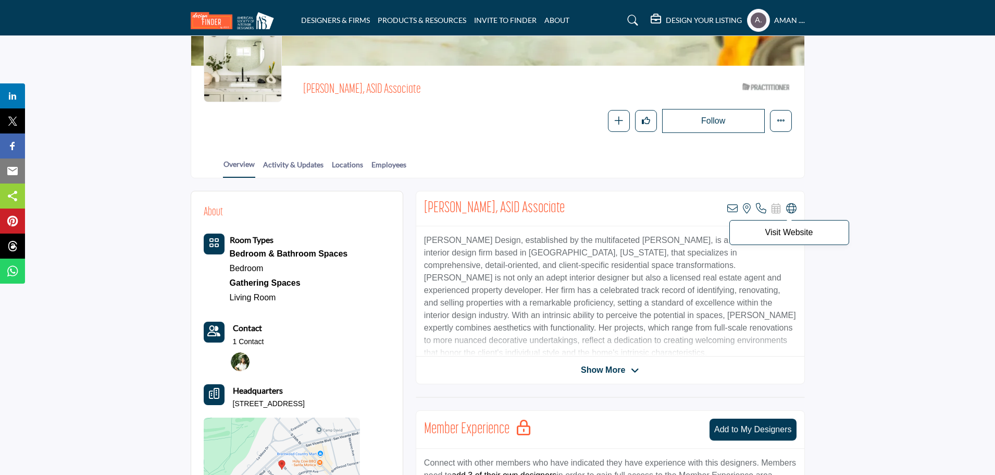
click at [791, 208] on icon at bounding box center [791, 208] width 10 height 10
click at [790, 209] on icon at bounding box center [791, 208] width 10 height 10
click at [736, 209] on icon at bounding box center [732, 208] width 10 height 10
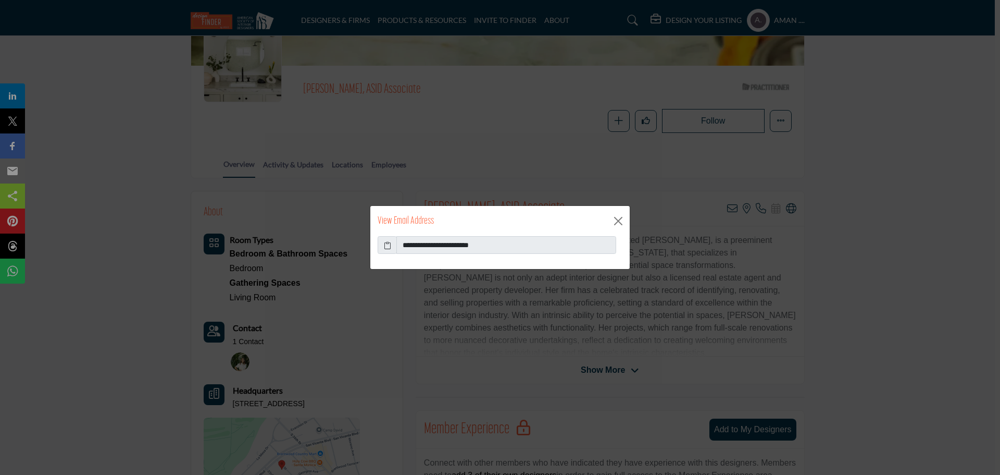
click at [388, 246] on icon at bounding box center [387, 245] width 7 height 11
click at [612, 217] on button "Close" at bounding box center [619, 221] width 16 height 16
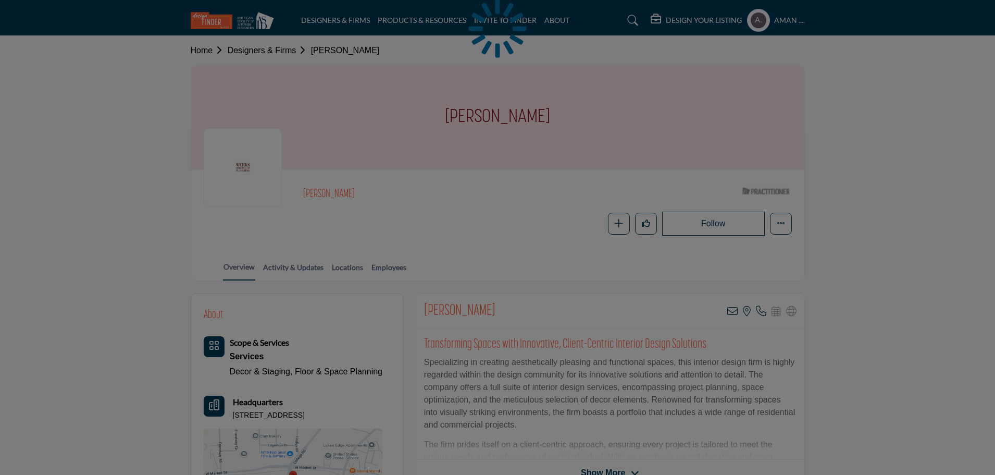
drag, startPoint x: 293, startPoint y: 196, endPoint x: 341, endPoint y: 191, distance: 48.7
click at [341, 191] on div at bounding box center [497, 237] width 995 height 475
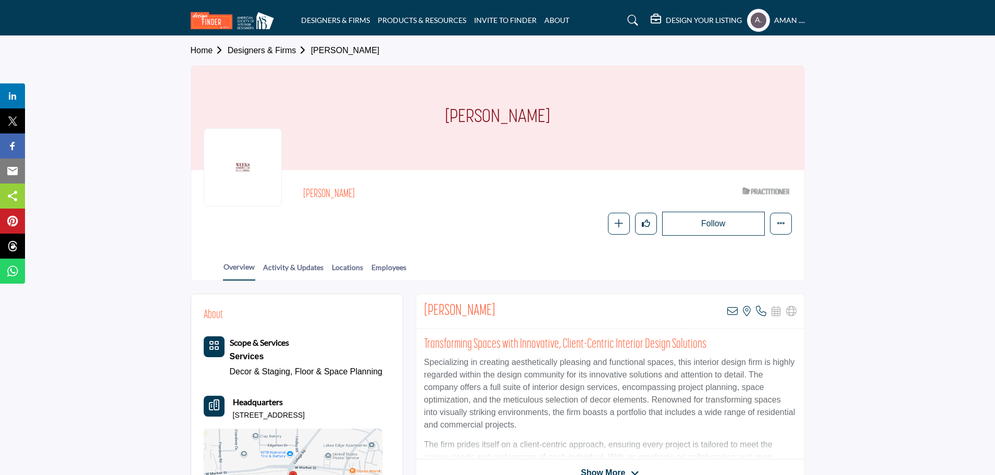
drag, startPoint x: 422, startPoint y: 313, endPoint x: 488, endPoint y: 308, distance: 65.9
click at [488, 308] on div "[PERSON_NAME] View email address of this listing View the location of this list…" at bounding box center [610, 311] width 388 height 35
copy h2 "[PERSON_NAME]"
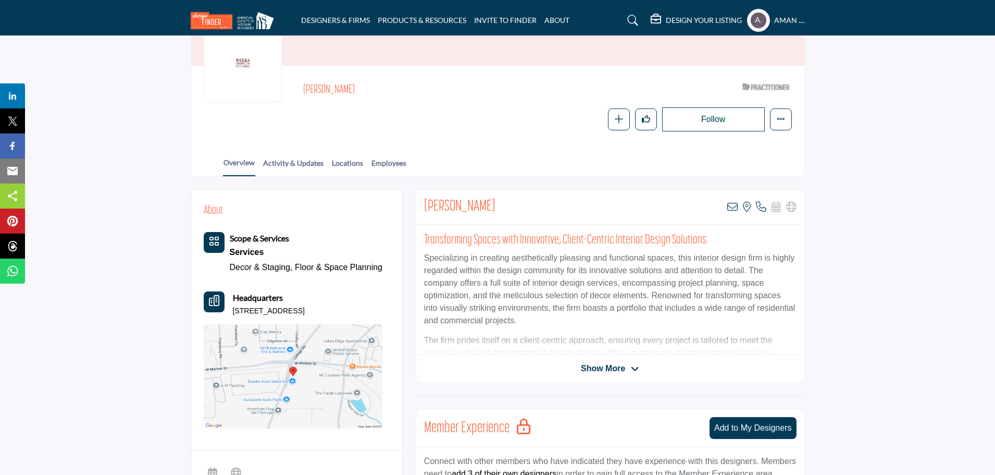
scroll to position [156, 0]
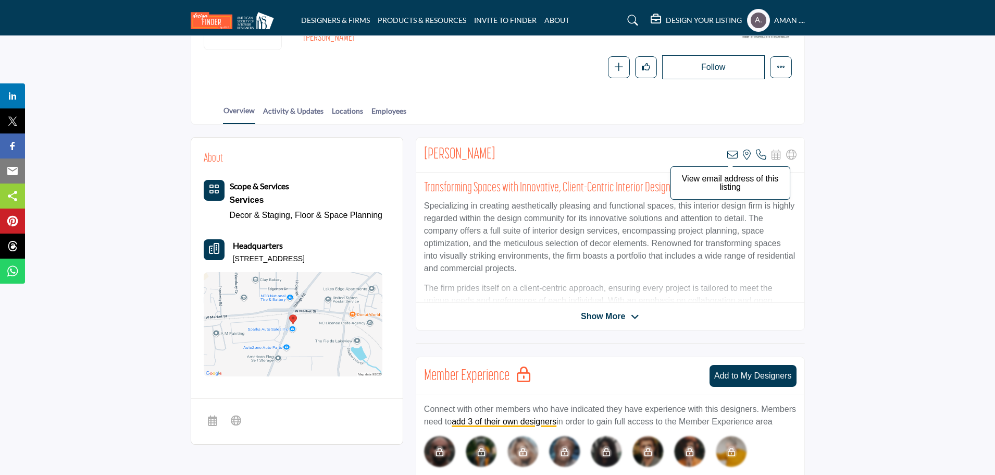
click at [733, 156] on icon at bounding box center [732, 155] width 10 height 10
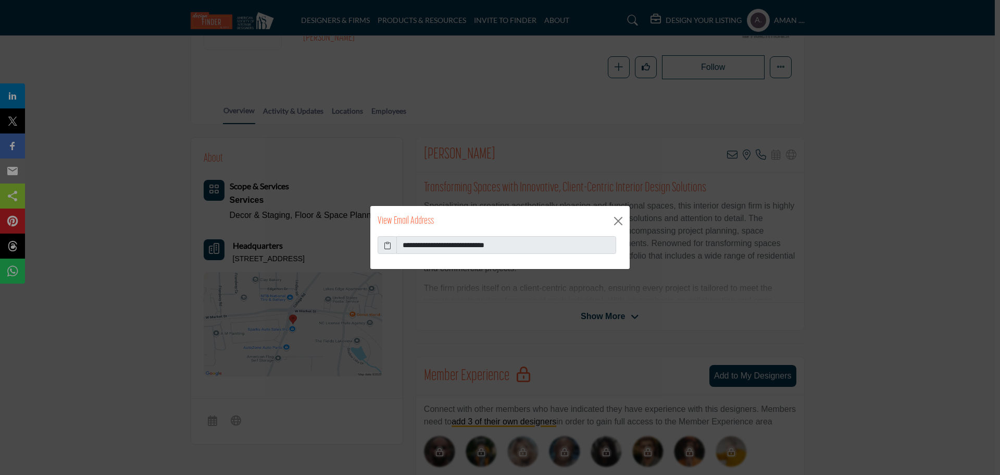
click at [387, 243] on icon at bounding box center [387, 245] width 7 height 11
click at [620, 220] on button "Close" at bounding box center [619, 221] width 16 height 16
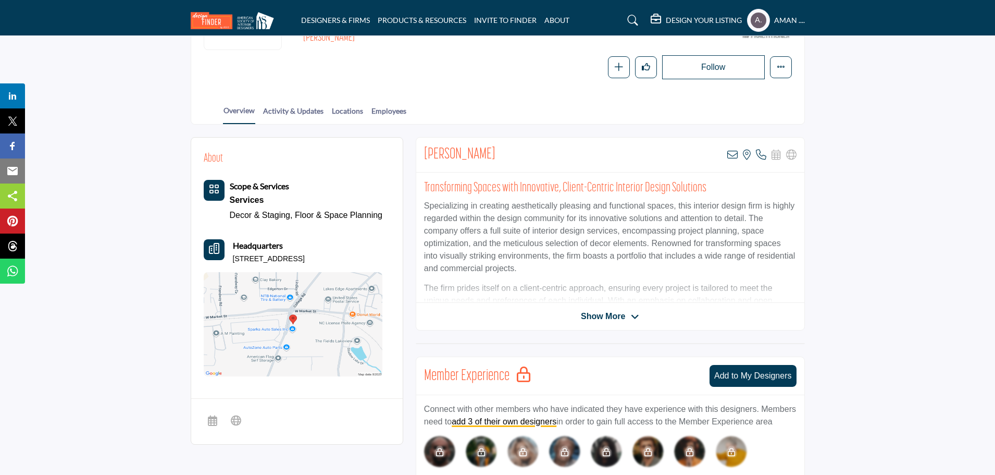
scroll to position [0, 0]
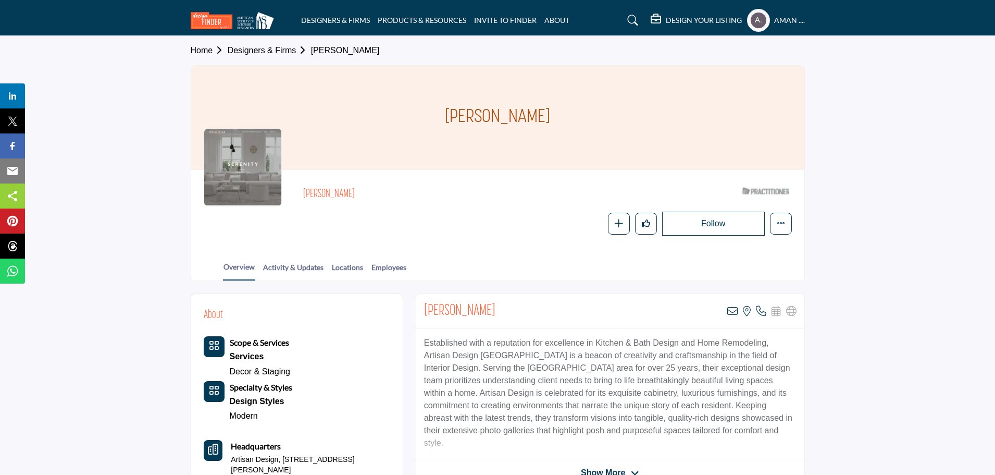
drag, startPoint x: 421, startPoint y: 307, endPoint x: 512, endPoint y: 306, distance: 90.7
click at [511, 306] on div "[PERSON_NAME] View email address of this listing View the location of this list…" at bounding box center [610, 311] width 388 height 35
copy h2 "[PERSON_NAME]"
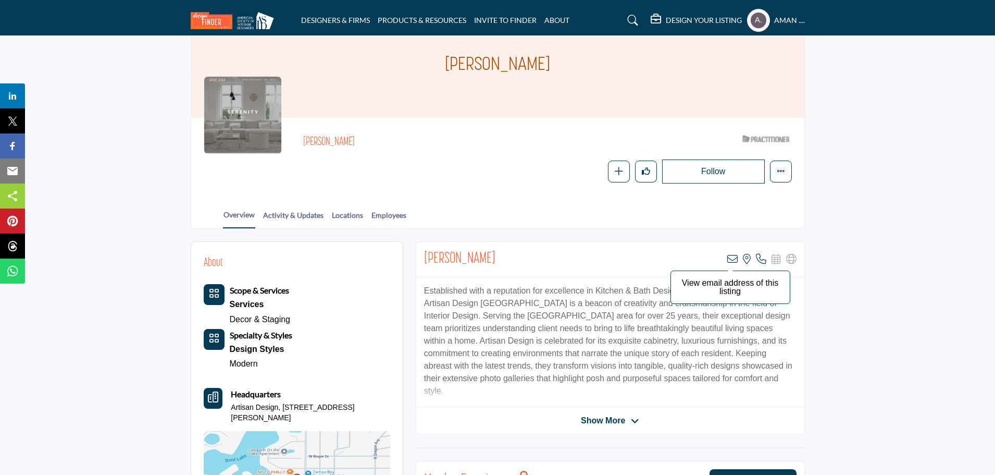
click at [731, 257] on icon at bounding box center [732, 259] width 10 height 10
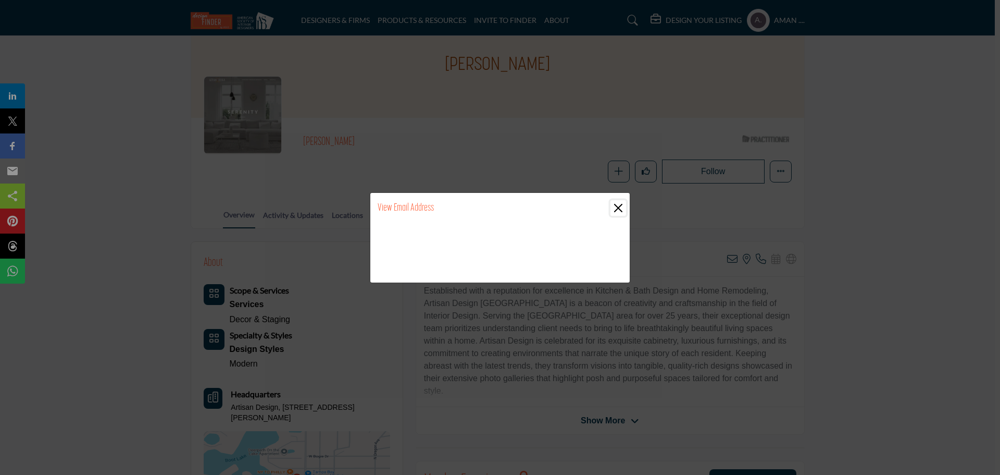
click at [622, 206] on button "Close" at bounding box center [619, 208] width 16 height 16
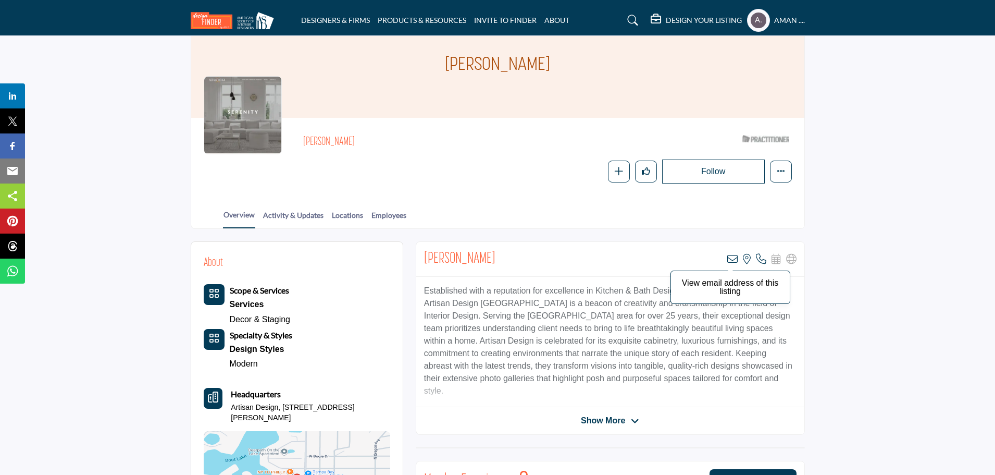
click at [733, 261] on icon at bounding box center [732, 259] width 10 height 10
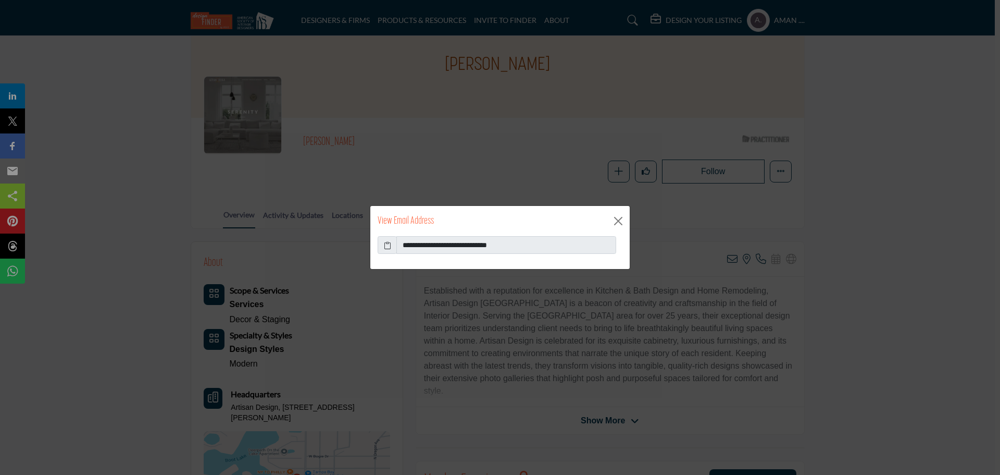
click at [389, 243] on icon at bounding box center [387, 245] width 7 height 11
click at [613, 221] on button "Close" at bounding box center [619, 221] width 16 height 16
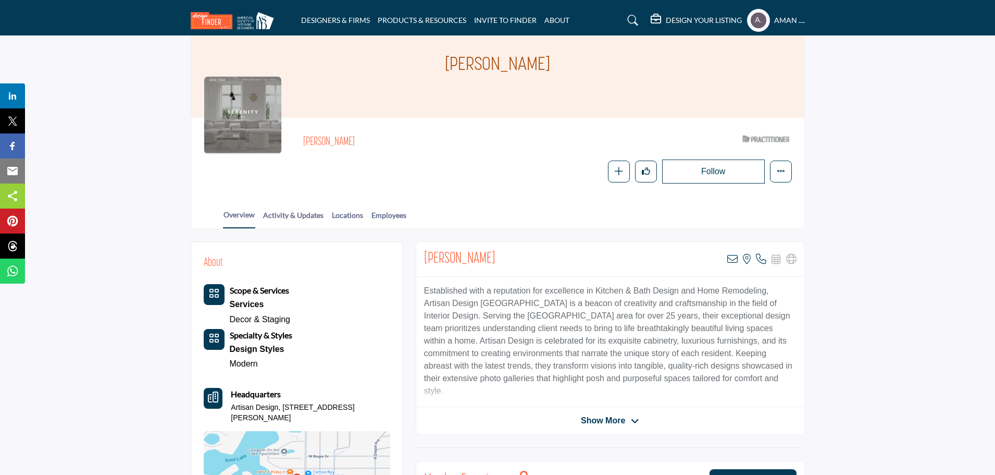
scroll to position [104, 0]
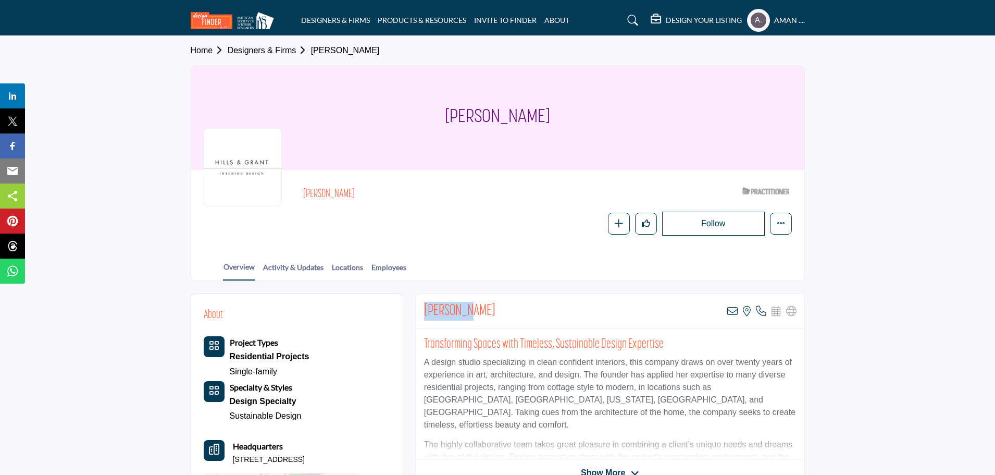
drag, startPoint x: 423, startPoint y: 306, endPoint x: 463, endPoint y: 311, distance: 40.3
click at [463, 311] on div "[PERSON_NAME] View email address of this listing View the location of this list…" at bounding box center [610, 311] width 388 height 35
copy h2 "[PERSON_NAME]"
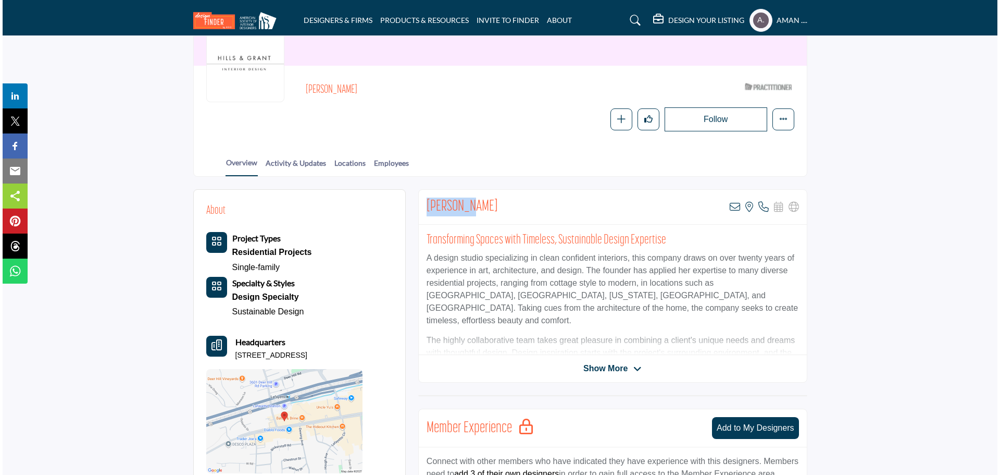
scroll to position [156, 0]
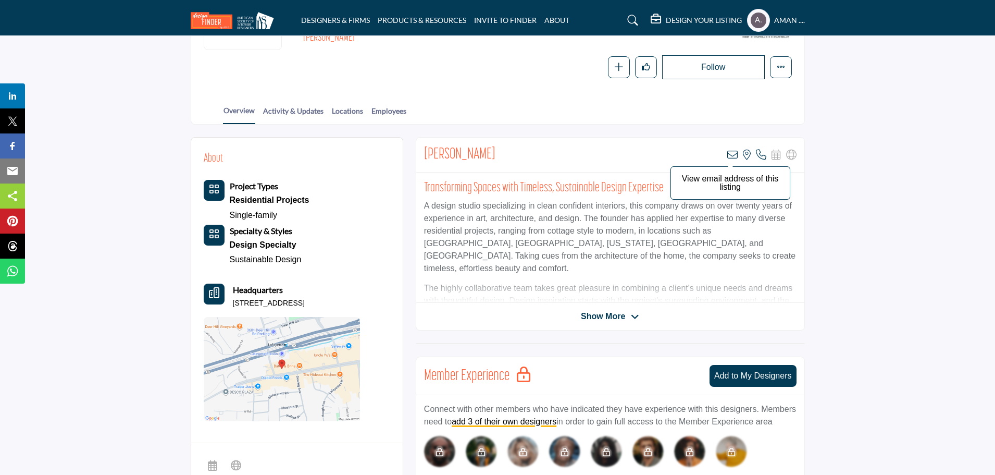
click at [729, 155] on icon at bounding box center [732, 155] width 10 height 10
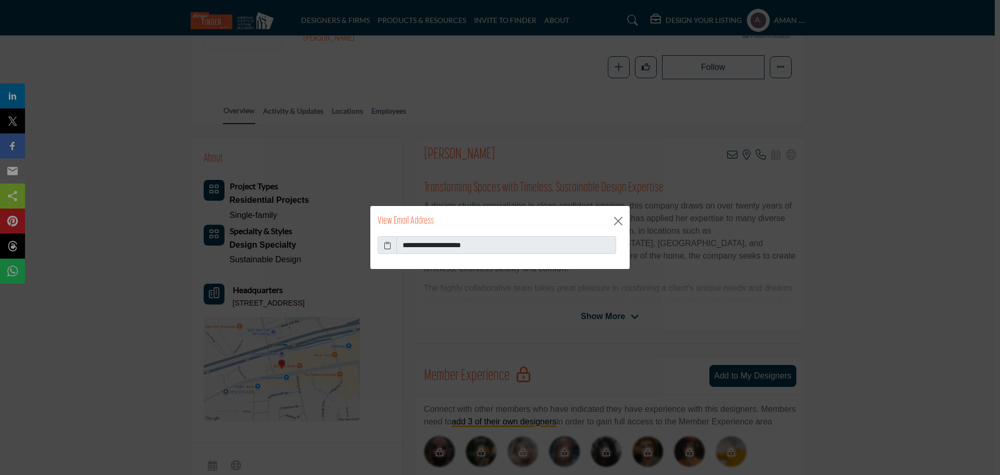
click at [388, 242] on icon at bounding box center [387, 245] width 7 height 11
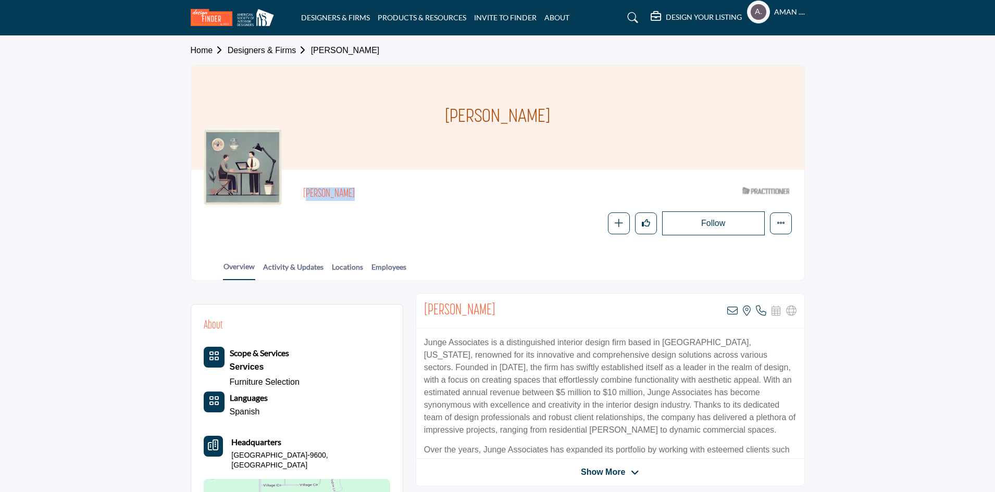
drag, startPoint x: 310, startPoint y: 190, endPoint x: 384, endPoint y: 185, distance: 74.1
click at [384, 185] on div "Debbie Junge ASID Qualified Practitioner who validates work and experience to h…" at bounding box center [547, 194] width 488 height 24
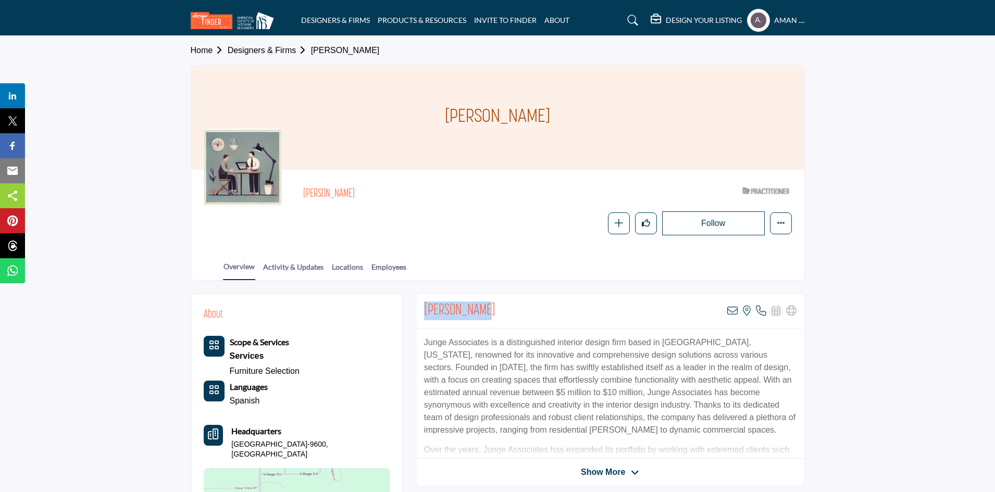
drag, startPoint x: 425, startPoint y: 309, endPoint x: 493, endPoint y: 317, distance: 68.7
click at [493, 317] on div "[PERSON_NAME] View email address of this listing View the location of this list…" at bounding box center [610, 311] width 388 height 35
copy h2 "[PERSON_NAME]"
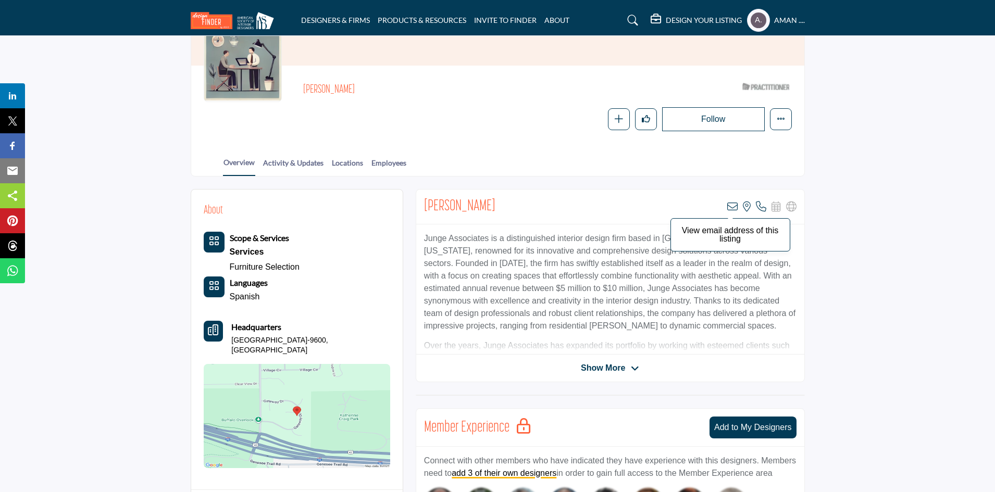
click at [735, 206] on icon at bounding box center [732, 207] width 10 height 10
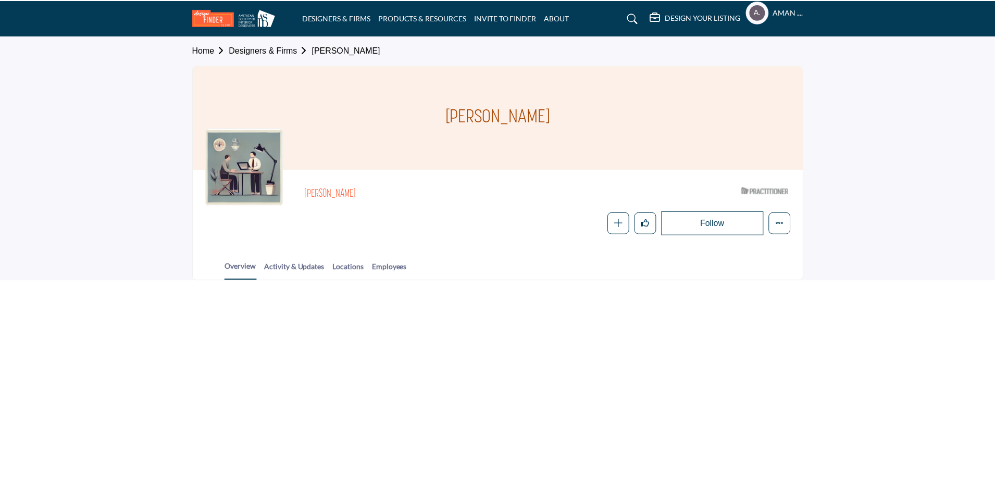
scroll to position [61, 0]
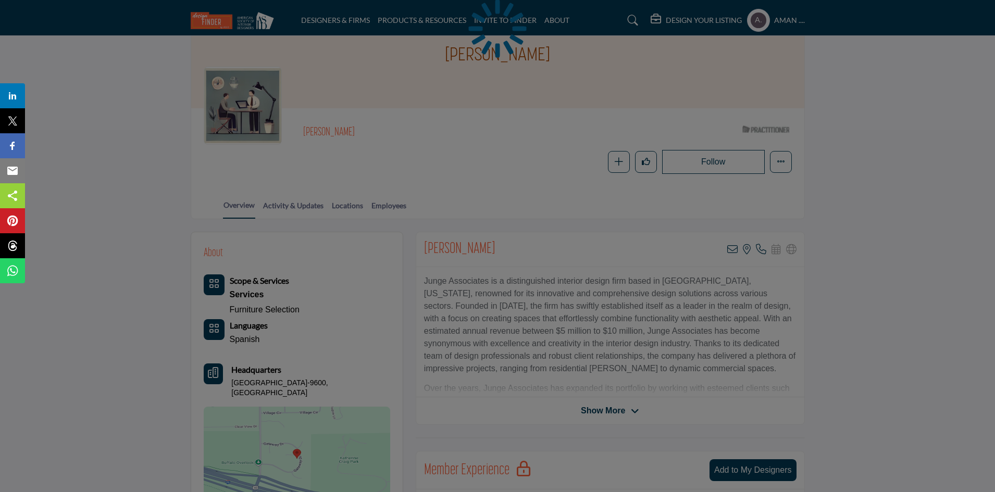
click at [734, 251] on div at bounding box center [497, 246] width 995 height 492
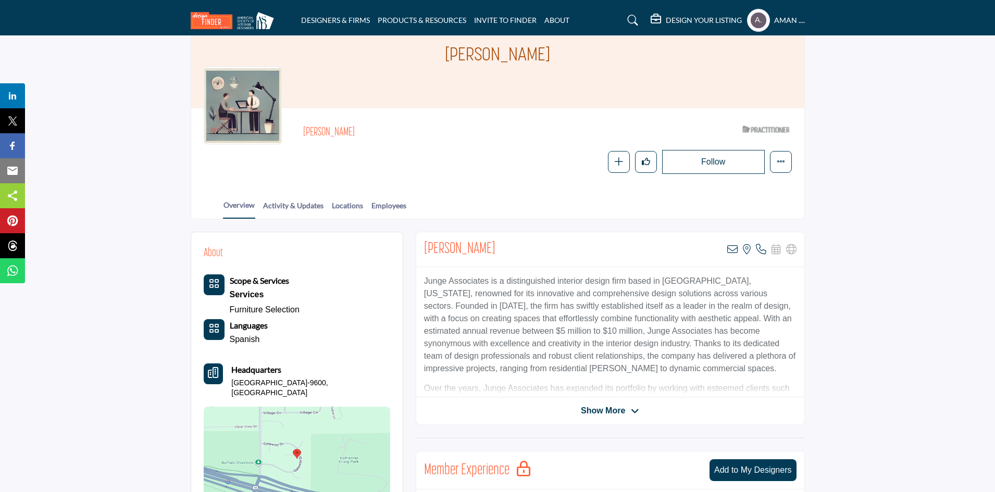
click at [734, 251] on icon at bounding box center [732, 249] width 10 height 10
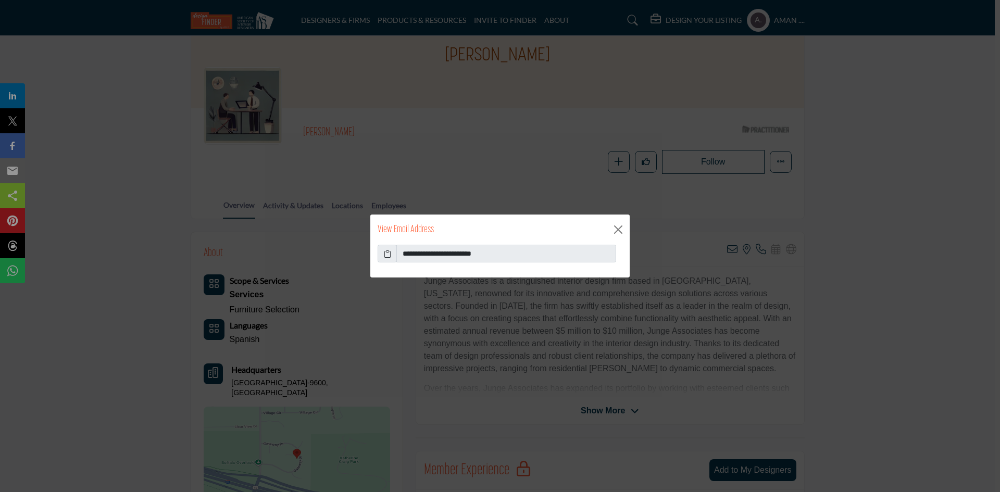
click at [387, 250] on icon at bounding box center [387, 254] width 7 height 11
drag, startPoint x: 471, startPoint y: 253, endPoint x: 430, endPoint y: 255, distance: 40.2
click at [430, 255] on input "**********" at bounding box center [507, 254] width 220 height 18
click at [534, 256] on input "**********" at bounding box center [507, 254] width 220 height 18
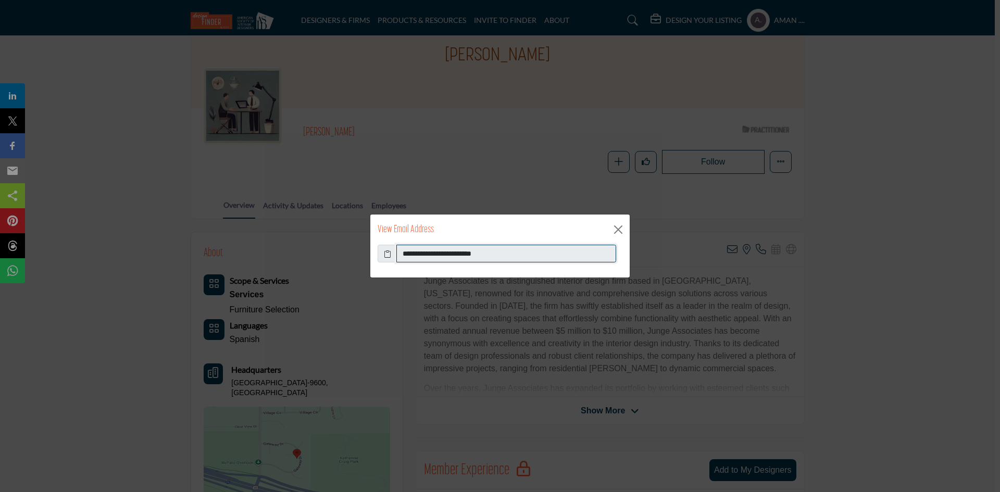
click at [534, 256] on input "**********" at bounding box center [507, 254] width 220 height 18
click at [621, 231] on button "Close" at bounding box center [619, 230] width 16 height 16
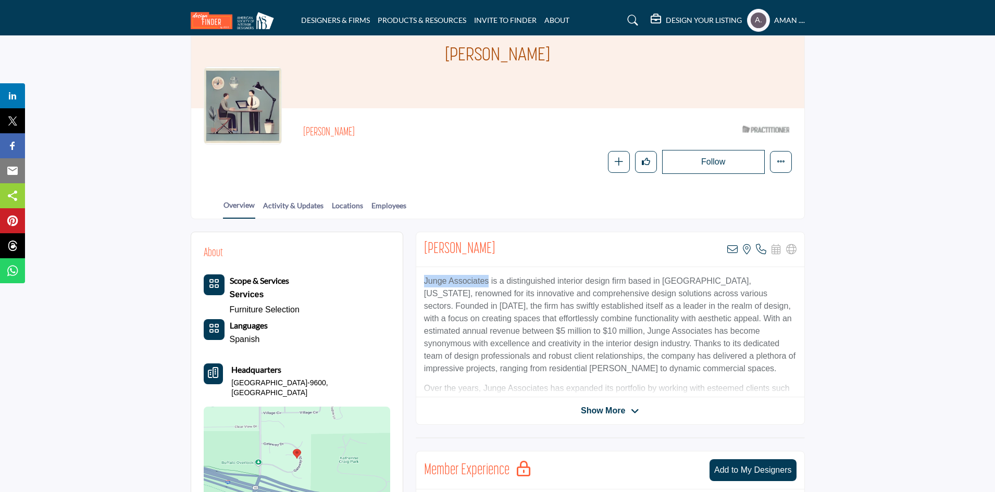
drag, startPoint x: 422, startPoint y: 280, endPoint x: 488, endPoint y: 285, distance: 65.9
click at [488, 285] on div "Junge Associates is a distinguished interior design firm based in Boulder, Colo…" at bounding box center [610, 332] width 388 height 130
copy p "Junge Associates"
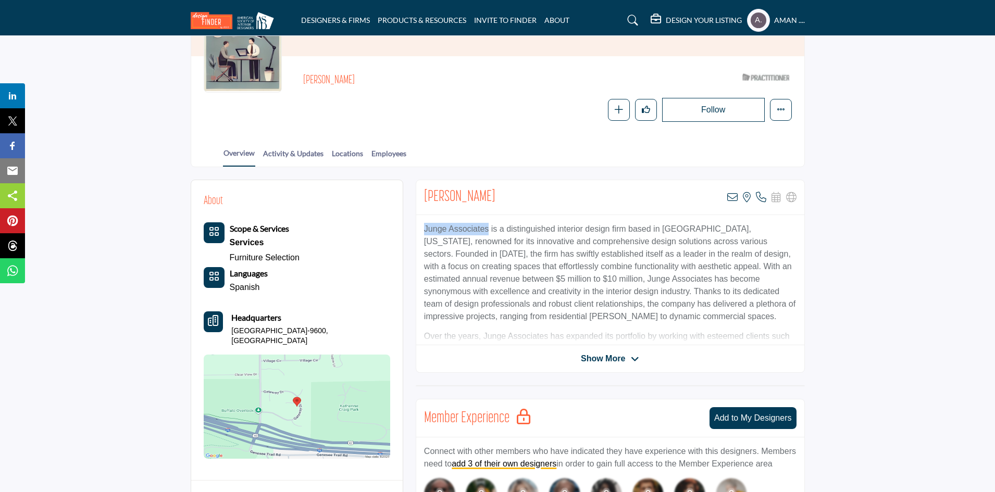
scroll to position [166, 0]
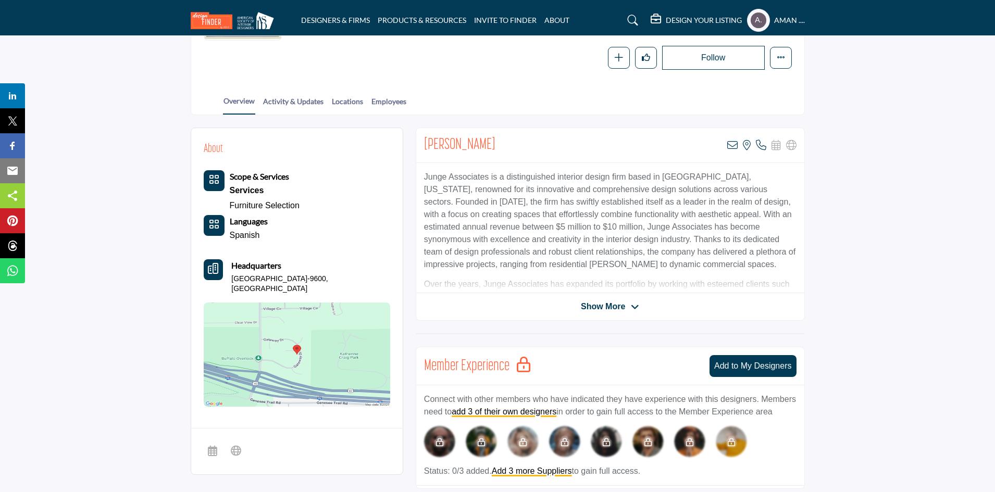
click at [612, 311] on span "Show More" at bounding box center [603, 307] width 44 height 13
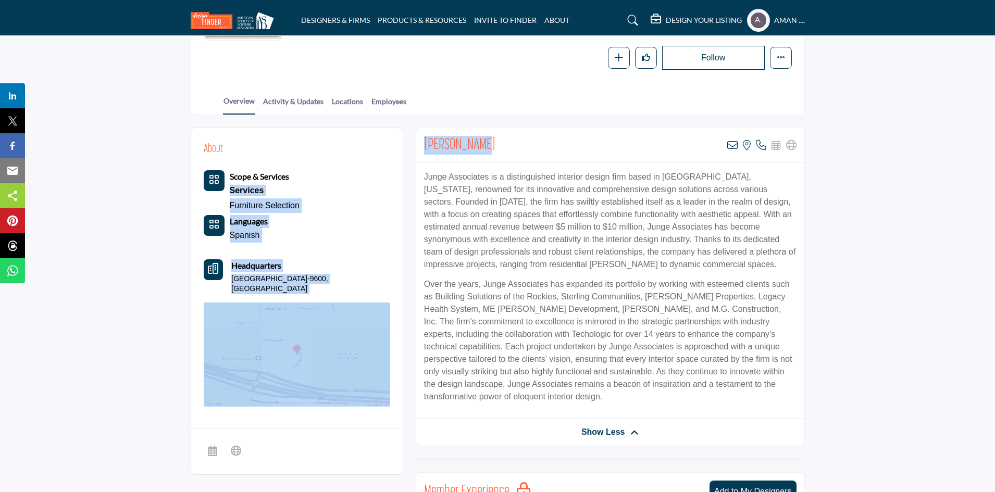
drag, startPoint x: 517, startPoint y: 141, endPoint x: 384, endPoint y: 159, distance: 135.1
click at [519, 151] on div "Debbie Junge View email address of this listing View the location of this listi…" at bounding box center [610, 145] width 388 height 35
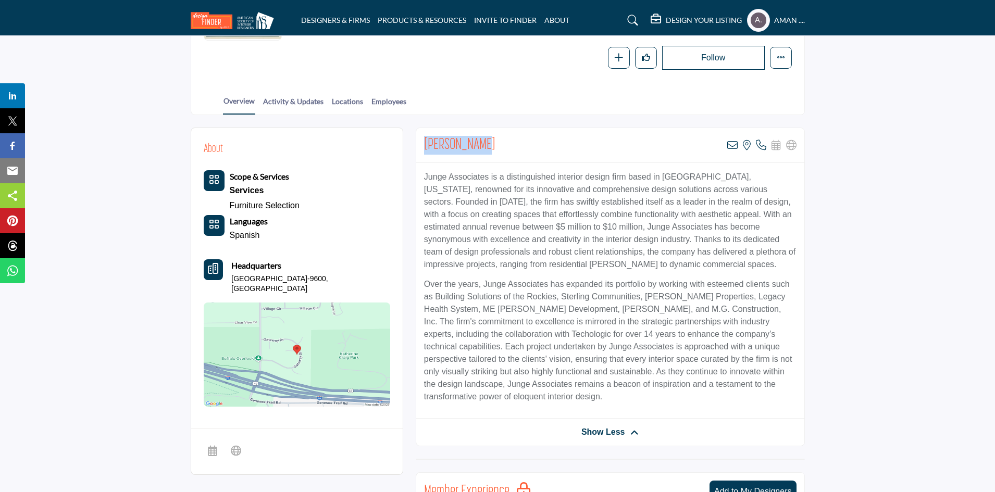
drag, startPoint x: 490, startPoint y: 139, endPoint x: 420, endPoint y: 149, distance: 69.9
click at [420, 149] on div "Debbie Junge View email address of this listing View the location of this listi…" at bounding box center [610, 145] width 388 height 35
copy h2 "Debbie Junge"
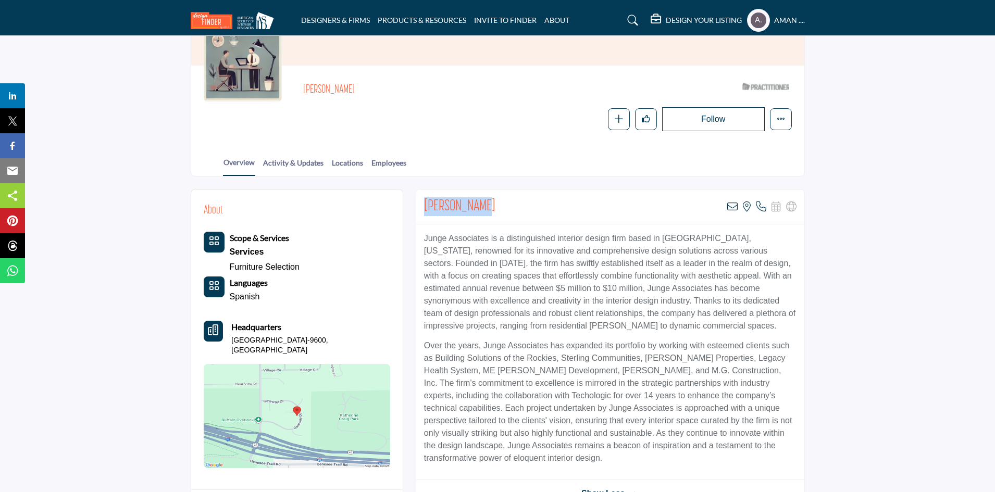
scroll to position [156, 0]
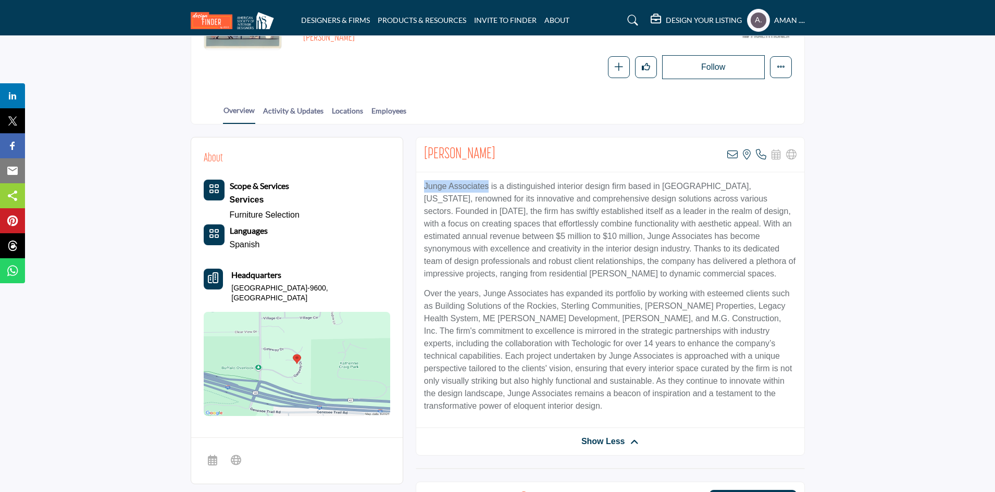
drag, startPoint x: 423, startPoint y: 184, endPoint x: 489, endPoint y: 190, distance: 66.9
click at [489, 190] on div "Junge Associates is a distinguished interior design firm based in Boulder, Colo…" at bounding box center [610, 300] width 388 height 256
copy p "Junge Associates"
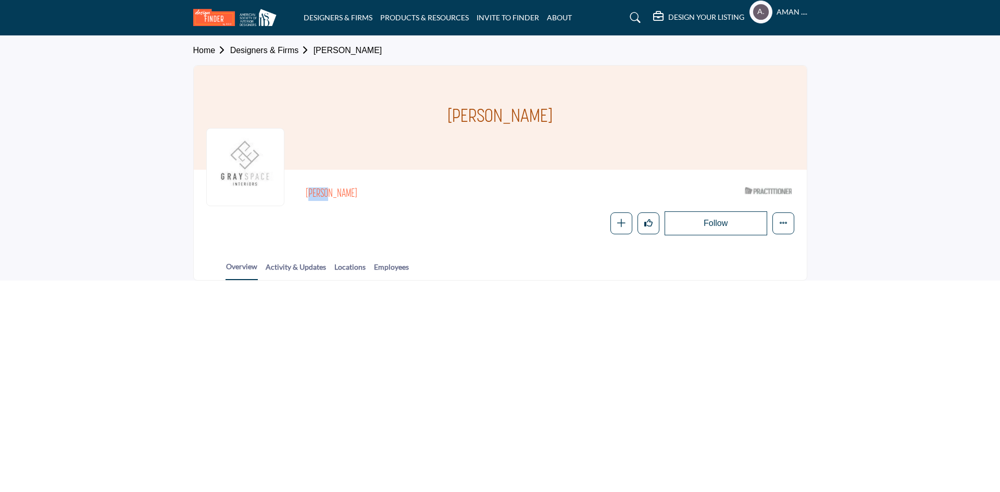
drag, startPoint x: 325, startPoint y: 190, endPoint x: 356, endPoint y: 190, distance: 30.7
click at [356, 190] on div "[PERSON_NAME] ASID Qualified Practitioner who validates work and experience to …" at bounding box center [500, 208] width 588 height 53
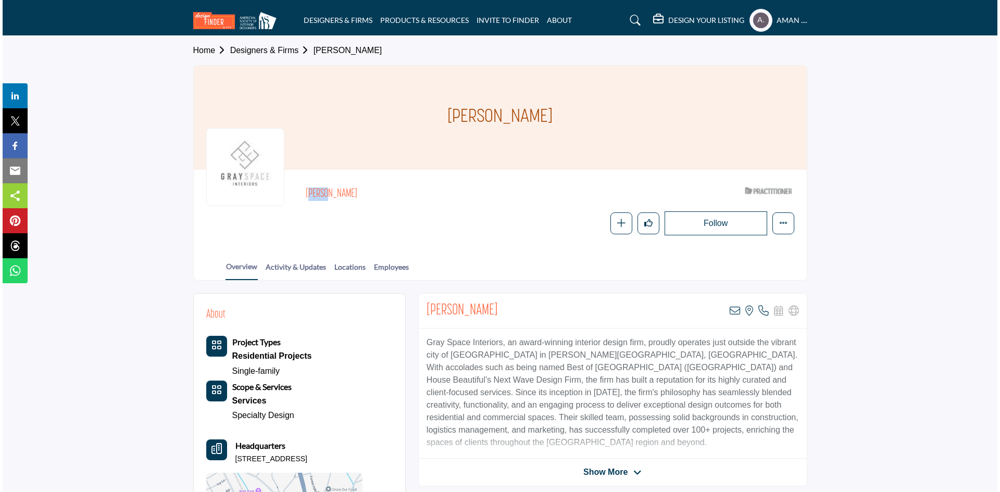
scroll to position [52, 0]
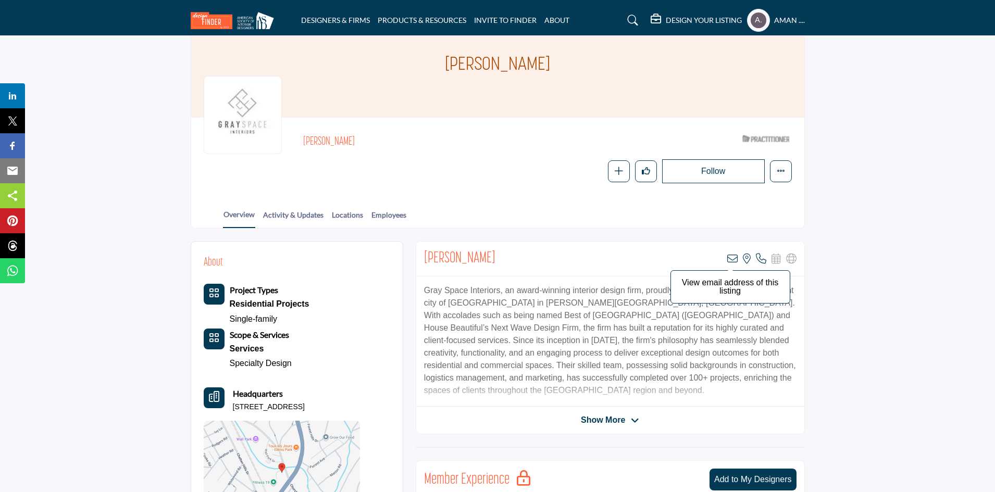
click at [733, 255] on icon at bounding box center [732, 259] width 10 height 10
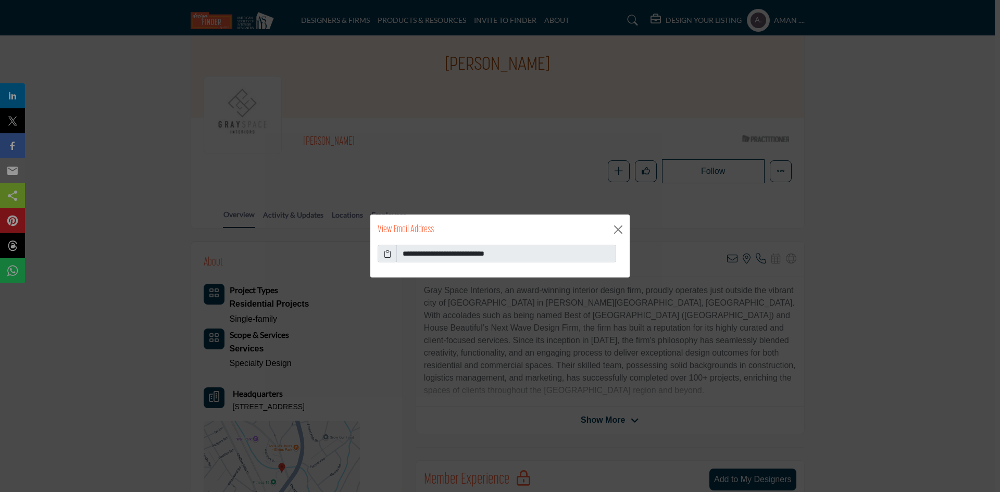
click at [392, 255] on span at bounding box center [387, 254] width 19 height 18
click at [386, 255] on icon at bounding box center [387, 254] width 7 height 11
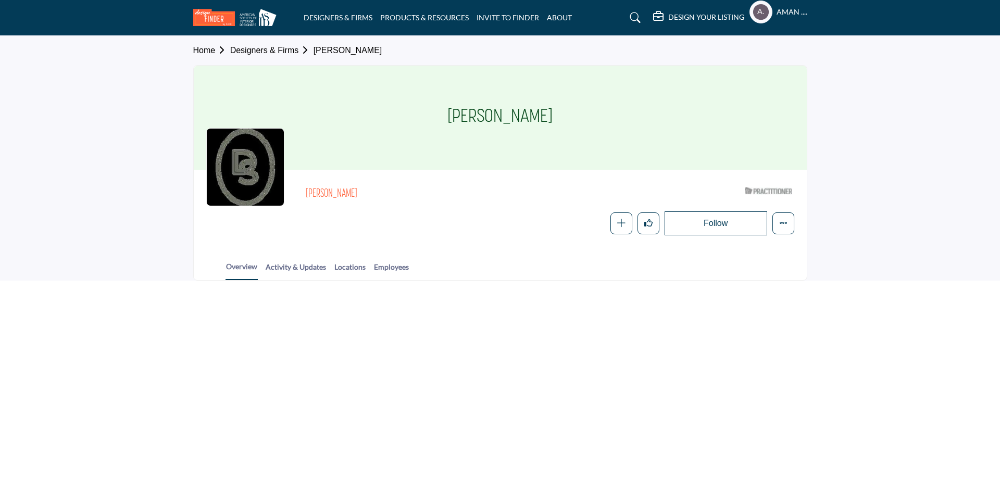
drag, startPoint x: 308, startPoint y: 193, endPoint x: 393, endPoint y: 190, distance: 85.0
click at [393, 190] on h2 "[PERSON_NAME]" at bounding box center [449, 195] width 287 height 14
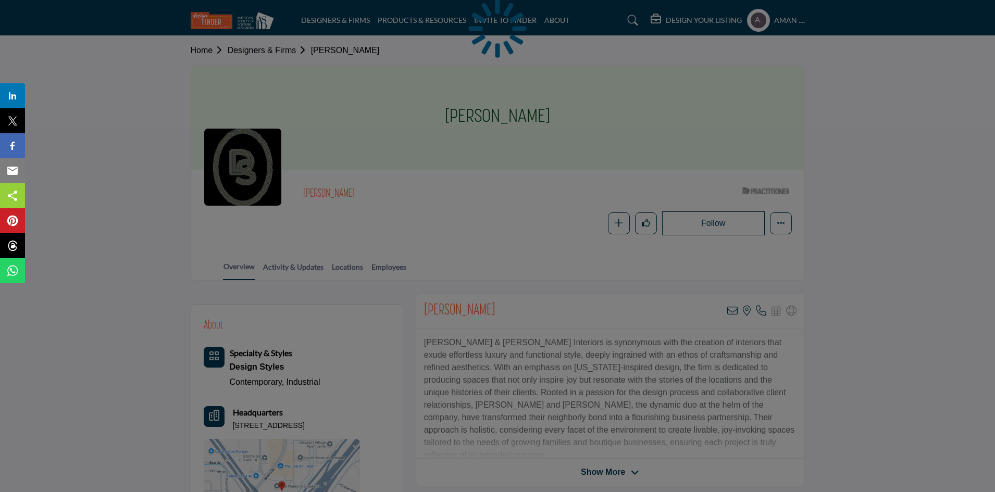
copy h2 "[PERSON_NAME]"
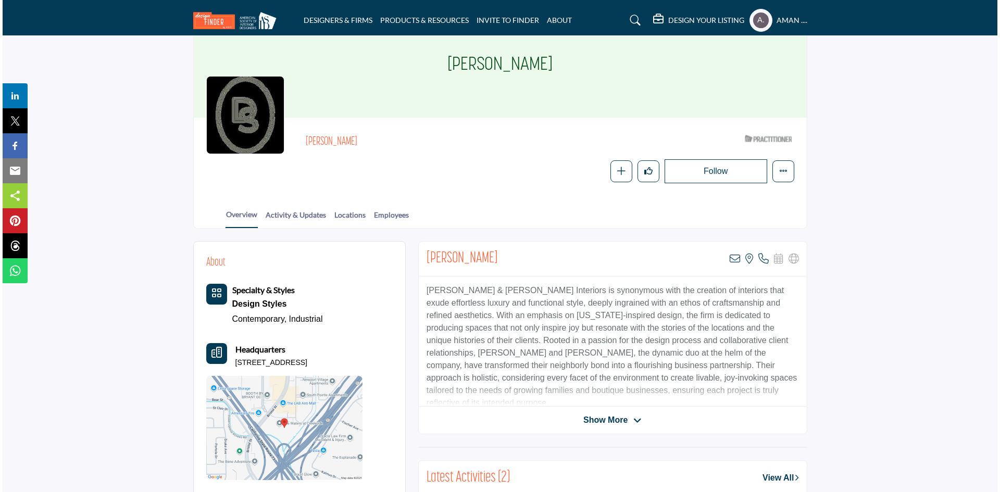
scroll to position [104, 0]
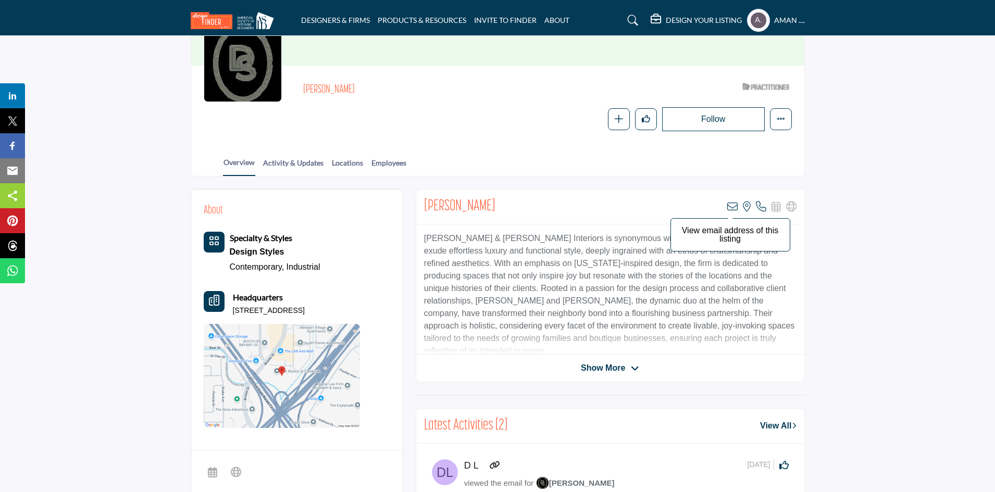
click at [735, 207] on icon at bounding box center [732, 207] width 10 height 10
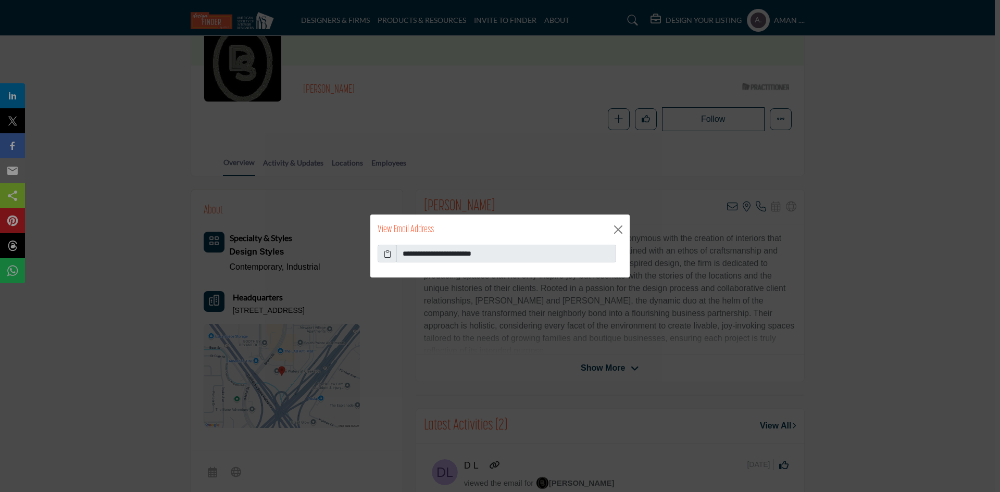
click at [387, 251] on icon at bounding box center [387, 254] width 7 height 11
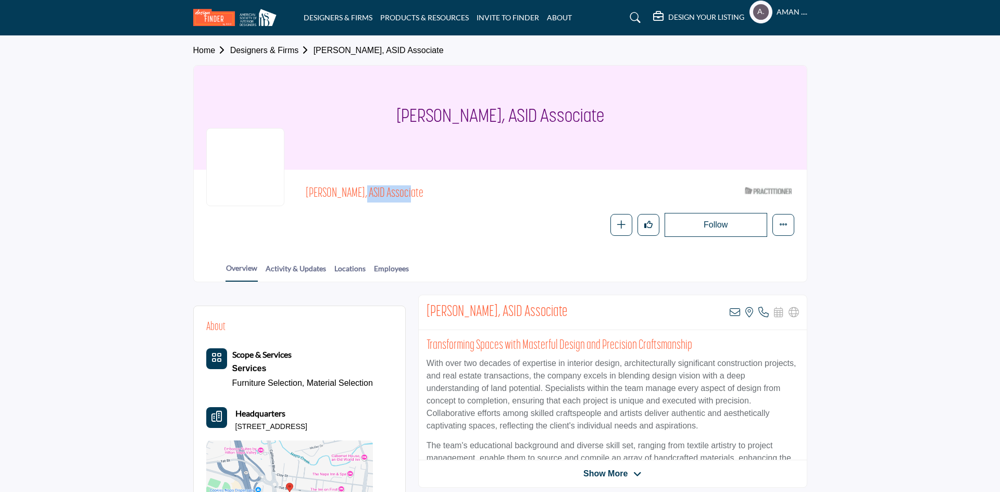
drag, startPoint x: 305, startPoint y: 191, endPoint x: 358, endPoint y: 188, distance: 52.7
click at [358, 188] on div "[PERSON_NAME], ASID Associate ASID Qualified Practitioner who validates work an…" at bounding box center [500, 209] width 588 height 55
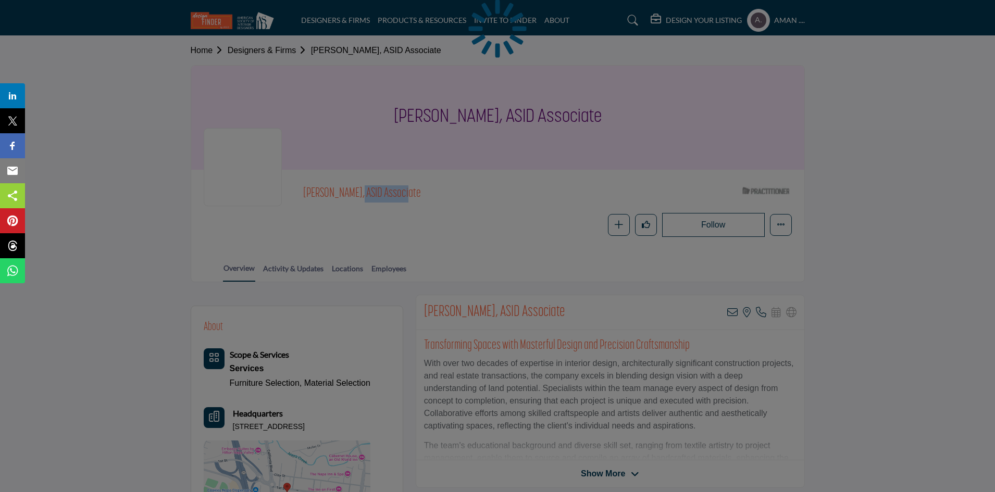
copy span "[PERSON_NAME]"
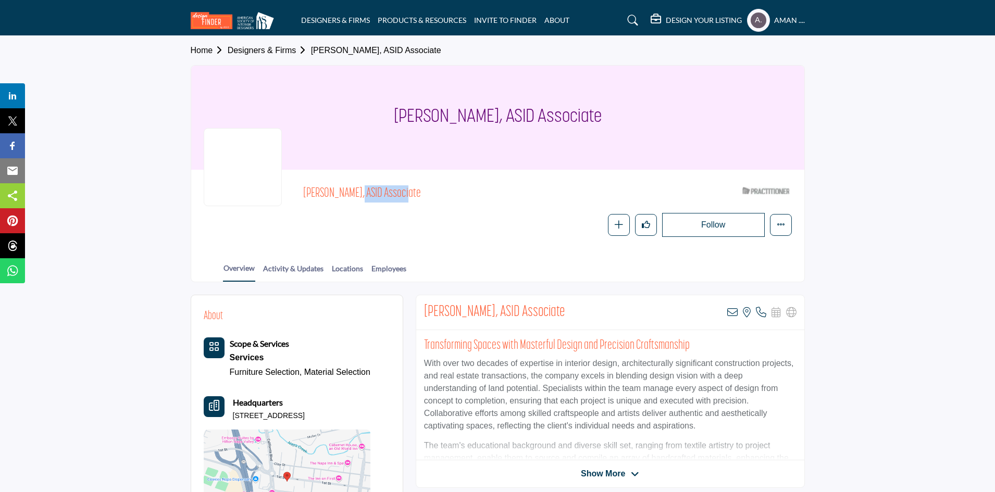
scroll to position [52, 0]
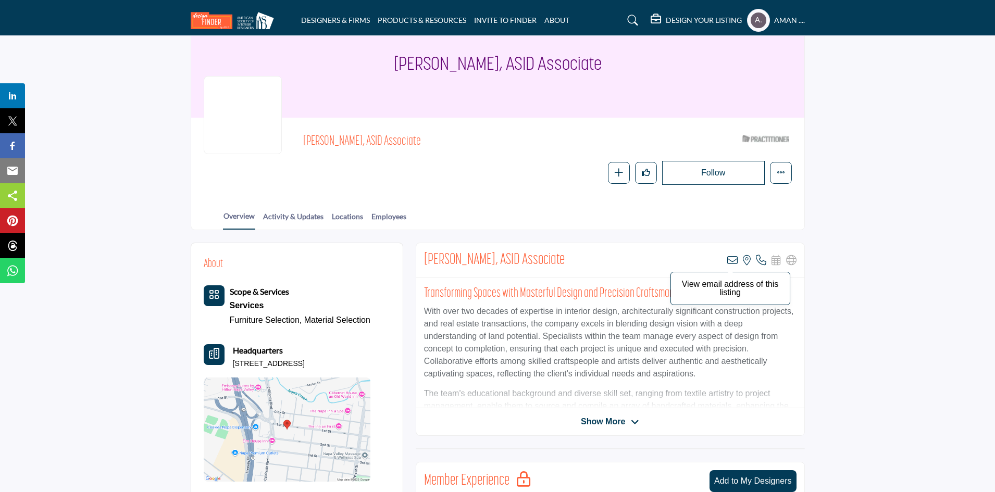
click at [732, 255] on icon at bounding box center [732, 260] width 10 height 10
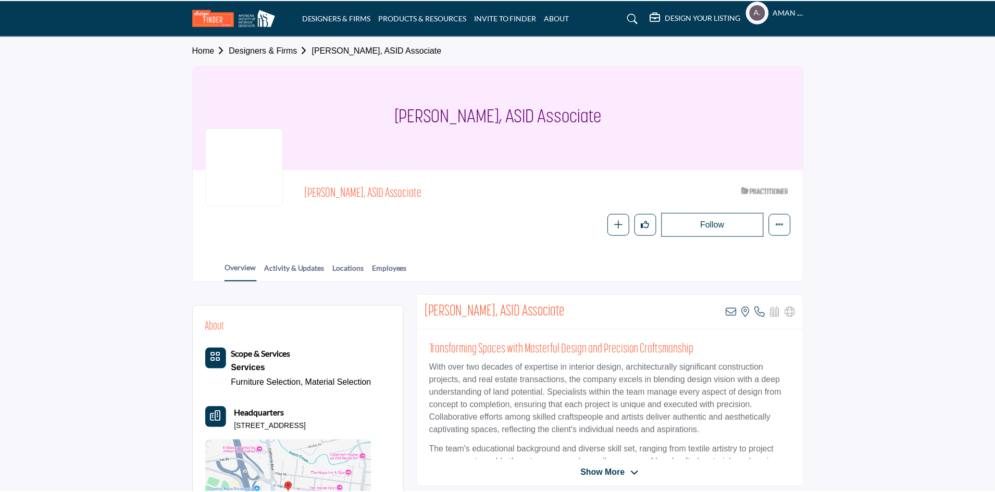
scroll to position [52, 0]
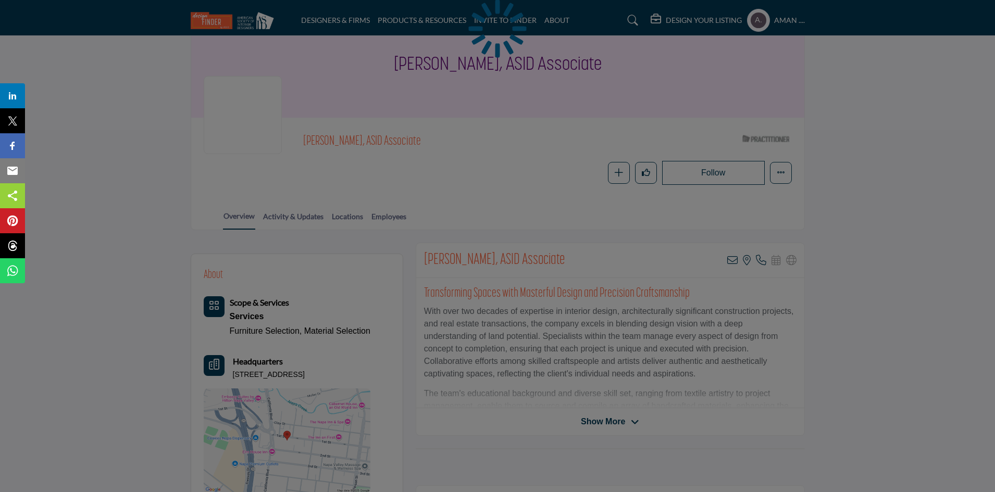
click at [731, 262] on div at bounding box center [497, 246] width 995 height 492
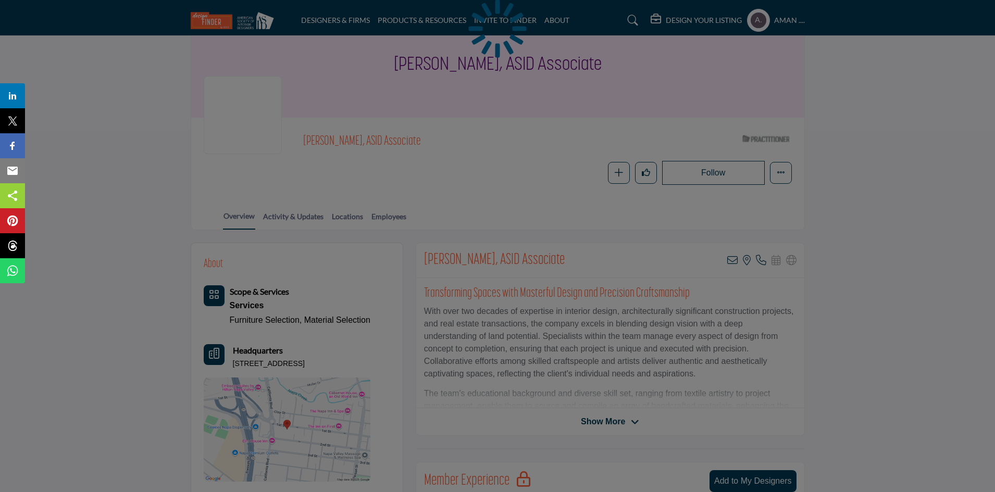
click at [731, 260] on div at bounding box center [497, 246] width 995 height 492
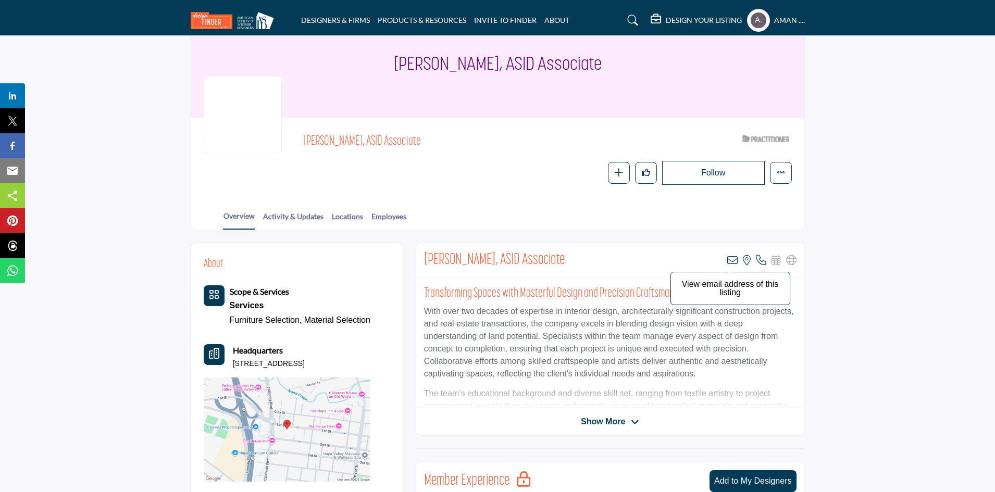
click at [727, 261] on icon at bounding box center [732, 260] width 10 height 10
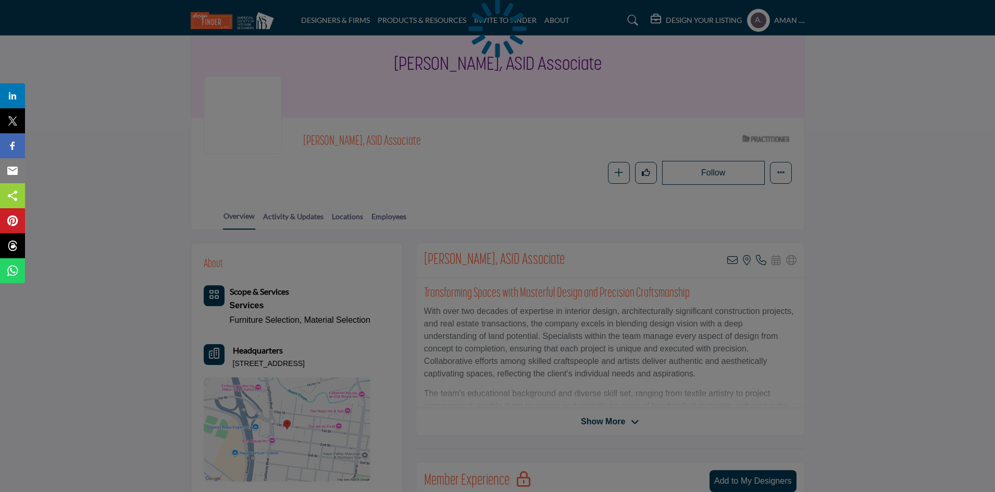
click at [729, 263] on div at bounding box center [497, 246] width 995 height 492
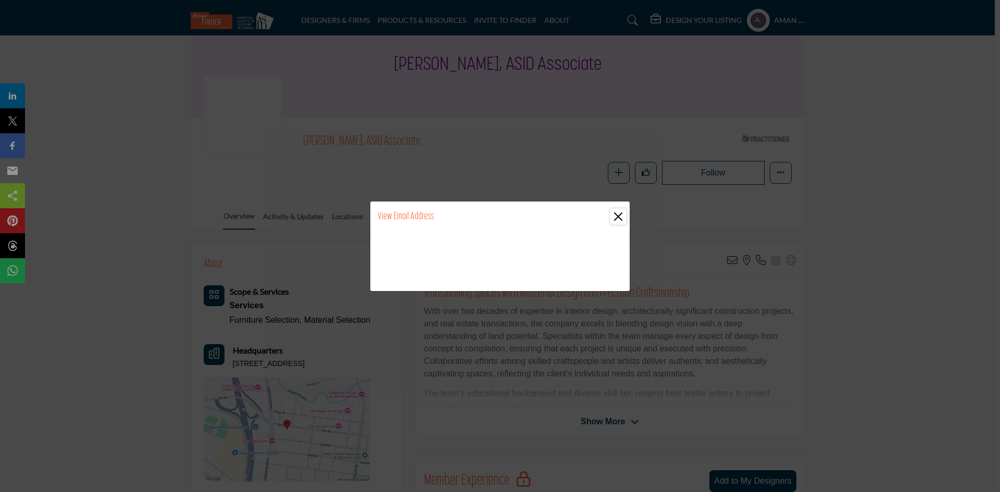
click at [619, 213] on button "Close" at bounding box center [619, 217] width 16 height 16
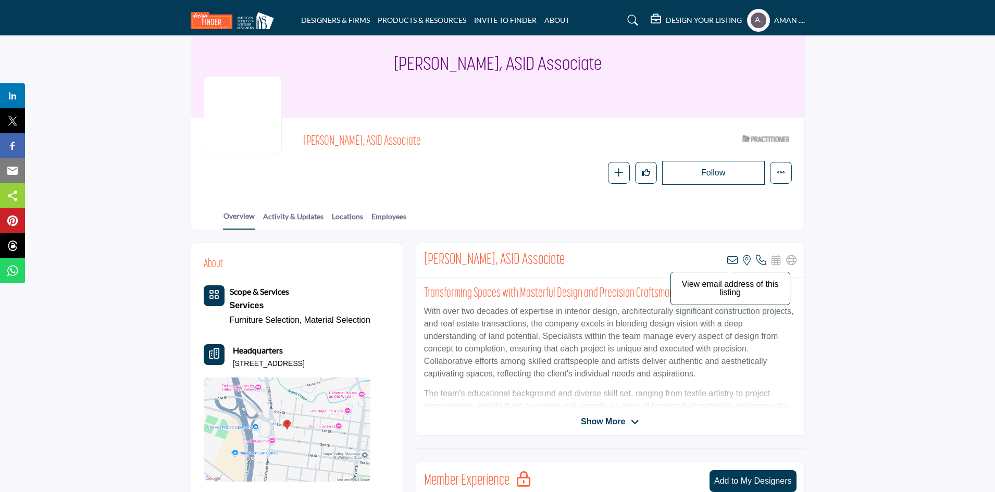
click at [733, 261] on icon at bounding box center [732, 260] width 10 height 10
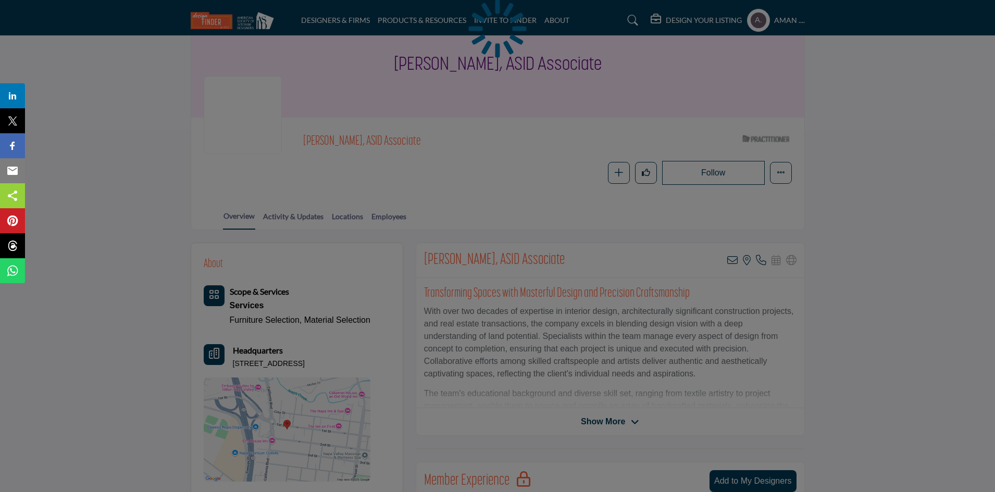
click at [540, 201] on div at bounding box center [497, 246] width 995 height 492
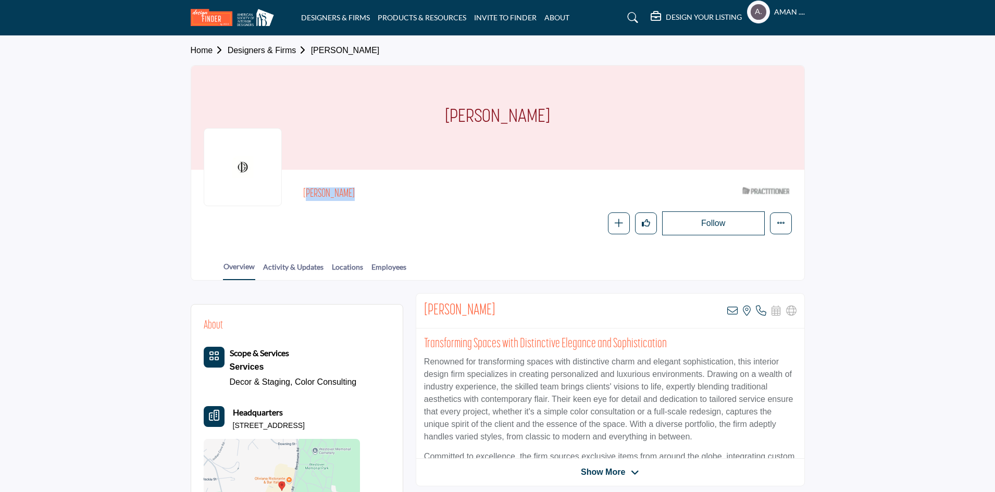
drag, startPoint x: 302, startPoint y: 186, endPoint x: 358, endPoint y: 193, distance: 56.7
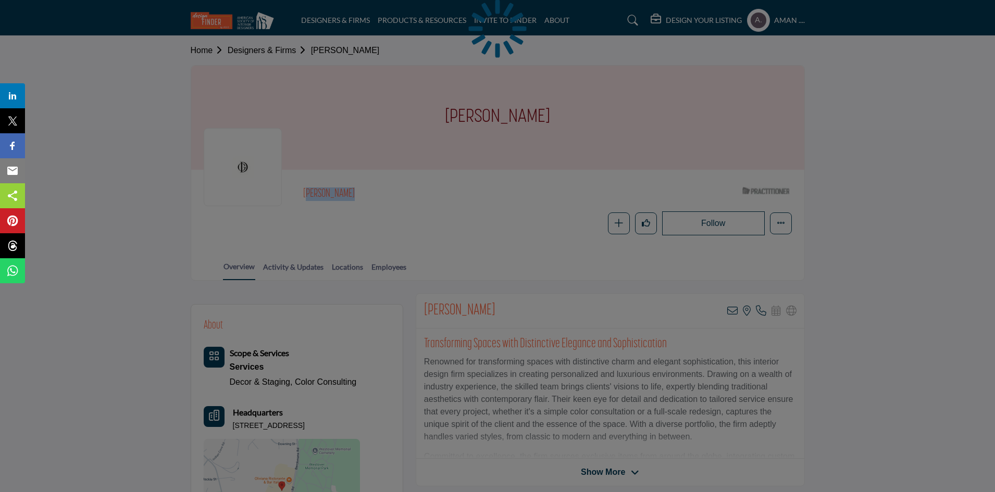
copy h2 "Holly Weaver"
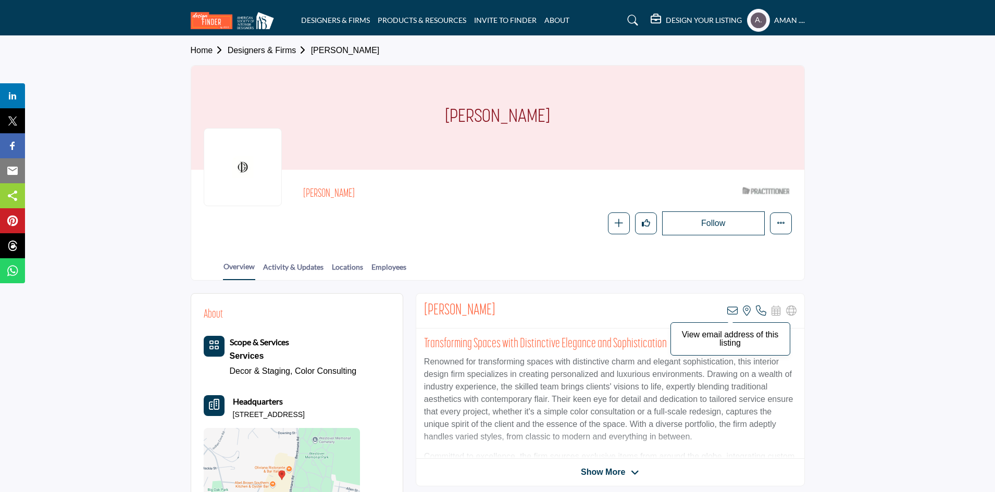
click at [736, 306] on icon at bounding box center [732, 311] width 10 height 10
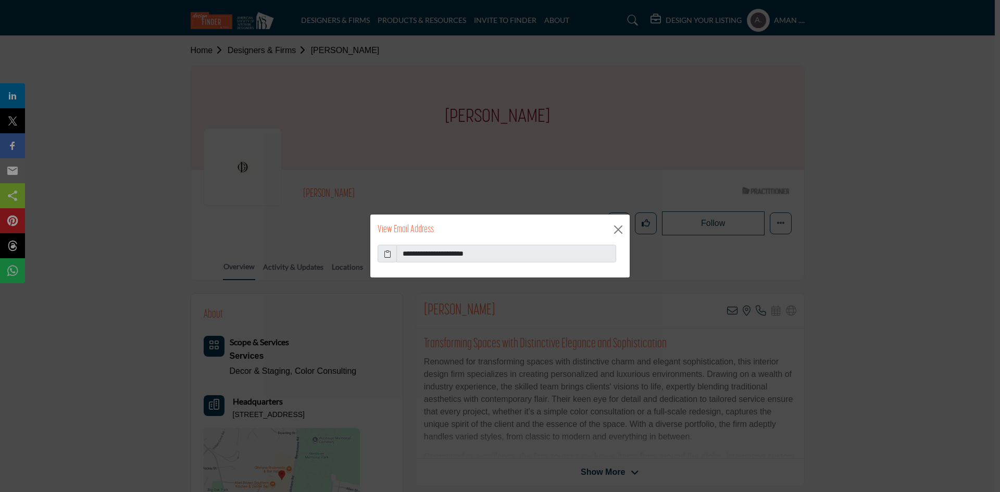
click at [388, 249] on icon at bounding box center [387, 254] width 7 height 11
click at [621, 226] on button "Close" at bounding box center [619, 230] width 16 height 16
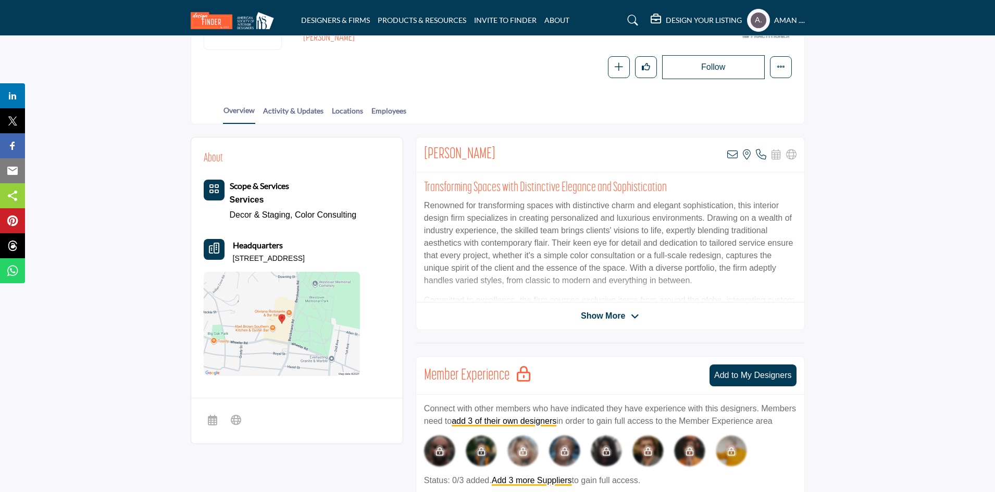
scroll to position [104, 0]
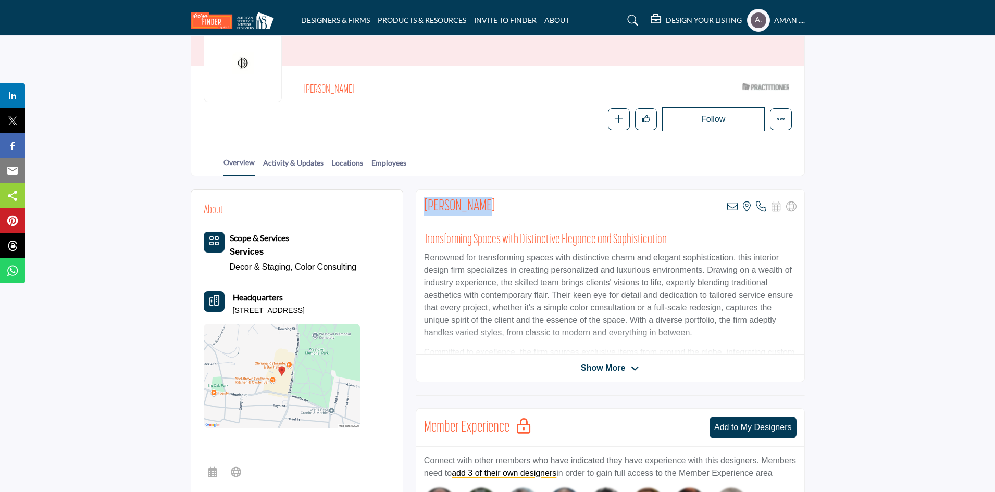
drag, startPoint x: 421, startPoint y: 201, endPoint x: 506, endPoint y: 201, distance: 85.5
click at [506, 201] on div "Holly Weaver View email address of this listing View the location of this listi…" at bounding box center [610, 207] width 388 height 35
copy h2 "Holly Weaver"
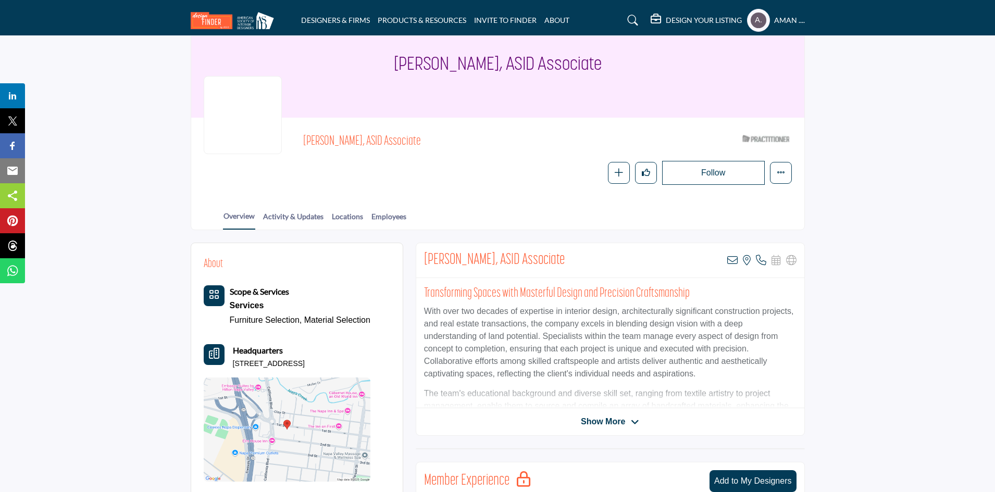
scroll to position [52, 0]
click at [731, 257] on icon at bounding box center [732, 260] width 10 height 10
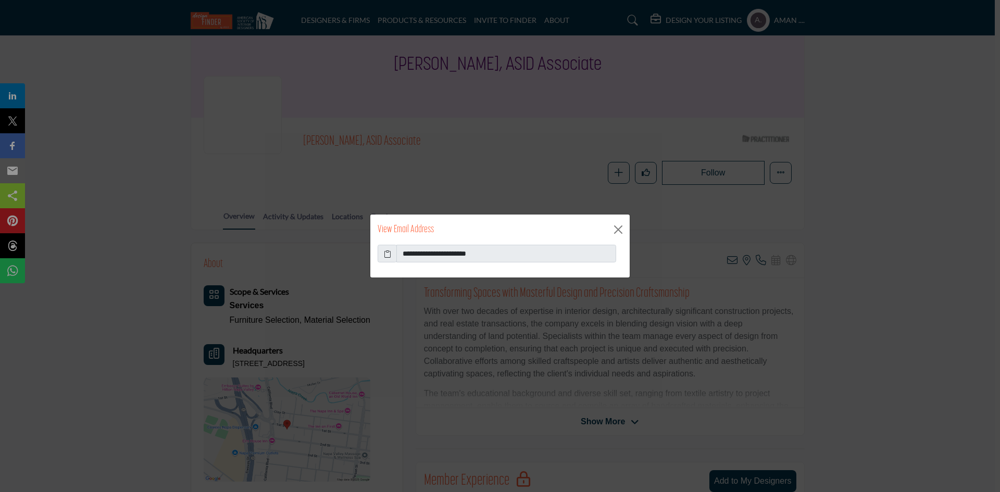
click at [389, 255] on icon at bounding box center [387, 254] width 7 height 11
click at [619, 228] on button "Close" at bounding box center [619, 230] width 16 height 16
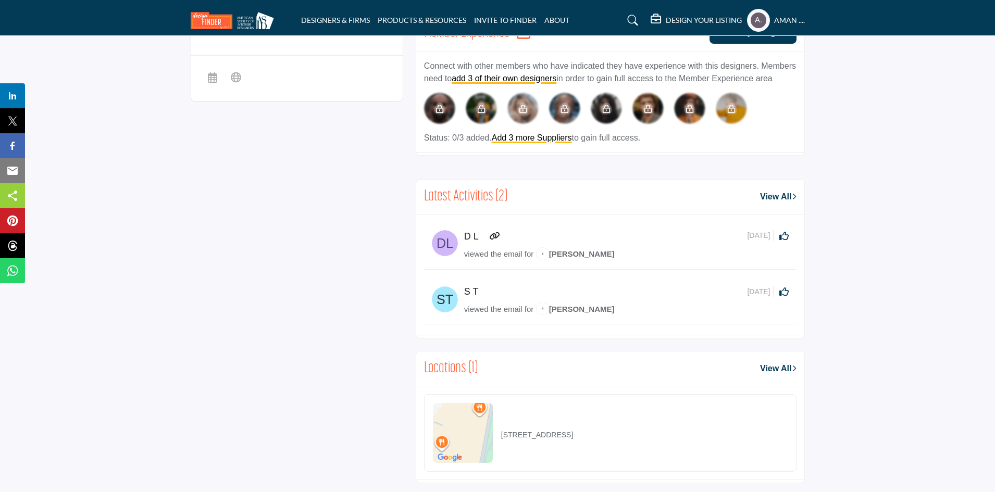
scroll to position [239, 0]
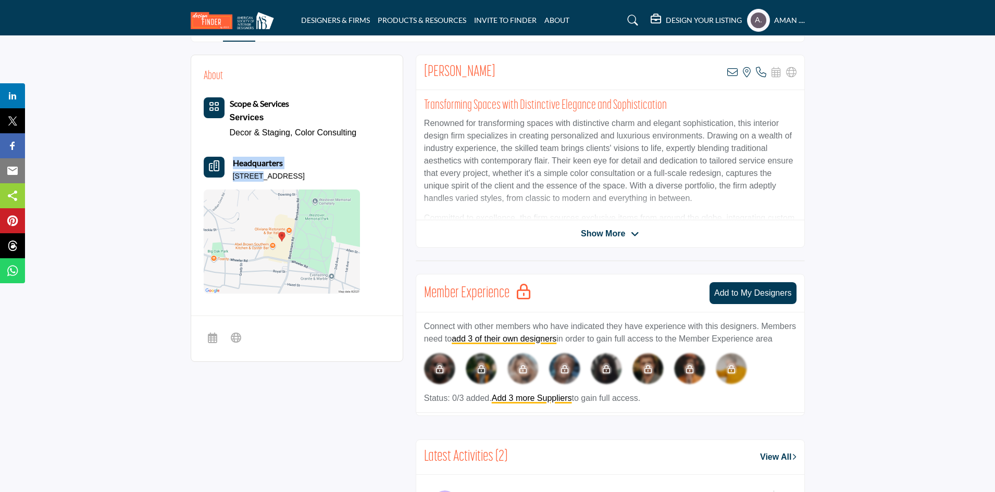
drag, startPoint x: 225, startPoint y: 176, endPoint x: 258, endPoint y: 177, distance: 32.9
click at [258, 177] on div "Headquarters [STREET_ADDRESS]" at bounding box center [282, 169] width 156 height 25
drag, startPoint x: 367, startPoint y: 175, endPoint x: 233, endPoint y: 174, distance: 134.4
click at [233, 174] on div "About Scope & Services Services Decor & Staging, Color Consulting" at bounding box center [297, 181] width 187 height 226
copy p "[STREET_ADDRESS]"
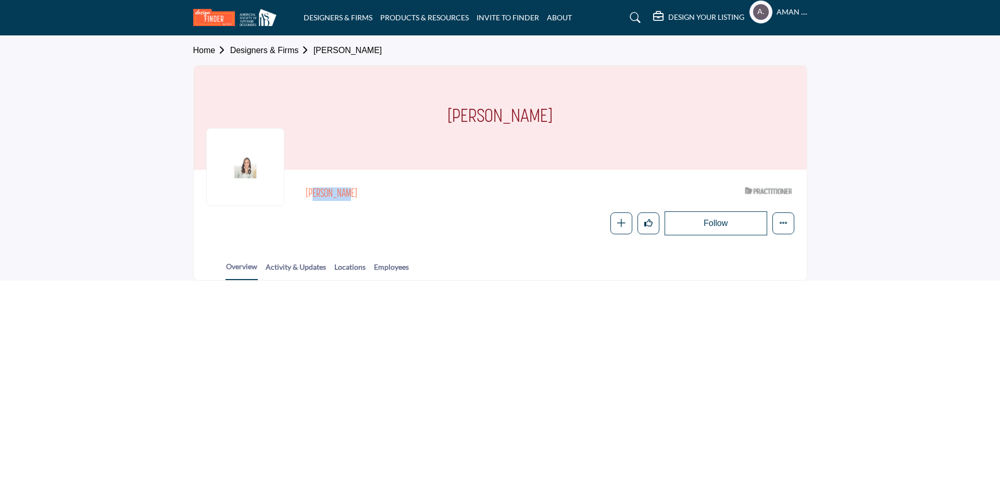
drag, startPoint x: 311, startPoint y: 194, endPoint x: 338, endPoint y: 197, distance: 26.8
click at [338, 197] on h2 "[PERSON_NAME]" at bounding box center [449, 195] width 287 height 14
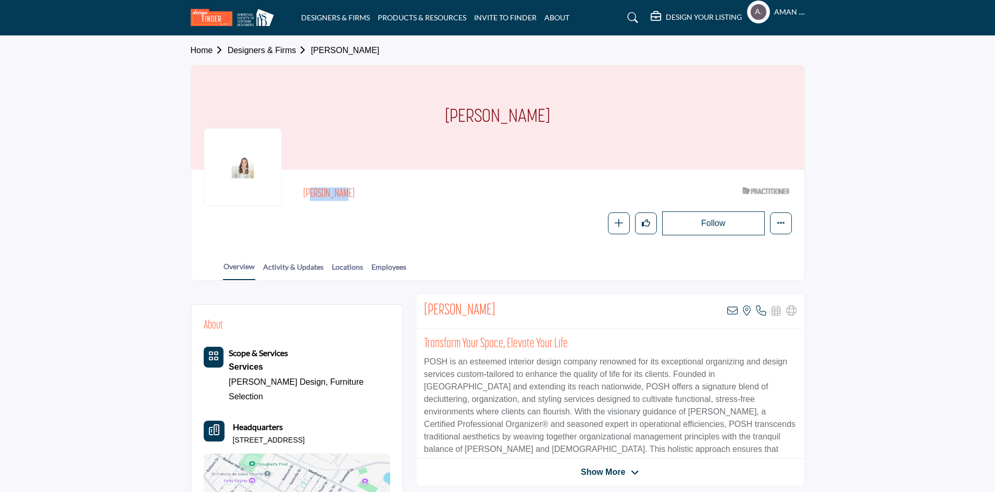
drag, startPoint x: 354, startPoint y: 191, endPoint x: 299, endPoint y: 191, distance: 55.2
click at [299, 191] on div "[PERSON_NAME] ASID Qualified Practitioner who validates work and experience to …" at bounding box center [498, 208] width 588 height 53
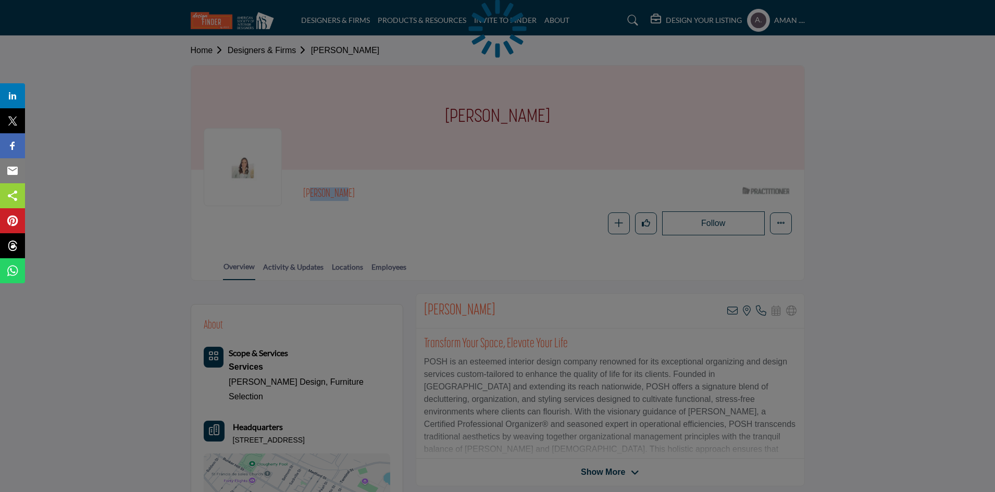
copy h2 "[PERSON_NAME]"
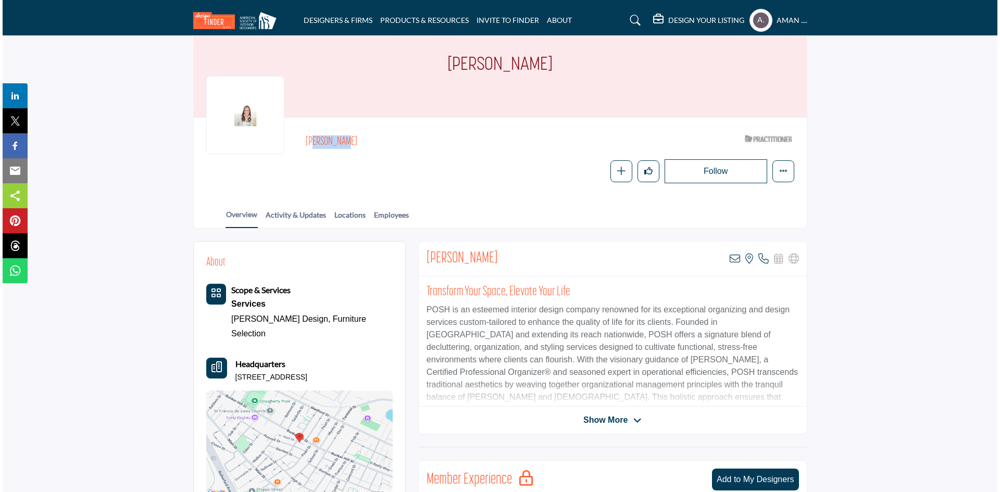
scroll to position [104, 0]
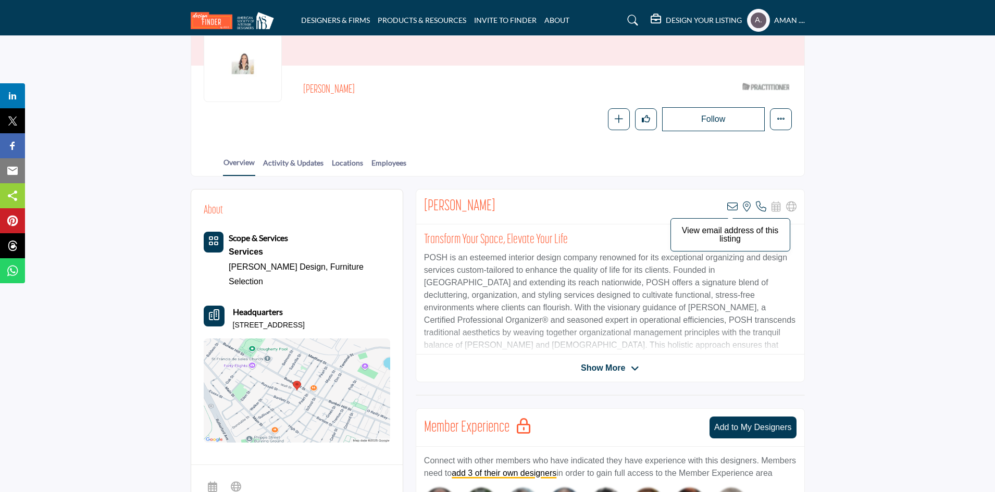
click at [732, 206] on icon at bounding box center [732, 207] width 10 height 10
click at [731, 207] on icon at bounding box center [732, 207] width 10 height 10
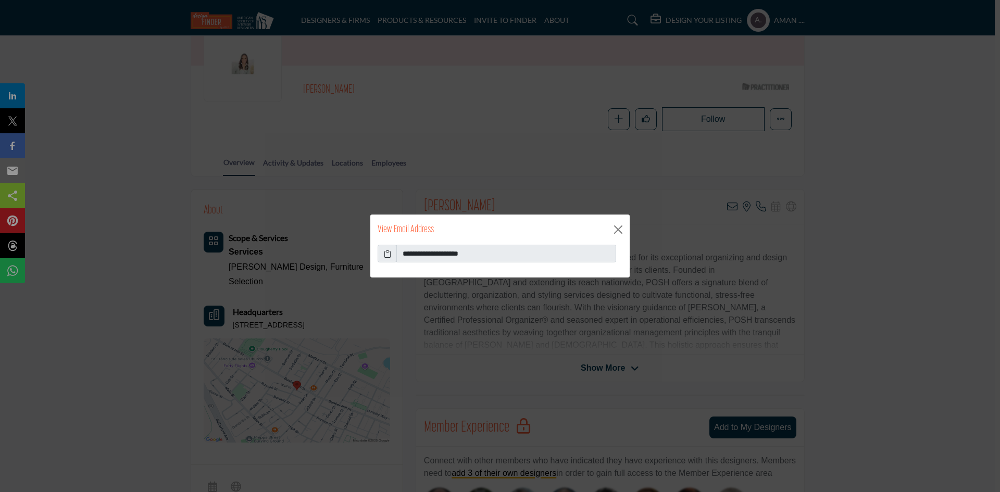
click at [388, 250] on icon at bounding box center [387, 254] width 7 height 11
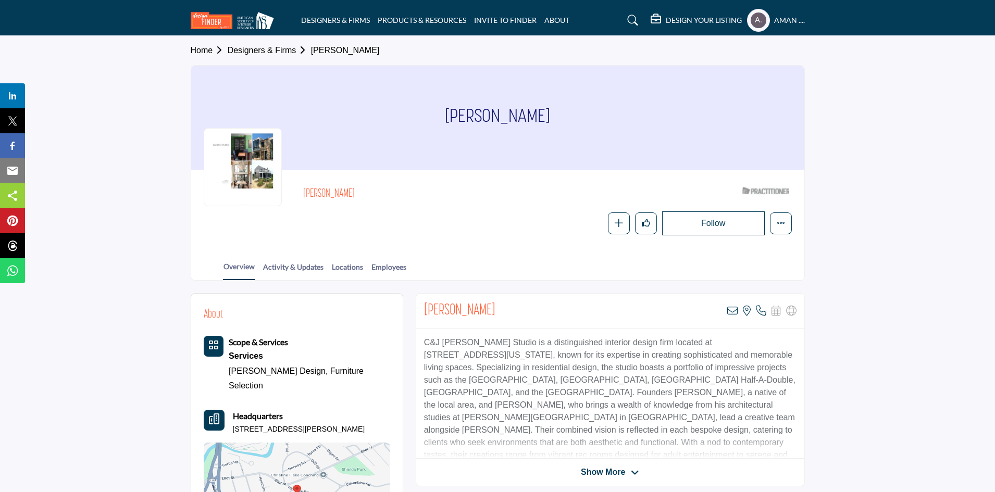
drag, startPoint x: 292, startPoint y: 188, endPoint x: 354, endPoint y: 195, distance: 61.9
click at [354, 195] on div "[PERSON_NAME] ASID Qualified Practitioner who validates work and experience to …" at bounding box center [498, 208] width 588 height 53
copy h2 "[PERSON_NAME]"
click at [733, 309] on icon at bounding box center [732, 311] width 10 height 10
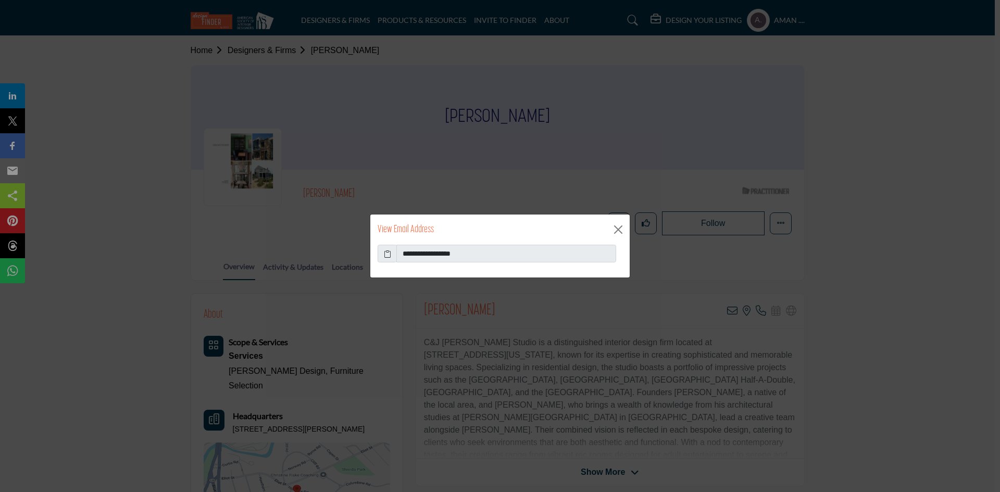
click at [388, 251] on icon at bounding box center [387, 254] width 7 height 11
click at [616, 227] on button "Close" at bounding box center [619, 230] width 16 height 16
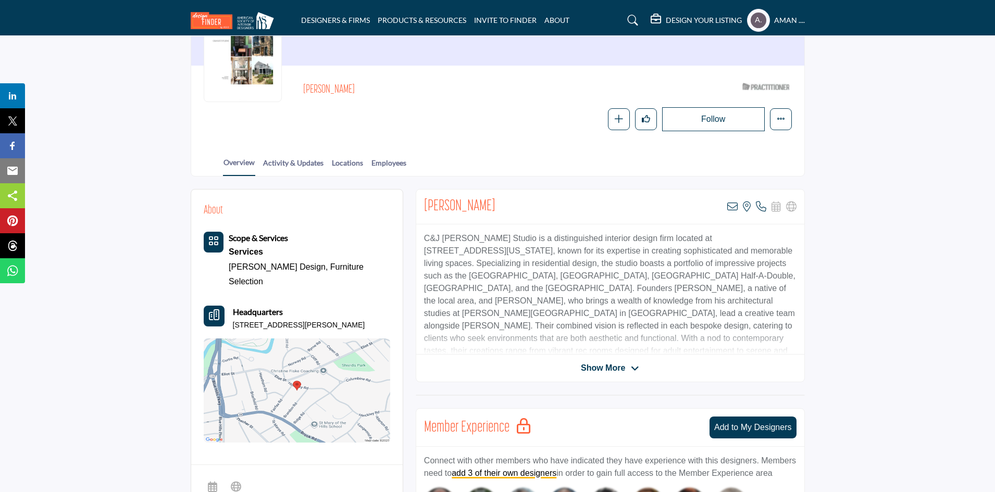
scroll to position [156, 0]
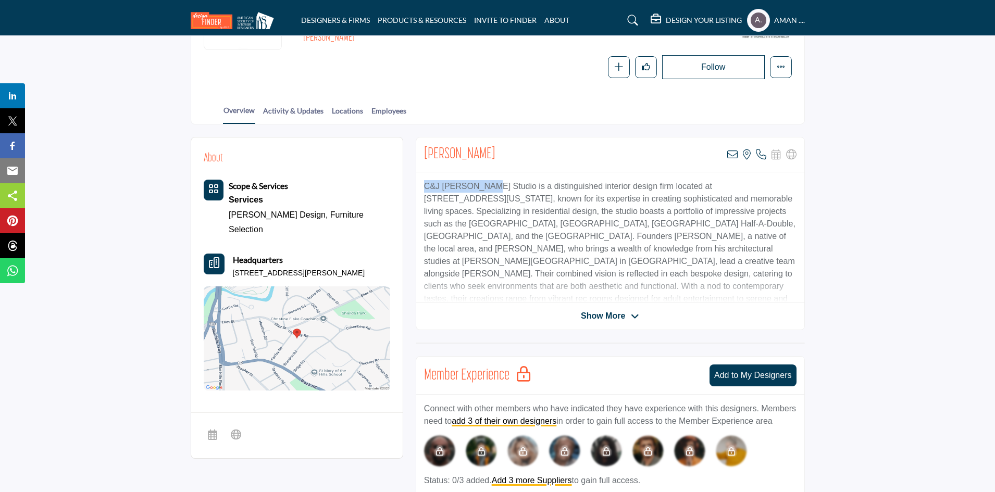
drag, startPoint x: 425, startPoint y: 183, endPoint x: 485, endPoint y: 187, distance: 60.1
click at [485, 187] on p "C&J [PERSON_NAME] Studio is a distinguished interior design firm located at [ST…" at bounding box center [610, 249] width 373 height 138
copy p "C&J [PERSON_NAME] Studio"
click at [523, 239] on p "C&J [PERSON_NAME] Studio is a distinguished interior design firm located at [ST…" at bounding box center [610, 249] width 373 height 138
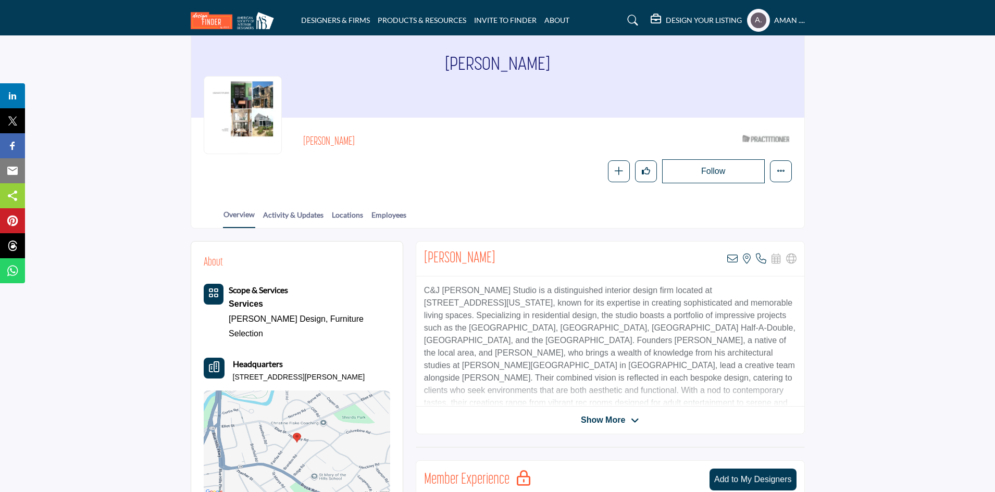
scroll to position [104, 0]
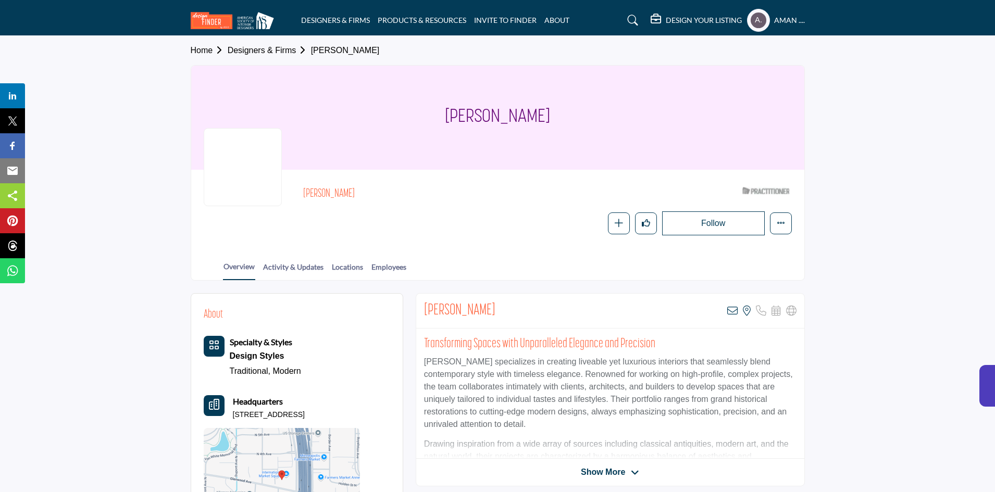
drag, startPoint x: 294, startPoint y: 190, endPoint x: 359, endPoint y: 193, distance: 64.7
click at [359, 193] on div "Craig Hoffman ASID Qualified Practitioner who validates work and experience to …" at bounding box center [498, 208] width 588 height 53
copy h2 "Craig Hoffman"
click icon
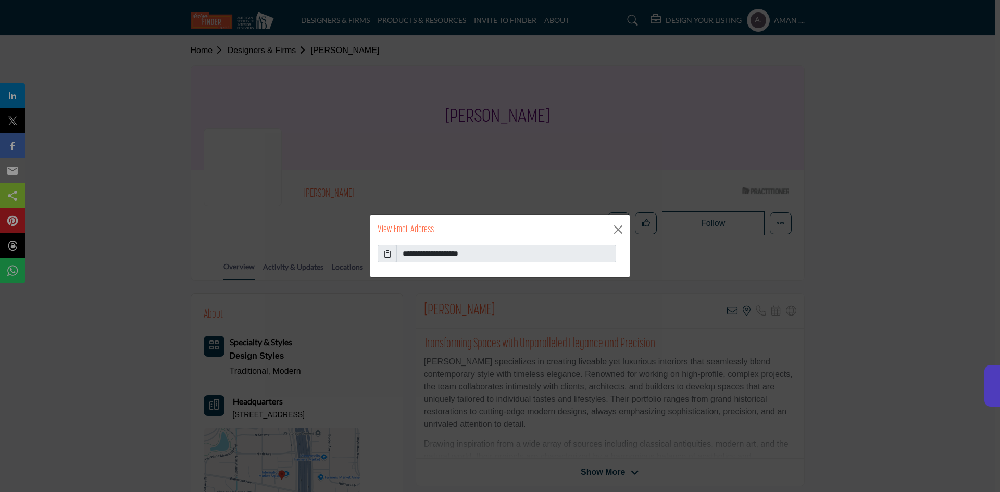
click icon
click button "Close"
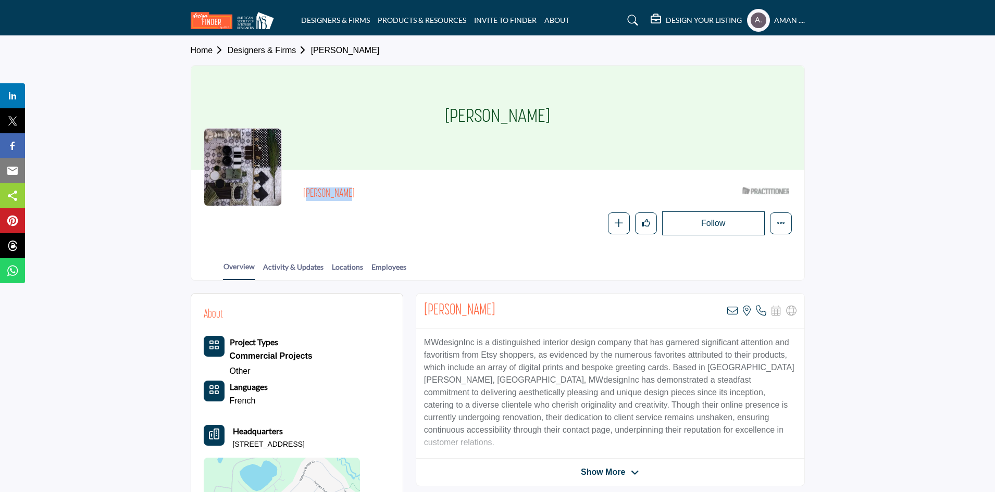
drag, startPoint x: 300, startPoint y: 192, endPoint x: 347, endPoint y: 190, distance: 46.4
click at [347, 190] on div "[PERSON_NAME] ASID Qualified Practitioner who validates work and experience to …" at bounding box center [498, 208] width 588 height 53
copy h2 "[PERSON_NAME]"
click at [734, 308] on icon at bounding box center [732, 311] width 10 height 10
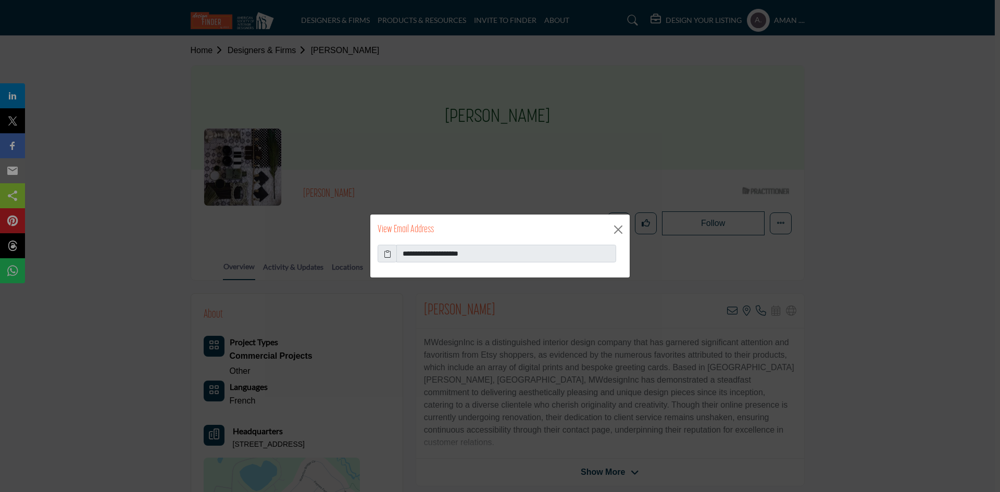
click at [390, 255] on icon at bounding box center [387, 254] width 7 height 11
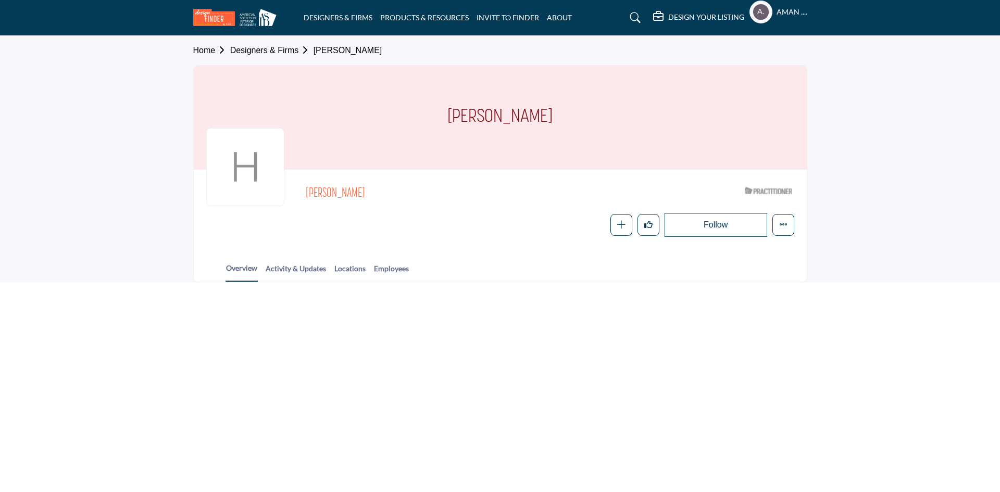
drag, startPoint x: 308, startPoint y: 195, endPoint x: 433, endPoint y: 195, distance: 124.5
click at [433, 195] on span "[PERSON_NAME]" at bounding box center [423, 193] width 235 height 17
copy span "[PERSON_NAME]"
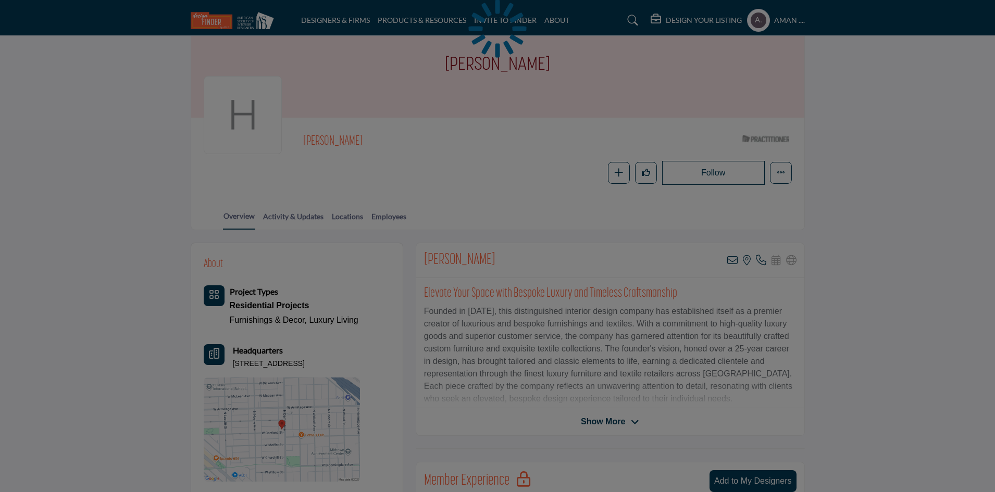
scroll to position [104, 0]
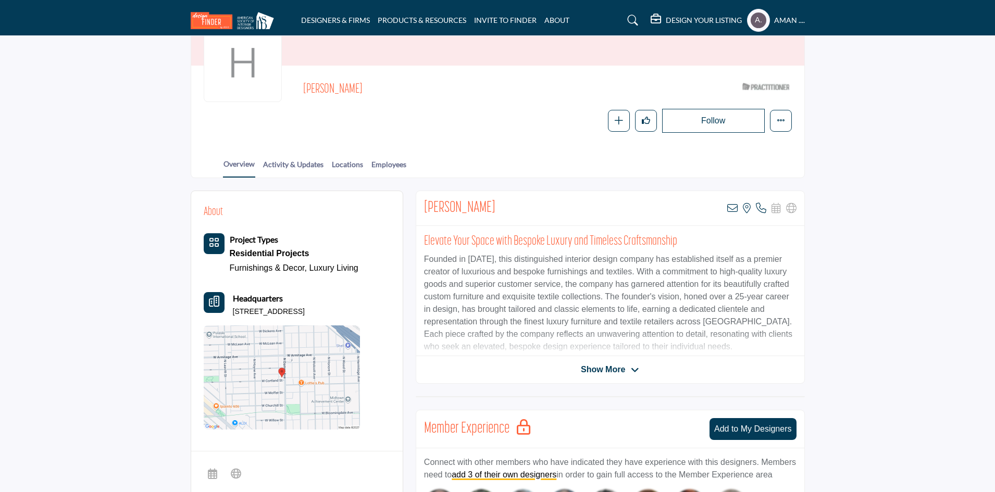
click at [531, 291] on p "Founded in [DATE], this distinguished interior design company has established i…" at bounding box center [610, 303] width 373 height 100
click at [733, 213] on icon at bounding box center [732, 208] width 10 height 10
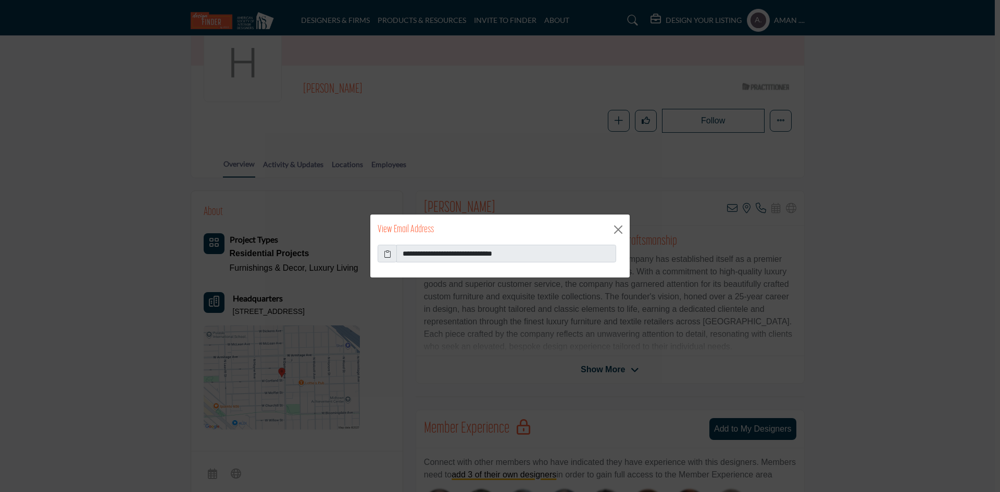
click at [387, 257] on icon at bounding box center [387, 254] width 7 height 11
click at [625, 227] on button "Close" at bounding box center [619, 230] width 16 height 16
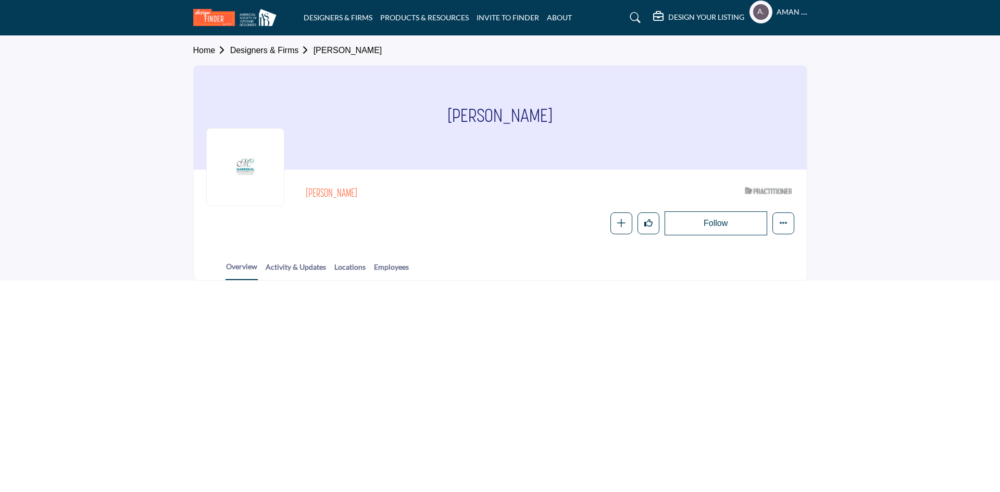
drag, startPoint x: 303, startPoint y: 191, endPoint x: 410, endPoint y: 197, distance: 106.5
click at [410, 197] on div "allison rasmussen ASID Qualified Practitioner who validates work and experience…" at bounding box center [500, 208] width 588 height 53
copy h2 "allison rasmussen"
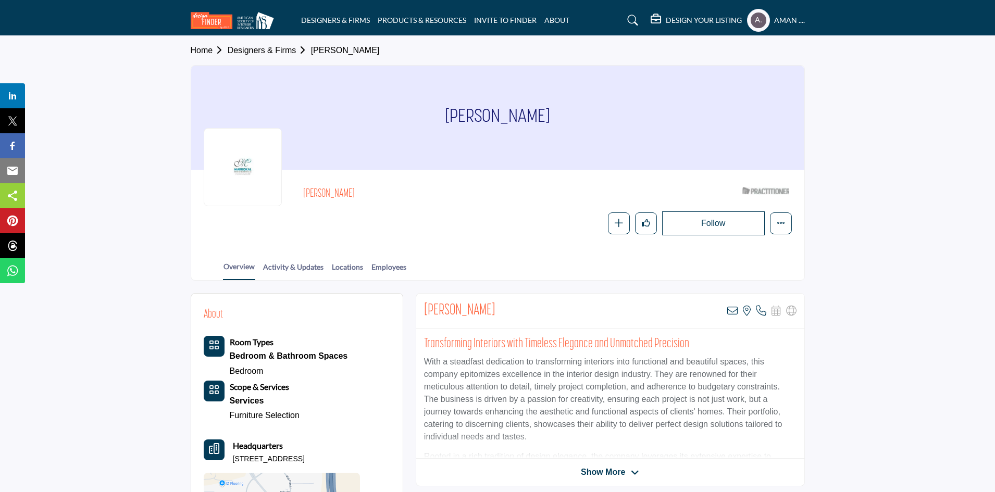
copy h2 "allison rasmussen"
drag, startPoint x: 333, startPoint y: 234, endPoint x: 325, endPoint y: 201, distance: 34.3
click at [333, 231] on div "Follow Following Message Recommend Add to My Suppliers Phone Number Claim Listi…" at bounding box center [547, 224] width 488 height 24
click at [325, 197] on h2 "allison rasmussen" at bounding box center [446, 195] width 287 height 14
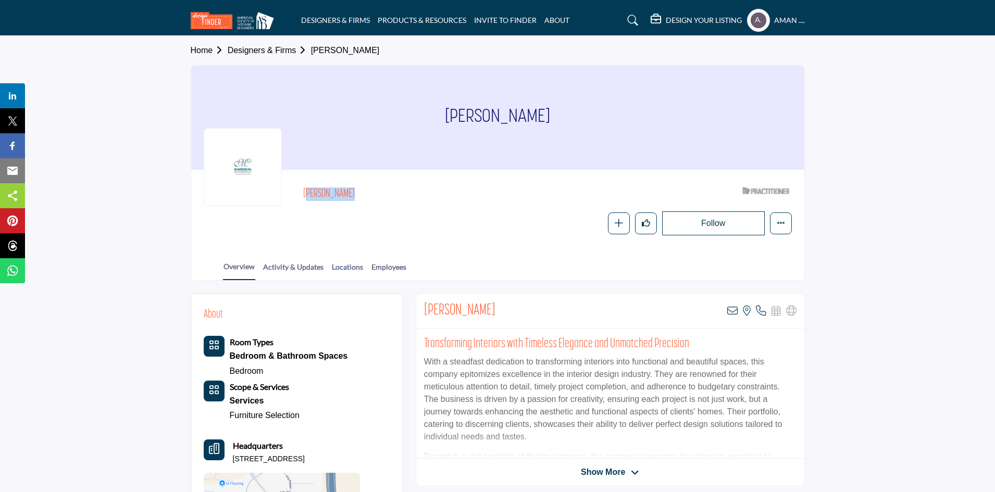
click at [325, 197] on h2 "allison rasmussen" at bounding box center [446, 195] width 287 height 14
copy div "allison rasmussen"
click at [398, 217] on div "Follow Following Message Recommend Add to My Suppliers Phone Number Claim Listi…" at bounding box center [547, 224] width 488 height 24
click at [737, 310] on icon at bounding box center [732, 311] width 10 height 10
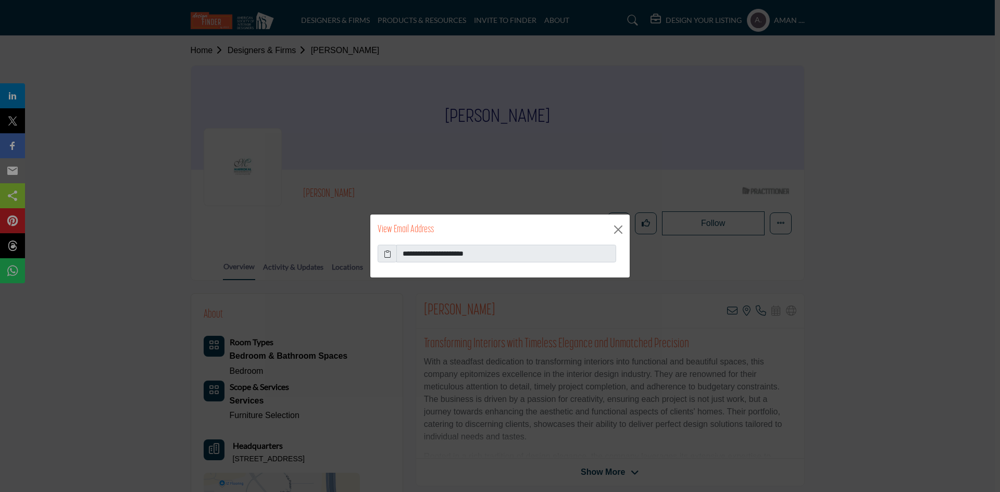
click at [389, 251] on icon at bounding box center [387, 254] width 7 height 11
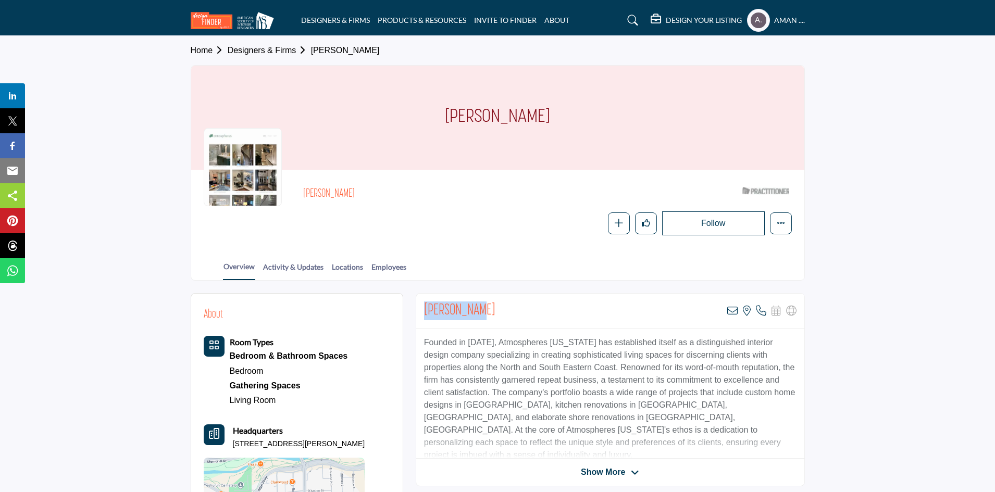
drag, startPoint x: 422, startPoint y: 309, endPoint x: 499, endPoint y: 317, distance: 77.6
click at [499, 317] on div "[PERSON_NAME] View email address of this listing View the location of this list…" at bounding box center [610, 311] width 388 height 35
copy h2 "[PERSON_NAME]"
click at [734, 311] on icon at bounding box center [732, 311] width 10 height 10
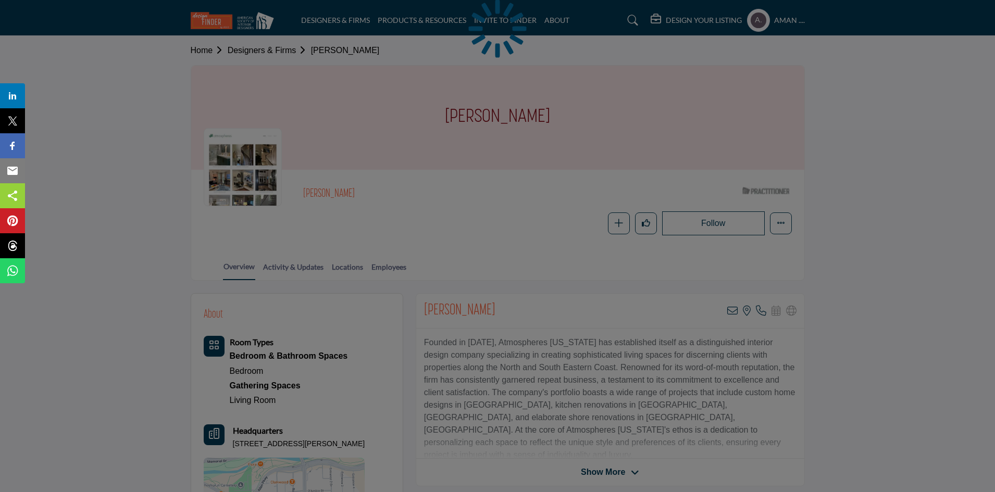
click at [676, 177] on div at bounding box center [497, 246] width 995 height 492
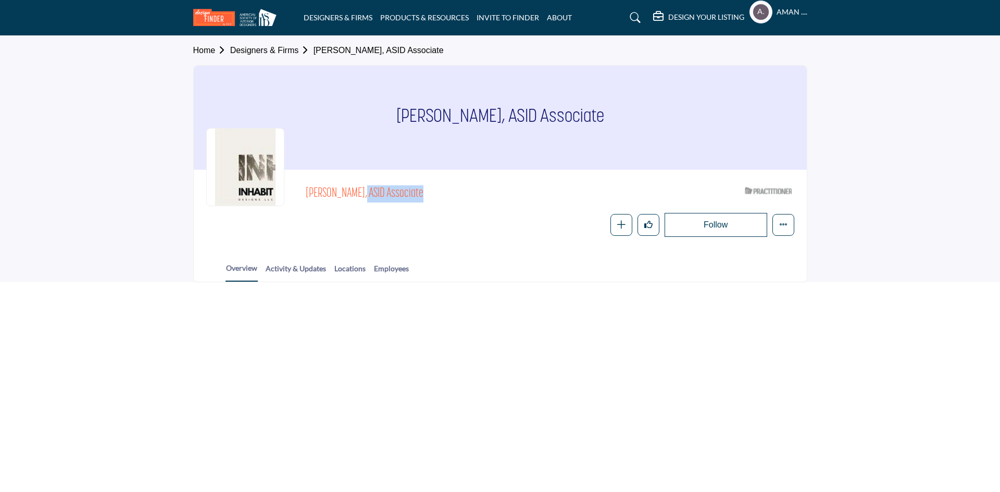
drag, startPoint x: 307, startPoint y: 191, endPoint x: 401, endPoint y: 195, distance: 93.4
click at [401, 195] on span "[PERSON_NAME], ASID Associate" at bounding box center [423, 193] width 235 height 17
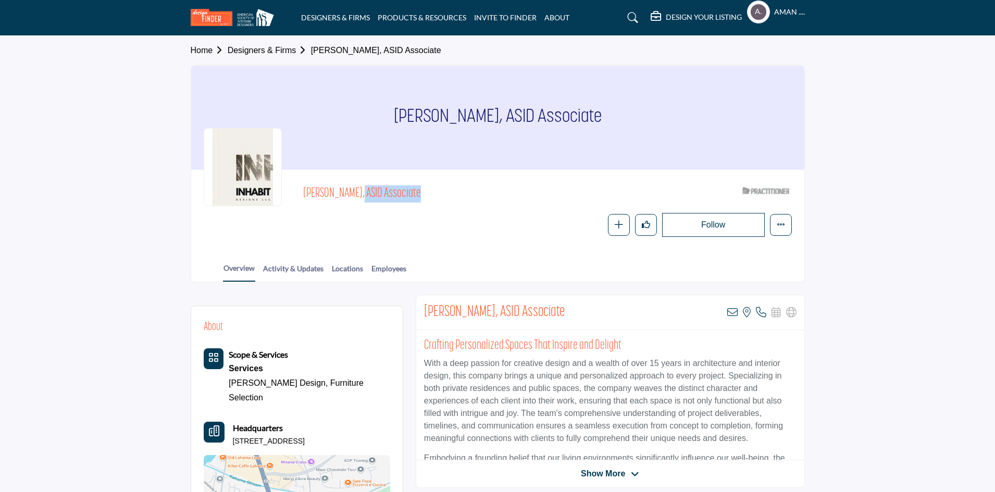
copy span "[PERSON_NAME]"
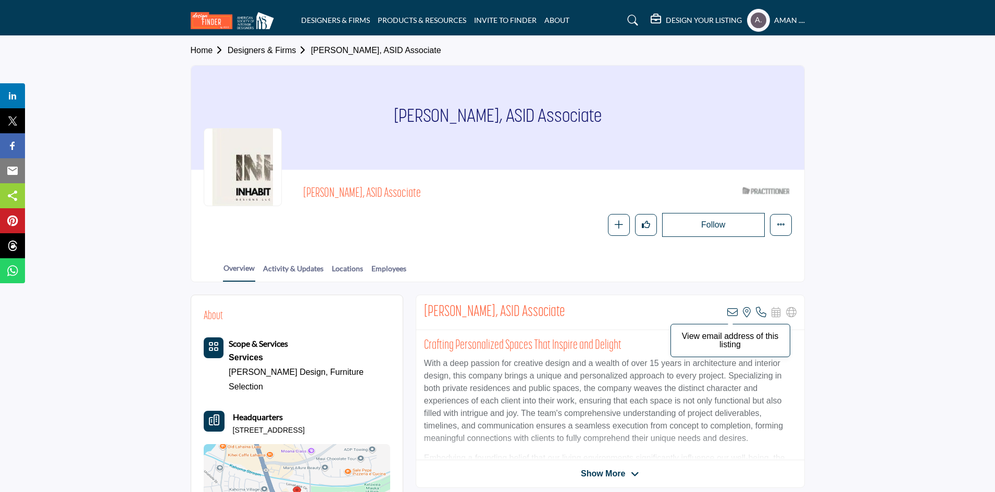
click at [733, 312] on icon at bounding box center [732, 312] width 10 height 10
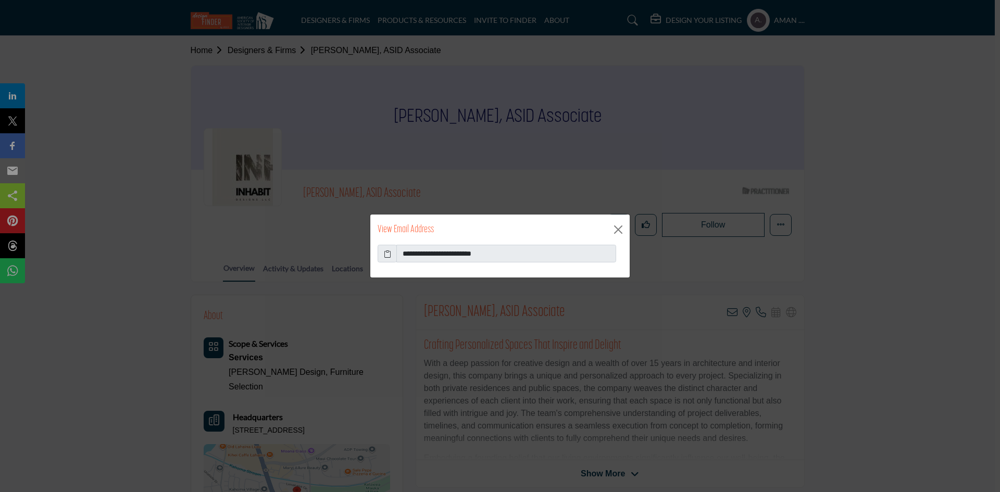
click at [389, 253] on icon at bounding box center [387, 254] width 7 height 11
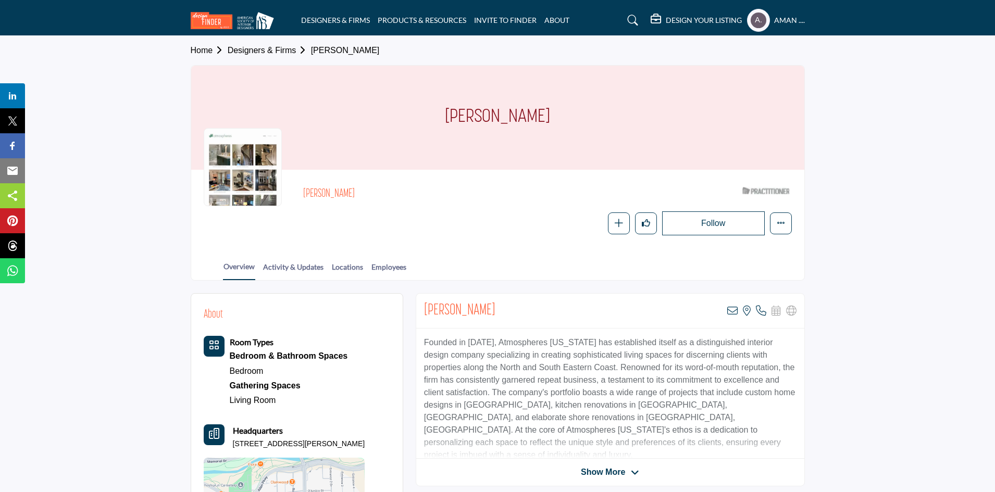
click at [726, 308] on div "[PERSON_NAME] View email address of this listing View the location of this list…" at bounding box center [610, 311] width 388 height 35
click at [732, 310] on icon at bounding box center [732, 311] width 10 height 10
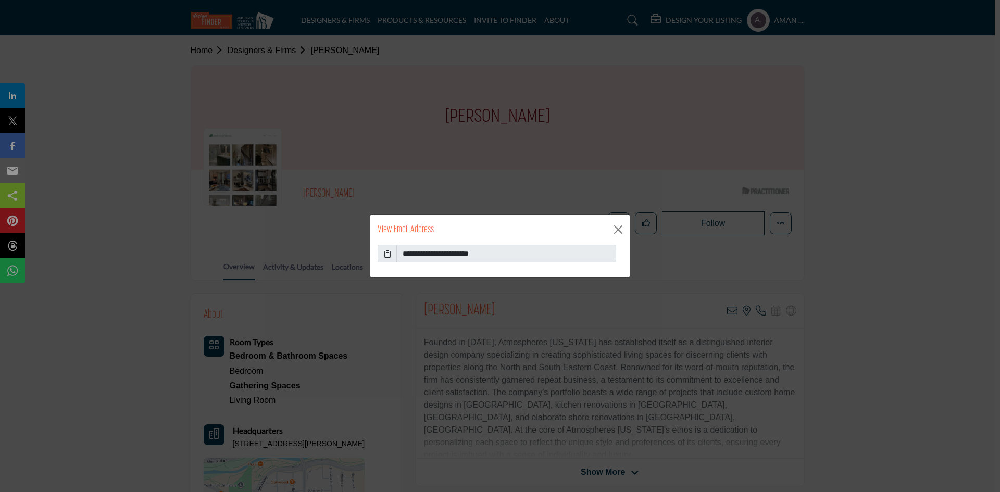
click at [386, 253] on icon at bounding box center [387, 254] width 7 height 11
drag, startPoint x: 510, startPoint y: 253, endPoint x: 423, endPoint y: 243, distance: 87.6
click at [423, 243] on div "**********" at bounding box center [500, 246] width 261 height 64
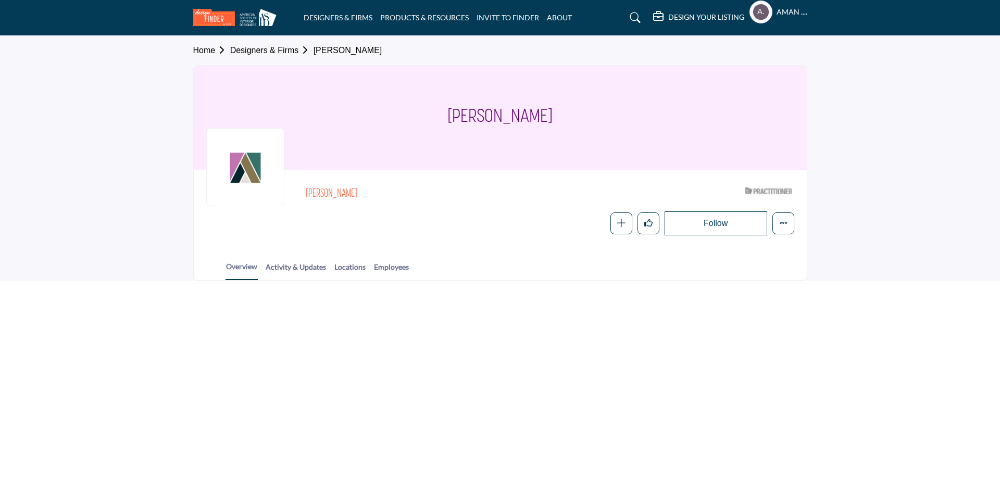
drag, startPoint x: 304, startPoint y: 189, endPoint x: 393, endPoint y: 194, distance: 89.8
click at [393, 194] on div "[PERSON_NAME] ASID Qualified Practitioner who validates work and experience to …" at bounding box center [500, 208] width 588 height 53
copy h2 "[PERSON_NAME]"
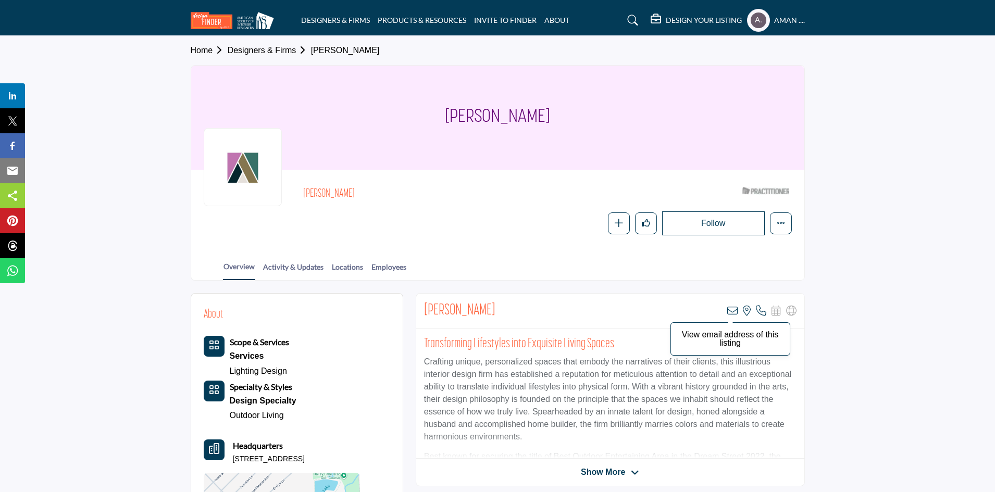
click at [735, 306] on icon at bounding box center [732, 311] width 10 height 10
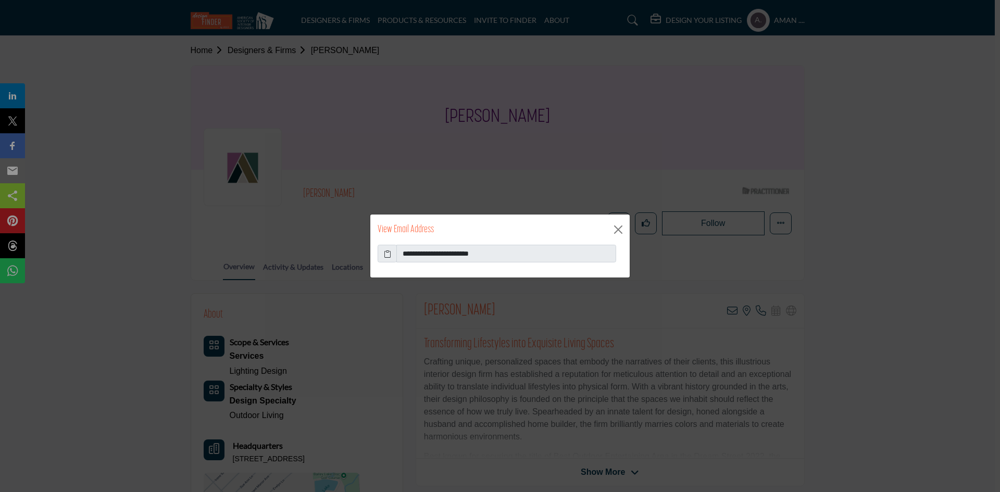
click at [386, 253] on icon at bounding box center [387, 254] width 7 height 11
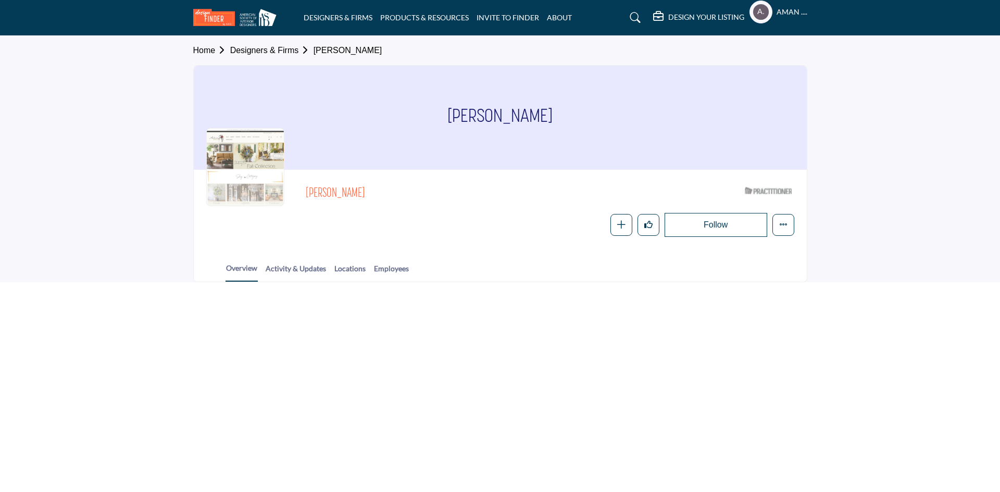
drag, startPoint x: 373, startPoint y: 183, endPoint x: 439, endPoint y: 196, distance: 67.3
click at [439, 196] on div "[PERSON_NAME] ASID Qualified Practitioner who validates work and experience to …" at bounding box center [500, 209] width 588 height 55
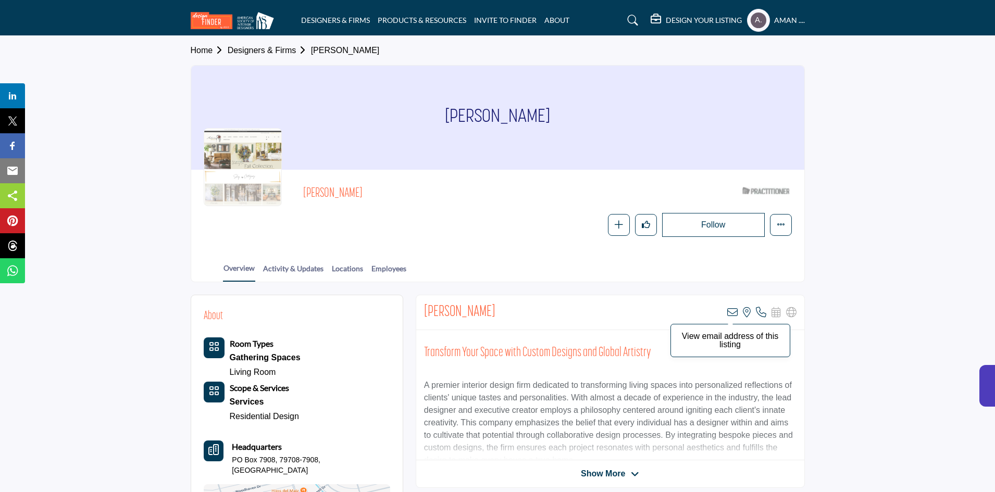
click at [735, 308] on icon at bounding box center [732, 312] width 10 height 10
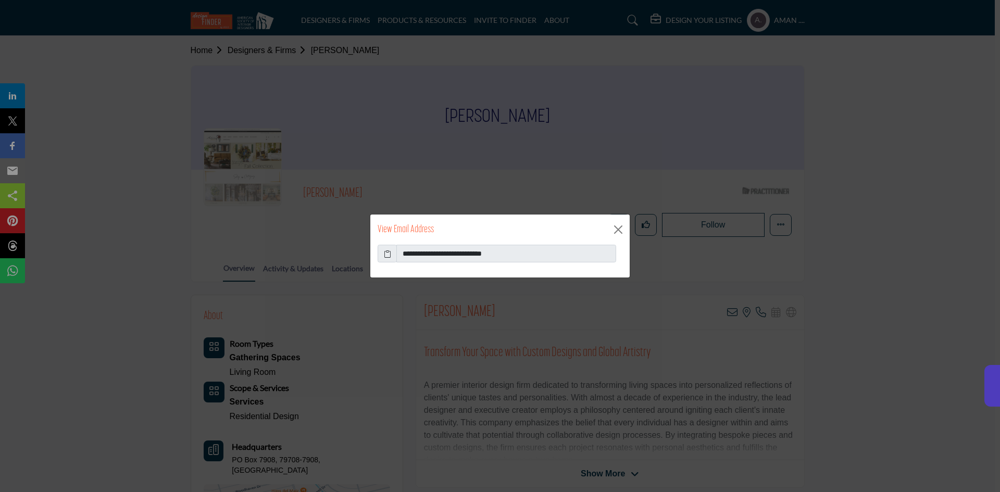
click at [386, 254] on icon at bounding box center [387, 254] width 7 height 11
drag, startPoint x: 553, startPoint y: 253, endPoint x: 429, endPoint y: 254, distance: 123.5
click at [429, 254] on input "**********" at bounding box center [507, 254] width 220 height 18
click at [615, 226] on button "Close" at bounding box center [619, 230] width 16 height 16
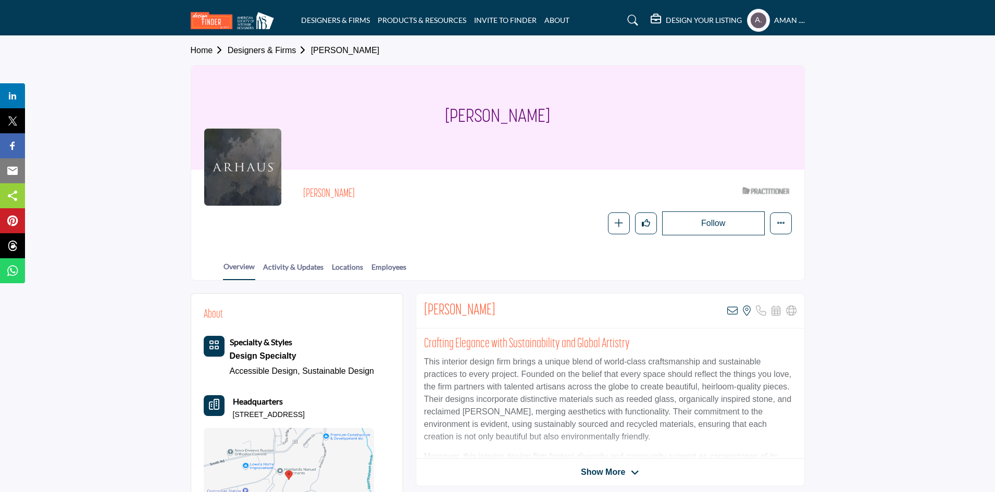
click at [738, 311] on div "View email address of this listing View the location of this listing" at bounding box center [761, 311] width 69 height 10
click at [735, 313] on icon at bounding box center [732, 311] width 10 height 10
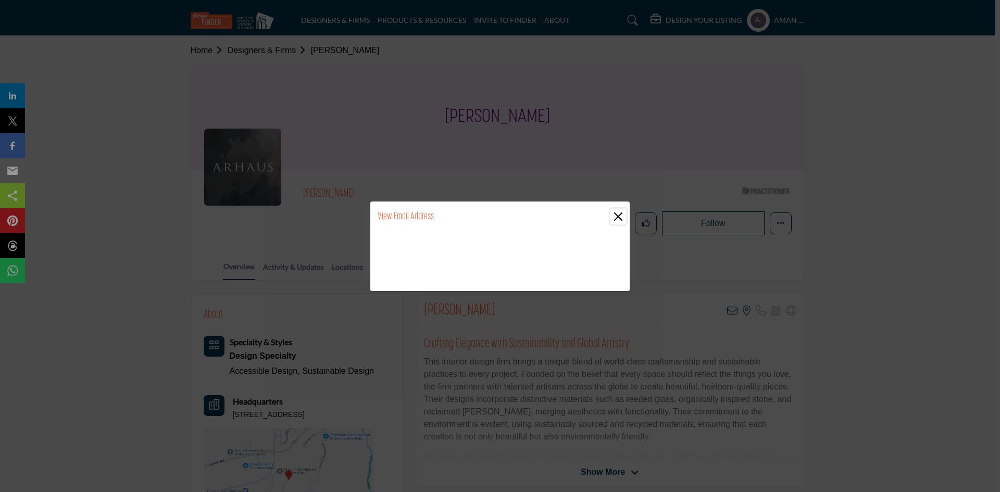
click at [621, 216] on button "Close" at bounding box center [619, 217] width 16 height 16
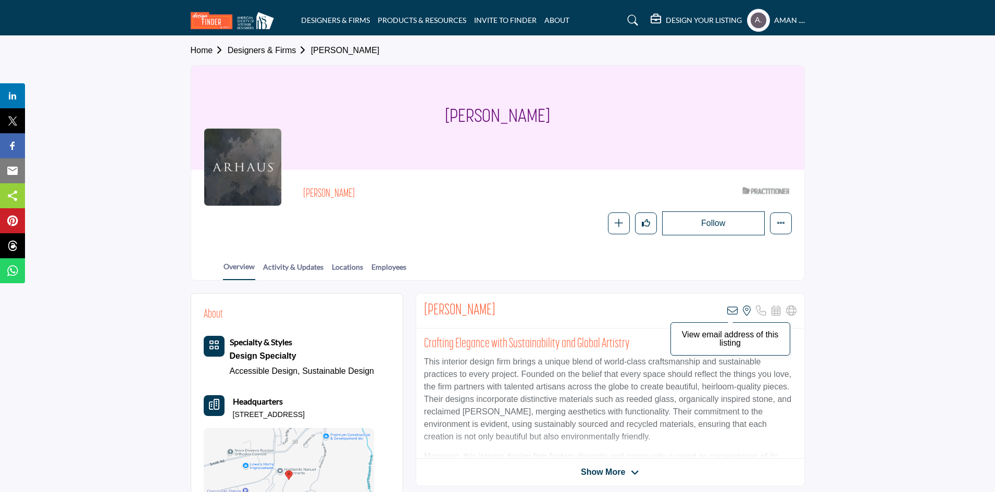
click at [731, 308] on icon at bounding box center [732, 311] width 10 height 10
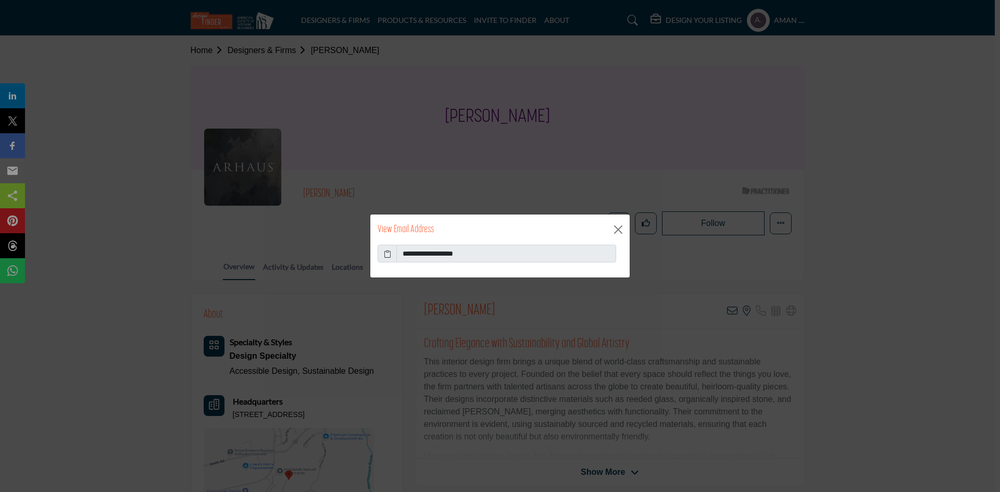
click at [387, 253] on icon at bounding box center [387, 254] width 7 height 11
drag, startPoint x: 616, startPoint y: 233, endPoint x: 596, endPoint y: 234, distance: 20.8
click at [616, 233] on button "Close" at bounding box center [619, 230] width 16 height 16
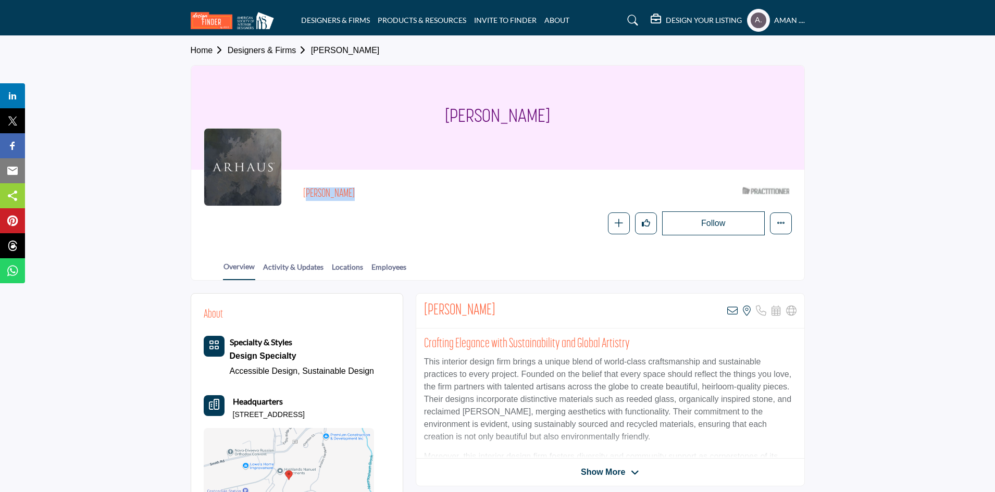
drag, startPoint x: 293, startPoint y: 194, endPoint x: 364, endPoint y: 192, distance: 70.4
click at [364, 192] on div "Rana Milgrim ASID Qualified Practitioner who validates work and experience to h…" at bounding box center [498, 208] width 588 height 53
copy h2 "Rana Milgrim"
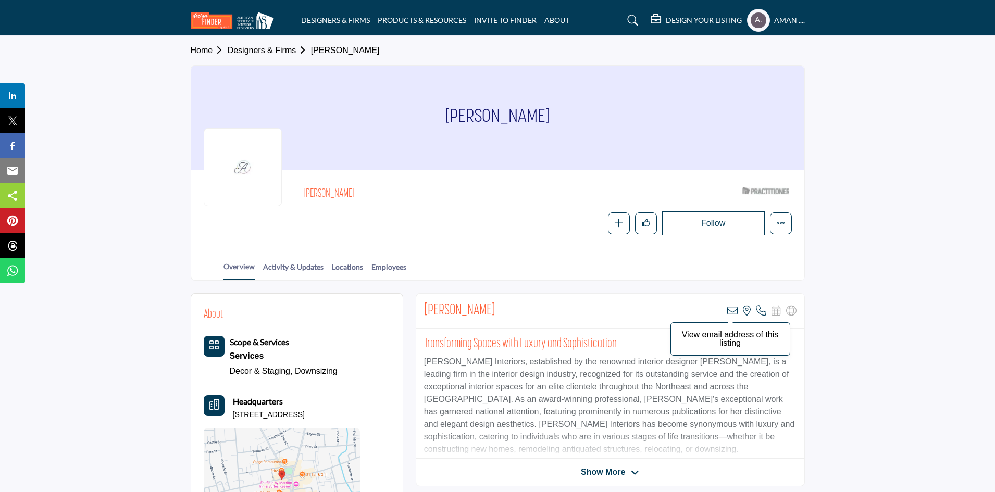
click at [735, 307] on icon at bounding box center [732, 311] width 10 height 10
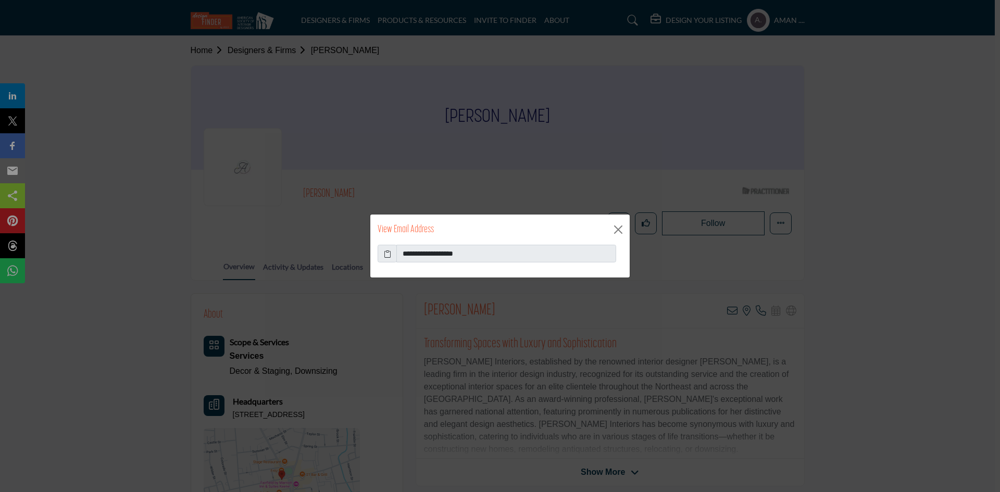
click at [386, 253] on icon at bounding box center [387, 254] width 7 height 11
click at [612, 225] on button "Close" at bounding box center [619, 230] width 16 height 16
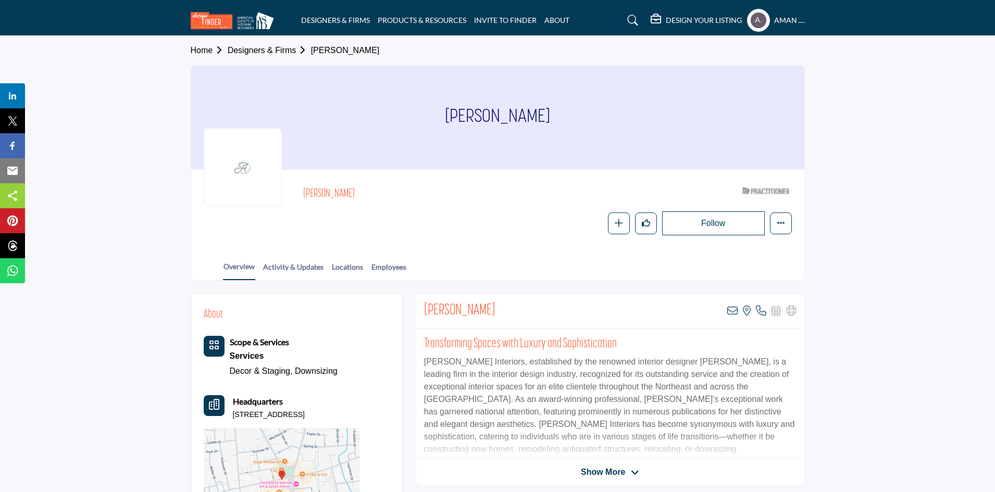
scroll to position [52, 0]
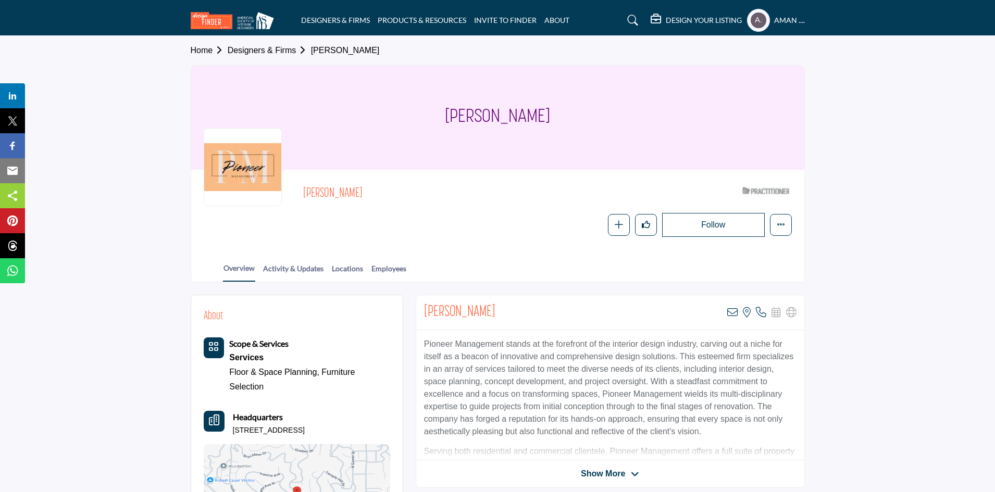
drag, startPoint x: 419, startPoint y: 305, endPoint x: 501, endPoint y: 313, distance: 82.2
click at [501, 313] on div "Kristin Piacentile View email address of this listing View the location of this…" at bounding box center [610, 312] width 388 height 35
copy h2 "Kristin Piacentile"
click at [733, 311] on icon at bounding box center [732, 312] width 10 height 10
click at [727, 310] on icon at bounding box center [732, 312] width 10 height 10
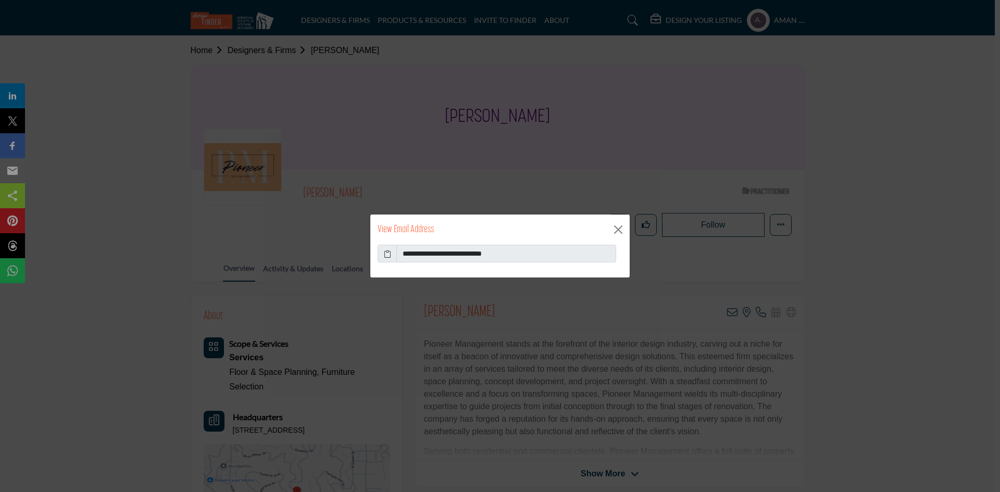
click at [387, 253] on icon at bounding box center [387, 254] width 7 height 11
click at [618, 228] on button "Close" at bounding box center [619, 230] width 16 height 16
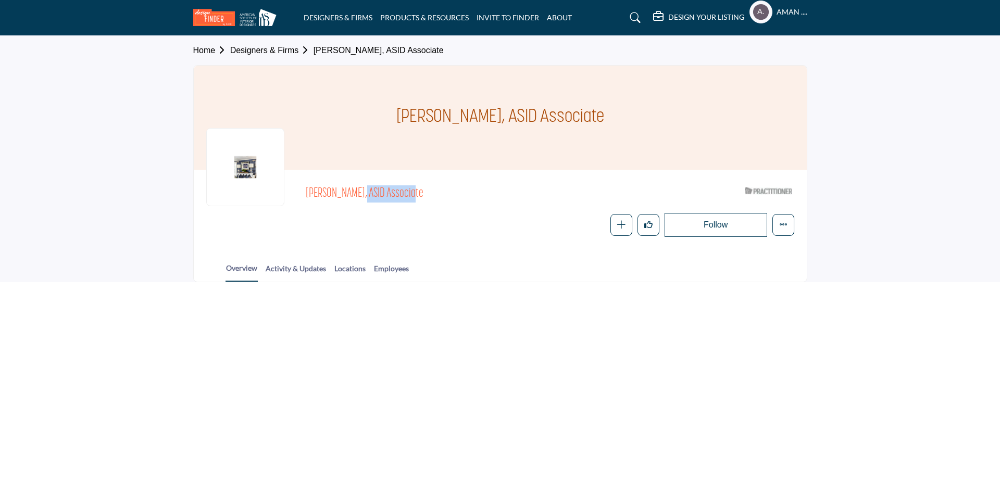
drag, startPoint x: 303, startPoint y: 189, endPoint x: 356, endPoint y: 196, distance: 53.1
click at [356, 196] on div "[PERSON_NAME], ASID Associate ASID Qualified Practitioner who validates work an…" at bounding box center [500, 209] width 588 height 55
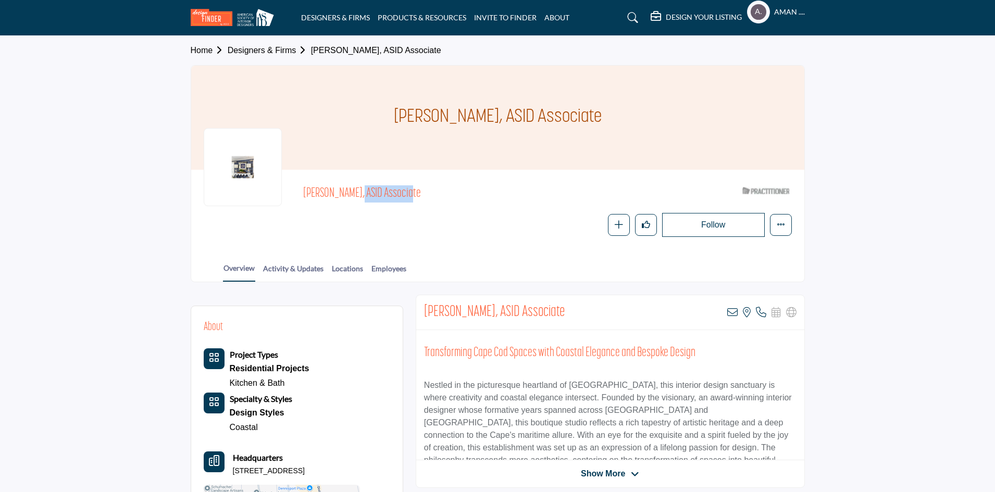
copy span "[PERSON_NAME]"
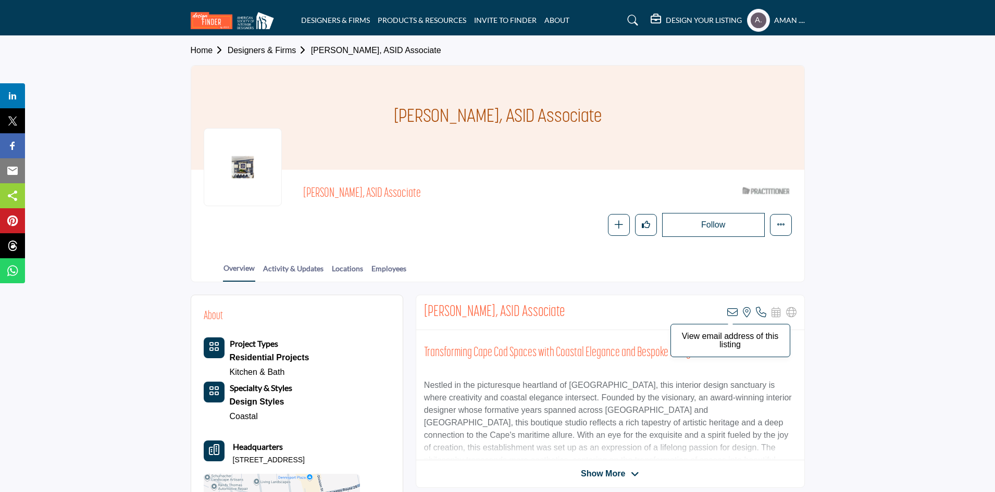
click at [735, 311] on icon at bounding box center [732, 312] width 10 height 10
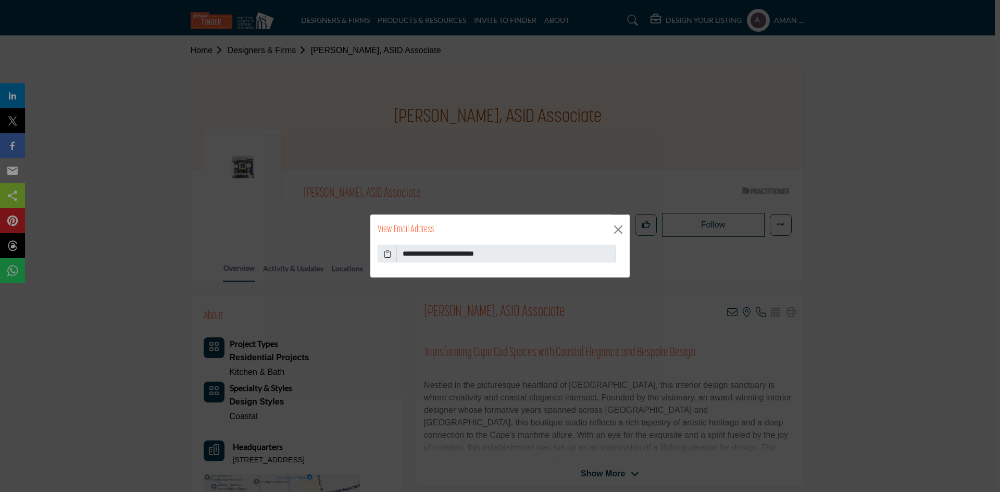
click at [383, 255] on span at bounding box center [387, 254] width 19 height 18
click at [387, 253] on icon at bounding box center [387, 254] width 7 height 11
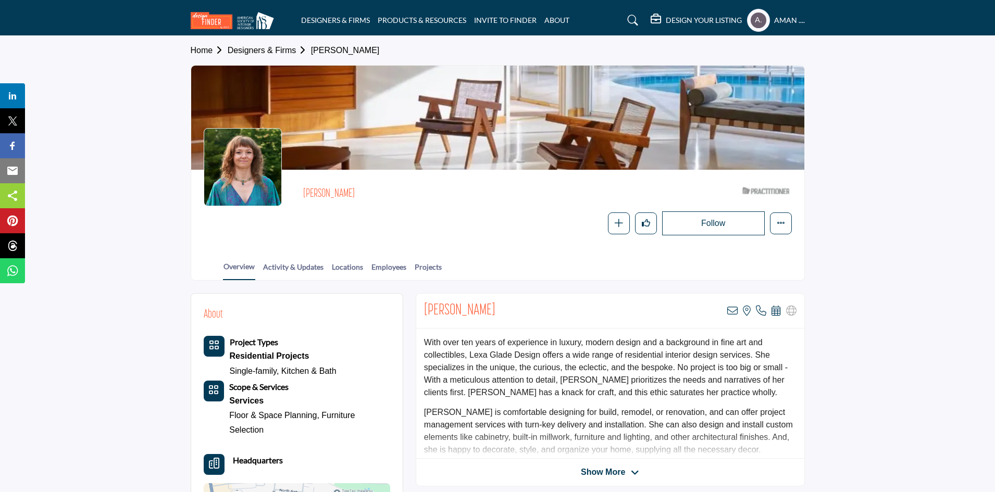
drag, startPoint x: 302, startPoint y: 193, endPoint x: 349, endPoint y: 193, distance: 46.9
click at [349, 193] on div "[PERSON_NAME] ASID Qualified Practitioner who validates work and experience to …" at bounding box center [498, 208] width 588 height 53
copy h2 "[PERSON_NAME]"
click at [731, 314] on icon at bounding box center [732, 311] width 10 height 10
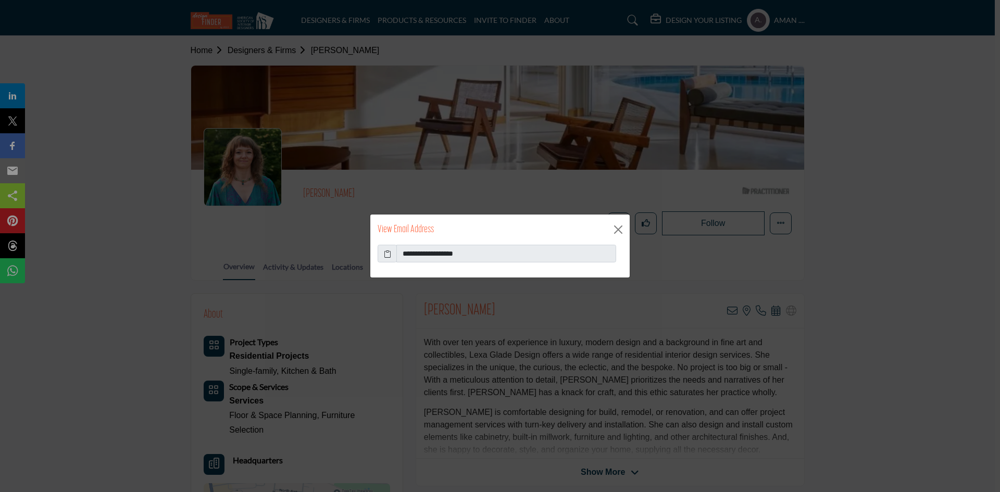
click at [389, 252] on icon at bounding box center [387, 254] width 7 height 11
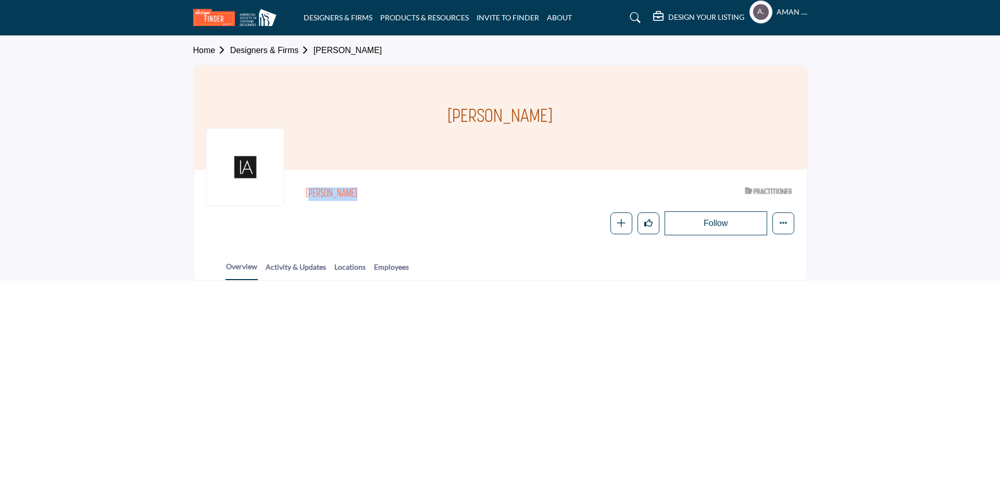
drag, startPoint x: 305, startPoint y: 191, endPoint x: 370, endPoint y: 195, distance: 64.8
click at [370, 195] on div "[PERSON_NAME] ASID Qualified Practitioner who validates work and experience to …" at bounding box center [500, 208] width 588 height 53
copy h2 "[PERSON_NAME]"
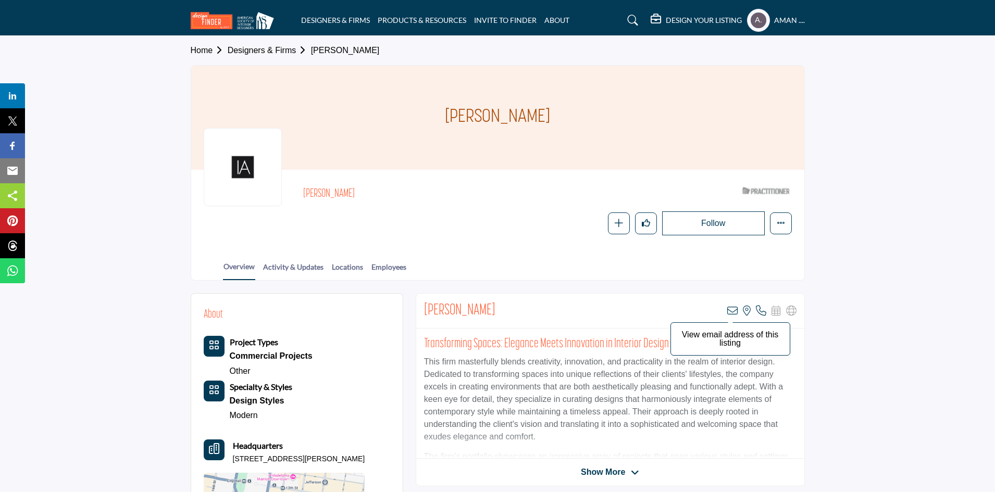
click at [729, 307] on icon at bounding box center [732, 311] width 10 height 10
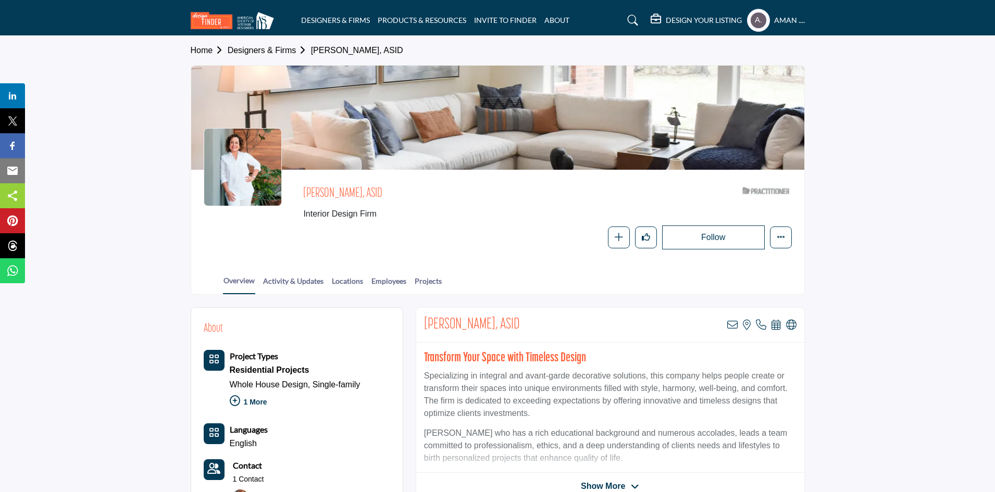
drag, startPoint x: 307, startPoint y: 188, endPoint x: 404, endPoint y: 189, distance: 96.9
click at [404, 189] on span "Victoria Plasencia, ASID" at bounding box center [420, 193] width 235 height 17
copy span "Victoria Plasencia"
click at [733, 325] on icon at bounding box center [732, 325] width 10 height 10
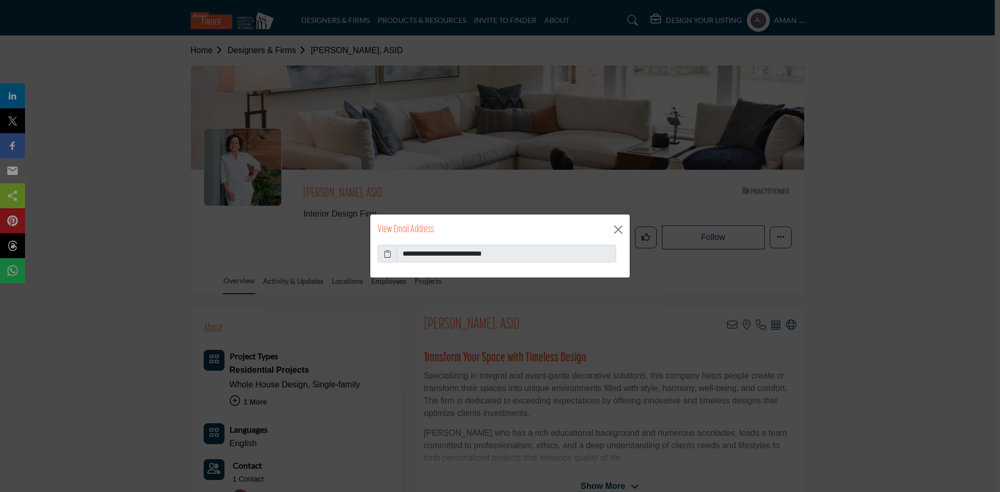
click at [387, 252] on icon at bounding box center [387, 254] width 7 height 11
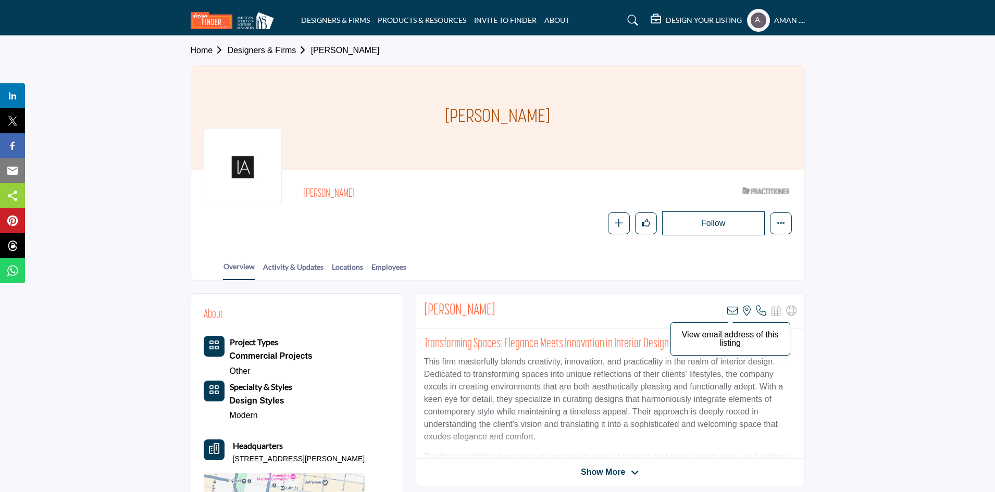
click at [729, 309] on icon at bounding box center [732, 311] width 10 height 10
click at [729, 310] on icon at bounding box center [732, 311] width 10 height 10
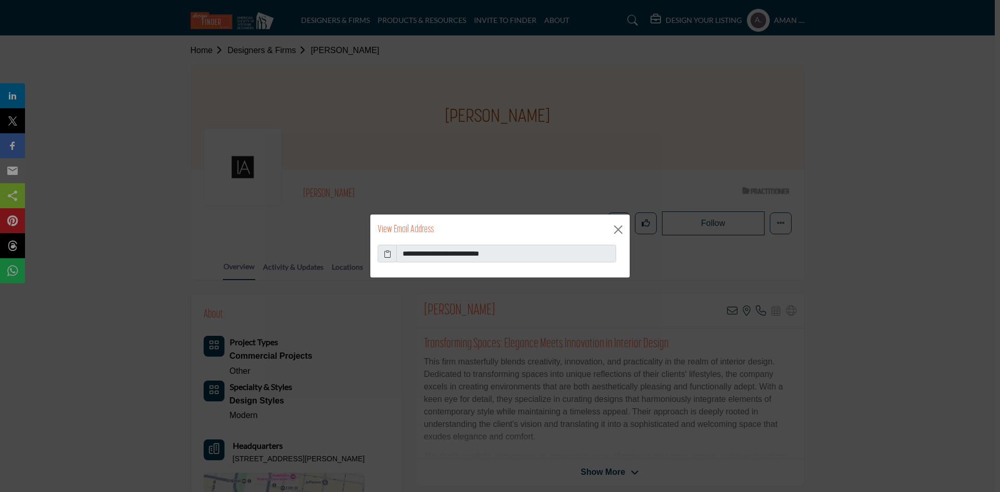
click at [389, 255] on icon at bounding box center [387, 254] width 7 height 11
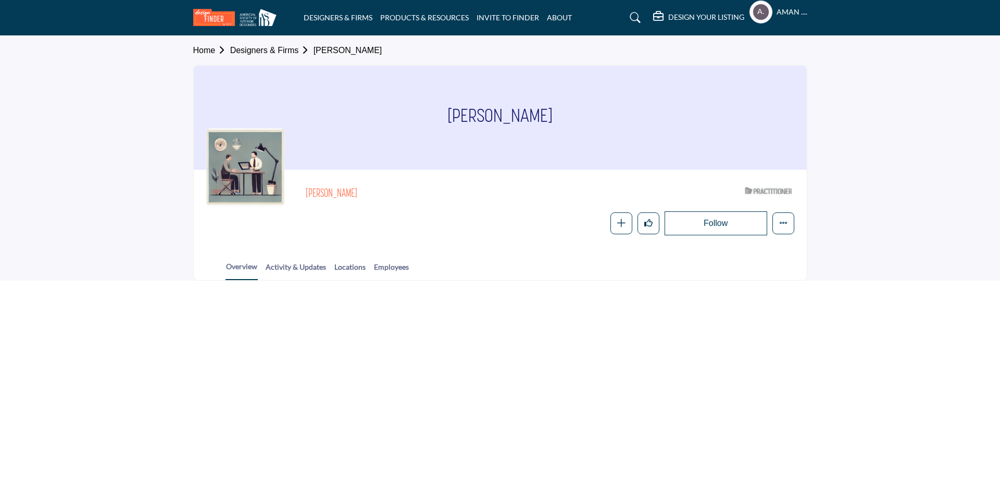
drag, startPoint x: 305, startPoint y: 190, endPoint x: 353, endPoint y: 190, distance: 47.4
click at [353, 190] on div "[PERSON_NAME] ASID Qualified Practitioner who validates work and experience to …" at bounding box center [500, 208] width 588 height 53
copy h2 "[PERSON_NAME]"
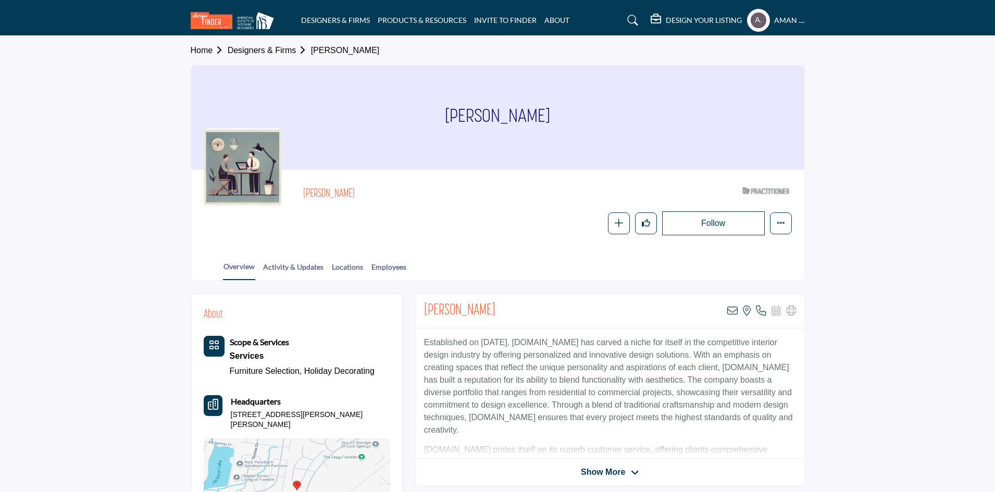
click at [736, 304] on div "Paige Williams View email address of this listing View the location of this lis…" at bounding box center [610, 311] width 388 height 35
click at [733, 307] on icon at bounding box center [732, 311] width 10 height 10
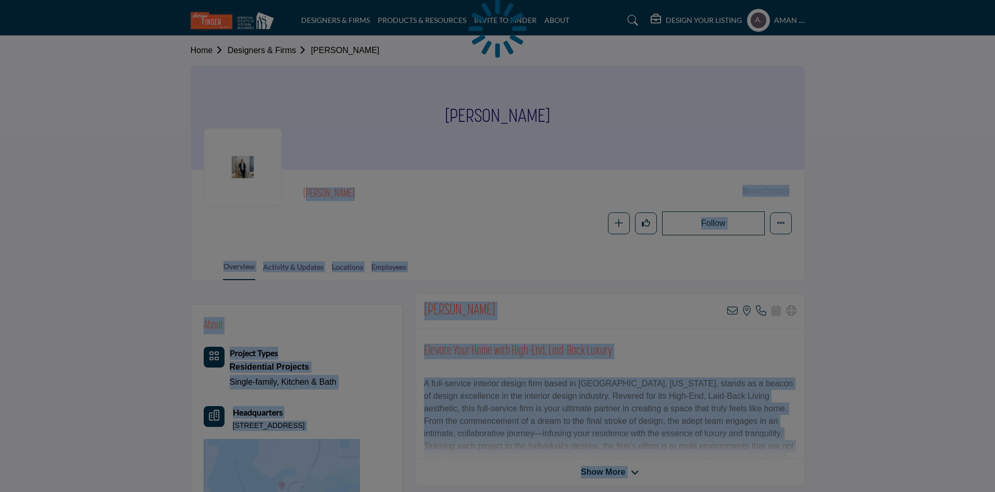
drag, startPoint x: 298, startPoint y: 193, endPoint x: 354, endPoint y: 191, distance: 56.3
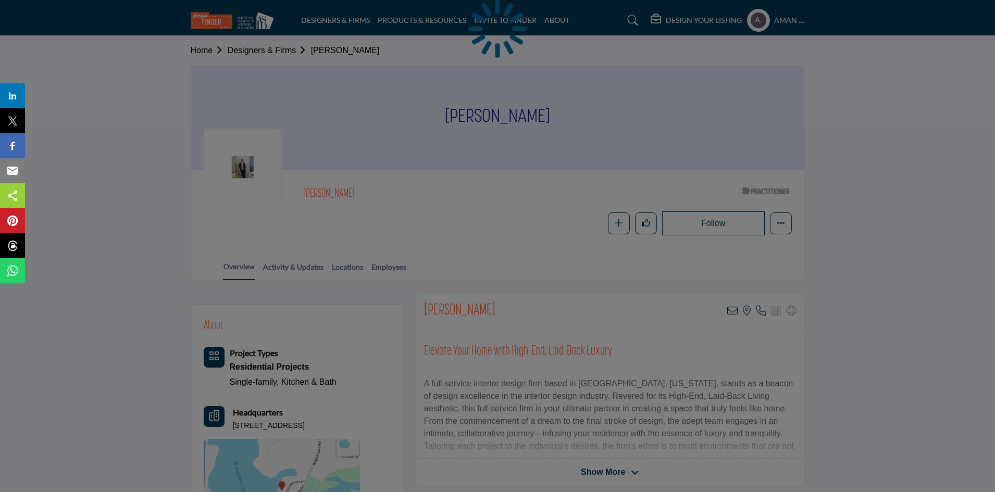
click at [353, 188] on div at bounding box center [497, 246] width 995 height 492
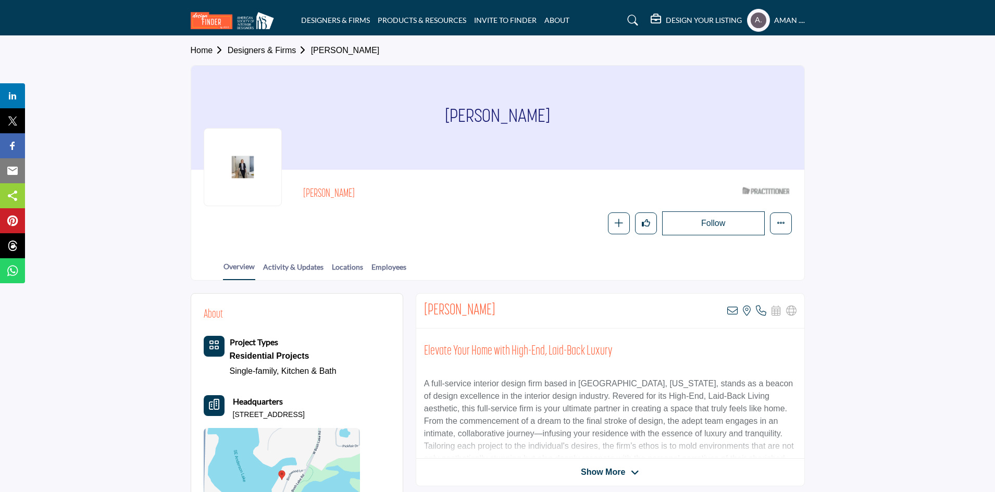
drag, startPoint x: 298, startPoint y: 194, endPoint x: 355, endPoint y: 190, distance: 58.0
click at [355, 190] on div "Kari Campbell ASID Qualified Practitioner who validates work and experience to …" at bounding box center [498, 208] width 588 height 53
copy h2 "[PERSON_NAME]"
click at [733, 312] on icon at bounding box center [732, 311] width 10 height 10
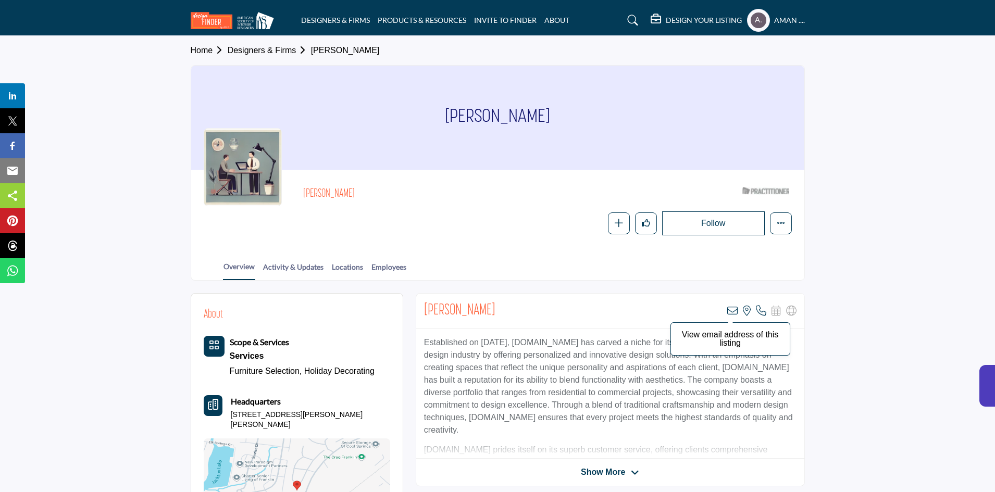
click at [729, 313] on icon at bounding box center [732, 311] width 10 height 10
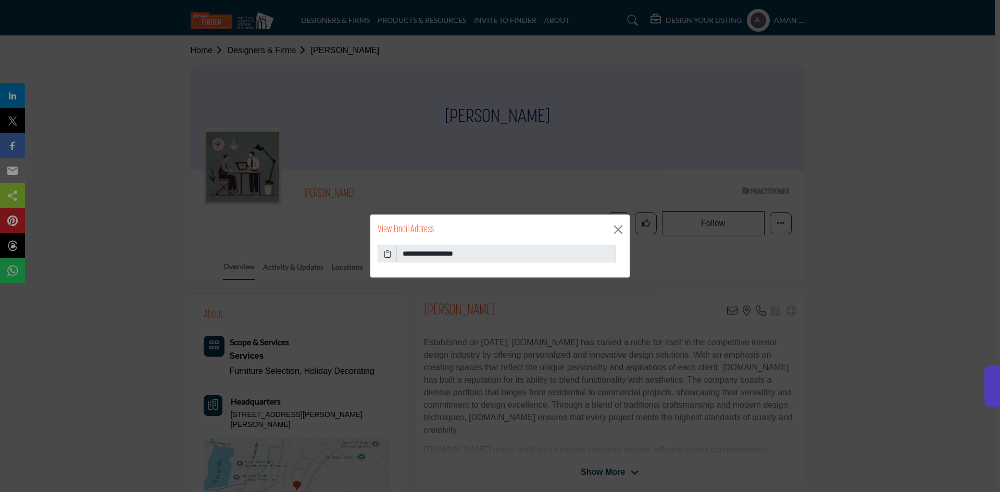
click at [384, 253] on icon at bounding box center [387, 254] width 7 height 11
click at [615, 228] on button "Close" at bounding box center [619, 230] width 16 height 16
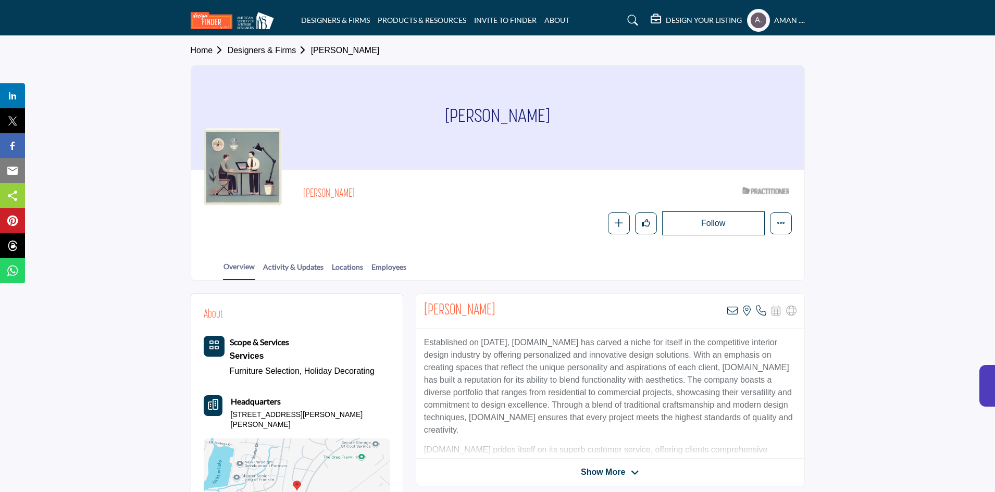
scroll to position [104, 0]
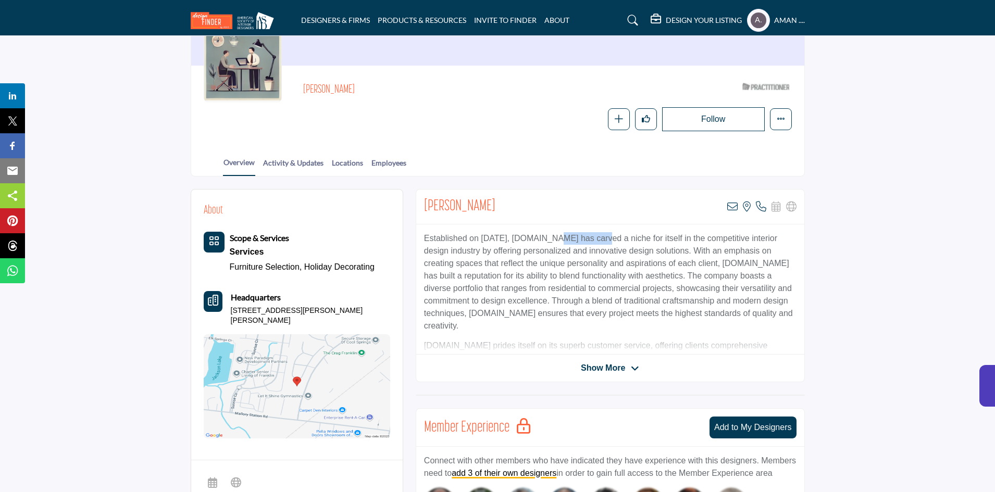
drag, startPoint x: 552, startPoint y: 240, endPoint x: 598, endPoint y: 235, distance: 46.7
click at [598, 235] on p "Established on [DATE], [DOMAIN_NAME] has carved a niche for itself in the compe…" at bounding box center [610, 282] width 373 height 100
copy p "[DOMAIN_NAME]"
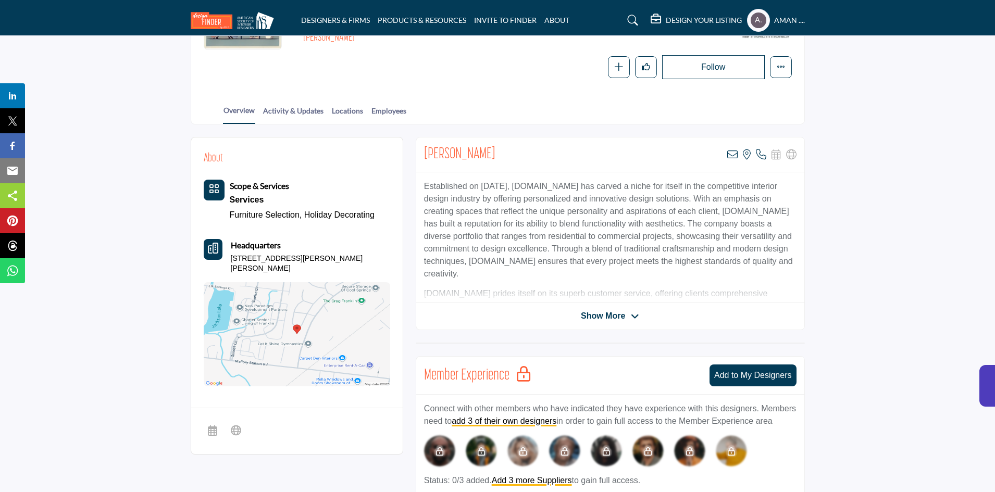
click at [492, 261] on p "Established on [DATE], [DOMAIN_NAME] has carved a niche for itself in the compe…" at bounding box center [610, 230] width 373 height 100
drag, startPoint x: 580, startPoint y: 185, endPoint x: 552, endPoint y: 190, distance: 28.5
click at [552, 190] on p "Established on [DATE], [DOMAIN_NAME] has carved a niche for itself in the compe…" at bounding box center [610, 230] width 373 height 100
drag, startPoint x: 582, startPoint y: 187, endPoint x: 553, endPoint y: 186, distance: 29.2
click at [553, 186] on p "Established on [DATE], [DOMAIN_NAME] has carved a niche for itself in the compe…" at bounding box center [610, 230] width 373 height 100
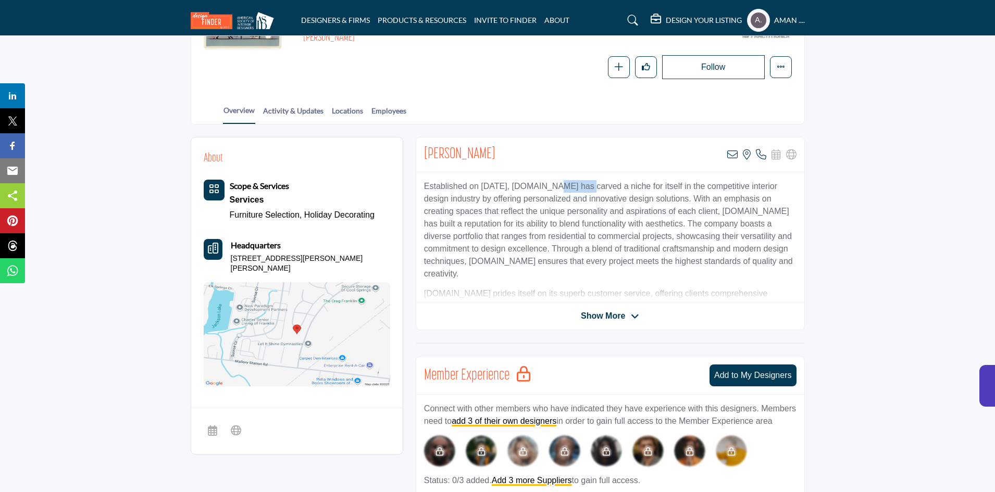
copy p "Cheerful"
drag, startPoint x: 273, startPoint y: 269, endPoint x: 228, endPoint y: 258, distance: 46.3
click at [228, 258] on div "Headquarters [STREET_ADDRESS][PERSON_NAME][PERSON_NAME]" at bounding box center [297, 256] width 187 height 35
copy p "[STREET_ADDRESS][PERSON_NAME][PERSON_NAME]"
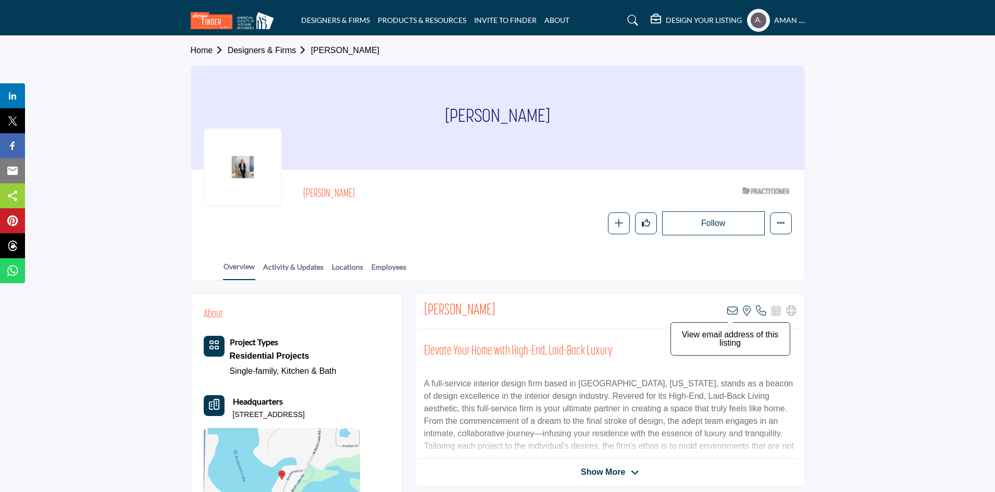
click at [733, 308] on icon at bounding box center [732, 311] width 10 height 10
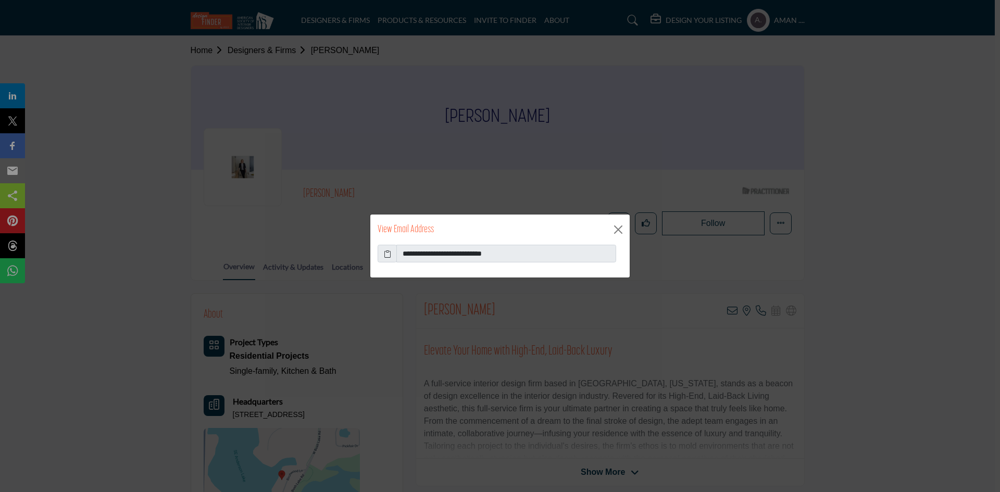
click at [384, 255] on icon at bounding box center [387, 254] width 7 height 11
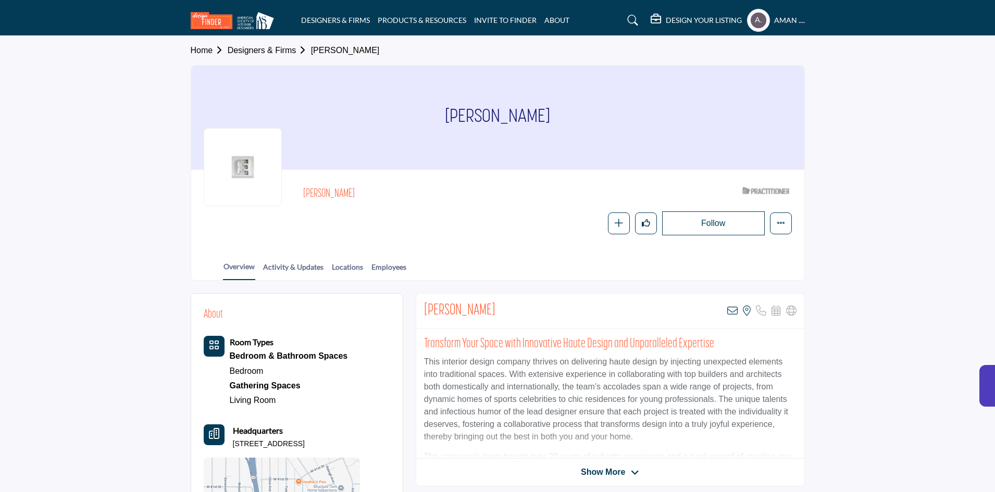
drag, startPoint x: 301, startPoint y: 190, endPoint x: 378, endPoint y: 195, distance: 77.3
click at [378, 195] on div "Carrie Ellington ASID Qualified Practitioner who validates work and experience …" at bounding box center [498, 208] width 588 height 53
copy h2 "Carrie Ellington"
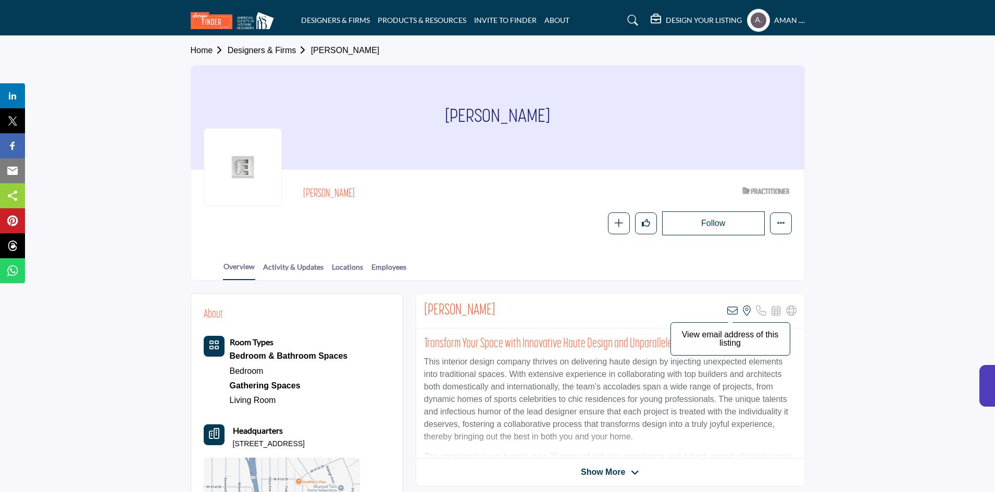
click at [732, 313] on icon at bounding box center [732, 311] width 10 height 10
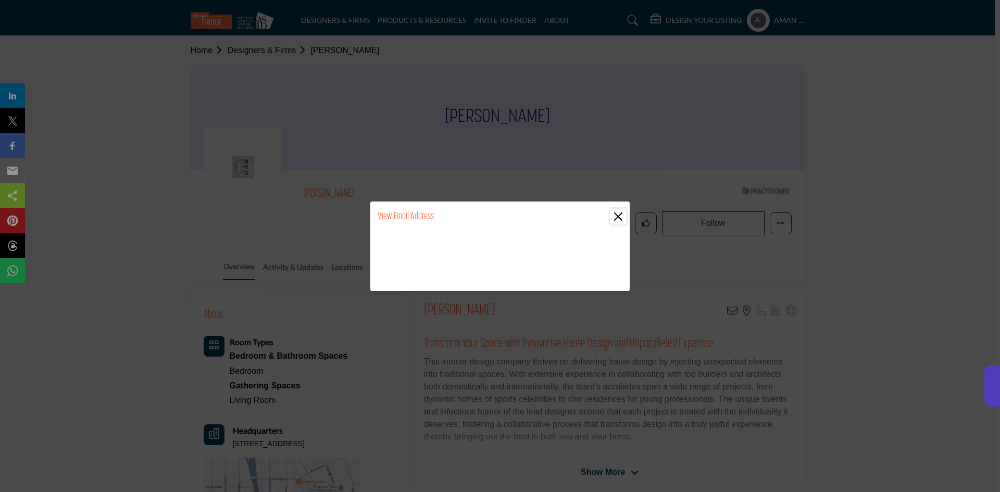
drag, startPoint x: 621, startPoint y: 216, endPoint x: 508, endPoint y: 216, distance: 113.6
click at [621, 214] on button "Close" at bounding box center [619, 217] width 16 height 16
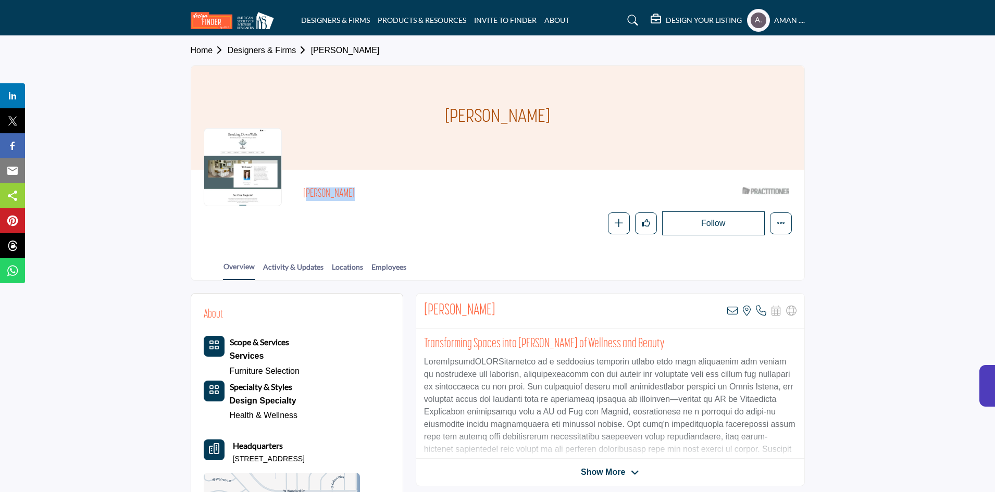
drag, startPoint x: 300, startPoint y: 195, endPoint x: 372, endPoint y: 194, distance: 72.4
click at [372, 194] on div "[PERSON_NAME] ASID Qualified Practitioner who validates work and experience to …" at bounding box center [498, 208] width 588 height 53
copy h2 "[PERSON_NAME]"
click at [732, 309] on icon at bounding box center [732, 311] width 10 height 10
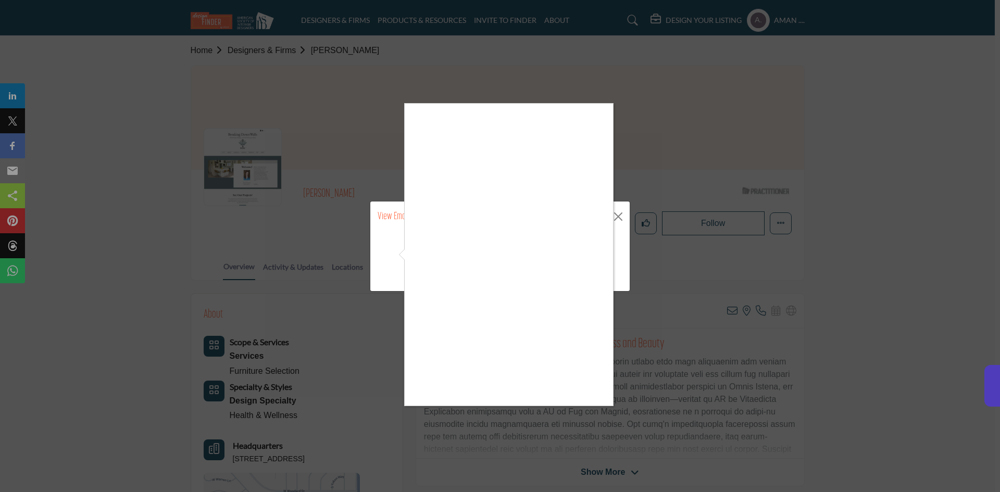
click at [620, 258] on div at bounding box center [500, 246] width 1000 height 492
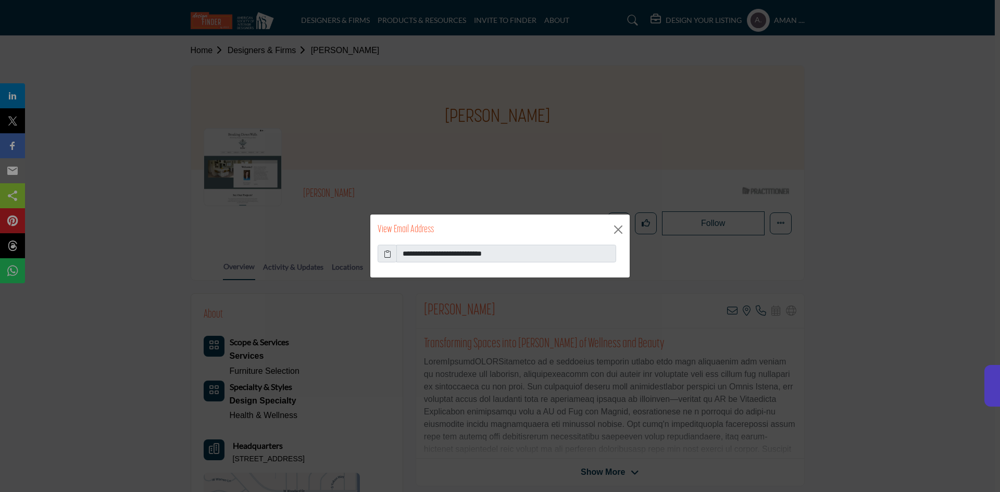
click at [385, 254] on icon at bounding box center [387, 254] width 7 height 11
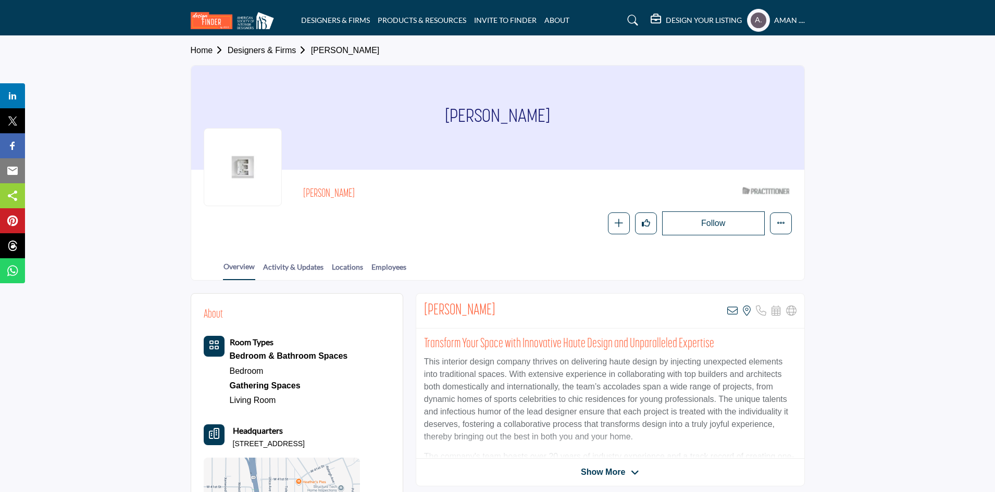
click at [739, 313] on div "View email address of this listing View the location of this listing" at bounding box center [761, 311] width 69 height 10
click at [737, 312] on icon at bounding box center [732, 311] width 10 height 10
click at [735, 312] on icon at bounding box center [732, 311] width 10 height 10
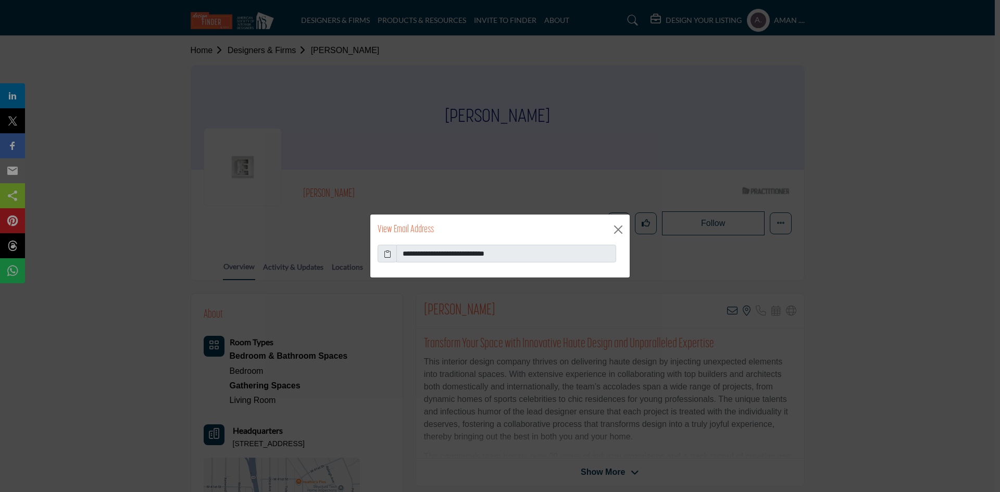
click at [391, 254] on span at bounding box center [387, 254] width 19 height 18
click at [385, 251] on icon at bounding box center [387, 254] width 7 height 11
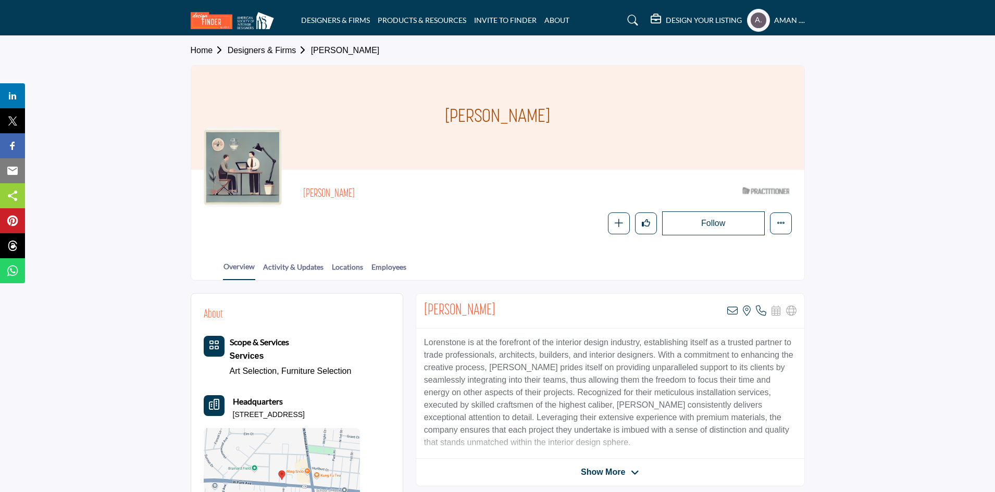
drag, startPoint x: 301, startPoint y: 188, endPoint x: 351, endPoint y: 190, distance: 50.0
click at [351, 190] on div "[PERSON_NAME] ASID Qualified Practitioner who validates work and experience to …" at bounding box center [498, 208] width 588 height 53
copy h2 "[PERSON_NAME]"
click at [729, 310] on icon at bounding box center [732, 311] width 10 height 10
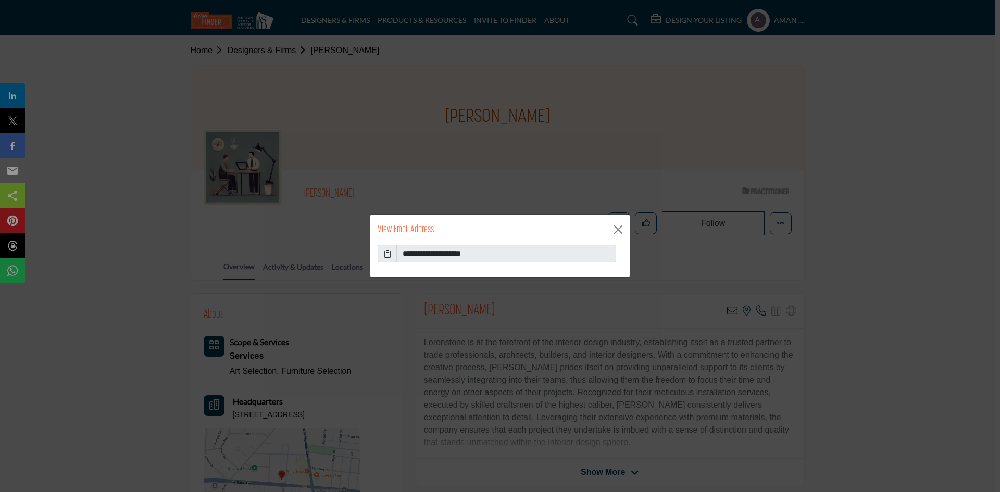
click at [387, 252] on icon at bounding box center [387, 254] width 7 height 11
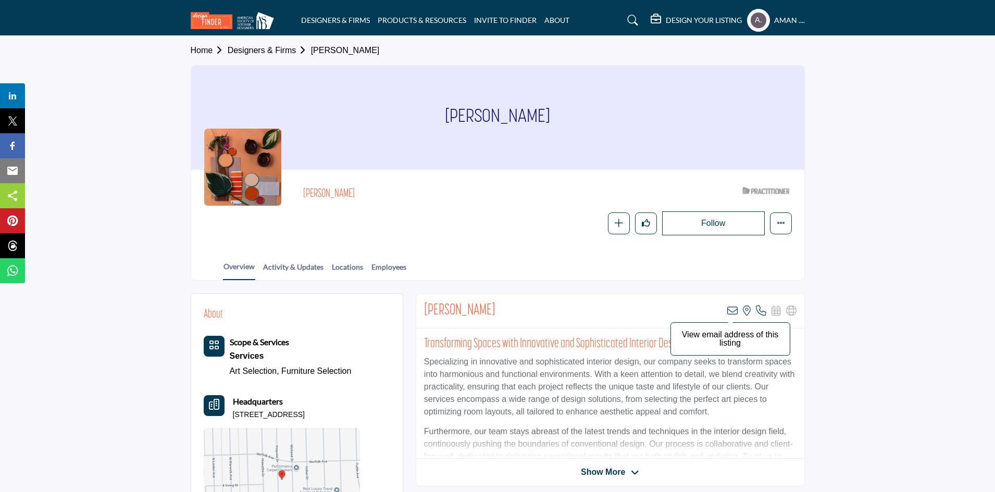
click at [737, 308] on icon at bounding box center [732, 311] width 10 height 10
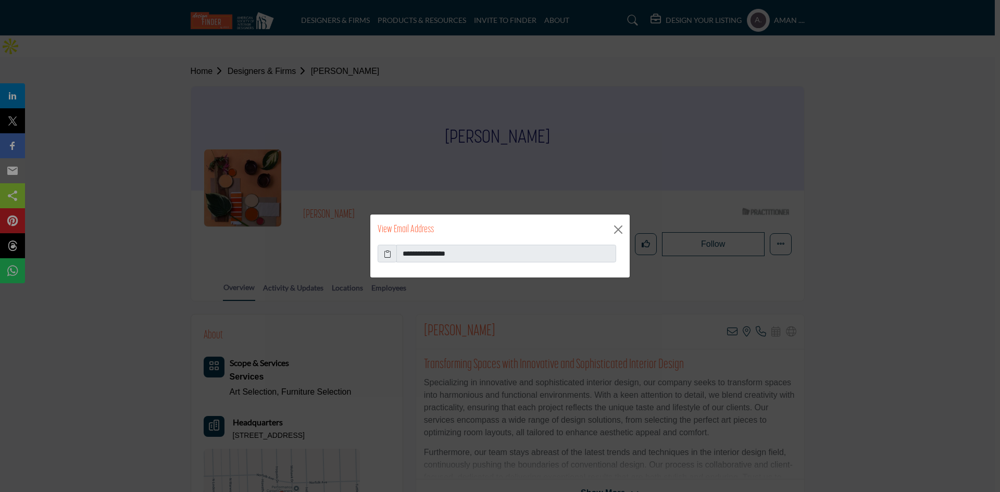
click at [383, 252] on span at bounding box center [387, 254] width 19 height 18
click at [389, 257] on icon at bounding box center [387, 254] width 7 height 11
click at [622, 223] on button "Close" at bounding box center [619, 230] width 16 height 16
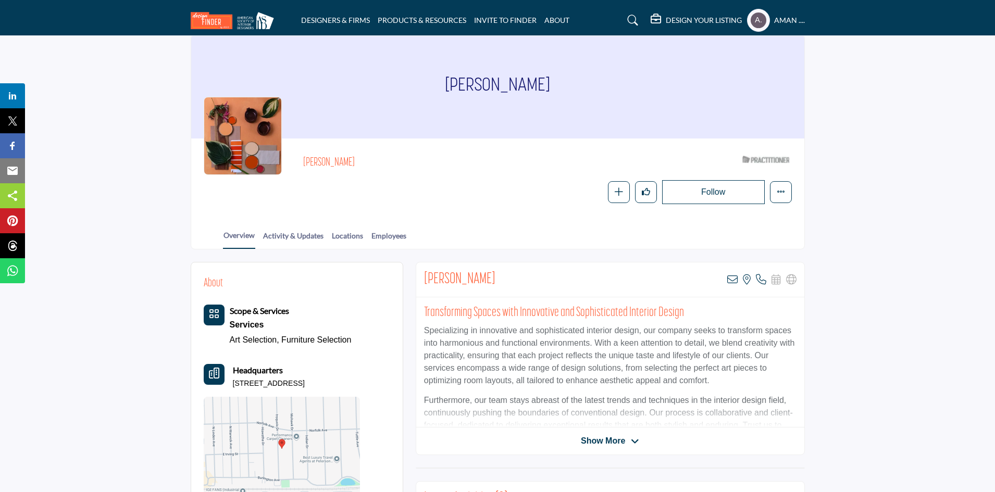
scroll to position [104, 0]
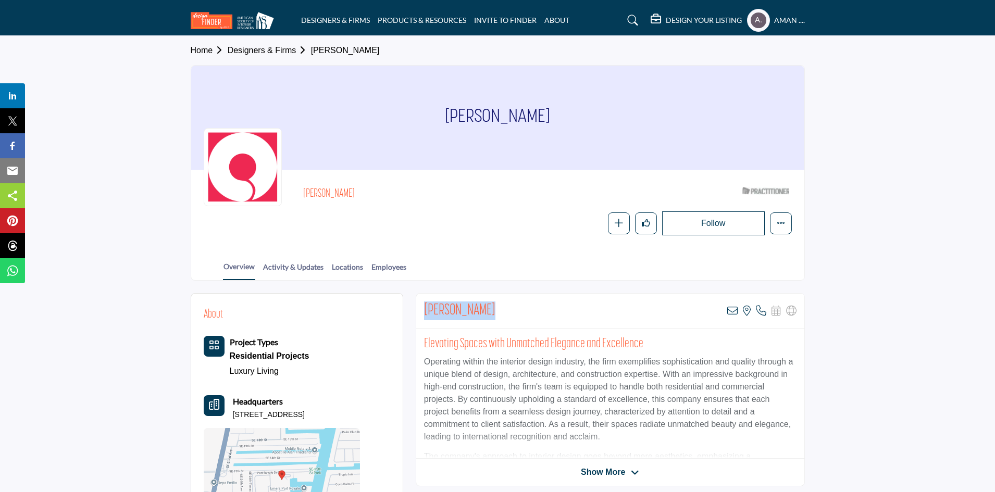
drag, startPoint x: 423, startPoint y: 308, endPoint x: 520, endPoint y: 308, distance: 96.9
click at [520, 308] on div "[PERSON_NAME] View email address of this listing View the location of this list…" at bounding box center [610, 311] width 388 height 35
copy h2 "[PERSON_NAME]"
click at [734, 306] on icon at bounding box center [732, 311] width 10 height 10
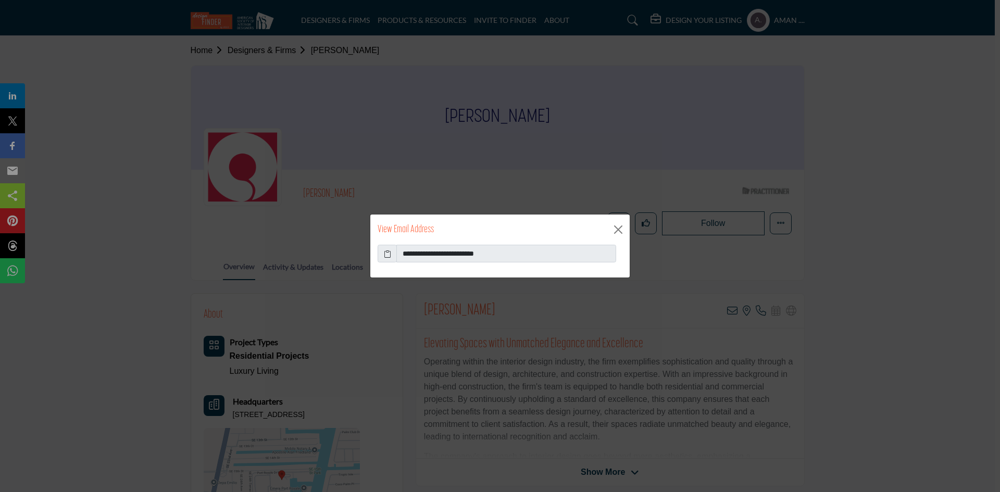
click at [386, 252] on icon at bounding box center [387, 254] width 7 height 11
drag, startPoint x: 511, startPoint y: 250, endPoint x: 451, endPoint y: 258, distance: 59.9
click at [451, 258] on input "**********" at bounding box center [507, 254] width 220 height 18
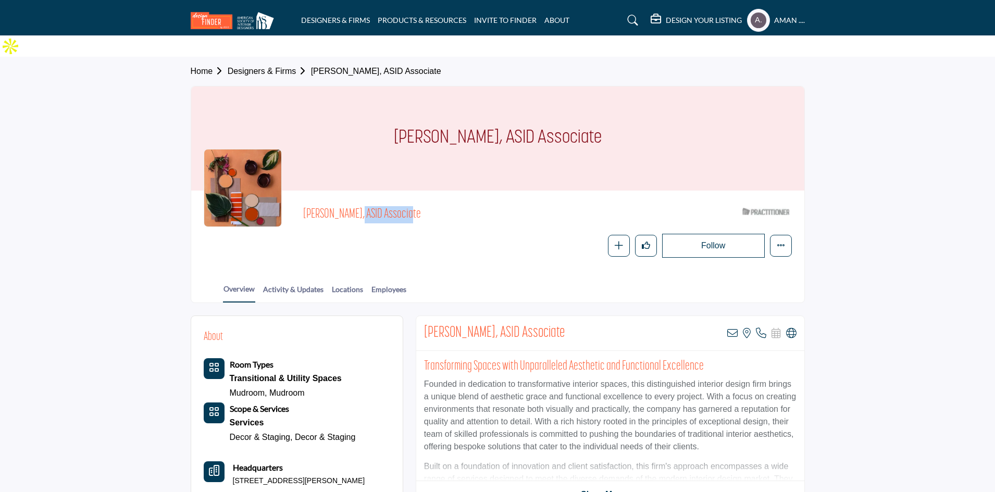
drag, startPoint x: 297, startPoint y: 190, endPoint x: 349, endPoint y: 202, distance: 52.8
click at [349, 203] on div "[PERSON_NAME], ASID Associate ASID Qualified Practitioner who validates work an…" at bounding box center [498, 230] width 588 height 55
copy span "[PERSON_NAME]"
click at [733, 328] on icon at bounding box center [732, 333] width 10 height 10
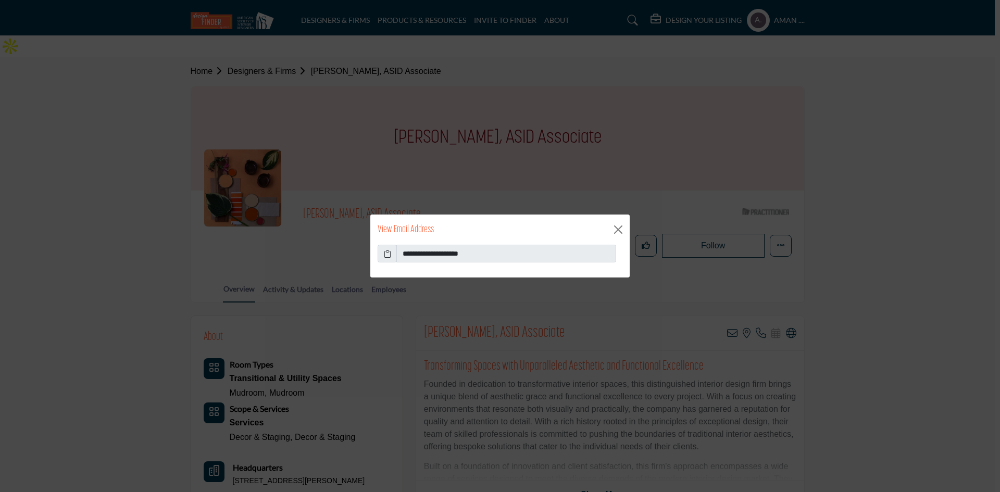
click at [389, 250] on icon at bounding box center [387, 254] width 7 height 11
drag, startPoint x: 478, startPoint y: 251, endPoint x: 436, endPoint y: 251, distance: 42.2
click at [436, 251] on input "**********" at bounding box center [507, 254] width 220 height 18
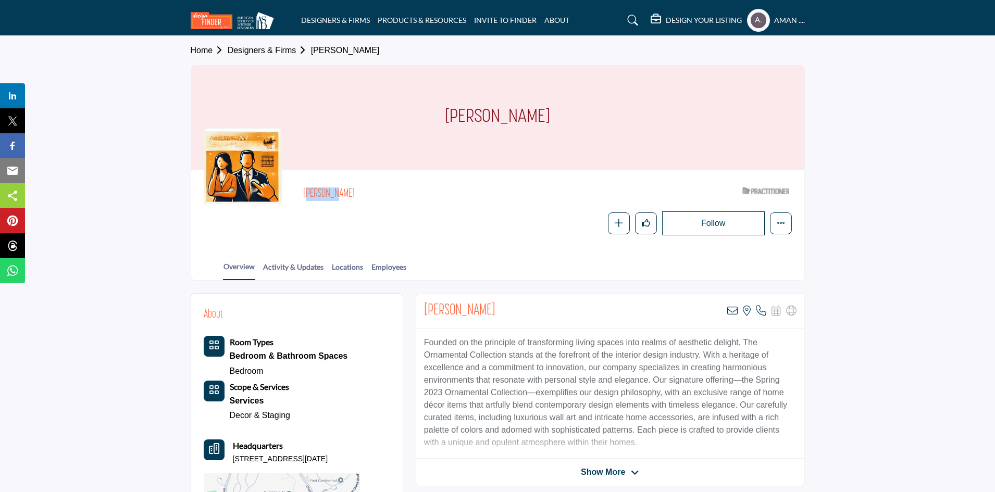
drag, startPoint x: 298, startPoint y: 191, endPoint x: 369, endPoint y: 196, distance: 72.1
click at [369, 196] on div "[PERSON_NAME] ASID Qualified Practitioner who validates work and experience to …" at bounding box center [498, 208] width 588 height 53
copy h2 "[PERSON_NAME]"
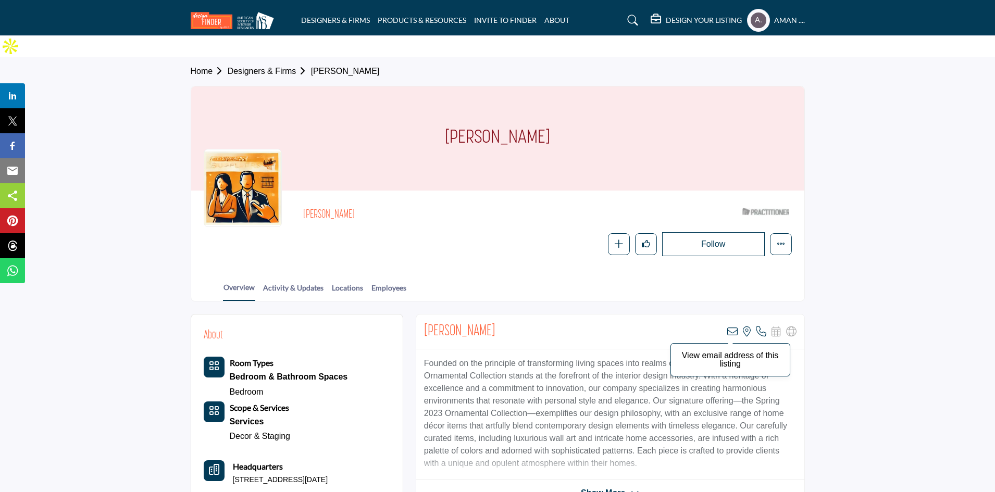
click at [728, 327] on icon at bounding box center [732, 332] width 10 height 10
click at [733, 327] on icon at bounding box center [732, 332] width 10 height 10
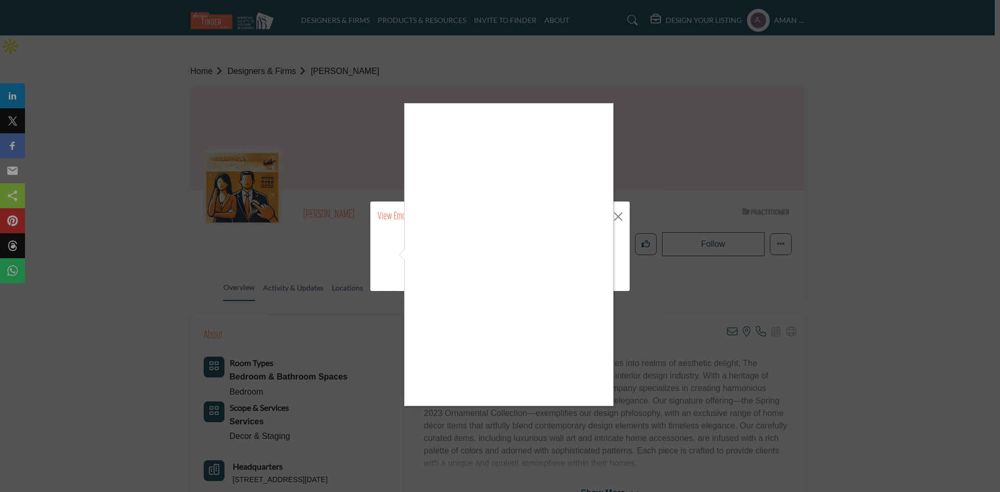
click at [691, 126] on div at bounding box center [500, 246] width 1000 height 492
click at [653, 210] on div at bounding box center [500, 246] width 1000 height 492
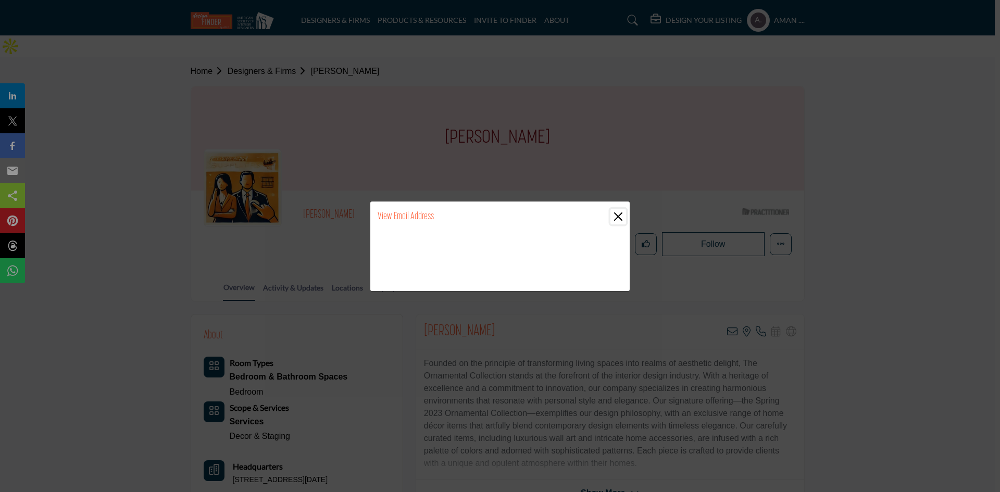
click at [619, 211] on button "Close" at bounding box center [619, 217] width 16 height 16
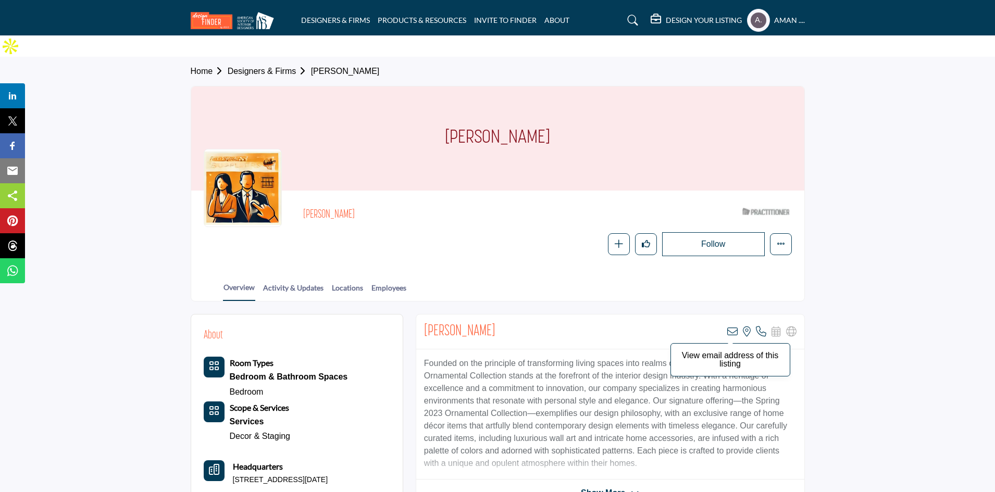
click at [732, 327] on icon at bounding box center [732, 332] width 10 height 10
click at [735, 327] on icon at bounding box center [732, 332] width 10 height 10
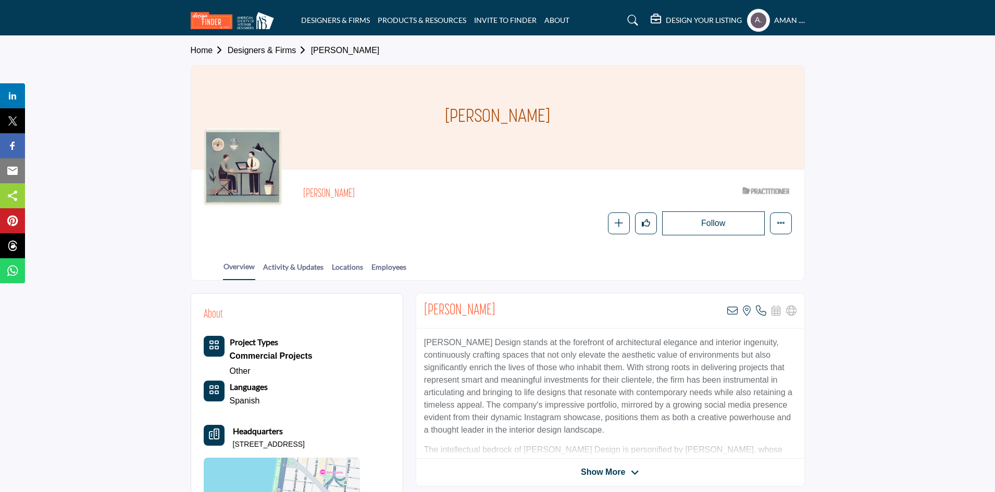
click at [365, 202] on div "[PERSON_NAME] ASID Qualified Practitioner who validates work and experience to …" at bounding box center [498, 208] width 588 height 53
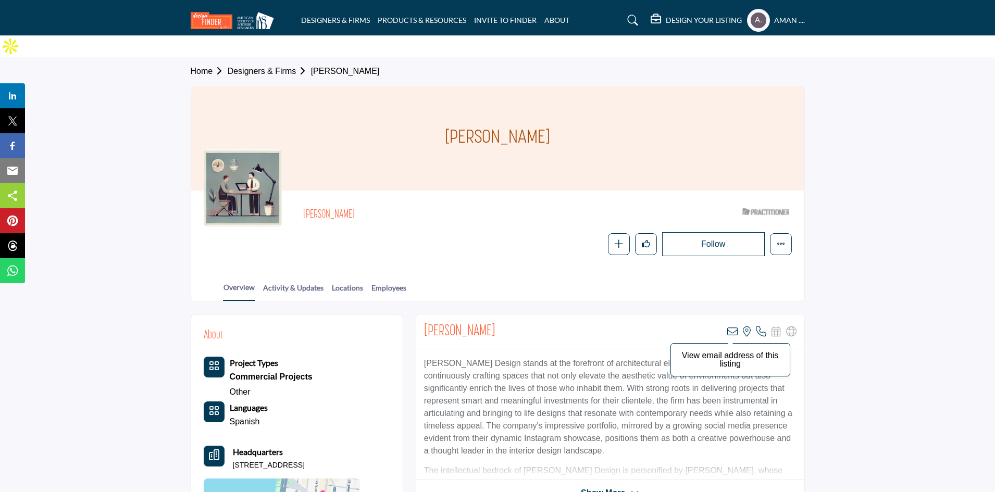
click at [730, 327] on icon at bounding box center [732, 332] width 10 height 10
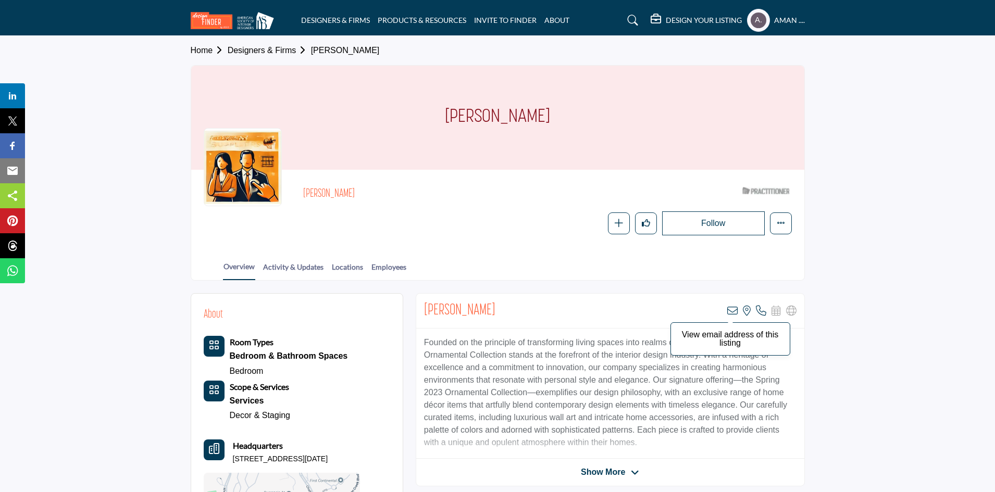
click at [736, 314] on icon at bounding box center [732, 311] width 10 height 10
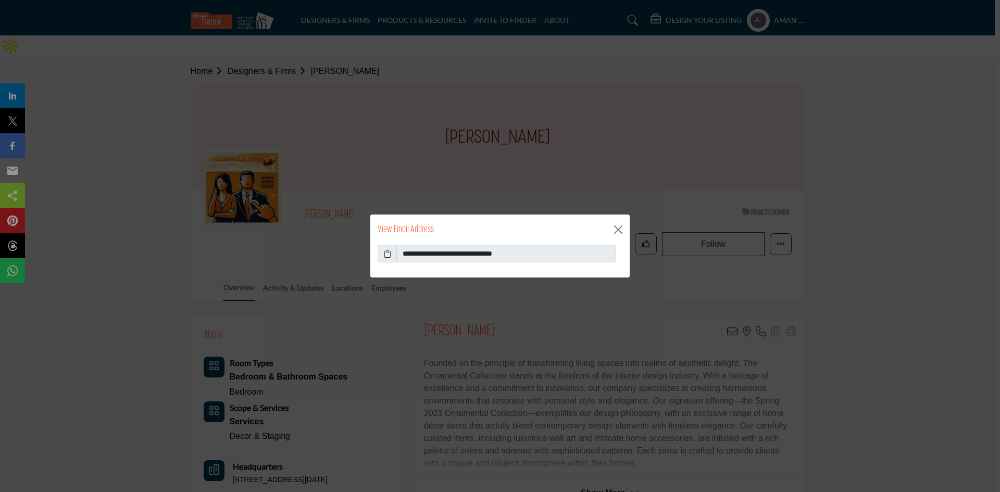
click at [388, 256] on icon at bounding box center [387, 254] width 7 height 11
click at [621, 230] on button "Close" at bounding box center [619, 230] width 16 height 16
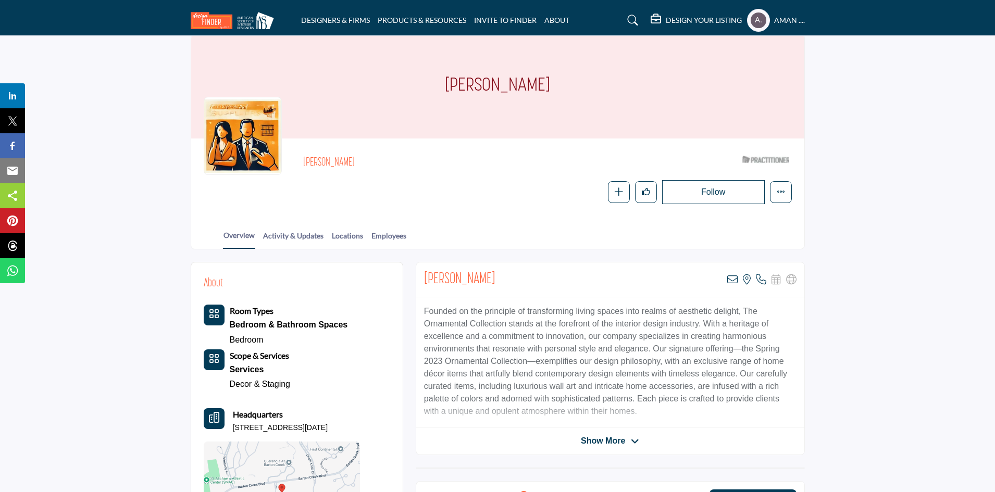
scroll to position [104, 0]
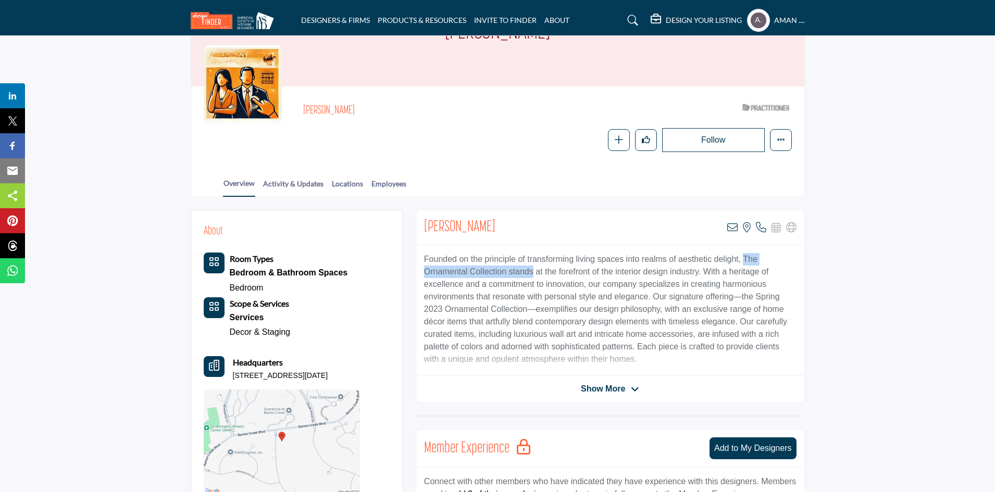
drag, startPoint x: 743, startPoint y: 235, endPoint x: 533, endPoint y: 249, distance: 210.4
click at [533, 253] on p "Founded on the principle of transforming living spaces into realms of aesthetic…" at bounding box center [610, 309] width 373 height 113
copy p "The Ornamental Collection stands"
click at [747, 253] on p "Founded on the principle of transforming living spaces into realms of aesthetic…" at bounding box center [610, 309] width 373 height 113
drag, startPoint x: 740, startPoint y: 235, endPoint x: 744, endPoint y: 239, distance: 5.5
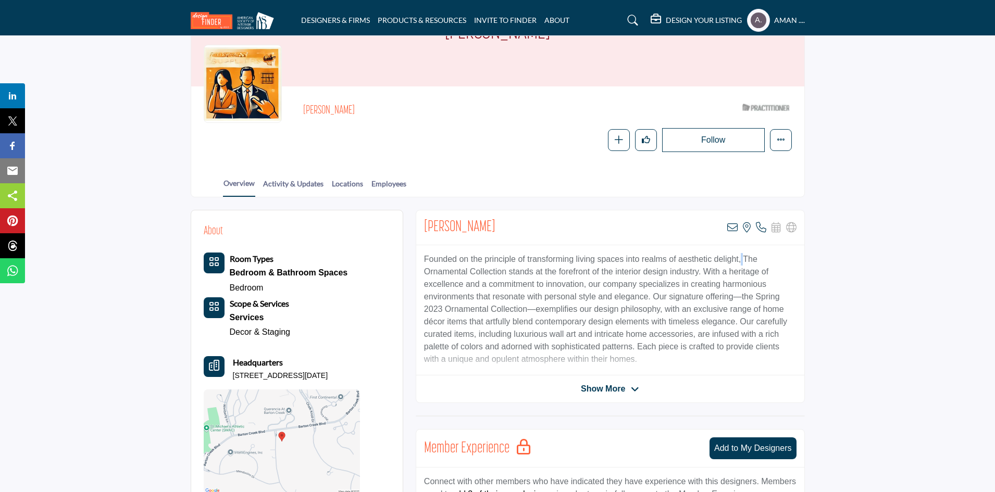
click at [744, 253] on p "Founded on the principle of transforming living spaces into realms of aesthetic…" at bounding box center [610, 309] width 373 height 113
click at [745, 253] on p "Founded on the principle of transforming living spaces into realms of aesthetic…" at bounding box center [610, 309] width 373 height 113
drag, startPoint x: 745, startPoint y: 236, endPoint x: 508, endPoint y: 246, distance: 237.8
click at [508, 253] on p "Founded on the principle of transforming living spaces into realms of aesthetic…" at bounding box center [610, 309] width 373 height 113
copy p "The Ornamental Collection"
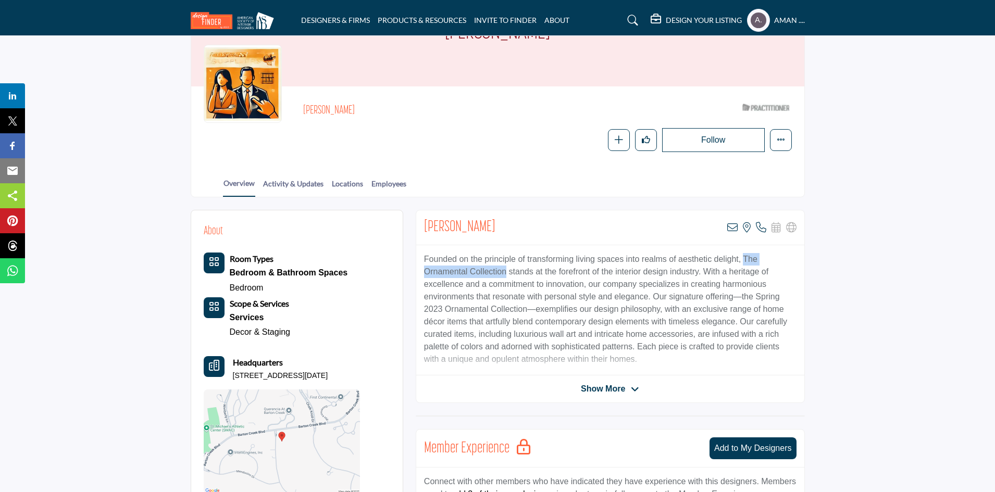
drag, startPoint x: 230, startPoint y: 354, endPoint x: 377, endPoint y: 361, distance: 147.1
click at [377, 361] on div "About Room Types Bedroom & Bathroom Spaces Bedroom Services" at bounding box center [297, 358] width 187 height 270
copy p "8630 Navidad Dr, 78735-1454, USA"
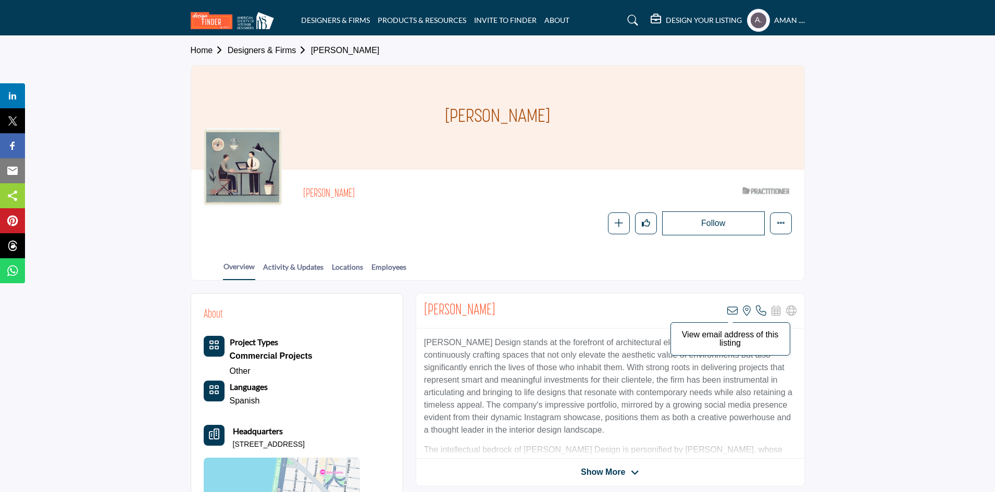
click at [732, 306] on icon at bounding box center [732, 311] width 10 height 10
click at [727, 314] on icon at bounding box center [732, 311] width 10 height 10
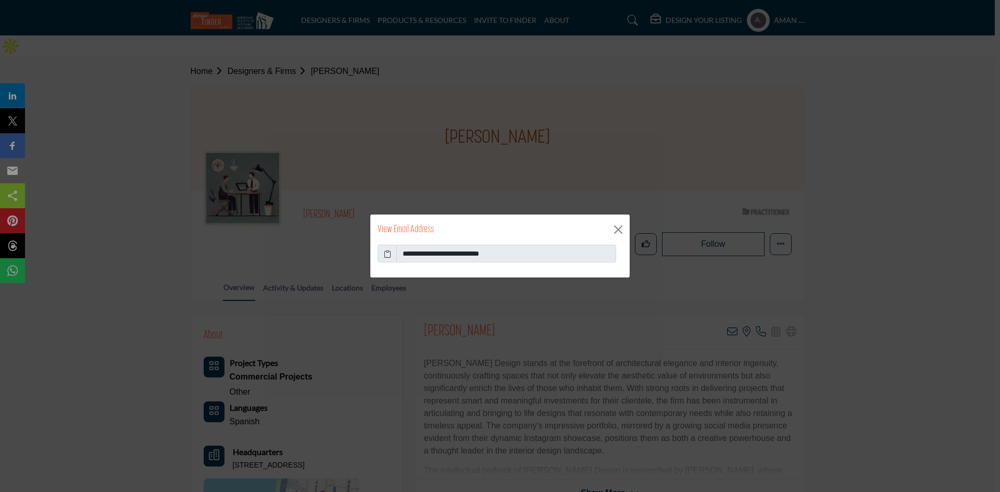
click at [387, 252] on icon at bounding box center [387, 254] width 7 height 11
click at [616, 226] on button "Close" at bounding box center [619, 230] width 16 height 16
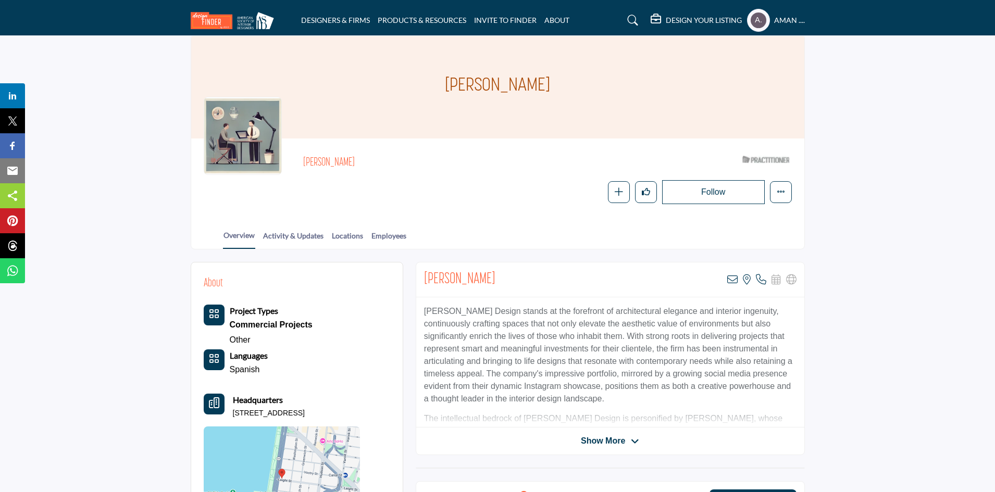
scroll to position [104, 0]
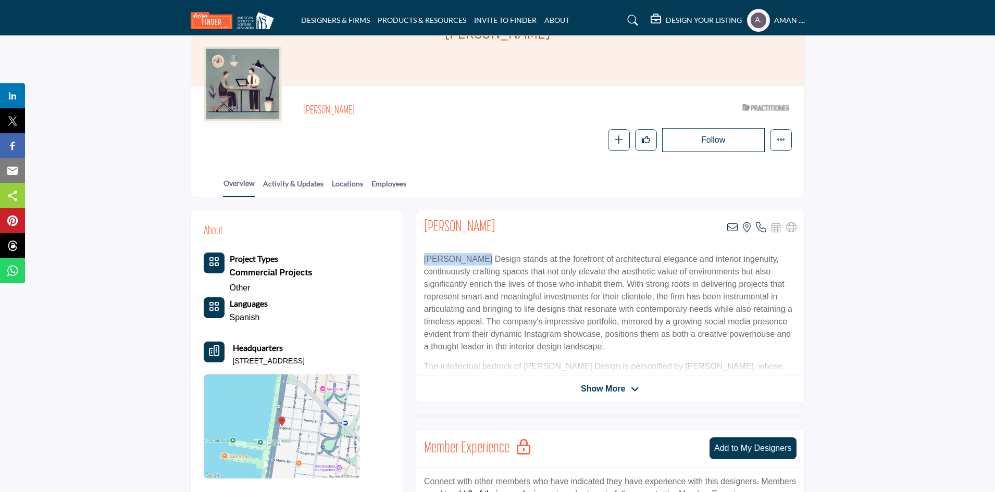
drag, startPoint x: 418, startPoint y: 233, endPoint x: 478, endPoint y: 238, distance: 59.6
click at [478, 245] on div "Ortega Design stands at the forefront of architectural elegance and interior in…" at bounding box center [610, 310] width 388 height 130
copy p "Ortega Design"
drag, startPoint x: 229, startPoint y: 340, endPoint x: 387, endPoint y: 340, distance: 157.9
click at [387, 340] on div "About Project Types Commercial Projects Other Languages Languages" at bounding box center [297, 351] width 187 height 256
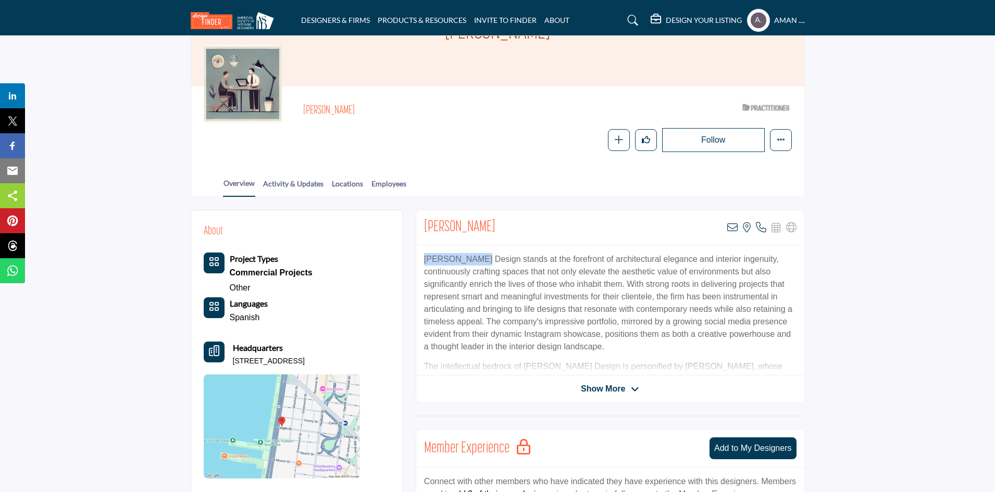
copy p "92 Laight St Apt 6D, 10013-2024, USA"
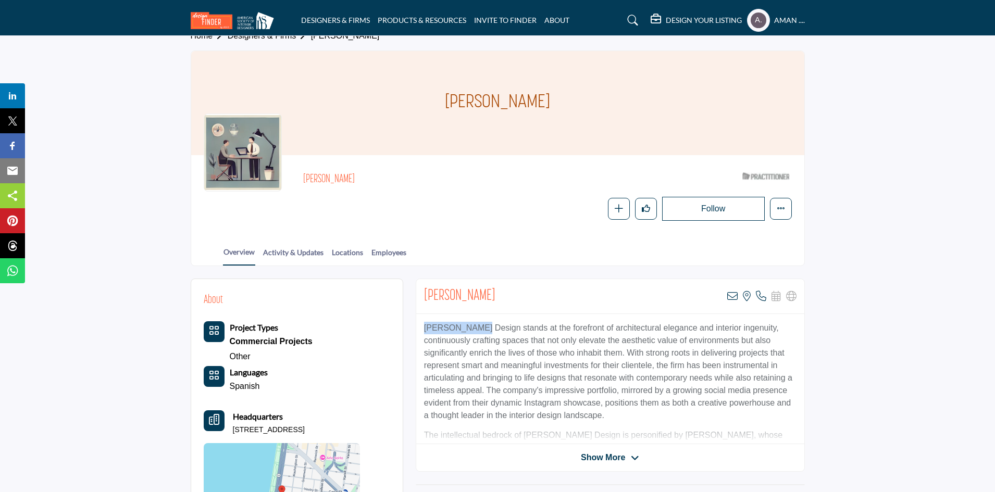
scroll to position [0, 0]
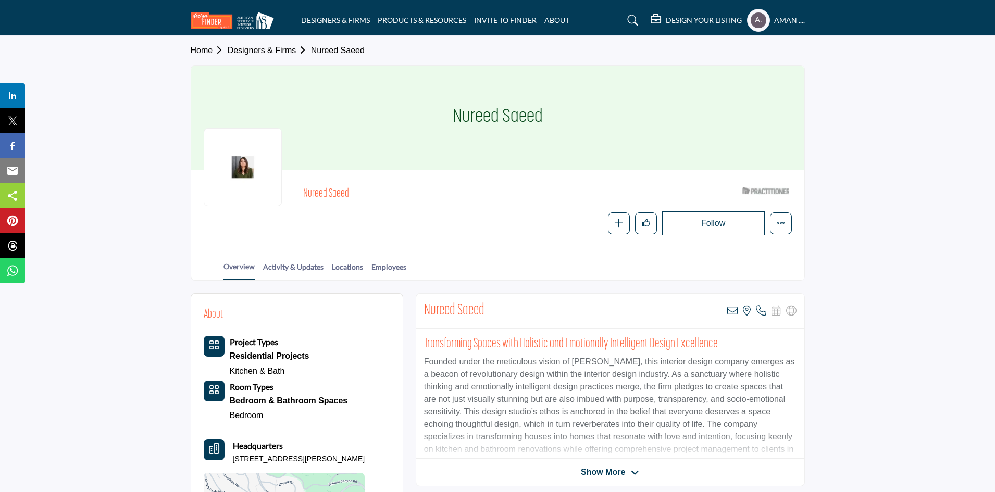
drag, startPoint x: 295, startPoint y: 194, endPoint x: 354, endPoint y: 193, distance: 58.9
click at [354, 193] on div "Nureed Saeed ASID Qualified Practitioner who validates work and experience to h…" at bounding box center [498, 208] width 588 height 53
copy h2 "Nureed Saeed"
click at [733, 310] on icon at bounding box center [732, 311] width 10 height 10
